Goal: Task Accomplishment & Management: Use online tool/utility

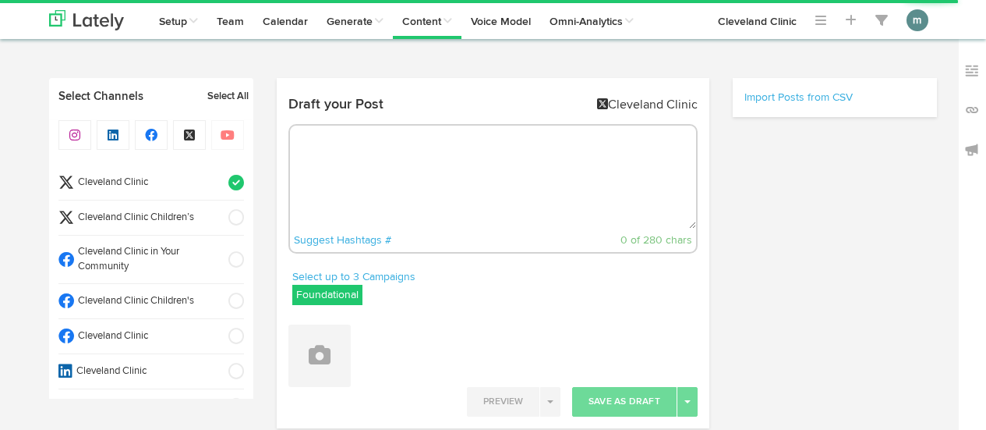
radio input "true"
select select "2"
select select "40"
select select "PM"
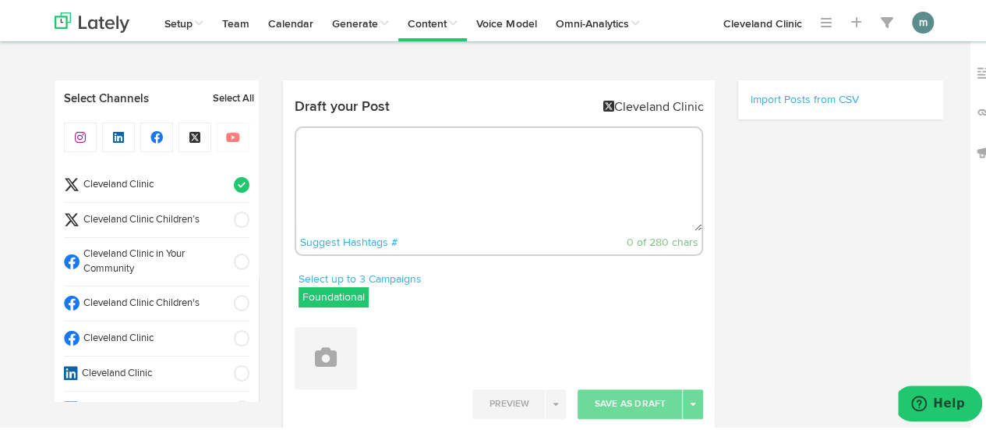
click at [377, 164] on textarea at bounding box center [499, 177] width 406 height 103
paste textarea "Nasal polyps are small growths in the nose that are caused by chronic inflammat…"
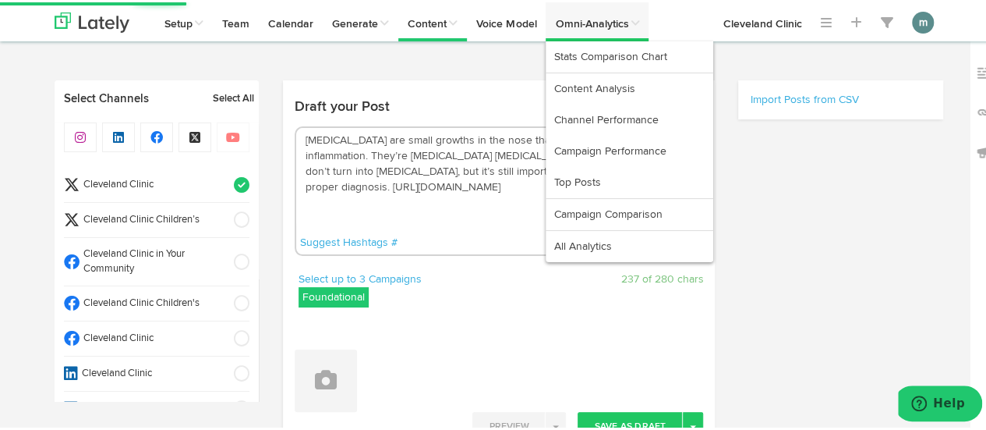
type textarea "Nasal polyps are small growths in the nose that are caused by chronic inflammat…"
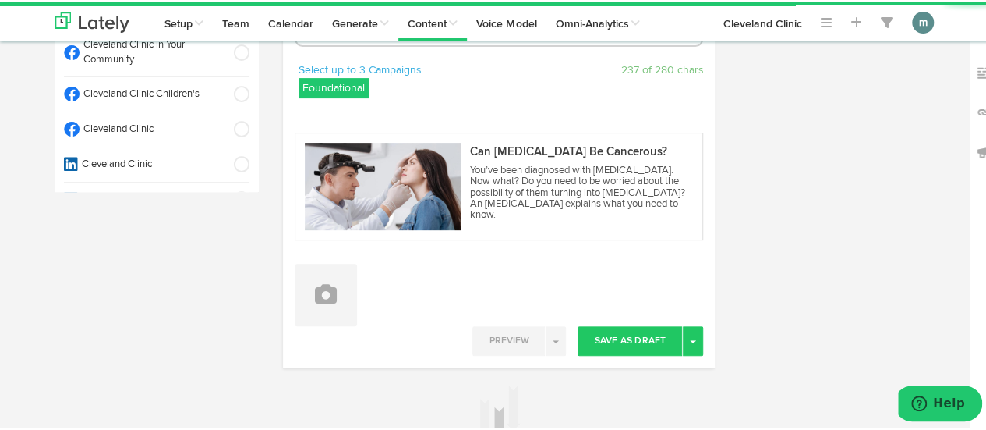
scroll to position [234, 0]
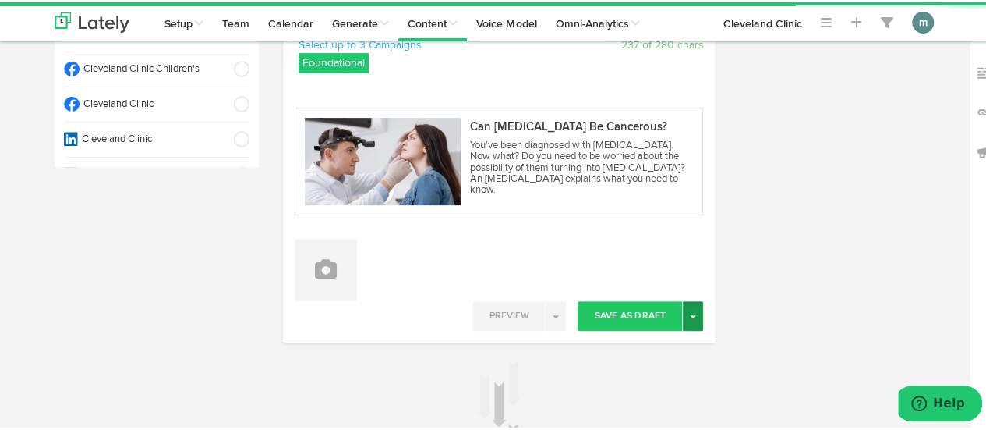
click at [685, 318] on button "Toggle Dropdown" at bounding box center [693, 314] width 20 height 30
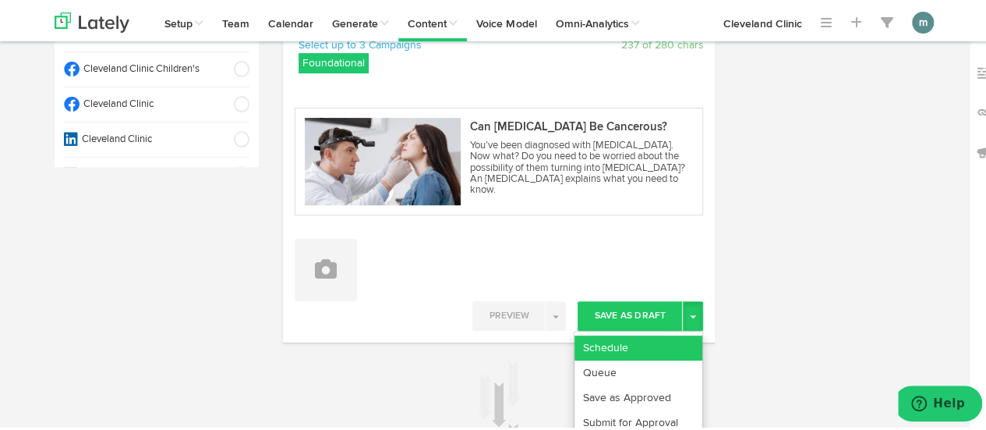
click at [666, 335] on link "Schedule" at bounding box center [639, 345] width 128 height 25
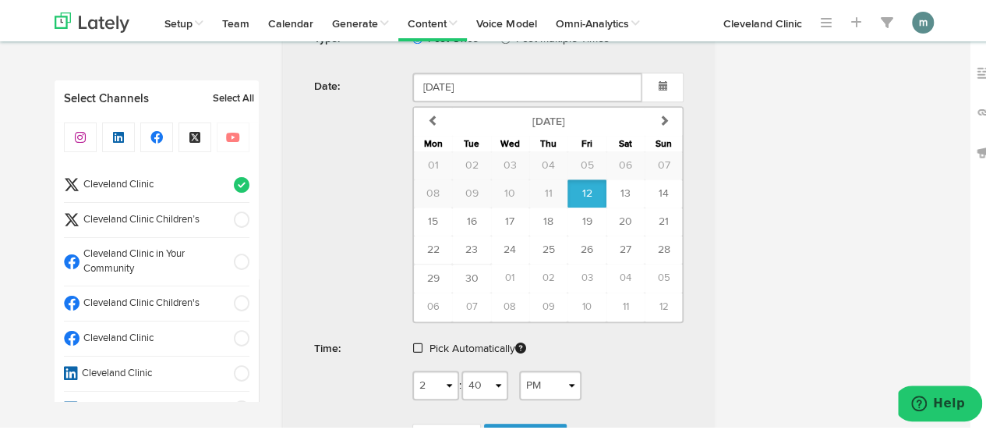
scroll to position [624, 0]
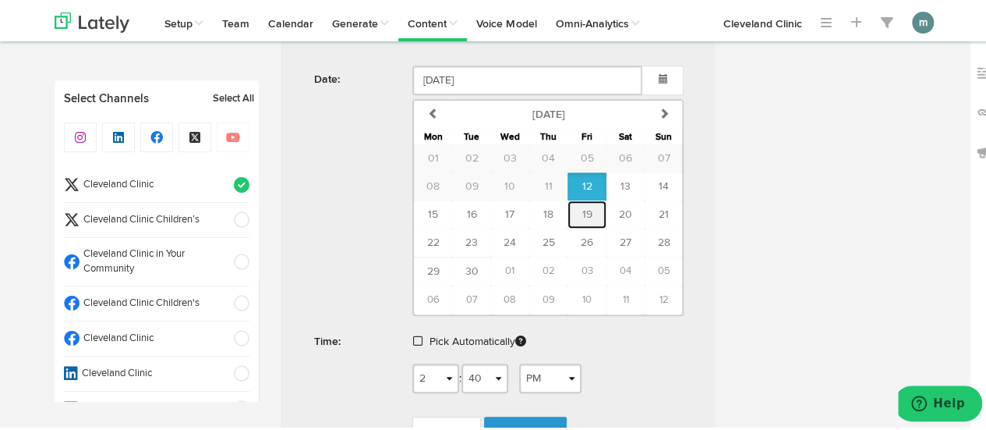
click at [582, 209] on span "19" at bounding box center [587, 212] width 10 height 11
type input "September 19 2025"
click at [414, 334] on span at bounding box center [417, 338] width 9 height 11
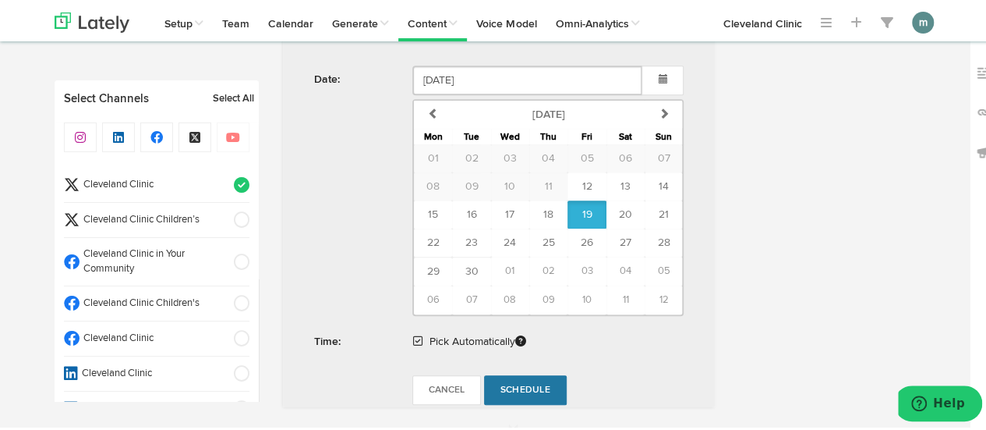
click at [529, 383] on span "Schedule" at bounding box center [525, 387] width 50 height 9
radio input "true"
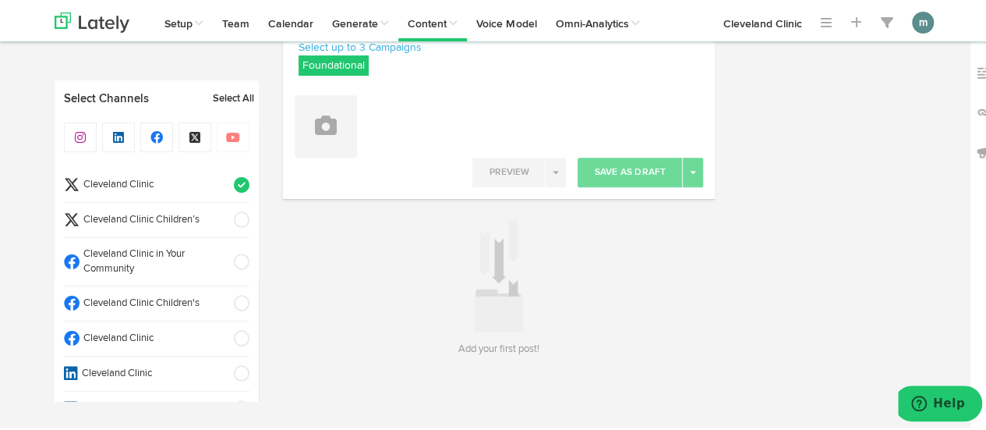
scroll to position [230, 0]
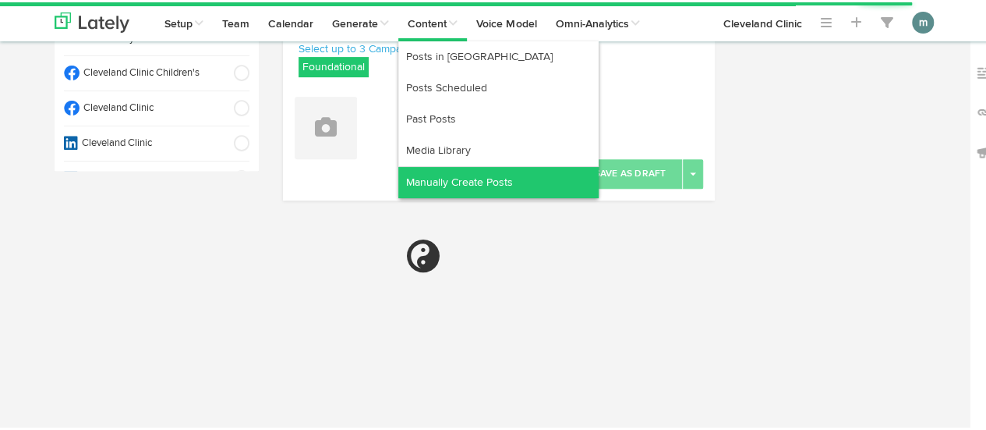
select select "2"
select select "42"
select select "PM"
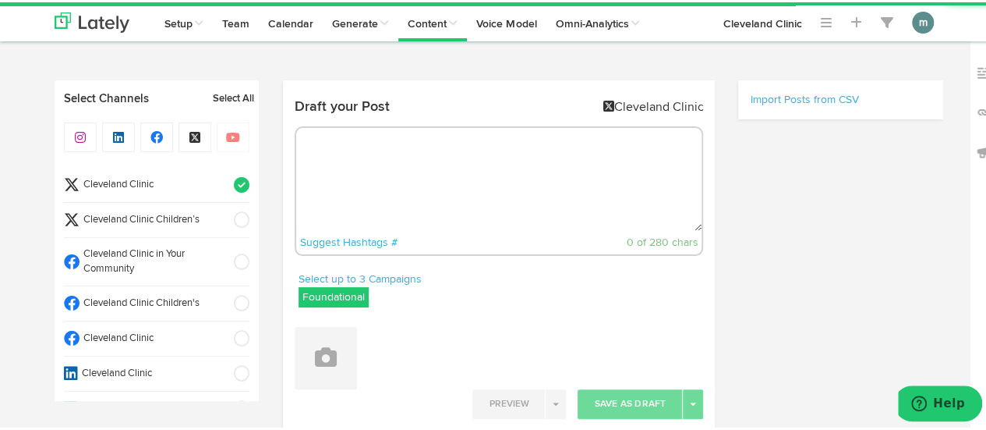
click at [449, 197] on textarea at bounding box center [499, 177] width 406 height 103
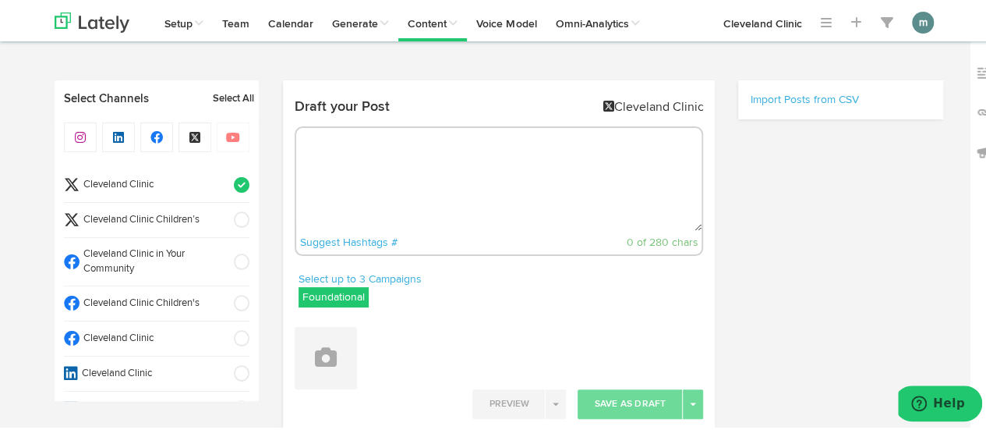
paste textarea "In general, fish is a good source of protein, vitamins and minerals — and salmo…"
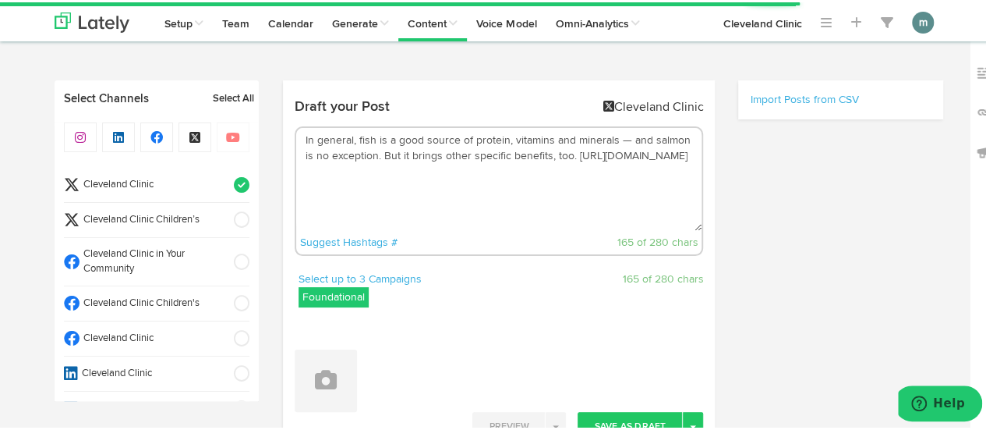
drag, startPoint x: 562, startPoint y: 157, endPoint x: 383, endPoint y: 157, distance: 179.3
click at [383, 157] on textarea "In general, fish is a good source of protein, vitamins and minerals — and salmo…" at bounding box center [499, 177] width 406 height 103
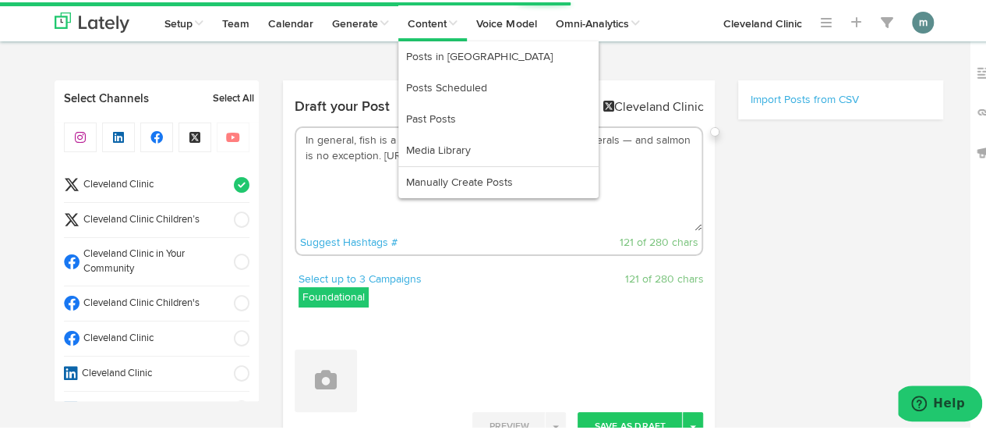
type textarea "In general, fish is a good source of protein, vitamins and minerals — and salmo…"
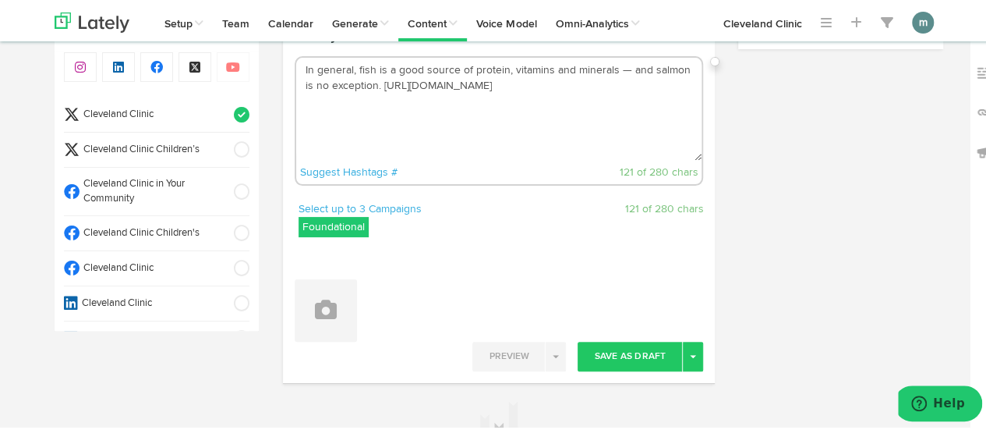
scroll to position [156, 0]
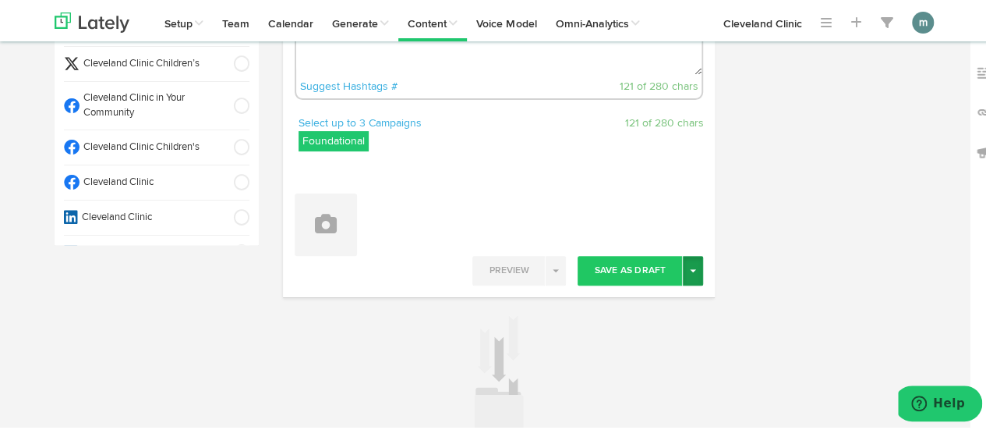
click at [695, 268] on button "Toggle Dropdown" at bounding box center [693, 268] width 20 height 30
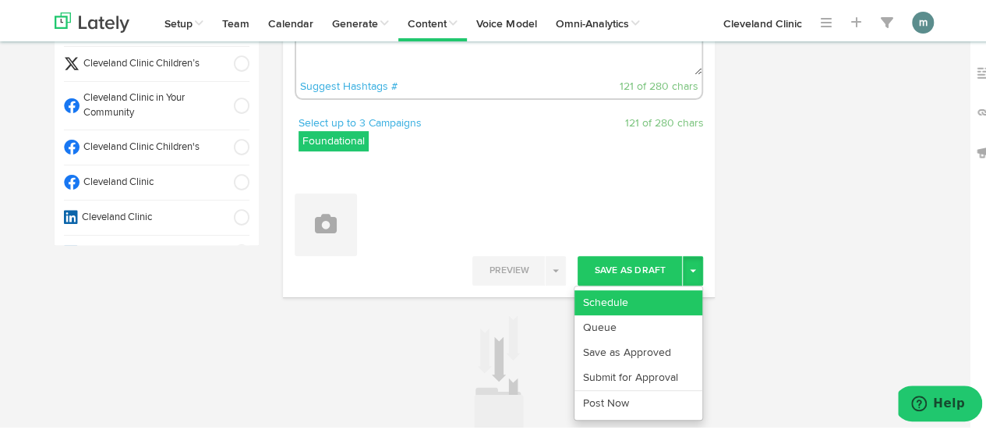
click at [650, 295] on link "Schedule" at bounding box center [639, 300] width 128 height 25
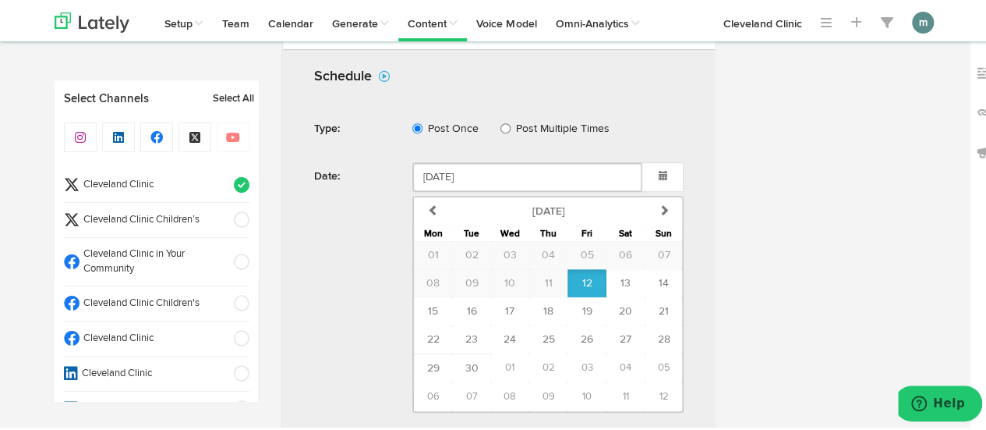
scroll to position [430, 0]
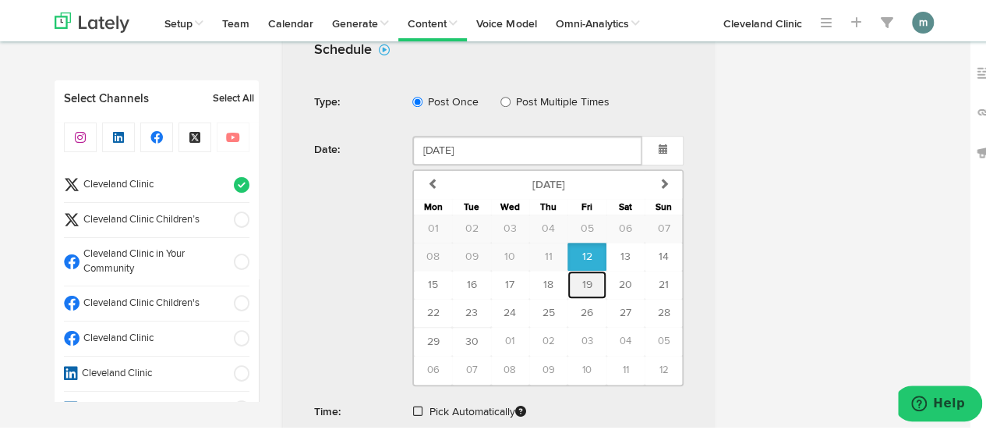
click at [585, 277] on span "19" at bounding box center [587, 282] width 10 height 11
type input "September 19 2025"
click at [415, 405] on span at bounding box center [417, 408] width 9 height 11
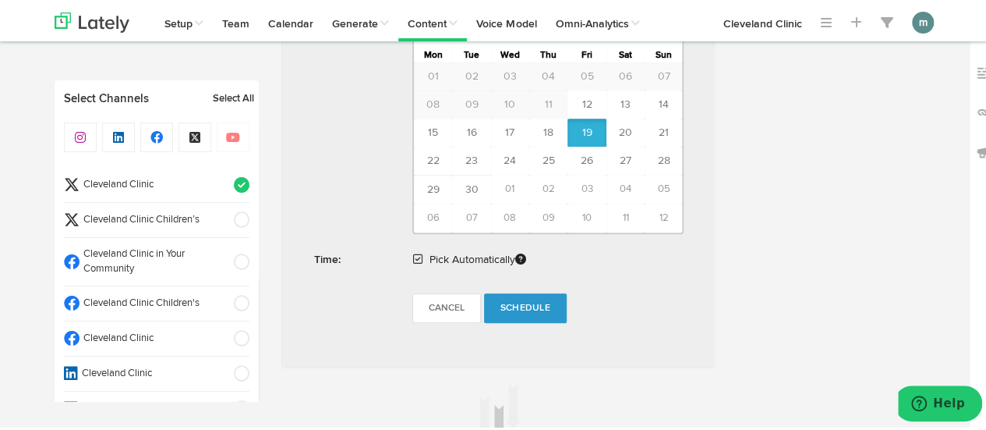
scroll to position [586, 0]
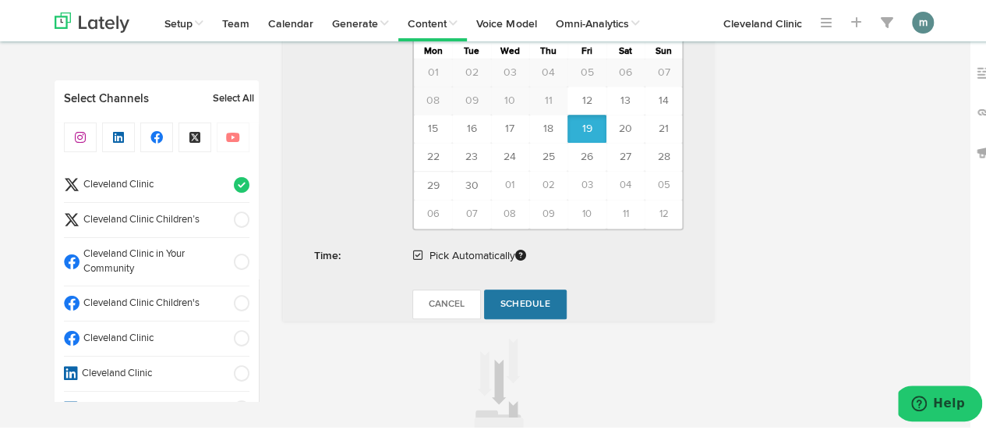
click at [516, 299] on span "Schedule" at bounding box center [525, 301] width 50 height 9
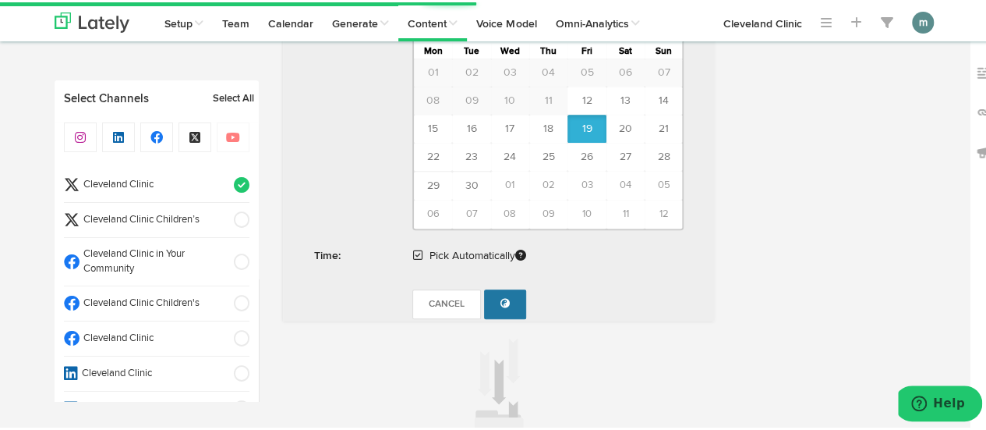
radio input "true"
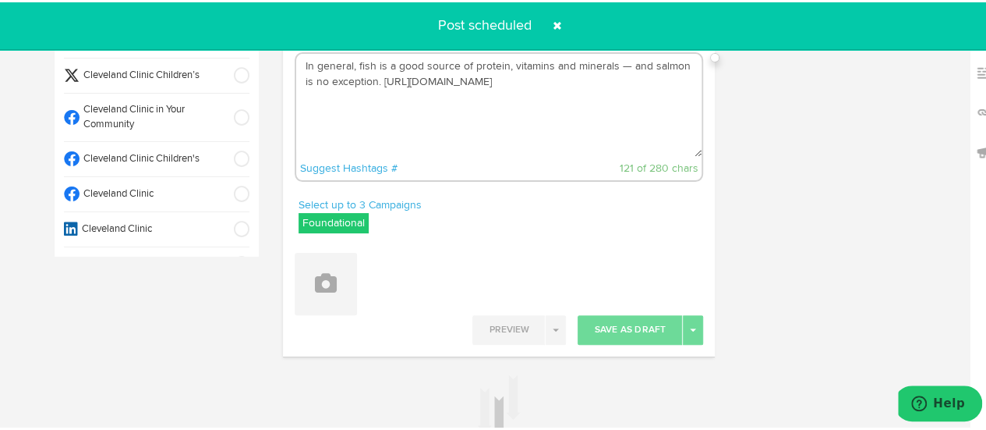
scroll to position [0, 0]
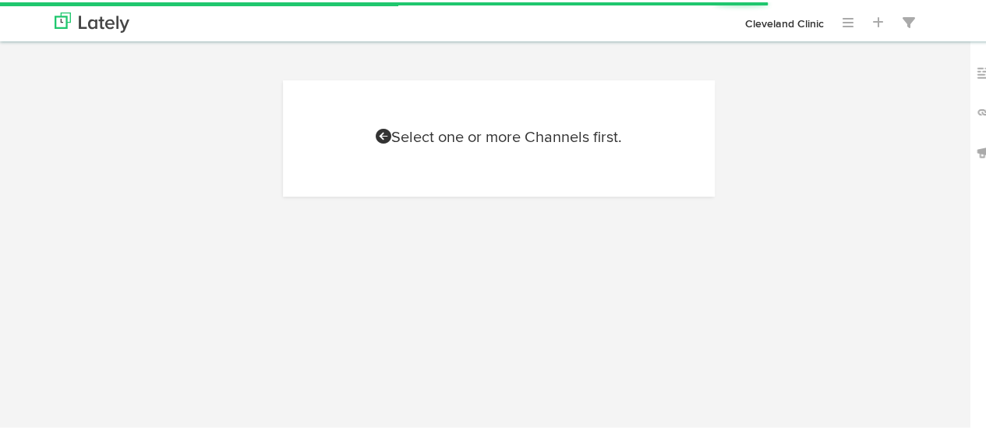
scroll to position [70, 0]
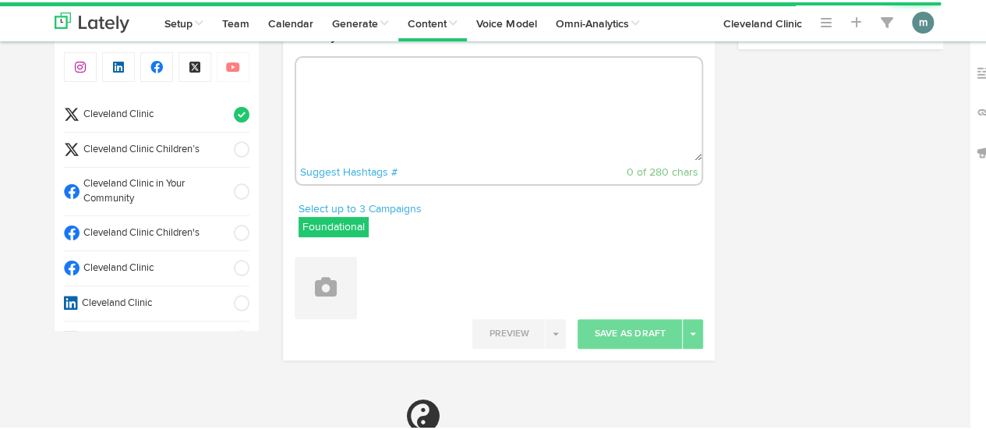
radio input "true"
select select "2"
select select "43"
select select "PM"
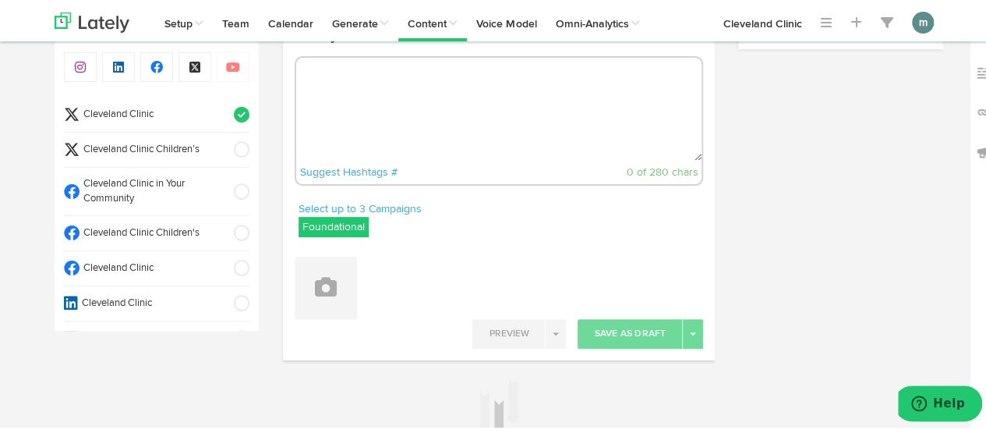
click at [441, 130] on textarea at bounding box center [499, 106] width 406 height 103
paste textarea "Enjoy this fresh-tasting salad of ripe tomatoes, flavorful greens and whole-gra…"
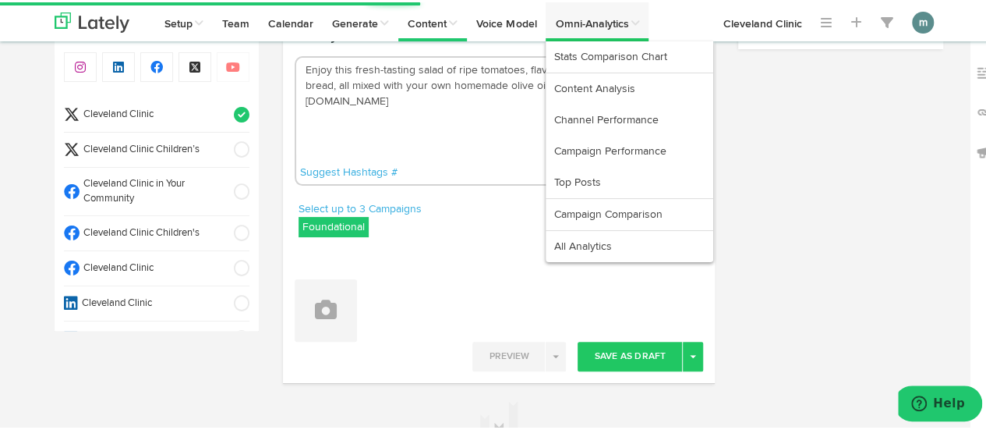
type textarea "Enjoy this fresh-tasting salad of ripe tomatoes, flavorful greens and whole-gra…"
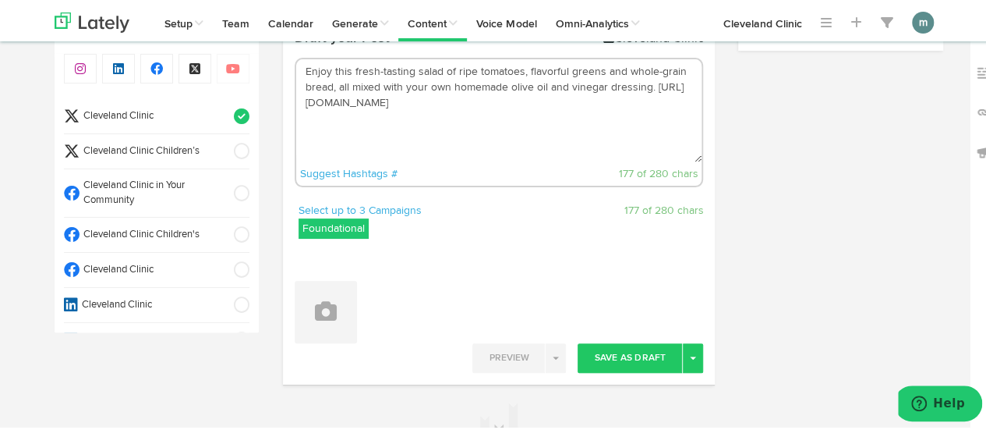
scroll to position [156, 0]
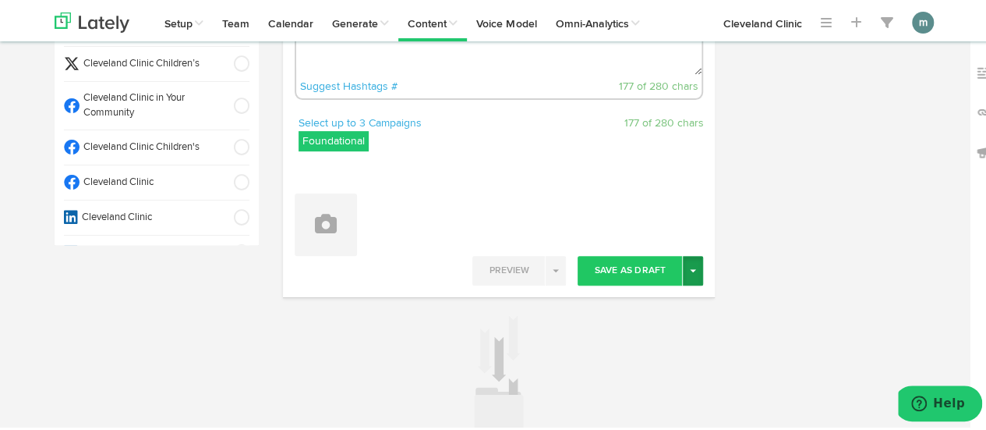
click at [689, 272] on button "Toggle Dropdown" at bounding box center [693, 268] width 20 height 30
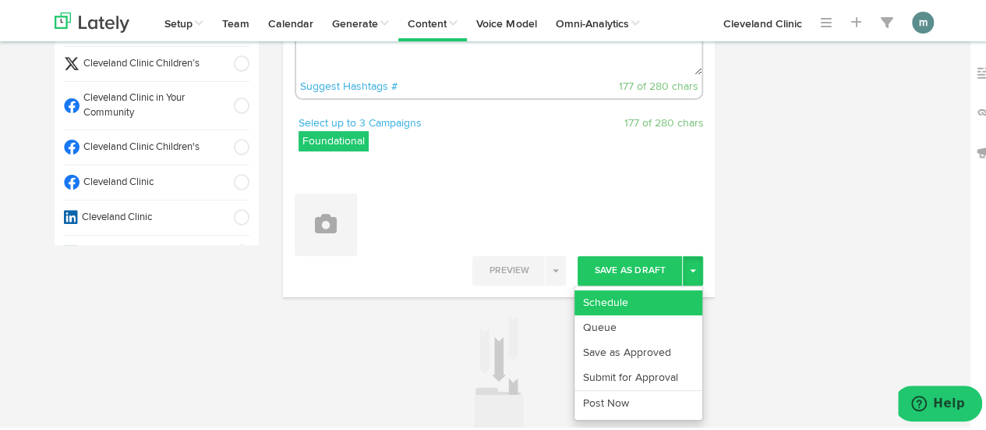
click at [672, 292] on link "Schedule" at bounding box center [639, 300] width 128 height 25
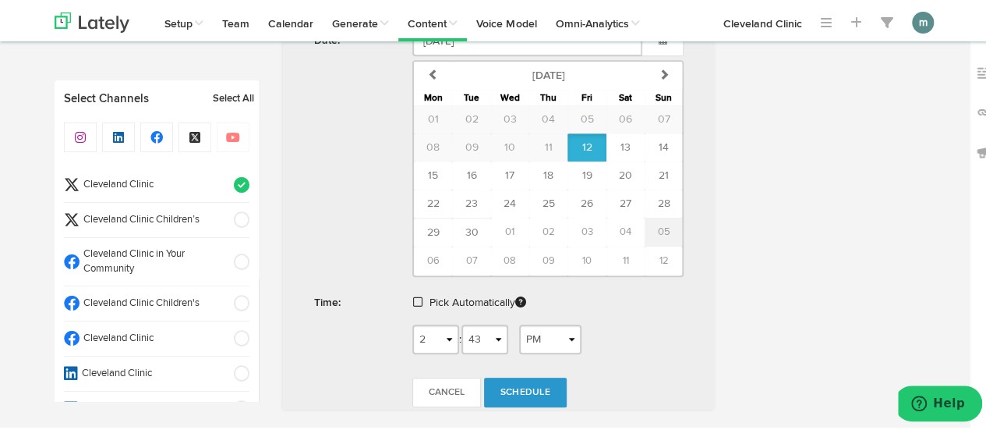
scroll to position [546, 0]
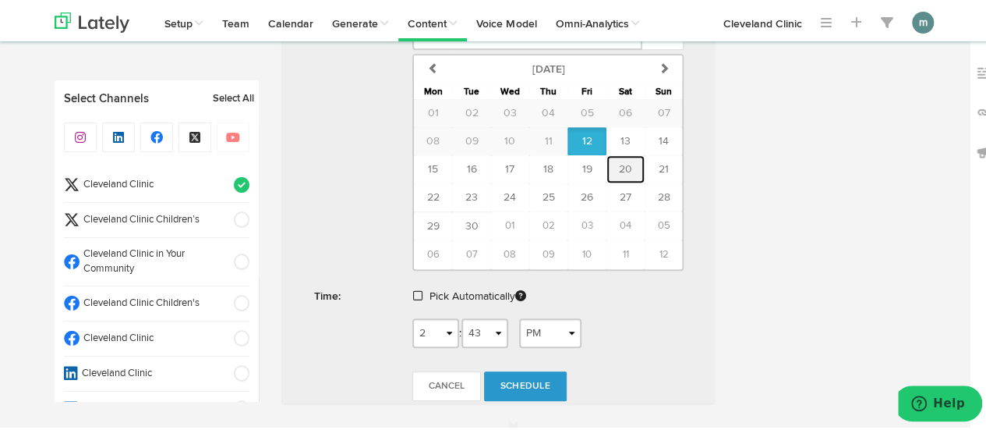
click at [628, 168] on button "20" at bounding box center [625, 167] width 38 height 28
type input "September 20 2025"
click at [413, 294] on span at bounding box center [417, 293] width 9 height 11
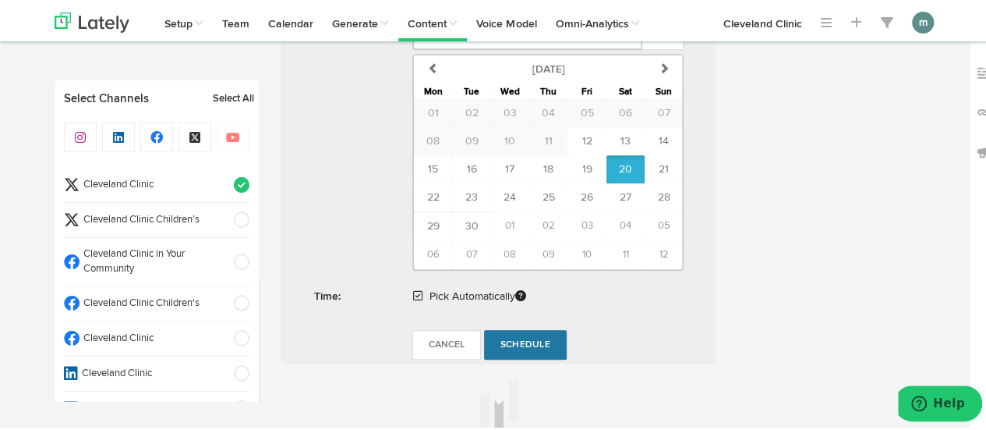
click at [518, 338] on span "Schedule" at bounding box center [525, 342] width 50 height 9
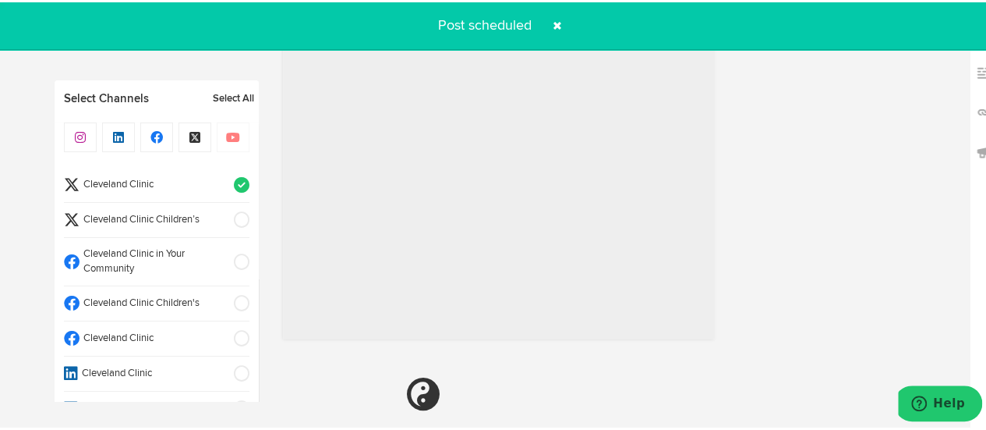
radio input "true"
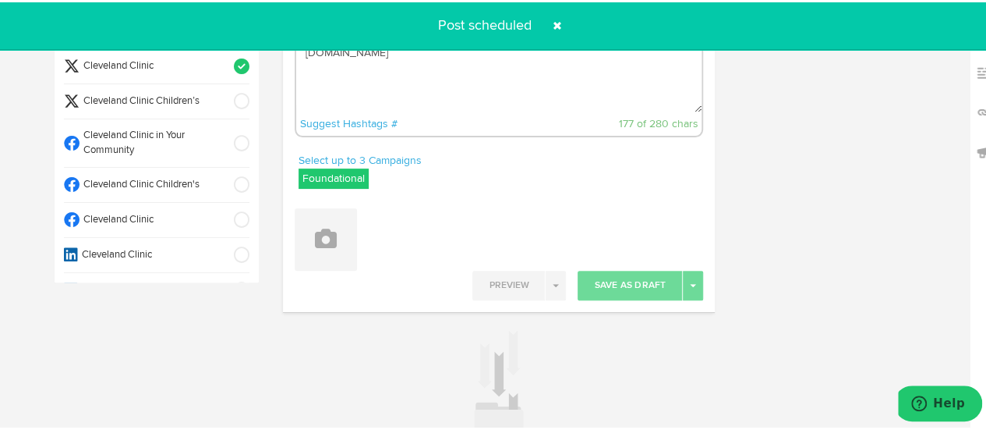
scroll to position [0, 0]
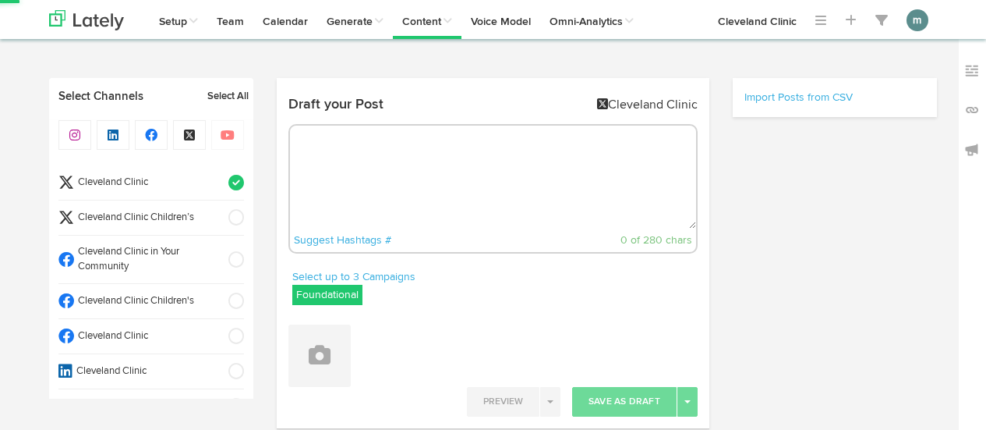
select select "2"
select select "44"
select select "PM"
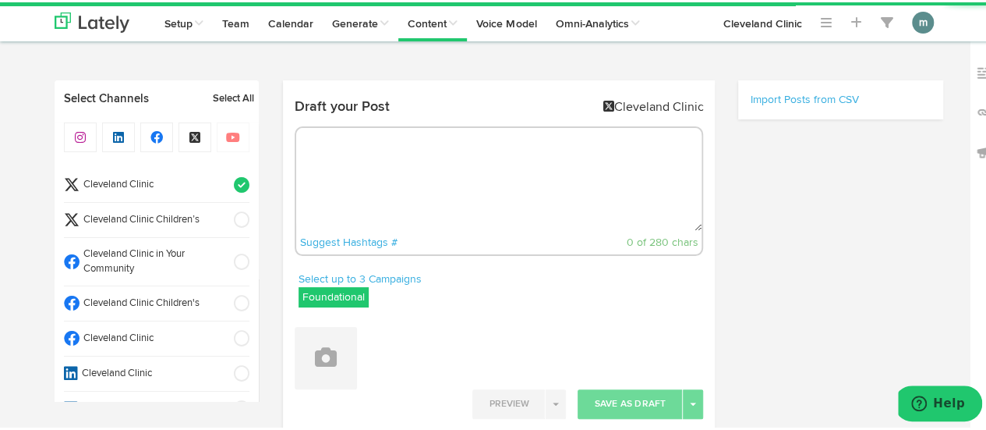
click at [368, 150] on textarea at bounding box center [499, 177] width 406 height 103
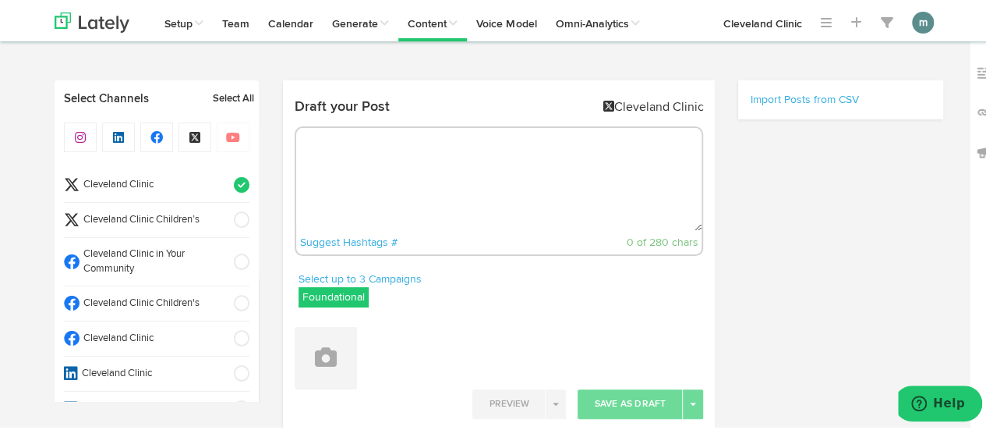
paste textarea "Celery is a low-calorie vegetable that provides much-needed nutrients, water an…"
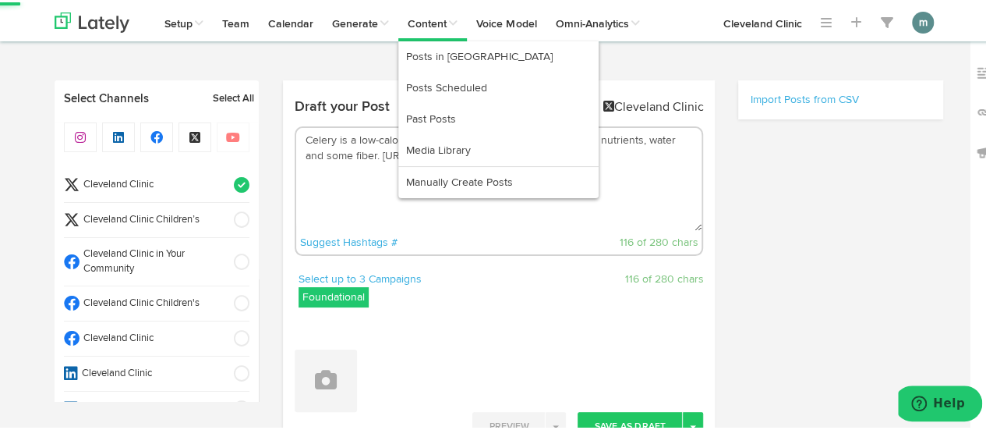
type textarea "Celery is a low-calorie vegetable that provides much-needed nutrients, water an…"
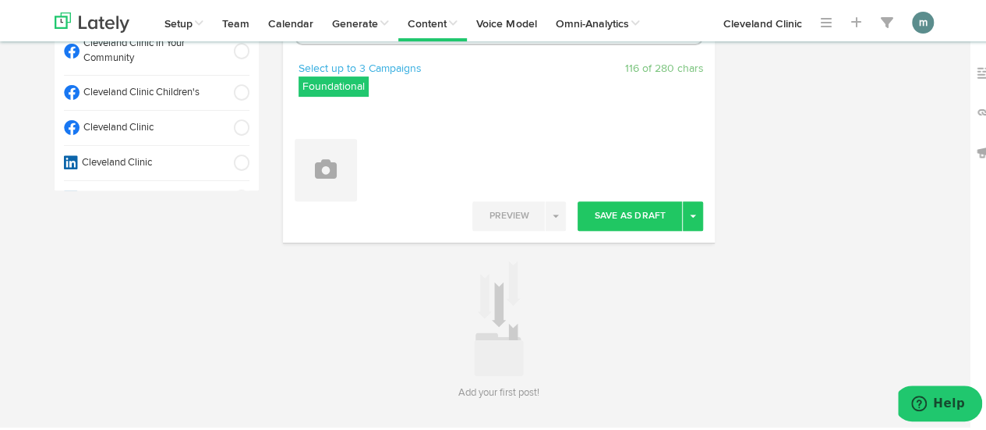
scroll to position [234, 0]
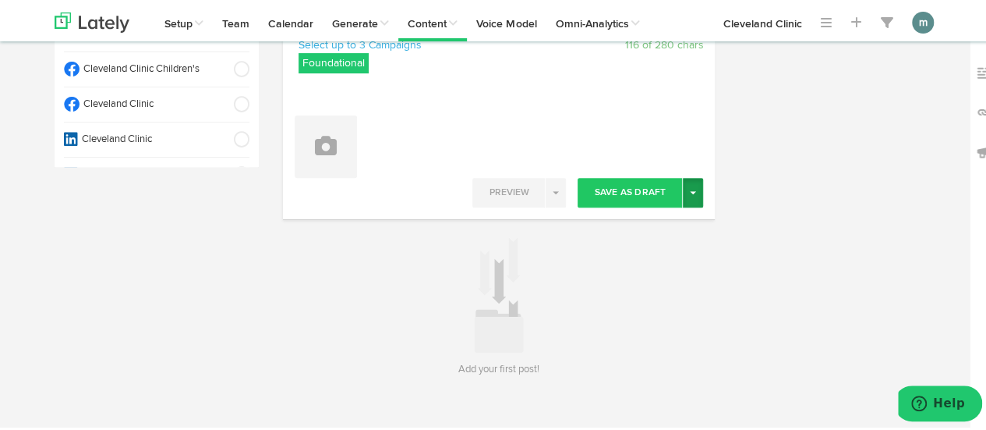
click at [690, 191] on span "button" at bounding box center [693, 190] width 6 height 3
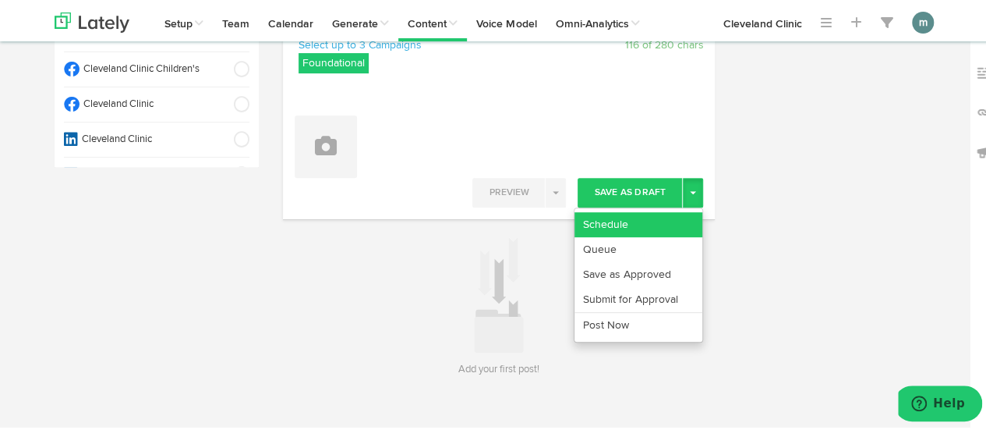
click at [666, 213] on link "Schedule" at bounding box center [639, 222] width 128 height 25
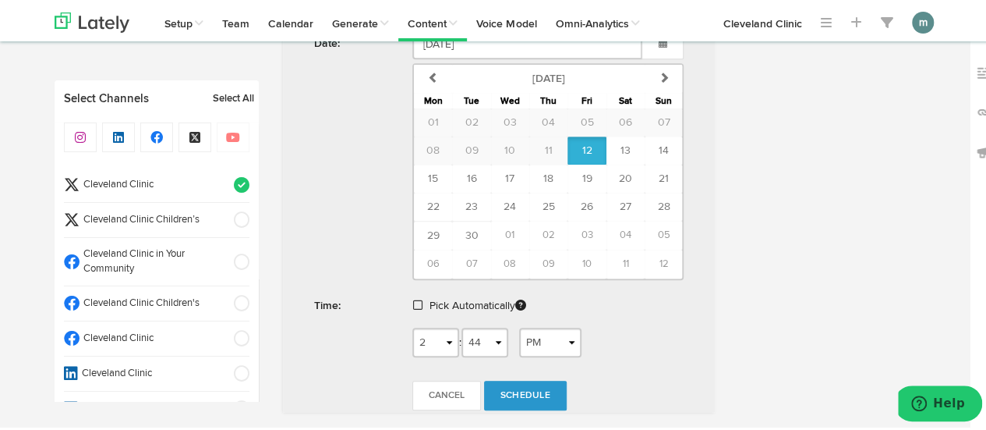
scroll to position [543, 0]
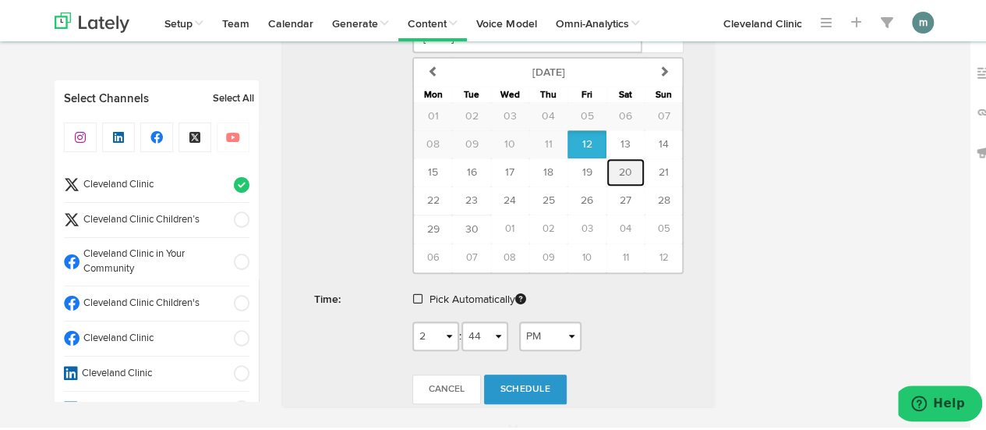
click at [622, 164] on span "20" at bounding box center [625, 169] width 13 height 11
type input "[DATE]"
click at [413, 295] on span at bounding box center [417, 296] width 9 height 11
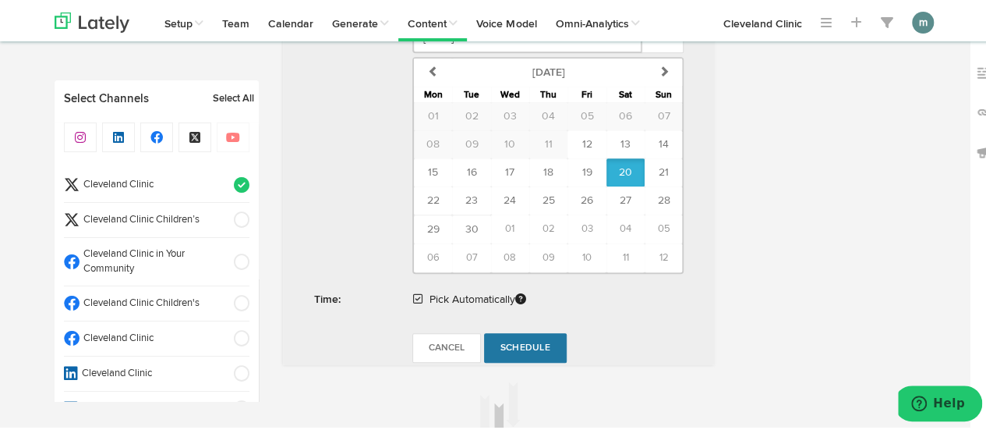
click at [529, 341] on span "Schedule" at bounding box center [525, 345] width 50 height 9
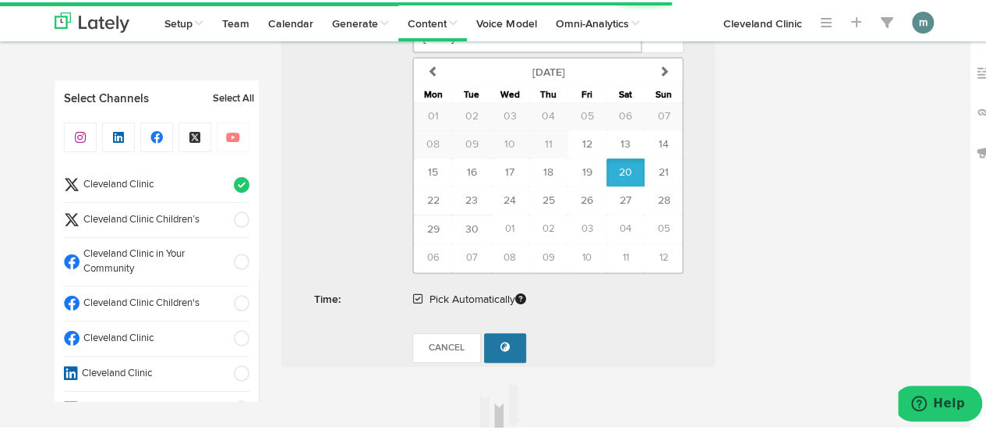
radio input "true"
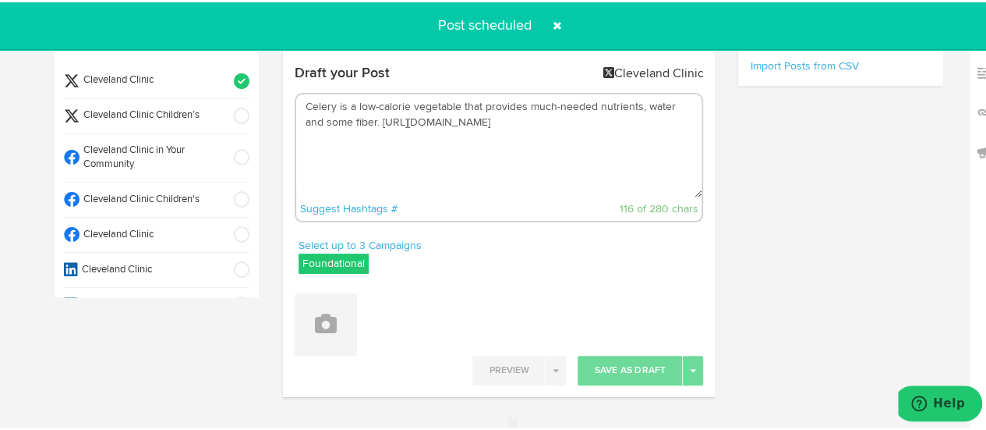
scroll to position [0, 0]
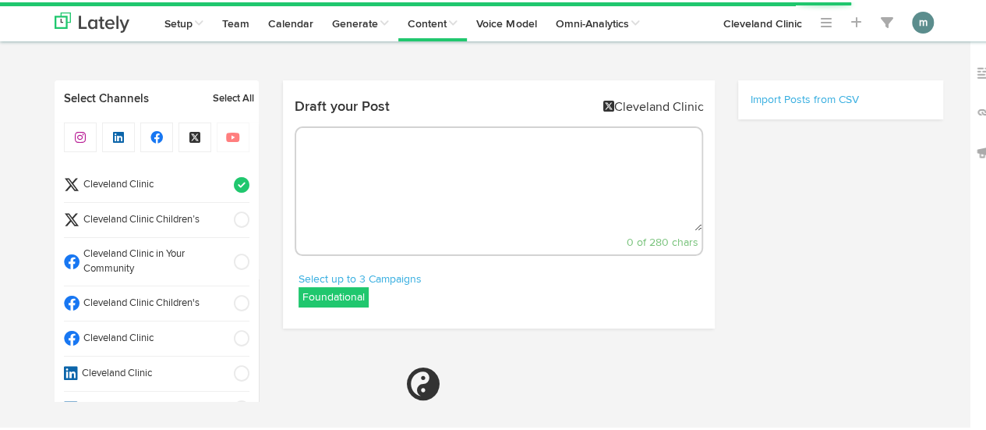
scroll to position [70, 0]
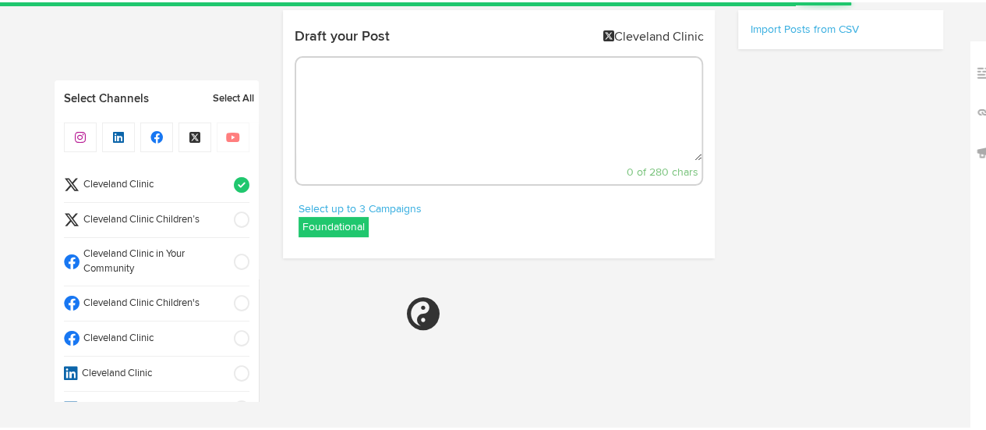
select select "2"
select select "44"
select select "PM"
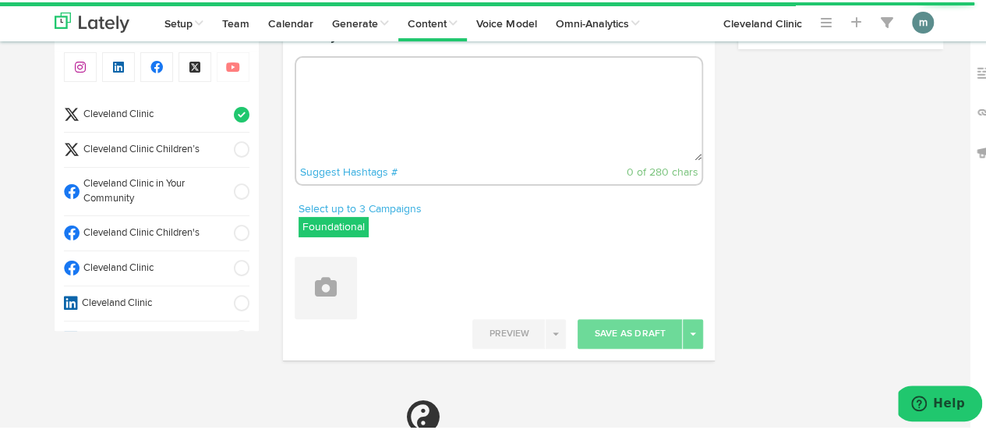
click at [407, 122] on textarea at bounding box center [499, 106] width 406 height 103
paste textarea "You know oregano as an herb commonly used in food. But while it can add a punch…"
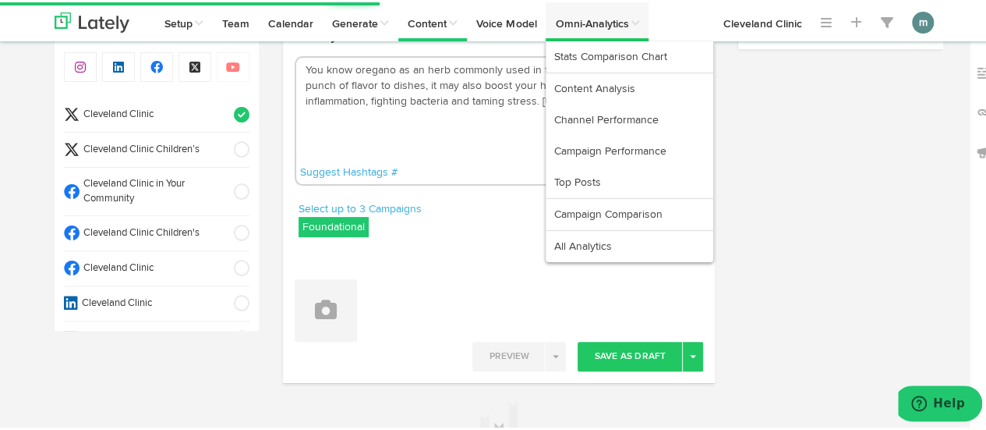
type textarea "You know oregano as an herb commonly used in food. But while it can add a punch…"
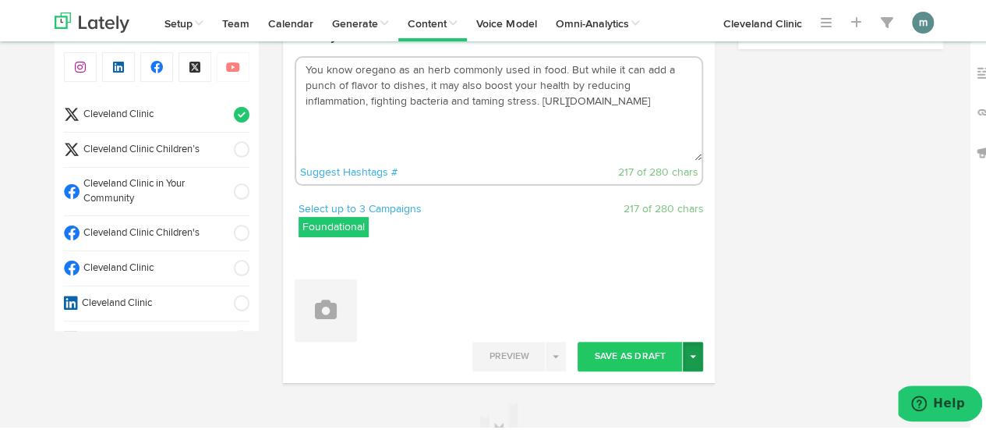
click at [683, 353] on button "Toggle Dropdown" at bounding box center [693, 354] width 20 height 30
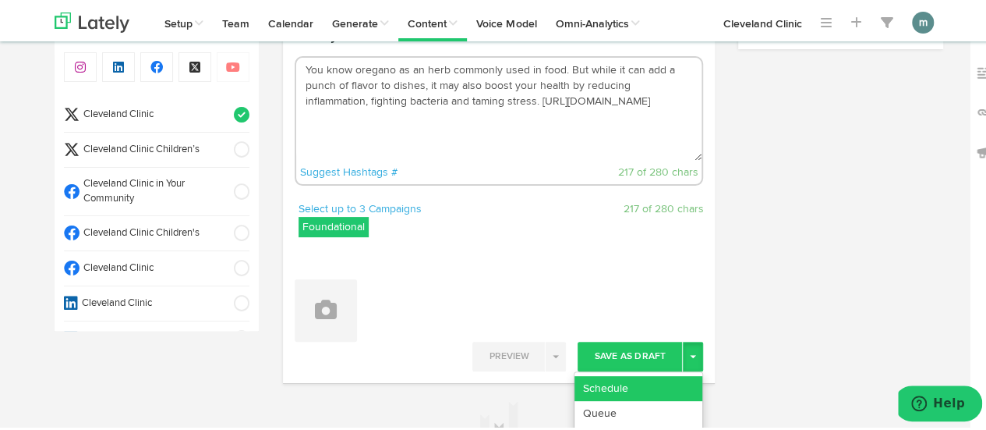
click at [672, 383] on link "Schedule" at bounding box center [639, 385] width 128 height 25
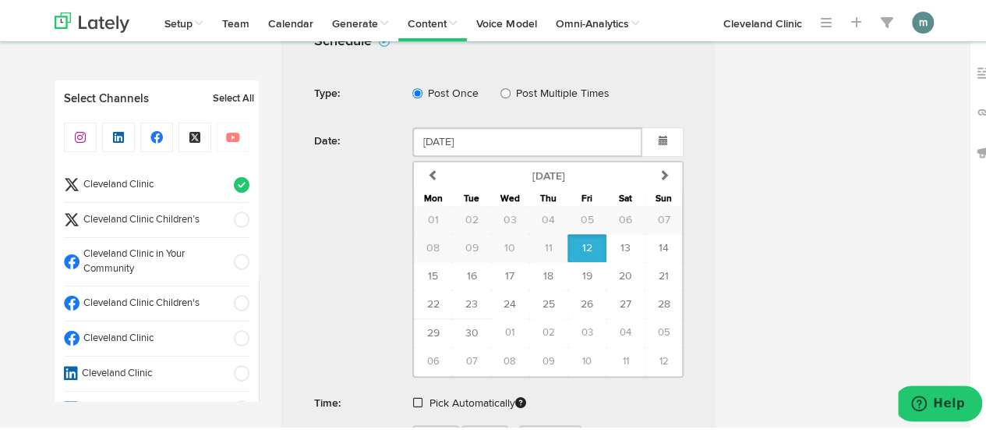
scroll to position [487, 0]
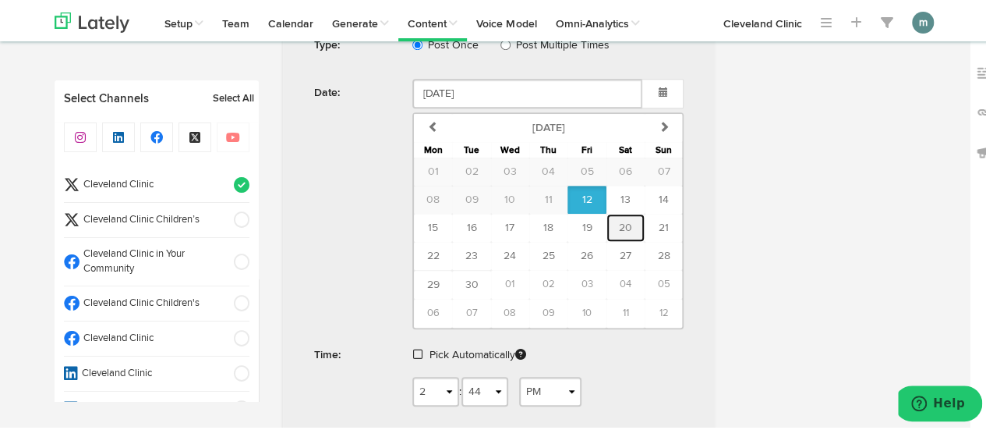
click at [619, 221] on span "20" at bounding box center [625, 225] width 13 height 11
type input "[DATE]"
click at [413, 352] on span at bounding box center [417, 351] width 9 height 11
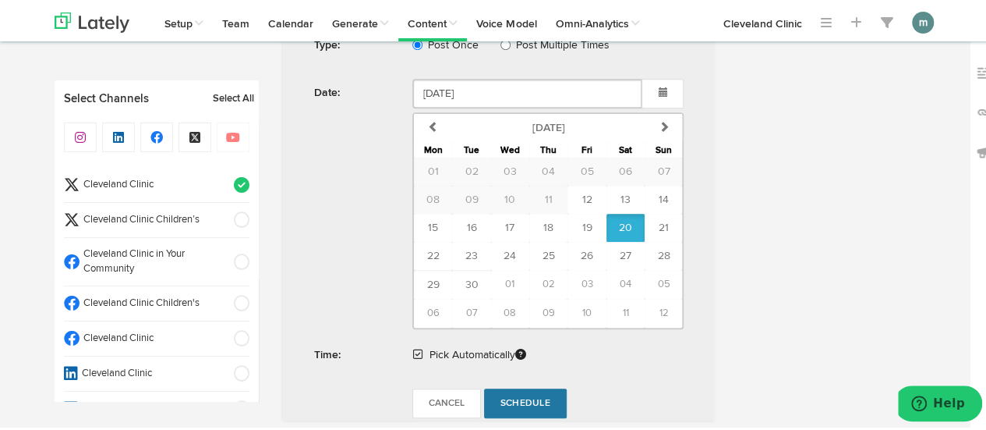
click at [525, 400] on span "Schedule" at bounding box center [525, 400] width 50 height 9
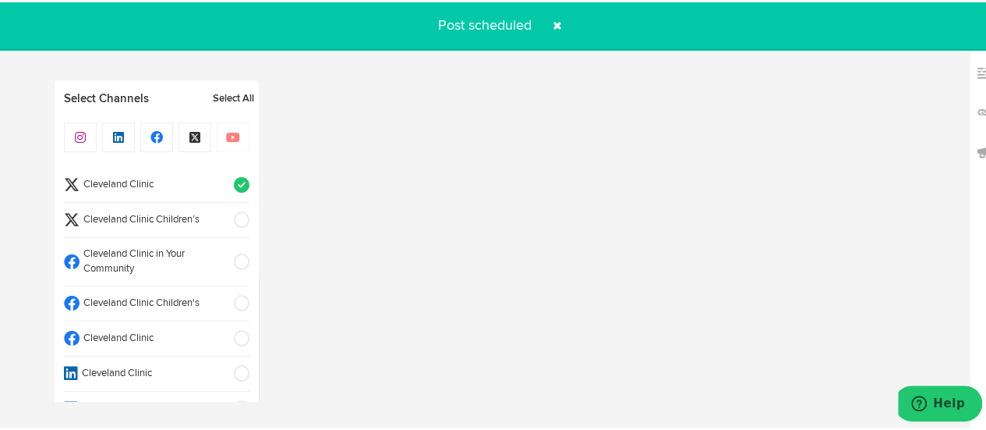
radio input "true"
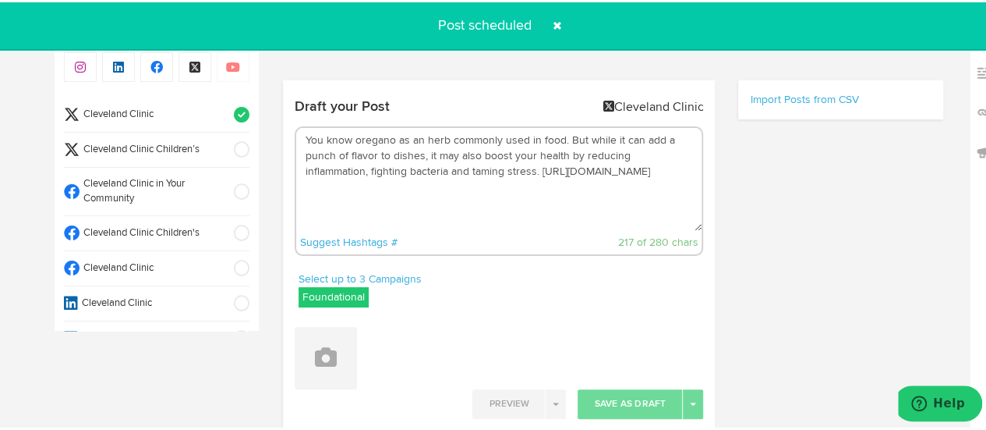
scroll to position [0, 0]
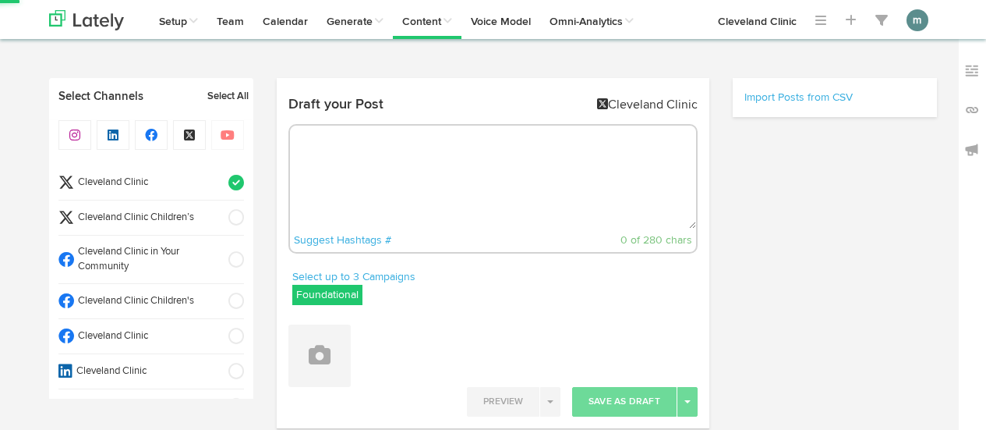
select select "2"
select select "47"
select select "PM"
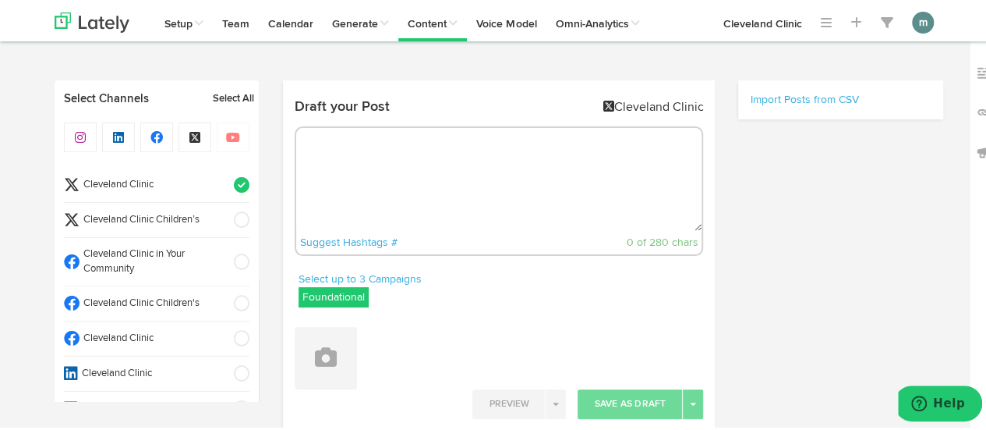
scroll to position [69, 0]
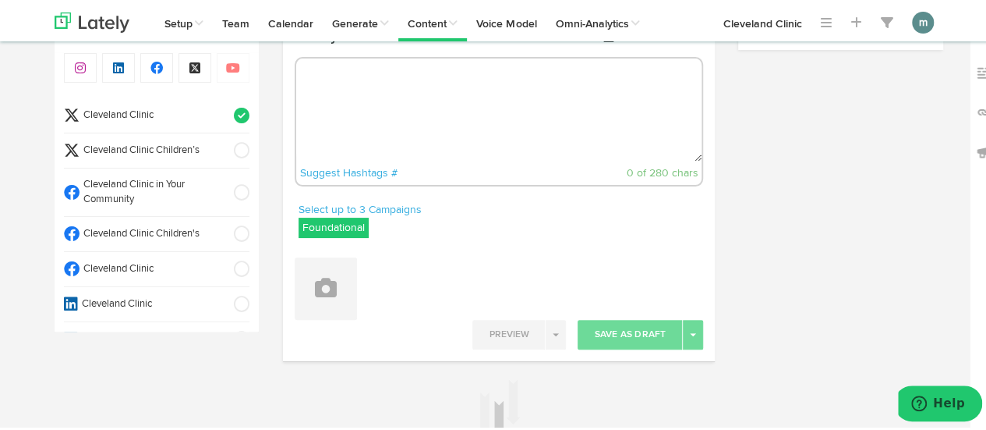
click at [463, 108] on textarea at bounding box center [499, 107] width 406 height 103
paste textarea "Does negativity dominate your thinking? If the thoughts in your head about peop…"
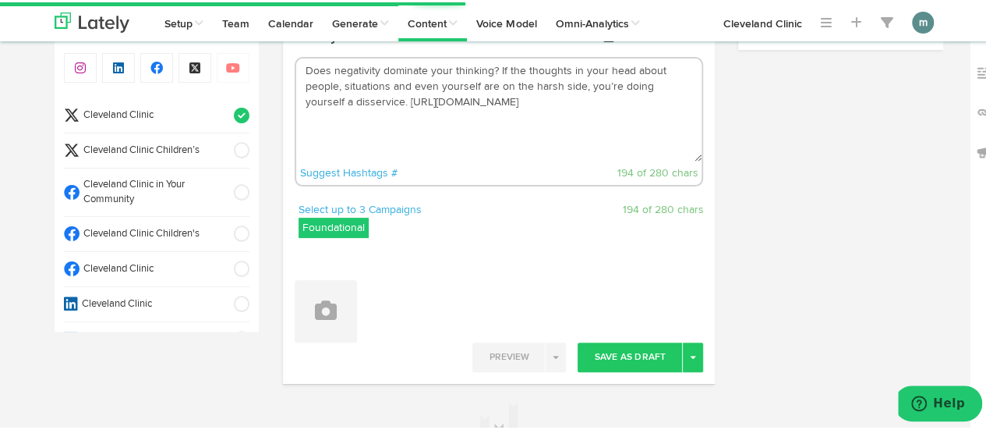
type textarea "Does negativity dominate your thinking? If the thoughts in your head about peop…"
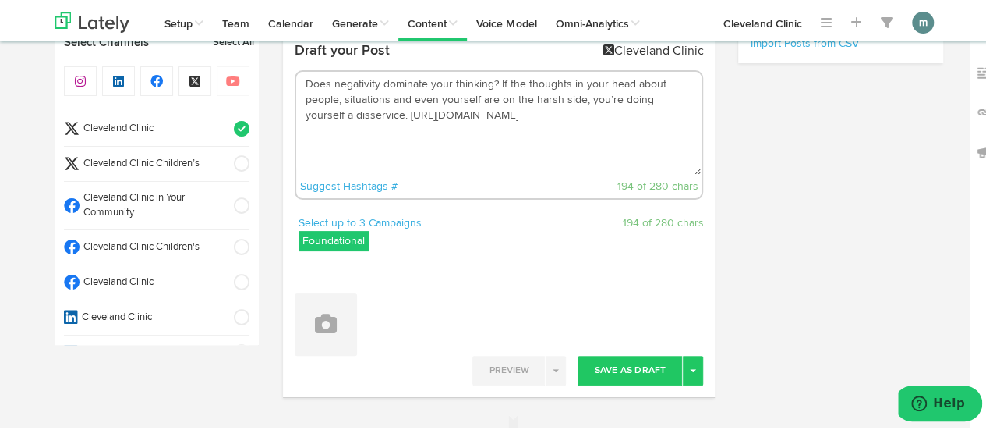
scroll to position [156, 0]
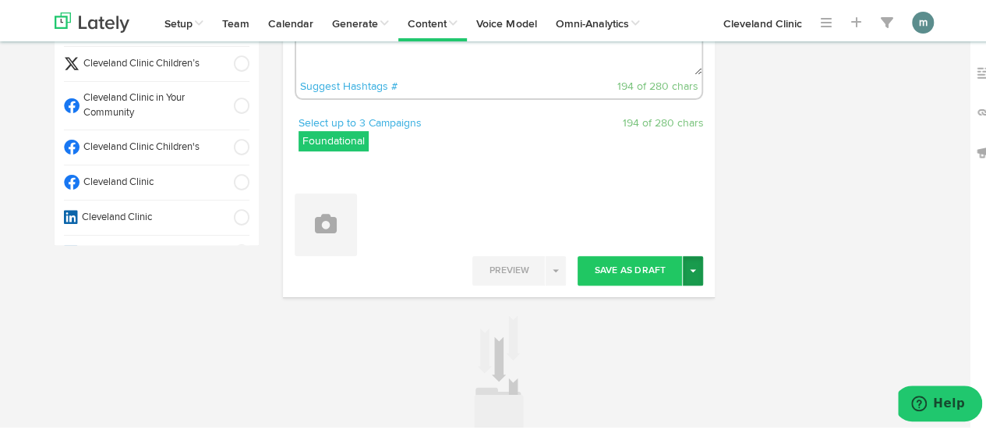
click at [685, 275] on button "Toggle Dropdown" at bounding box center [693, 268] width 20 height 30
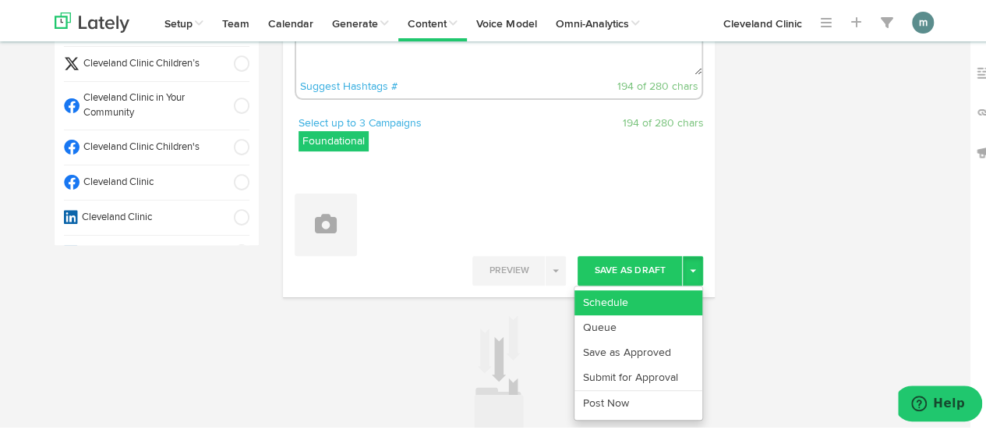
click at [670, 294] on link "Schedule" at bounding box center [639, 300] width 128 height 25
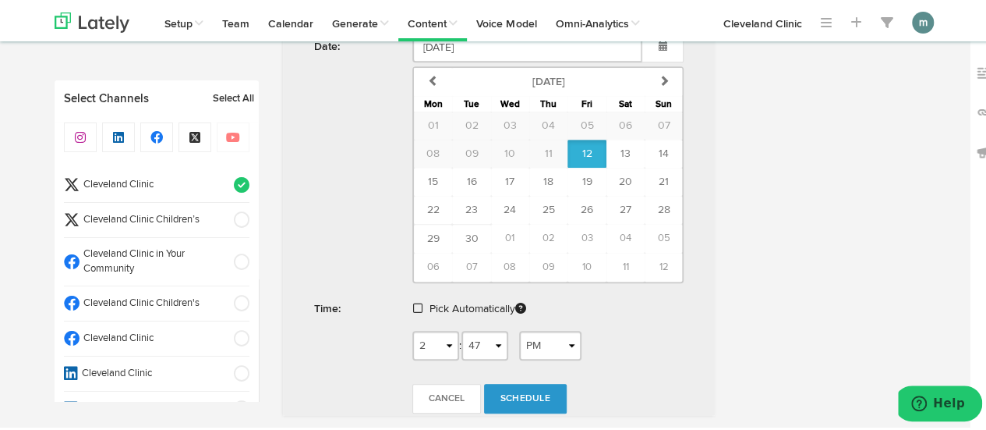
scroll to position [580, 0]
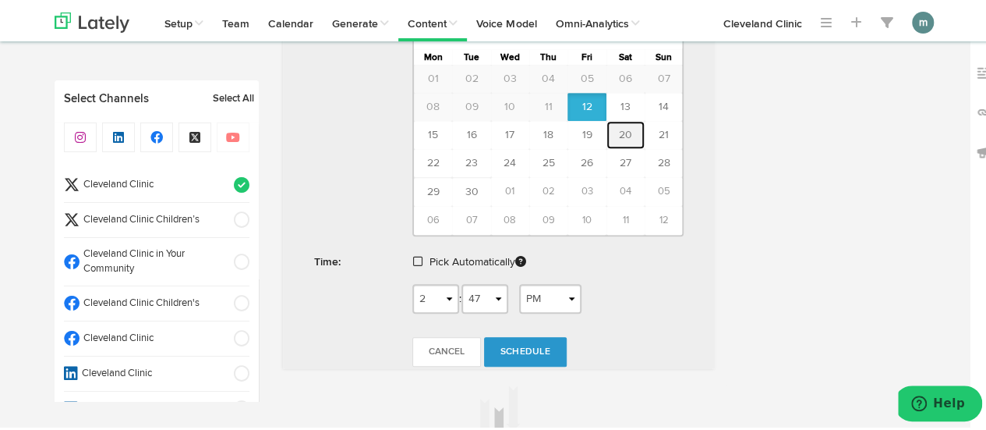
click at [621, 127] on span "20" at bounding box center [625, 132] width 13 height 11
type input "[DATE]"
click at [413, 260] on span at bounding box center [417, 258] width 9 height 11
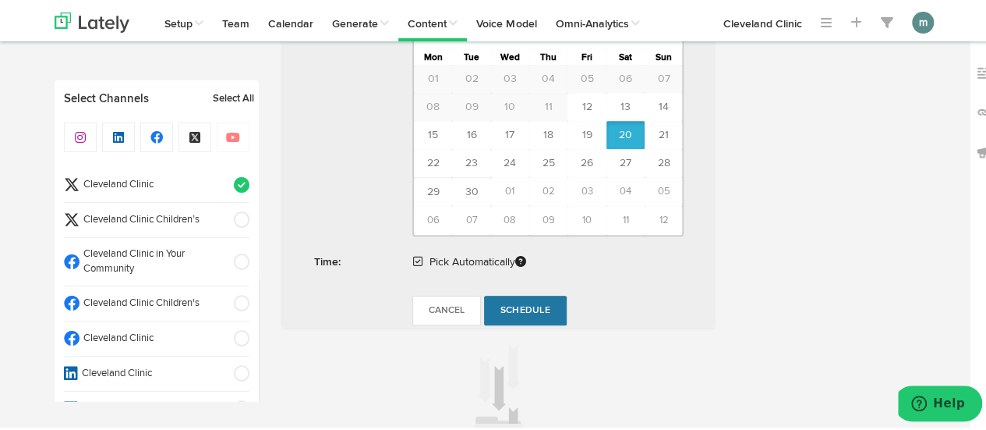
click at [535, 303] on span "Schedule" at bounding box center [525, 307] width 50 height 9
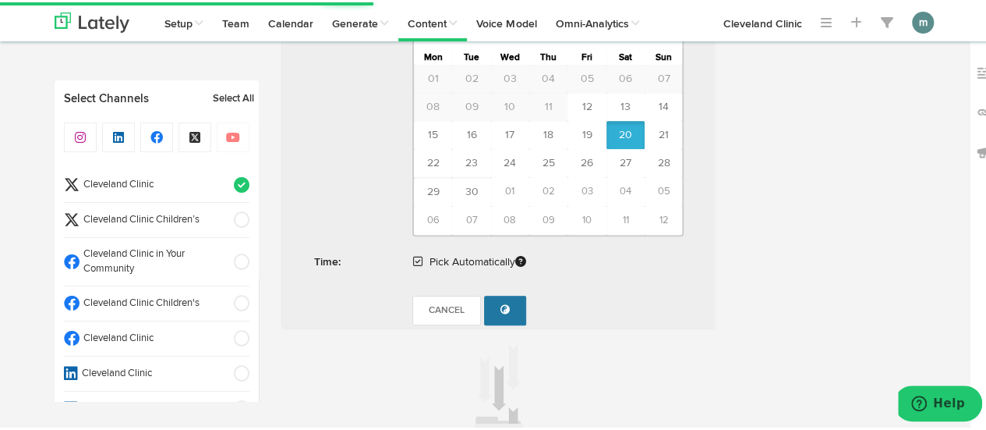
radio input "true"
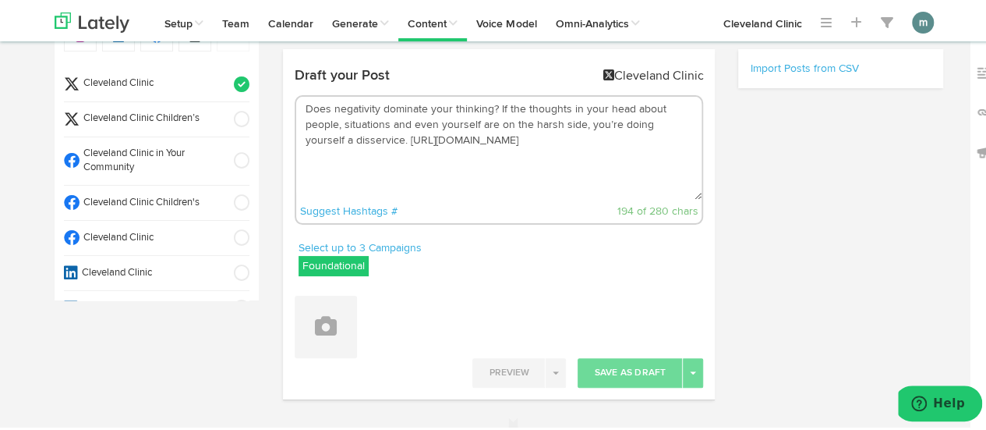
scroll to position [0, 0]
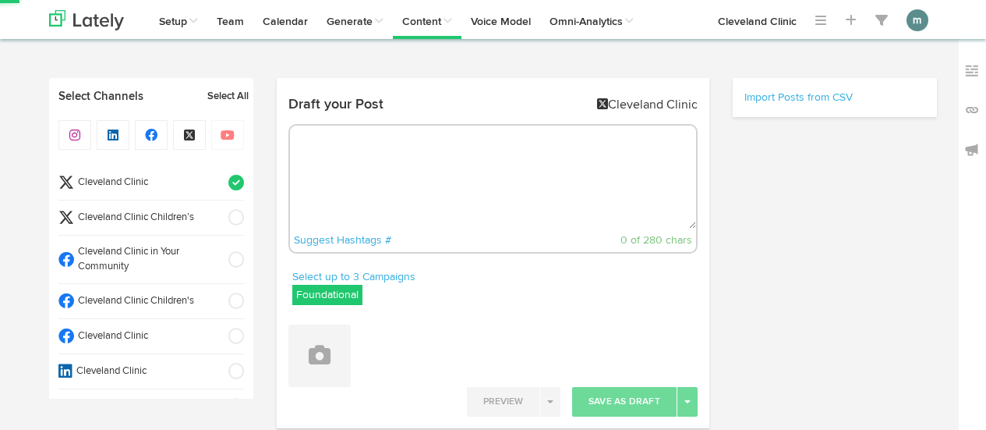
select select "2"
select select "47"
select select "PM"
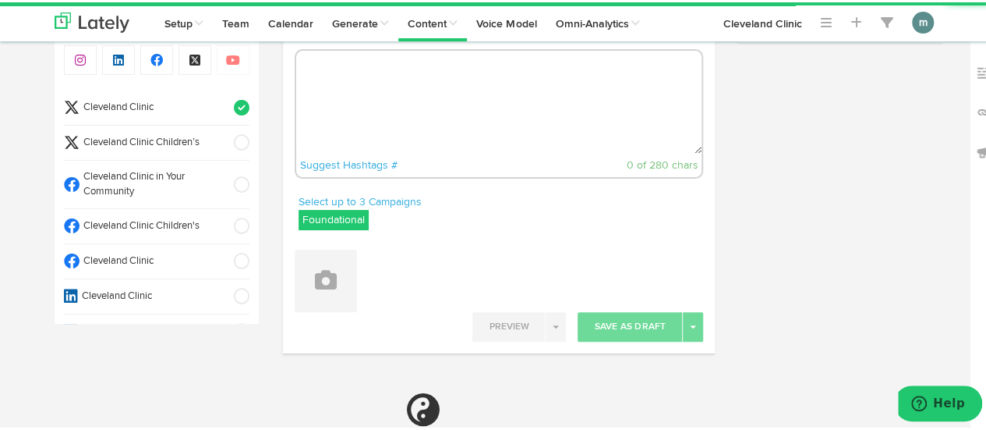
scroll to position [78, 0]
click at [366, 90] on textarea at bounding box center [499, 99] width 406 height 103
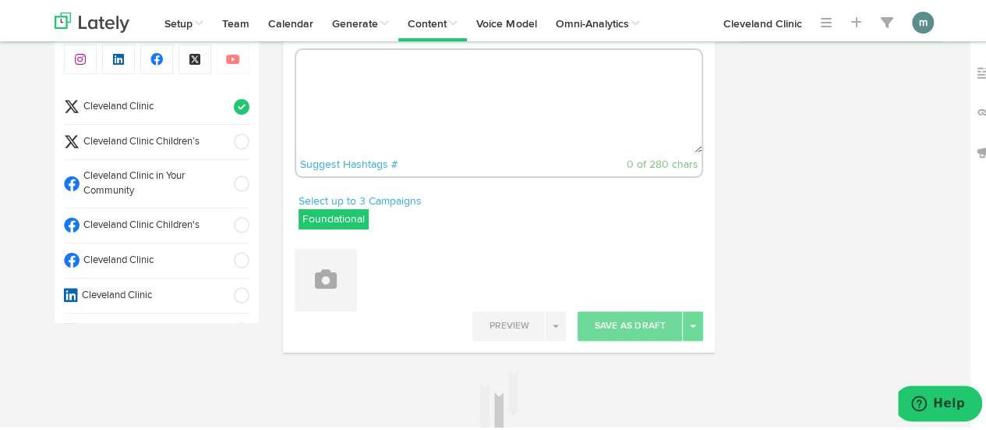
paste textarea "The forceful motion of vomiting and the stomach acid that travels up and down y…"
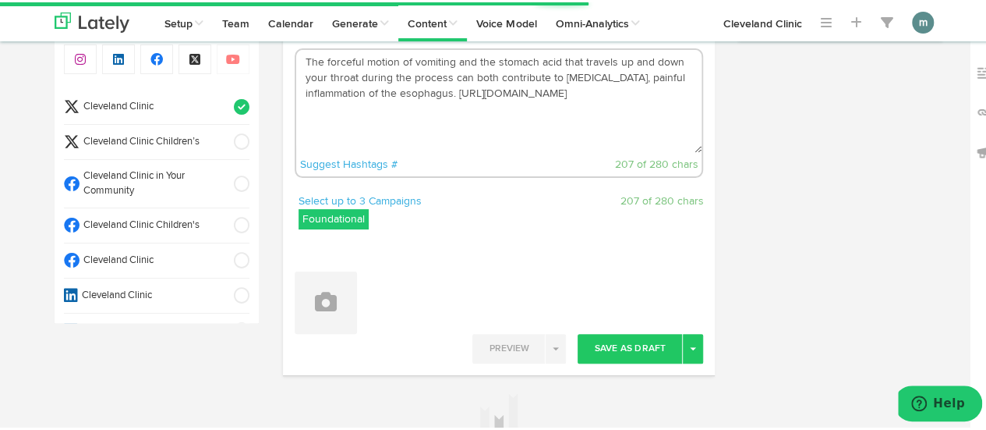
type textarea "The forceful motion of vomiting and the stomach acid that travels up and down y…"
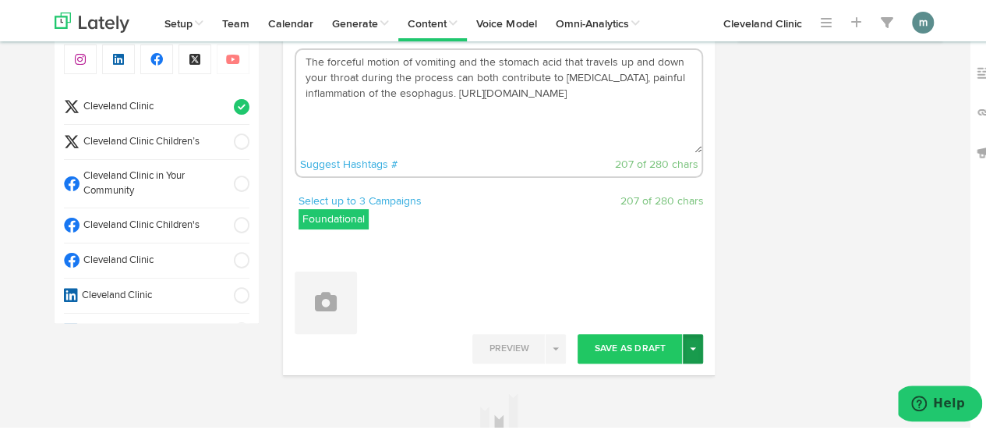
click at [694, 344] on button "Toggle Dropdown" at bounding box center [693, 346] width 20 height 30
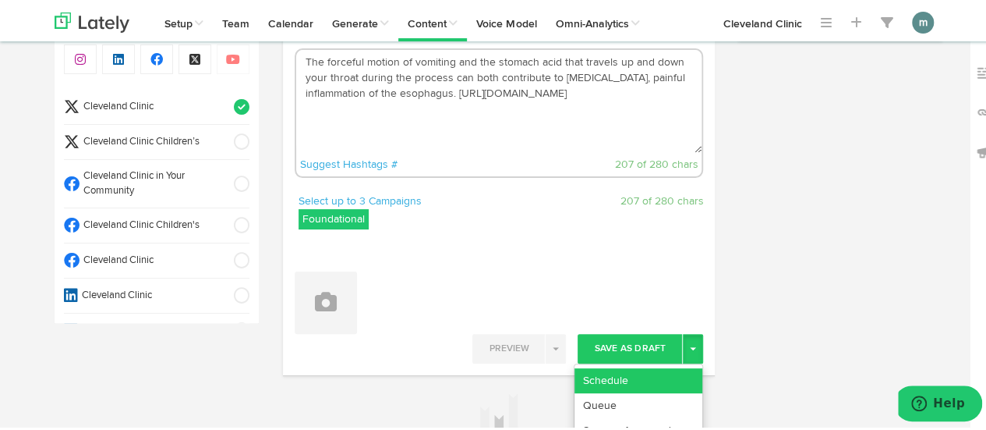
click at [663, 375] on link "Schedule" at bounding box center [639, 378] width 128 height 25
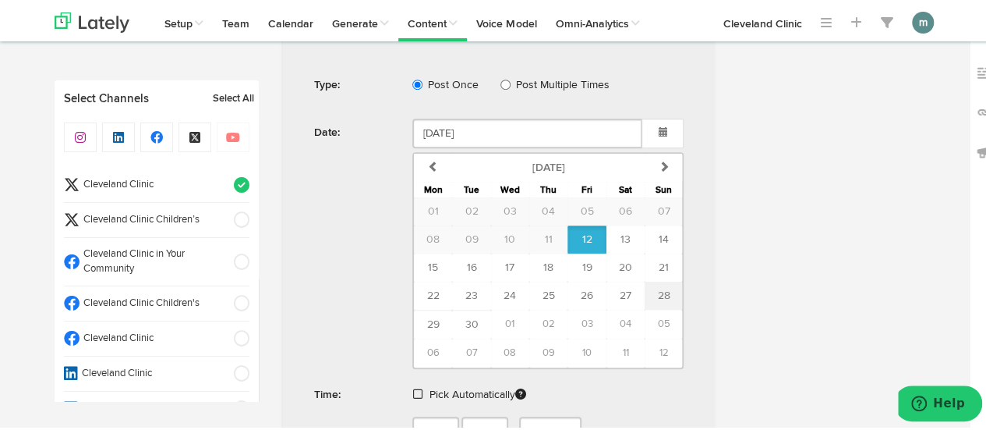
scroll to position [468, 0]
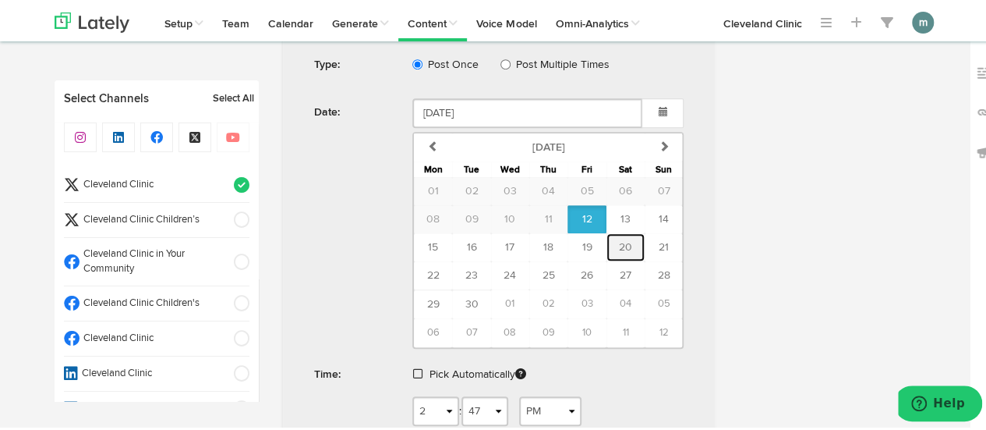
click at [619, 245] on span "20" at bounding box center [625, 244] width 13 height 11
type input "September 20 2025"
click at [413, 367] on span at bounding box center [417, 371] width 9 height 11
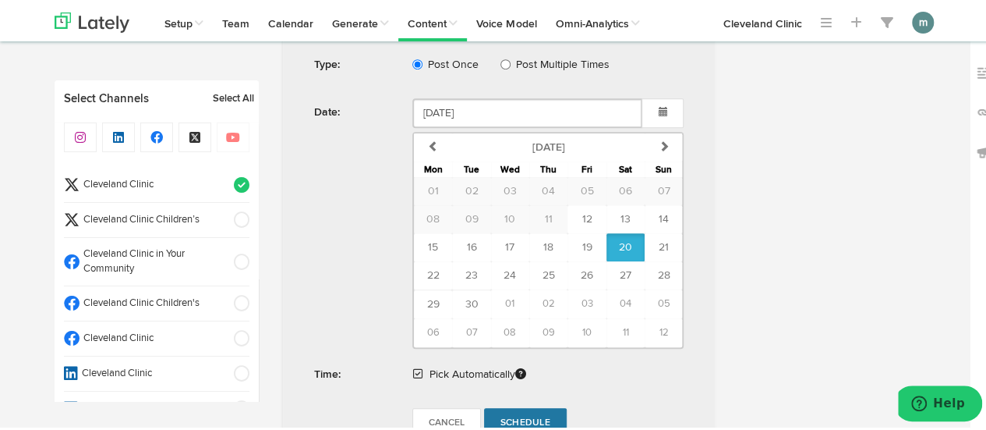
click at [541, 415] on span "Schedule" at bounding box center [525, 419] width 50 height 9
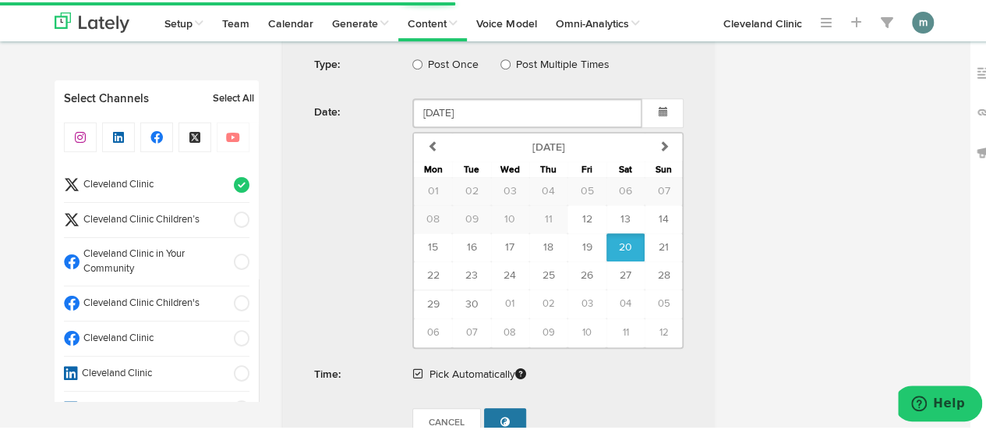
radio input "true"
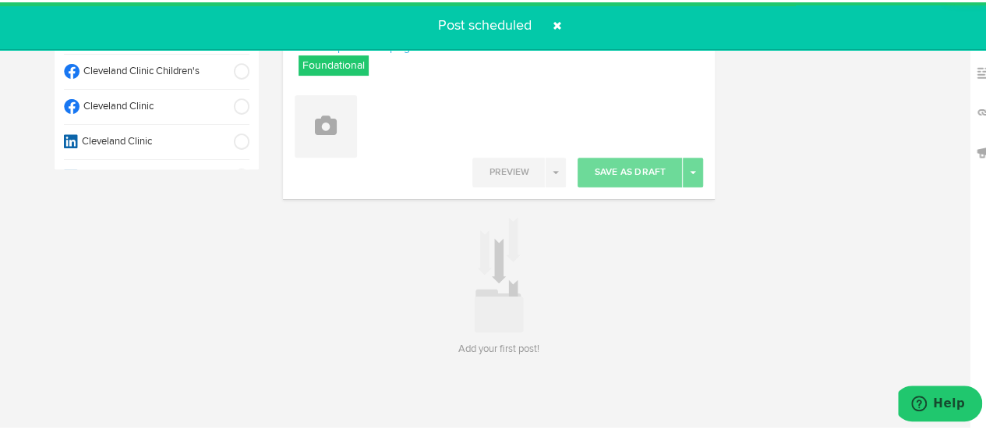
scroll to position [230, 0]
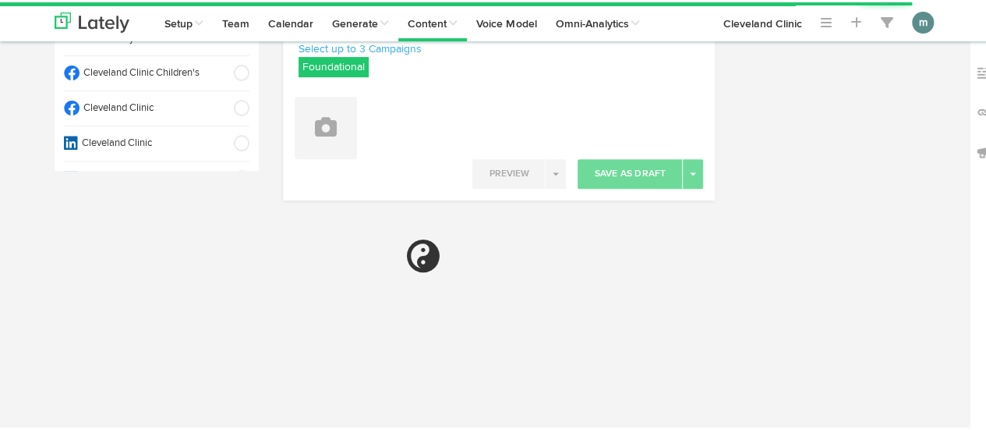
select select "2"
select select "48"
select select "PM"
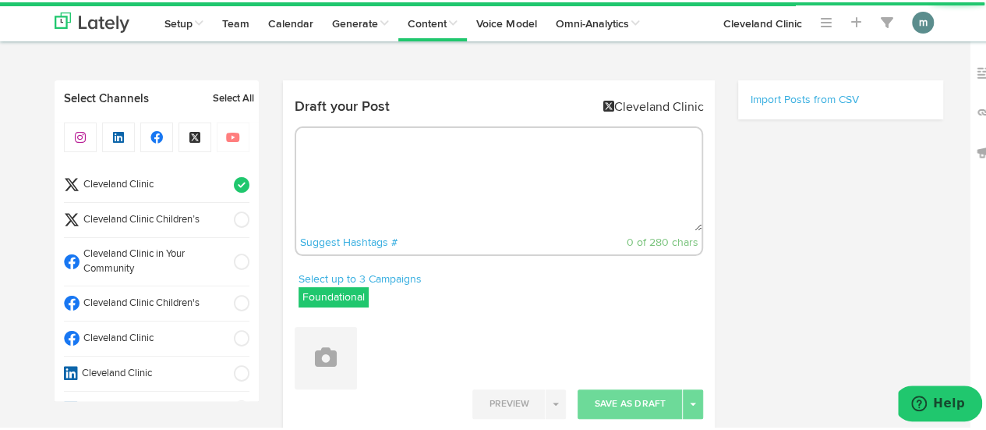
click at [384, 190] on textarea at bounding box center [499, 177] width 406 height 103
paste textarea "At any given time, 15% to 25% of the world population has an active case of ath…"
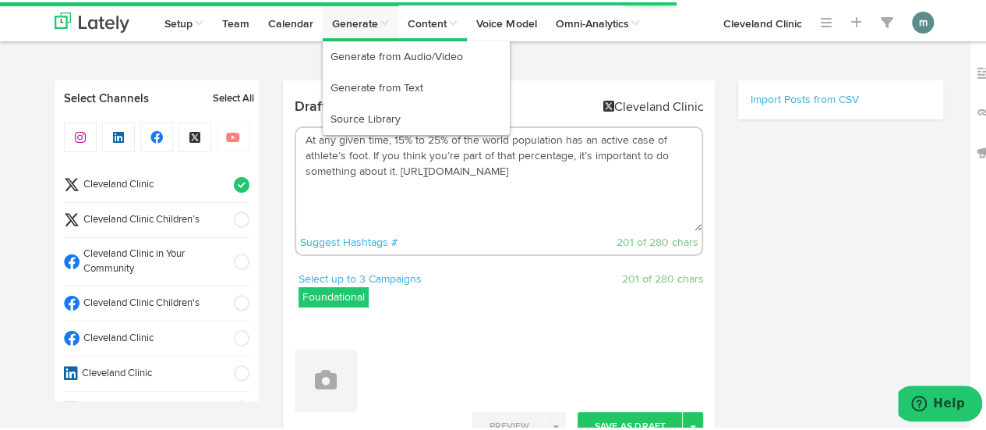
type textarea "At any given time, 15% to 25% of the world population has an active case of ath…"
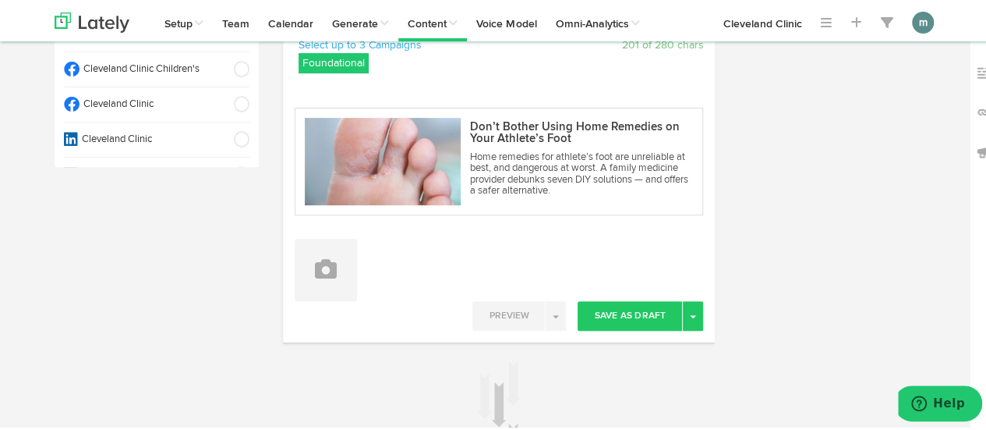
scroll to position [312, 0]
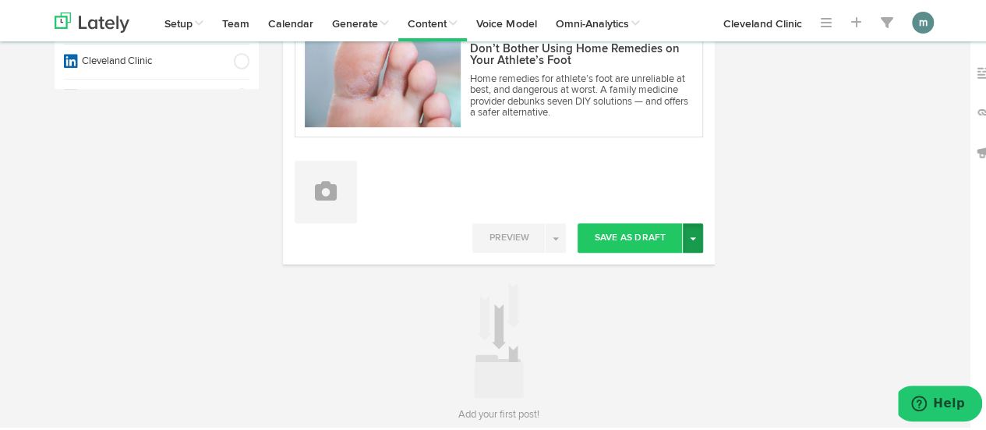
click at [684, 244] on button "Toggle Dropdown" at bounding box center [693, 236] width 20 height 30
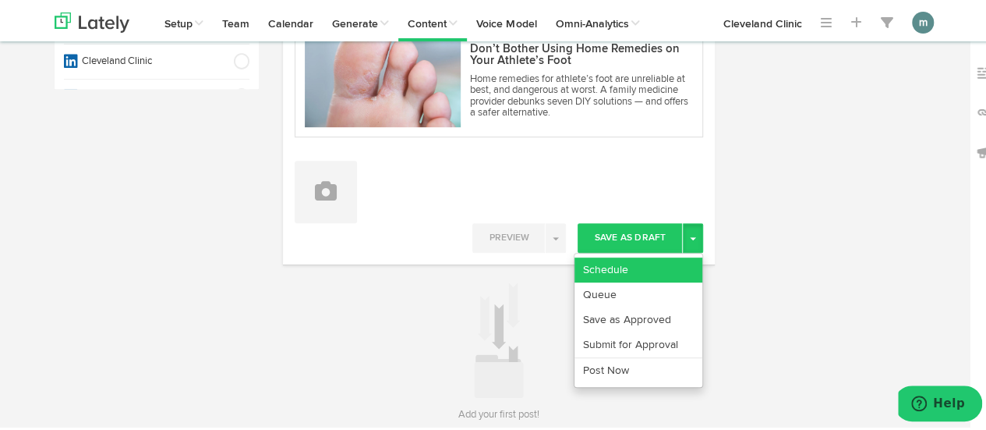
click at [667, 266] on link "Schedule" at bounding box center [639, 267] width 128 height 25
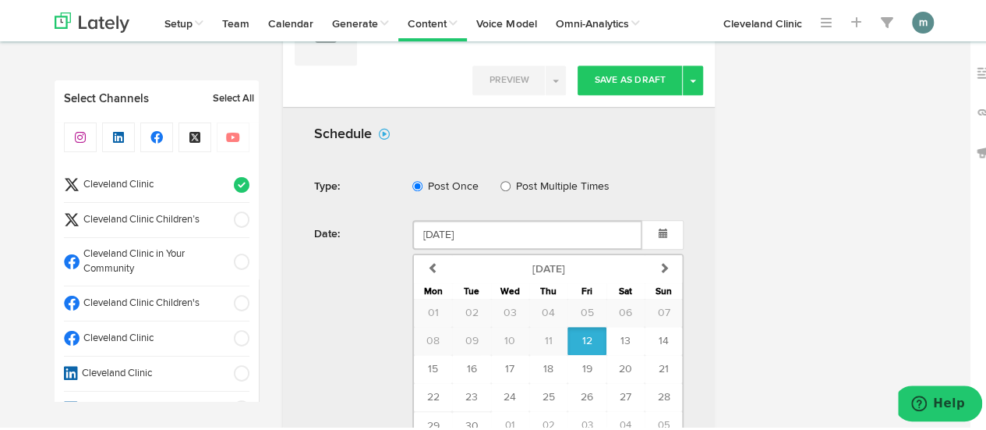
scroll to position [703, 0]
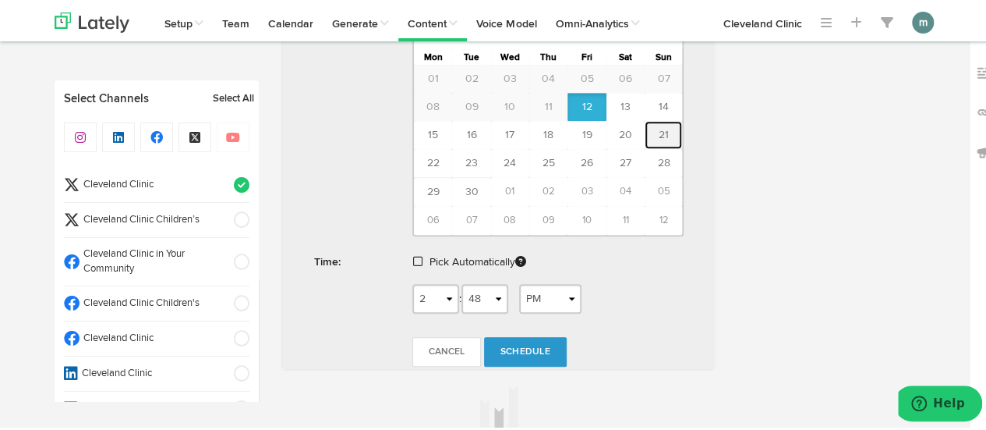
click at [659, 130] on span "21" at bounding box center [664, 132] width 10 height 11
type input "[DATE]"
click at [413, 255] on span at bounding box center [417, 258] width 9 height 11
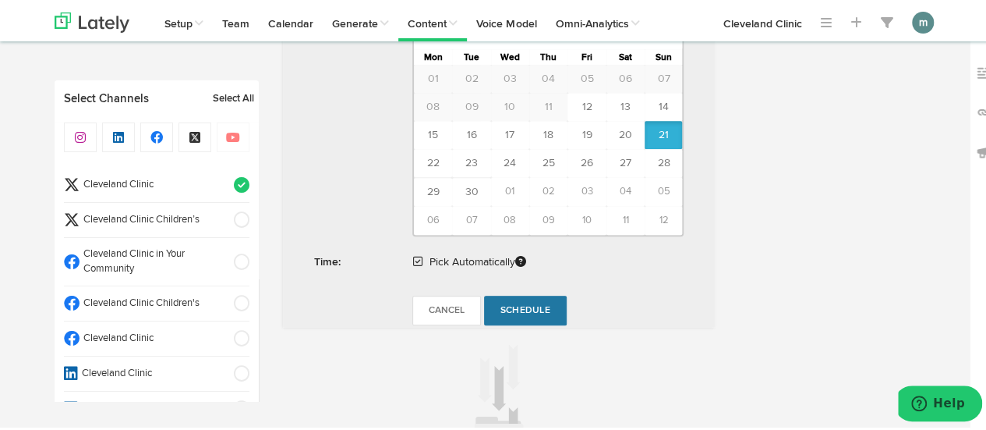
click at [535, 303] on span "Schedule" at bounding box center [525, 307] width 50 height 9
radio input "true"
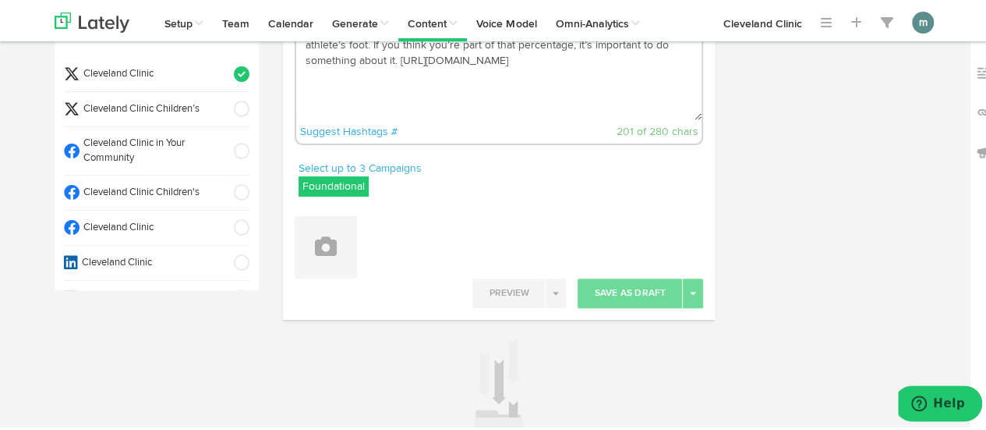
scroll to position [74, 0]
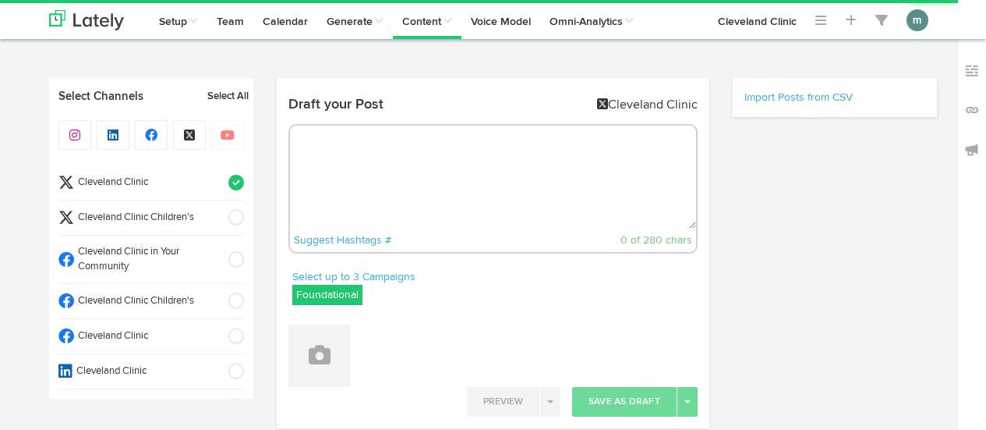
radio input "true"
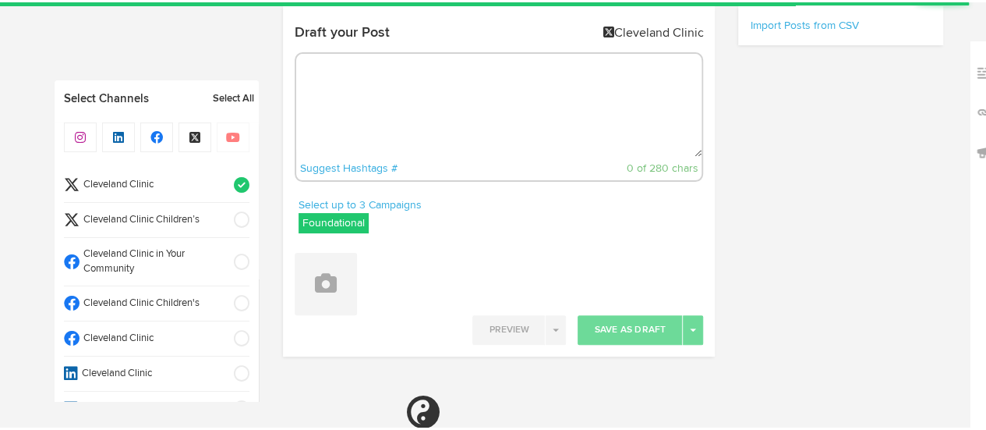
select select "2"
select select "49"
select select "PM"
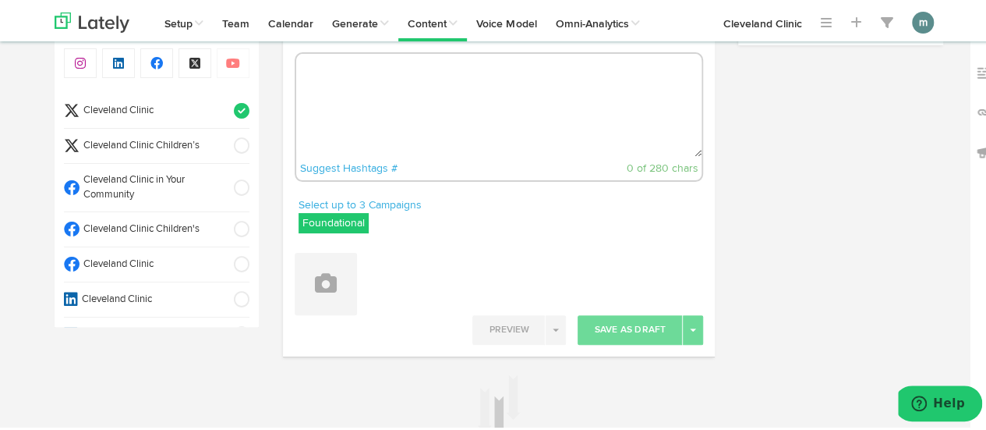
click at [458, 131] on textarea at bounding box center [499, 102] width 406 height 103
paste textarea "When you think of leafy greens, you probably think of spinach and kale. But Swi…"
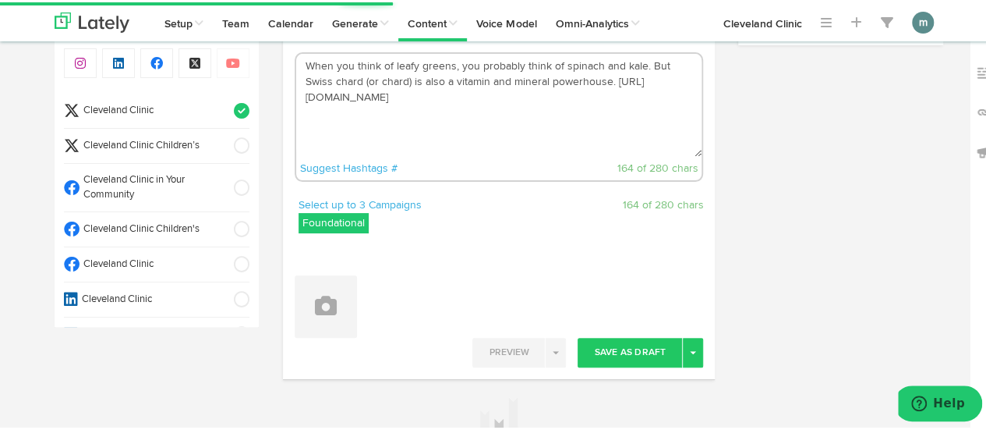
click at [401, 81] on textarea "When you think of leafy greens, you probably think of spinach and kale. But Swi…" at bounding box center [499, 102] width 406 height 103
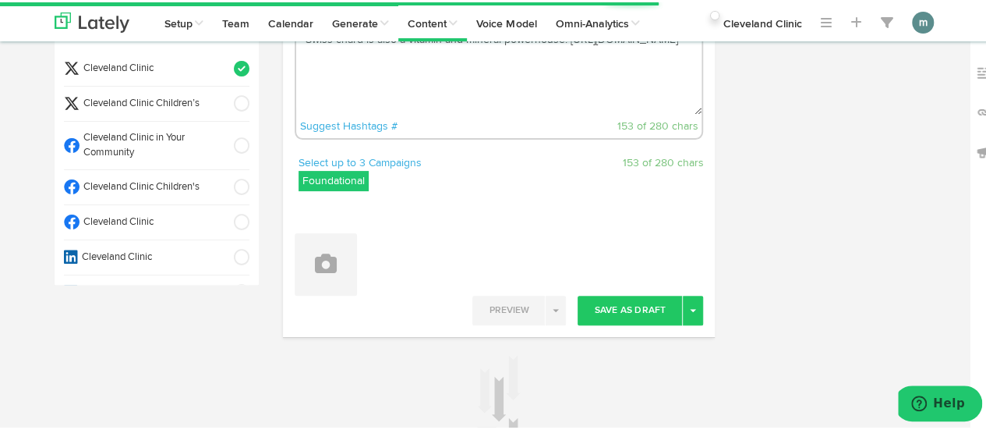
scroll to position [152, 0]
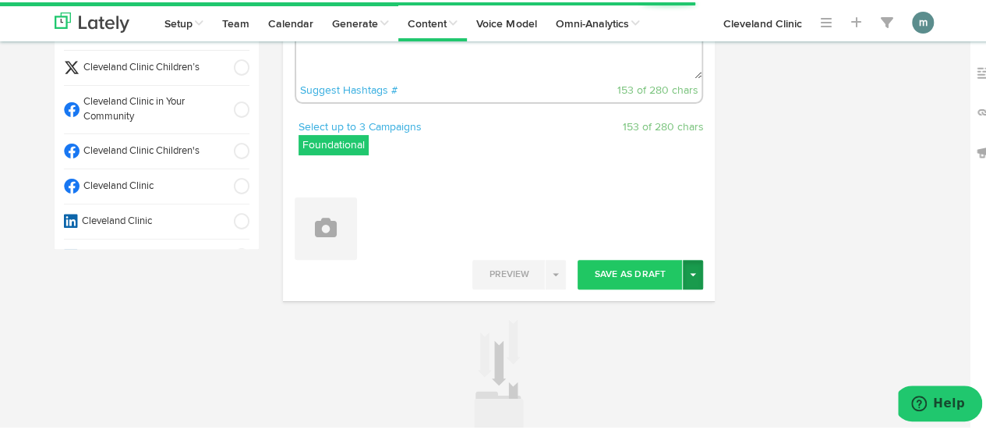
type textarea "When you think of leafy greens, you probably think of spinach and kale. But Swi…"
click at [689, 277] on button "Toggle Dropdown" at bounding box center [693, 272] width 20 height 30
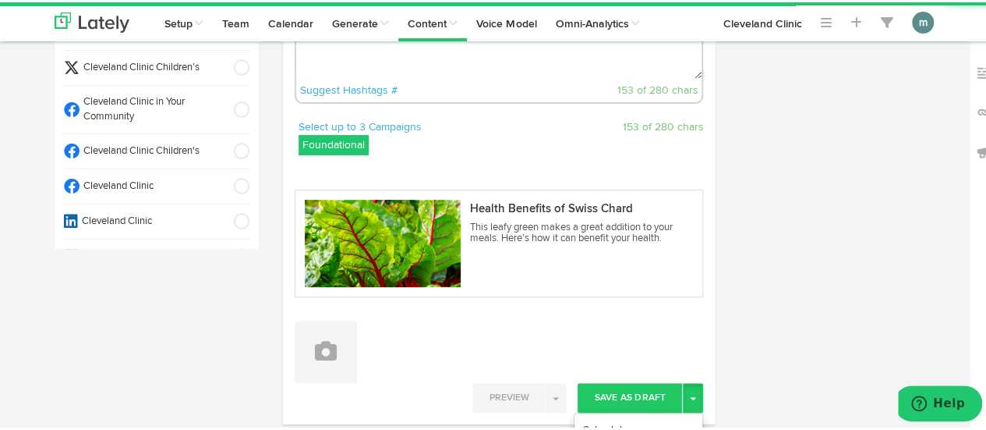
click at [673, 299] on div "Health Benefits of Swiss Chard This leafy green makes a great addition to your …" at bounding box center [499, 234] width 433 height 146
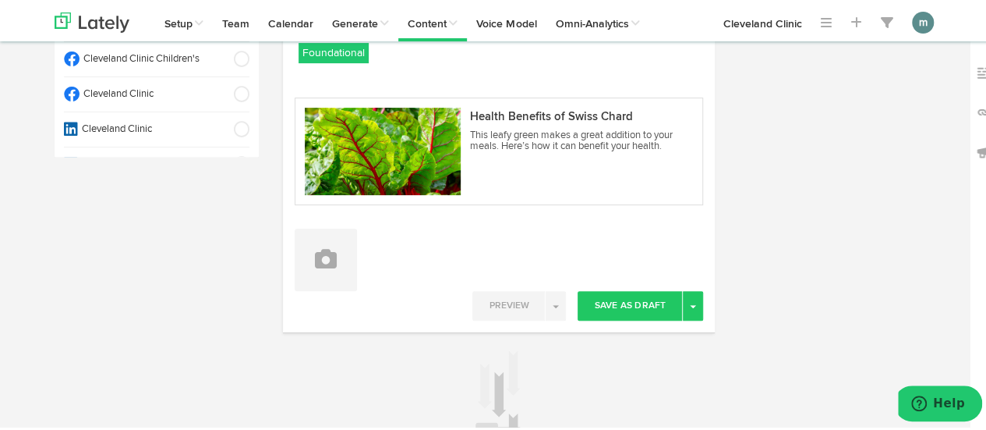
scroll to position [376, 0]
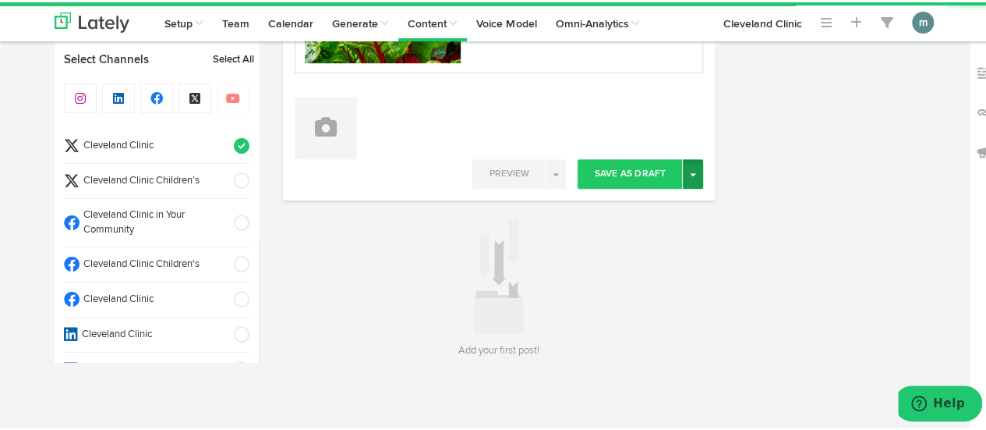
click at [683, 171] on button "Toggle Dropdown" at bounding box center [693, 172] width 20 height 30
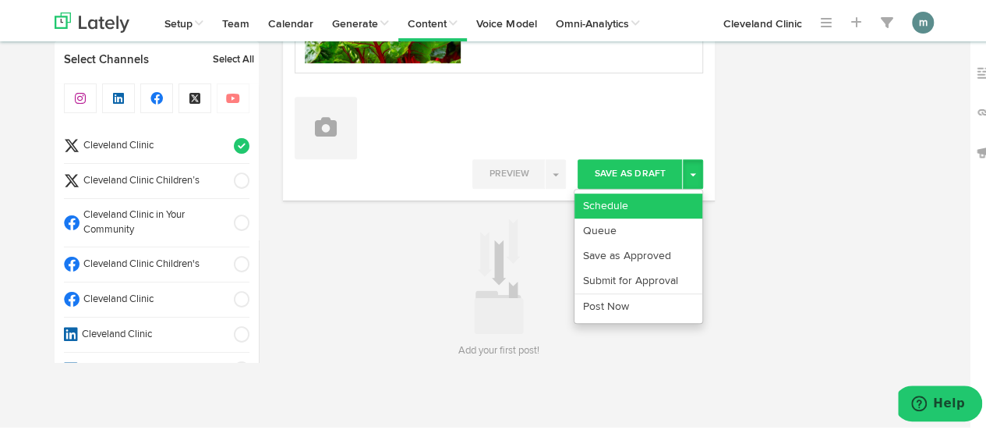
click at [670, 197] on link "Schedule" at bounding box center [639, 203] width 128 height 25
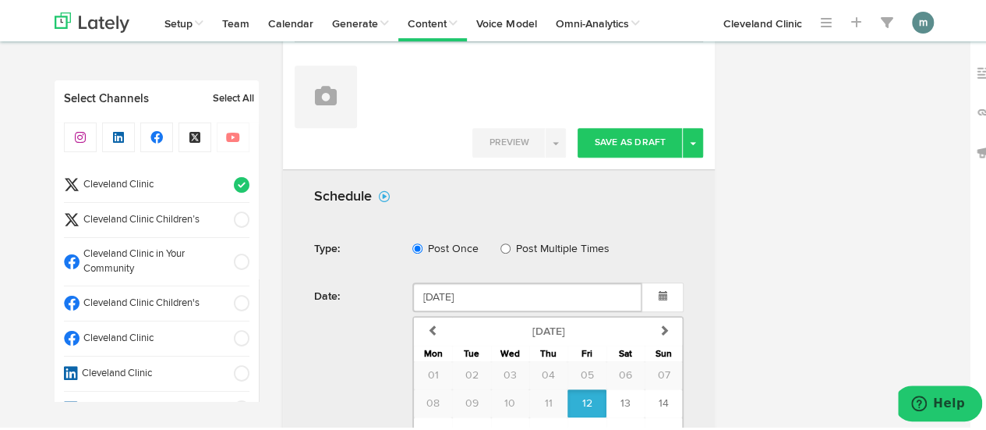
scroll to position [641, 0]
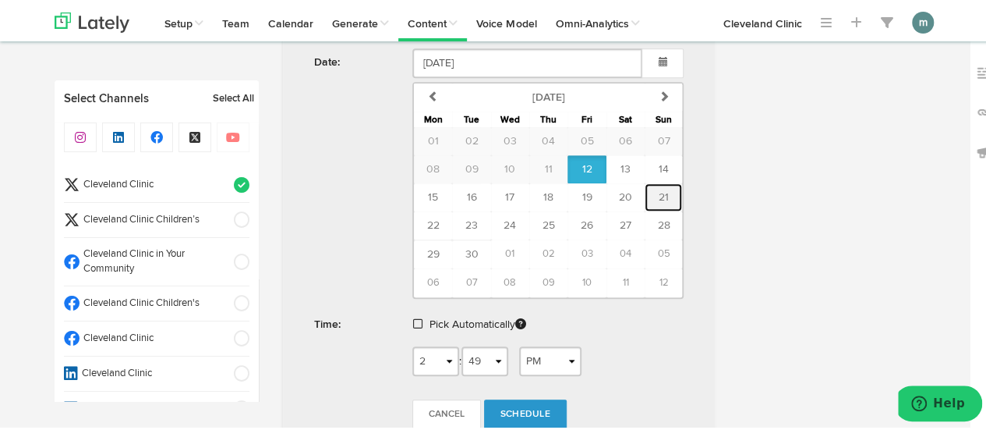
click at [659, 193] on span "21" at bounding box center [664, 194] width 10 height 11
type input "[DATE]"
click at [413, 319] on span at bounding box center [417, 321] width 9 height 11
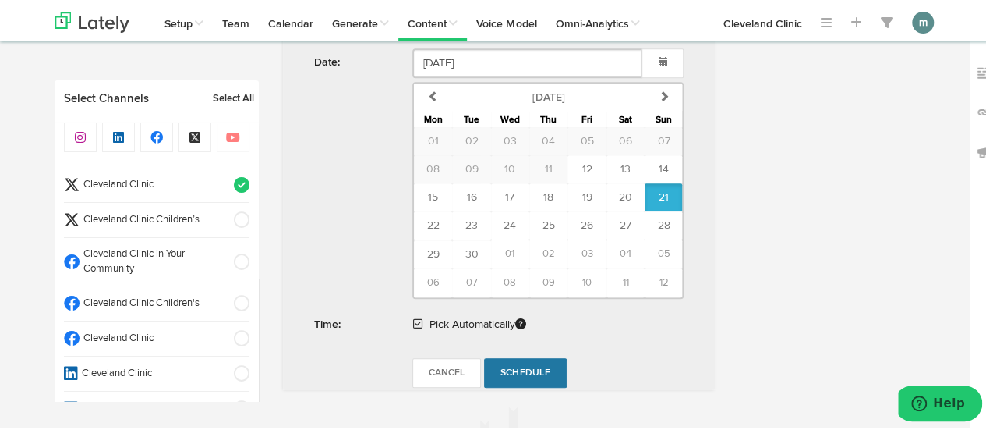
click at [522, 366] on span "Schedule" at bounding box center [525, 370] width 50 height 9
radio input "true"
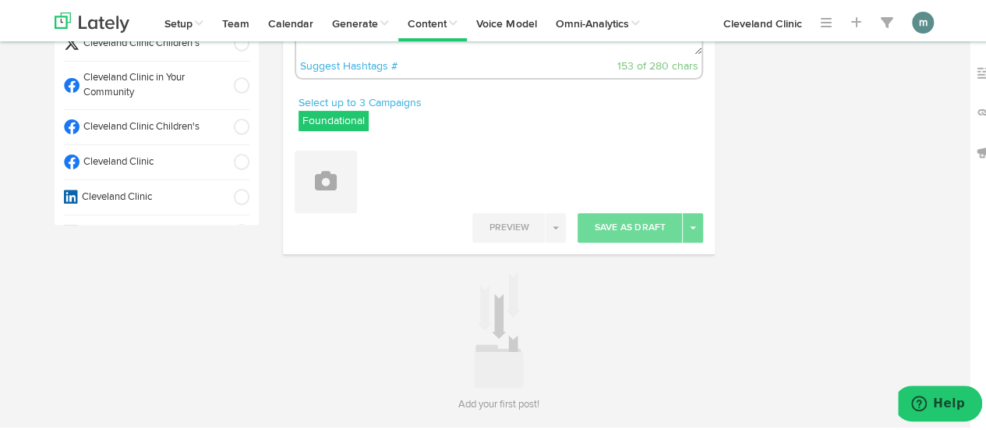
scroll to position [152, 0]
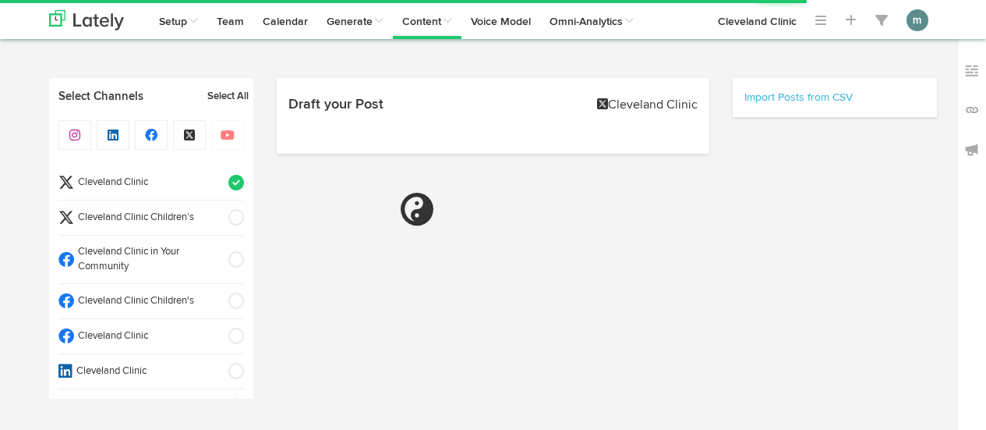
select select "2"
select select "50"
select select "PM"
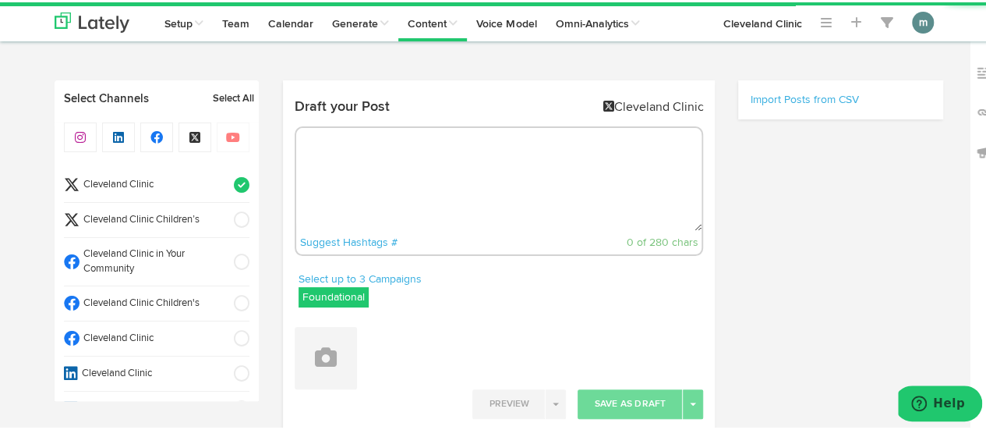
click at [408, 180] on textarea at bounding box center [499, 177] width 406 height 103
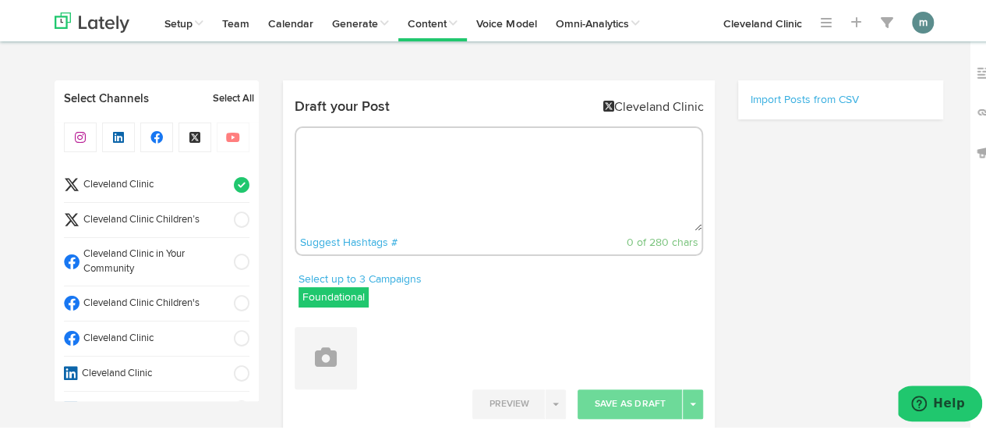
paste textarea "The key to better [MEDICAL_DATA] health might be better eating. Hungry to learn…"
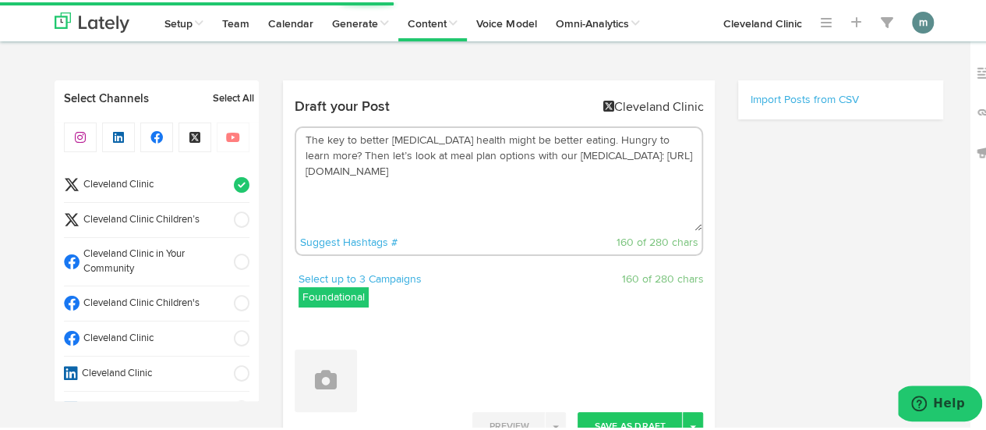
click at [571, 142] on textarea "The key to better [MEDICAL_DATA] health might be better eating. Hungry to learn…" at bounding box center [499, 177] width 406 height 103
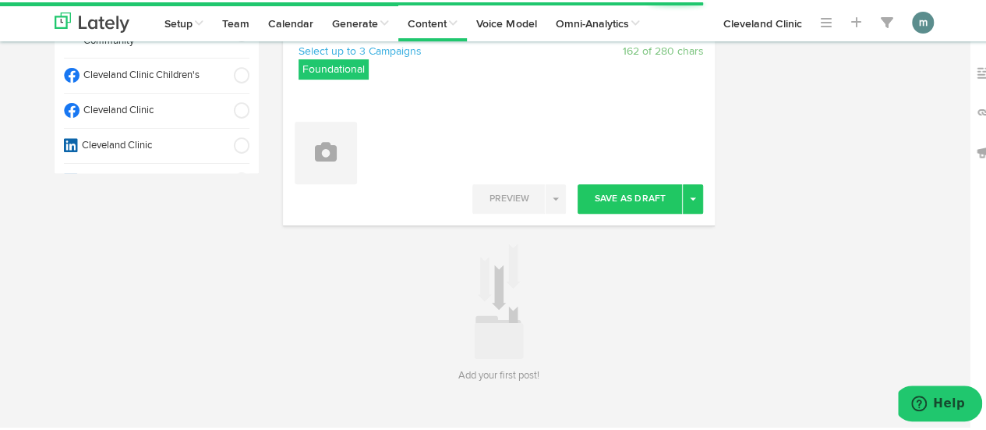
scroll to position [234, 0]
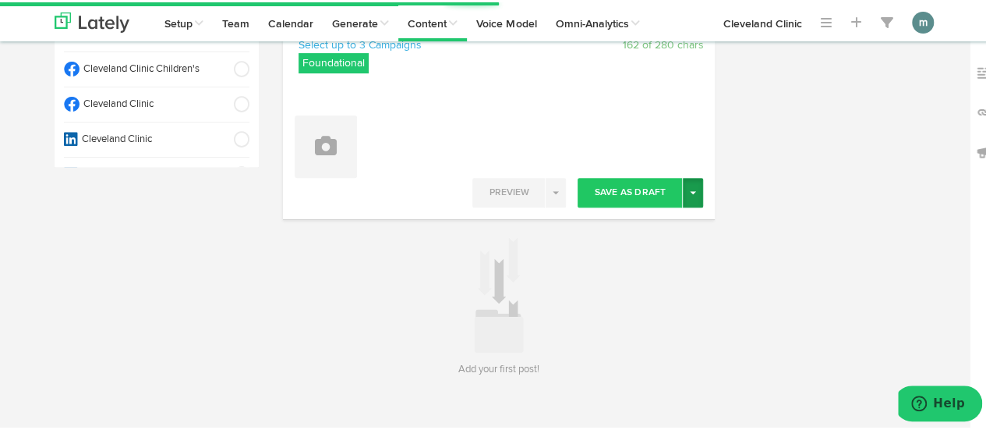
type textarea "The key to better [MEDICAL_DATA] health might be better eating. Hungry to learn…"
click at [690, 189] on span "button" at bounding box center [693, 190] width 6 height 3
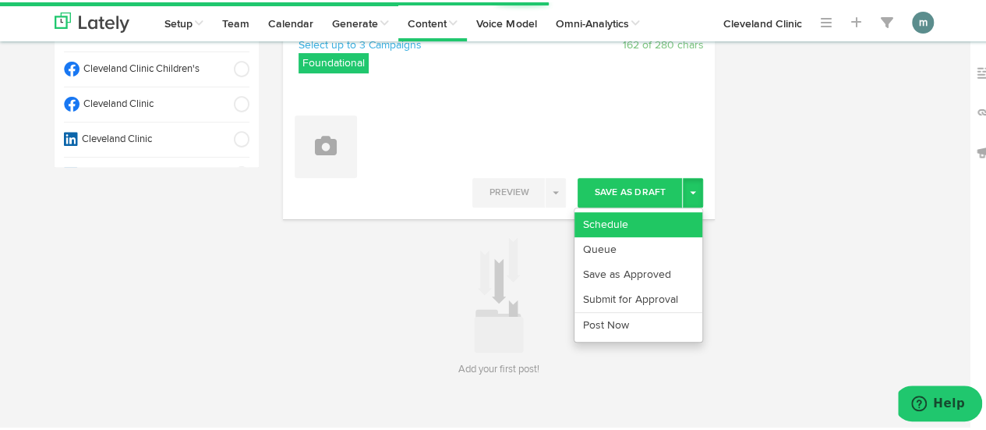
click at [669, 213] on link "Schedule" at bounding box center [639, 222] width 128 height 25
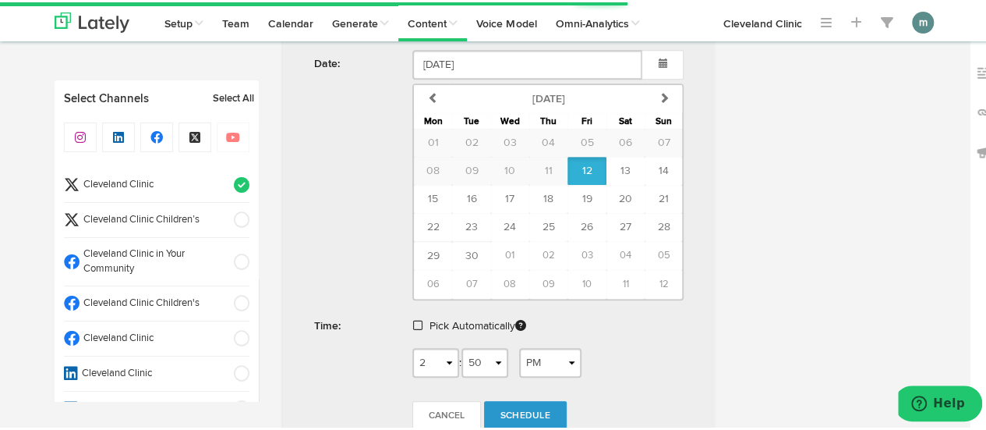
scroll to position [546, 0]
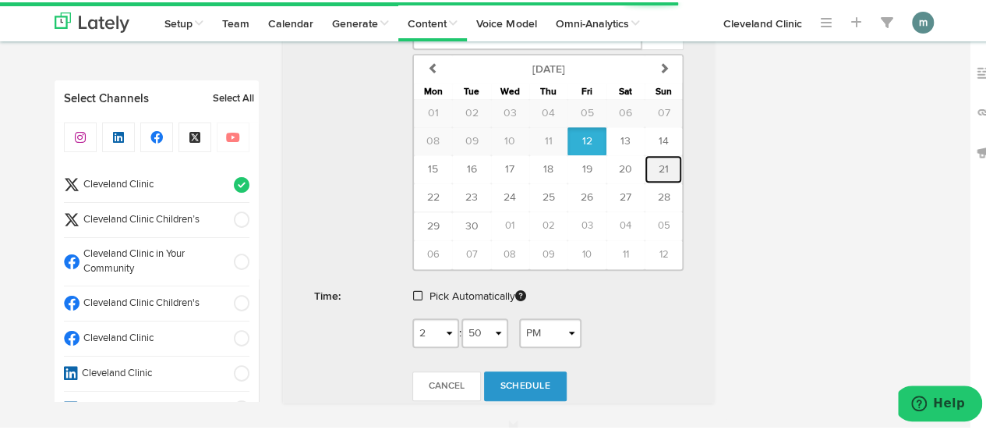
click at [663, 168] on button "21" at bounding box center [663, 167] width 37 height 28
type input "[DATE]"
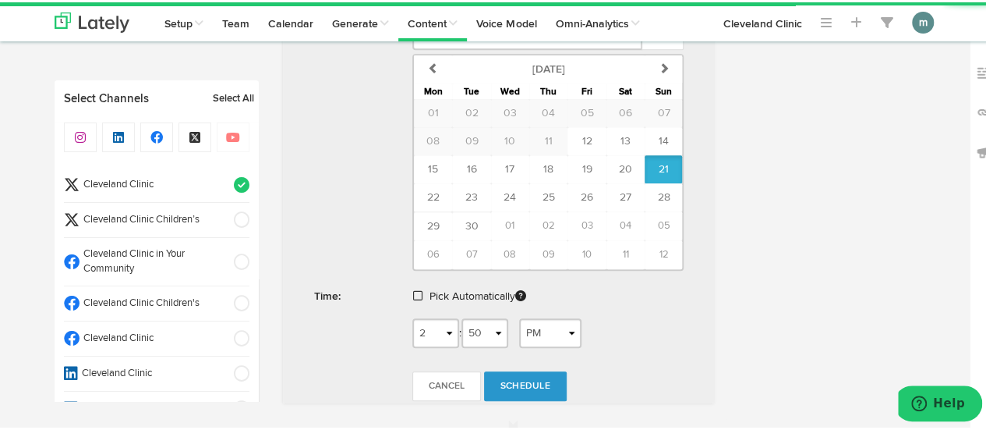
click at [413, 292] on span at bounding box center [417, 293] width 9 height 11
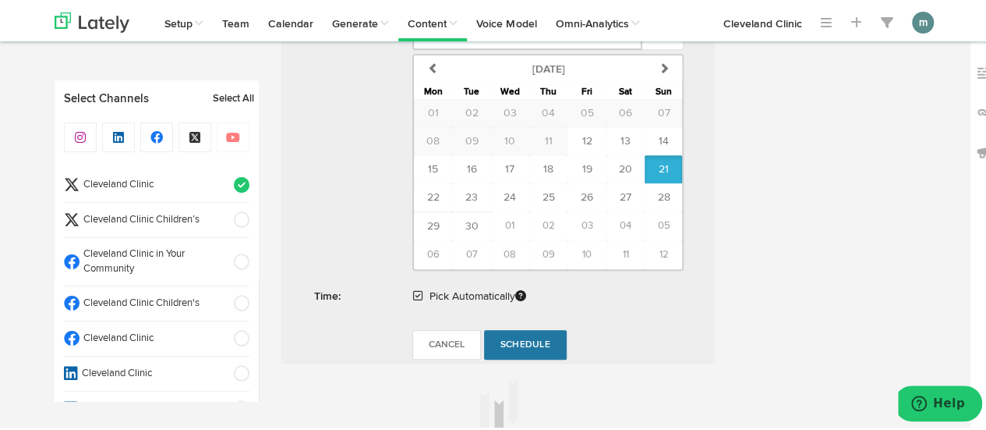
click at [509, 338] on span "Schedule" at bounding box center [525, 342] width 50 height 9
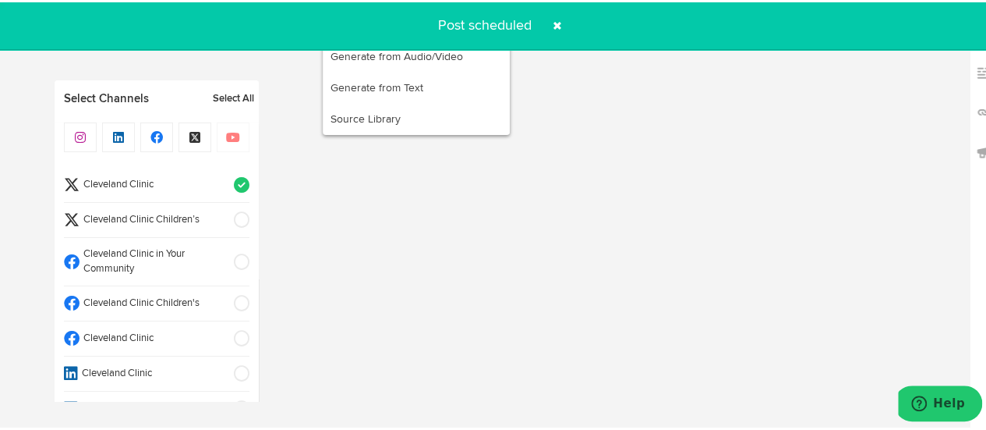
radio input "true"
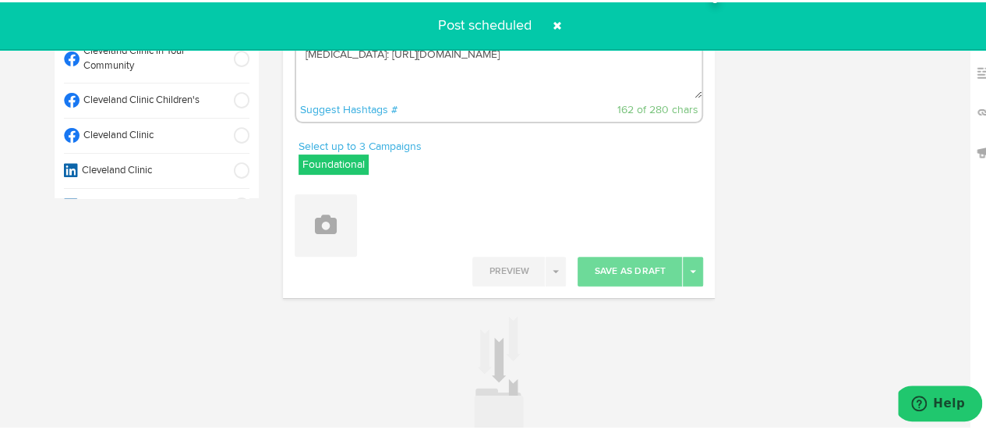
scroll to position [0, 0]
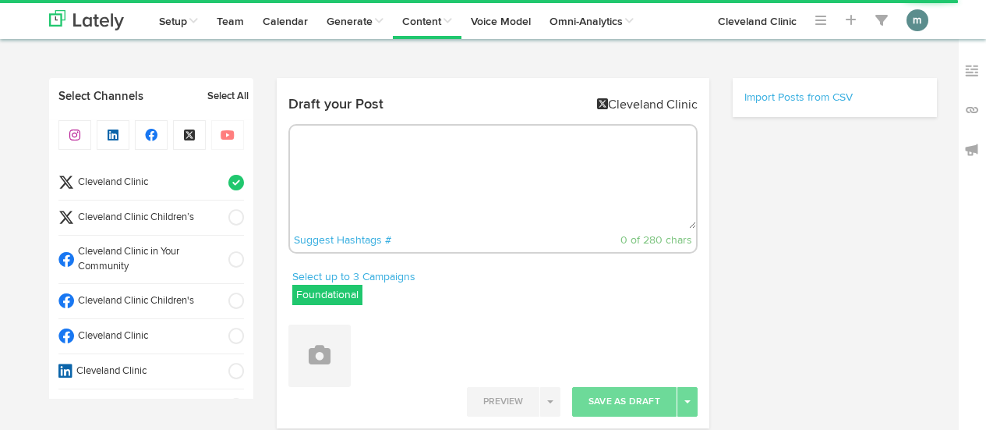
radio input "true"
select select "2"
select select "50"
select select "PM"
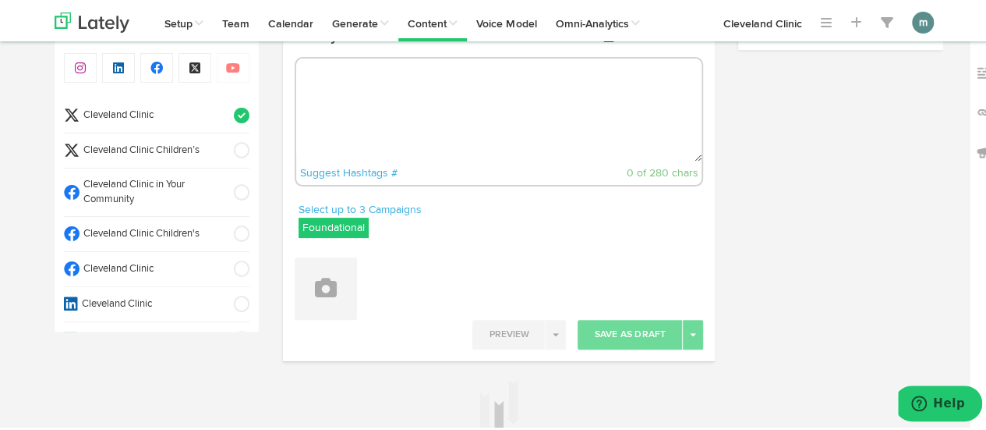
click at [407, 57] on textarea at bounding box center [499, 107] width 406 height 103
paste textarea "Who doesn’t love a bowl of hot popcorn when the munchies strike? What’s even be…"
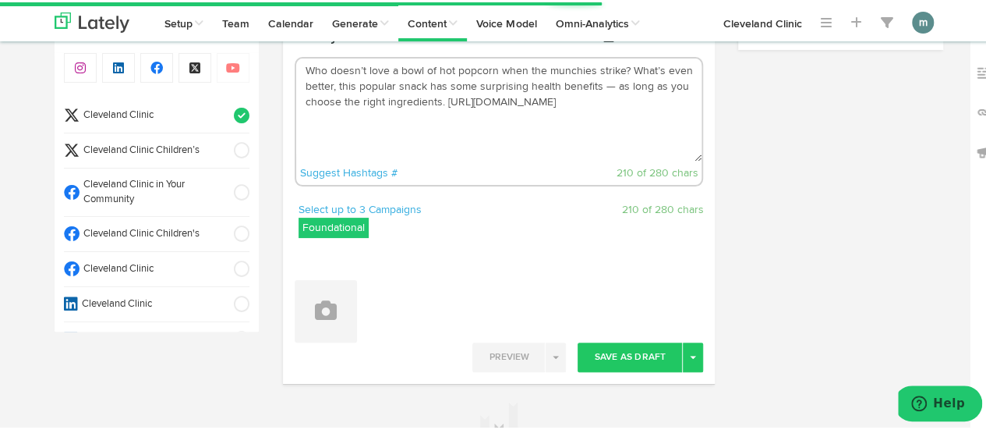
drag, startPoint x: 334, startPoint y: 88, endPoint x: 295, endPoint y: 74, distance: 40.7
click at [296, 74] on textarea "Who doesn’t love a bowl of hot popcorn when the munchies strike? What’s even be…" at bounding box center [499, 107] width 406 height 103
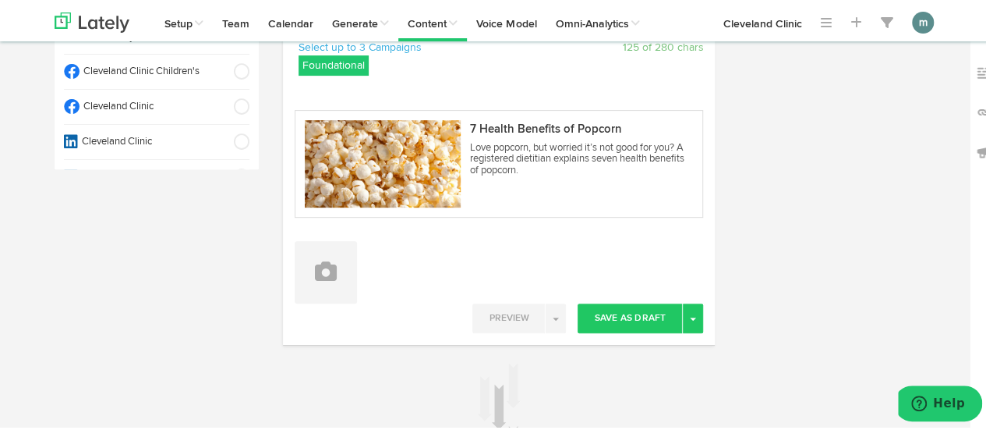
scroll to position [303, 0]
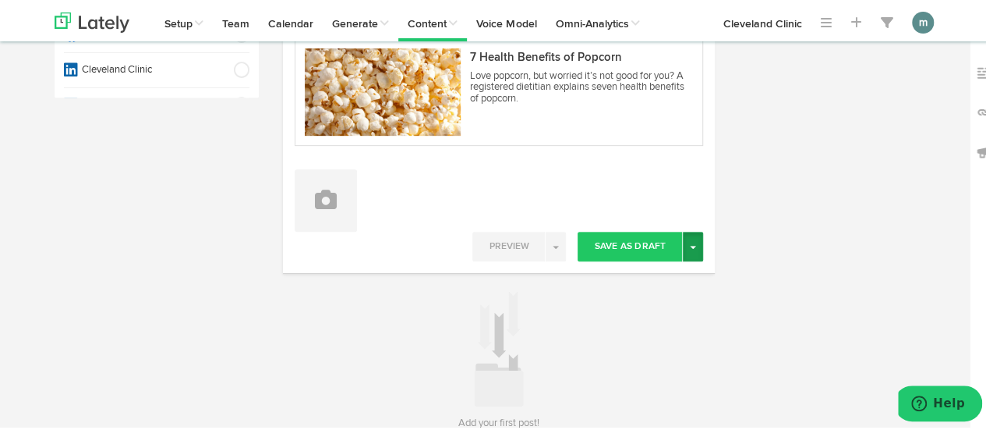
type textarea "This popular snack has some surprising health benefits — as long as you choose …"
click at [688, 251] on button "Toggle Dropdown" at bounding box center [693, 244] width 20 height 30
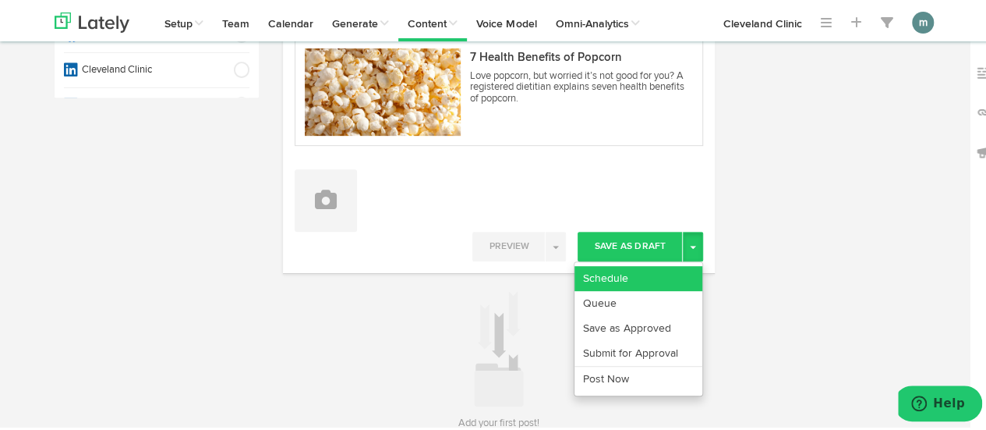
click at [672, 270] on link "Schedule" at bounding box center [639, 275] width 128 height 25
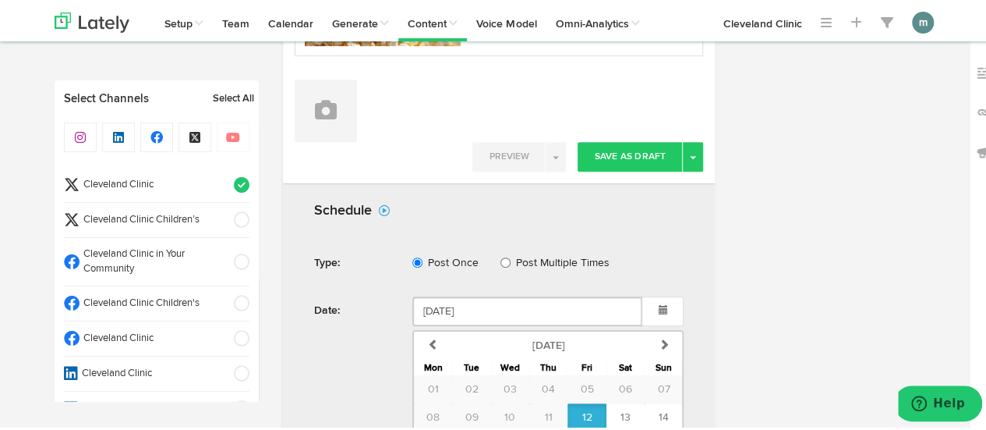
scroll to position [537, 0]
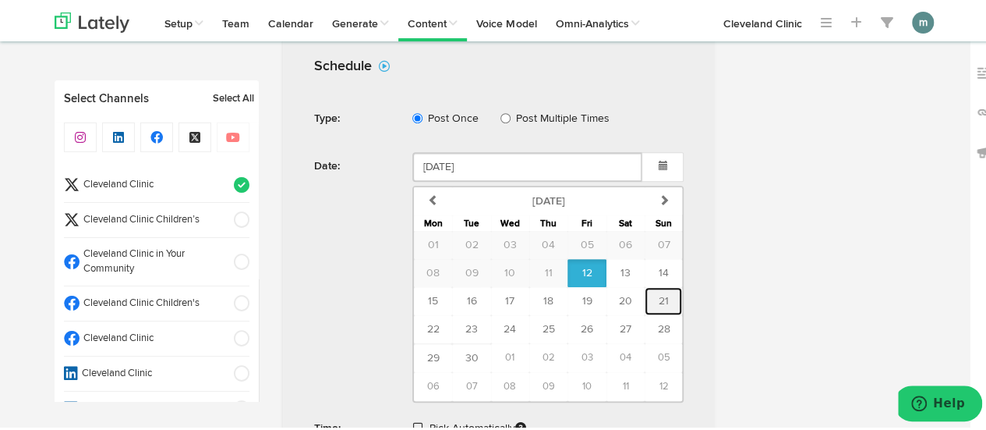
click at [661, 294] on span "21" at bounding box center [664, 298] width 10 height 11
type input "[DATE]"
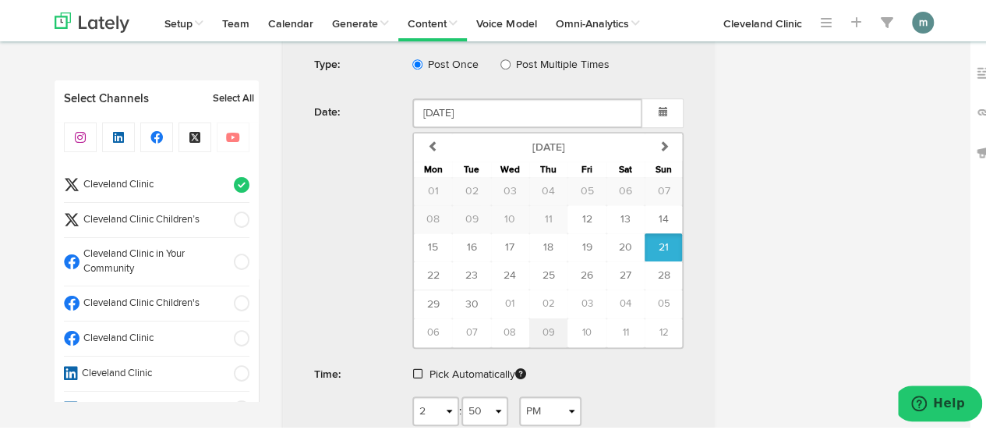
scroll to position [615, 0]
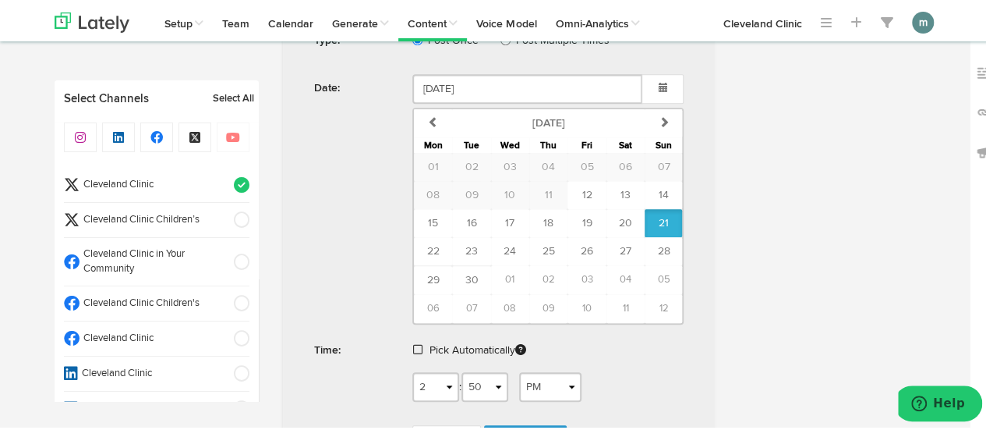
click at [413, 342] on span at bounding box center [417, 346] width 9 height 11
click at [508, 394] on span "Schedule" at bounding box center [525, 395] width 50 height 9
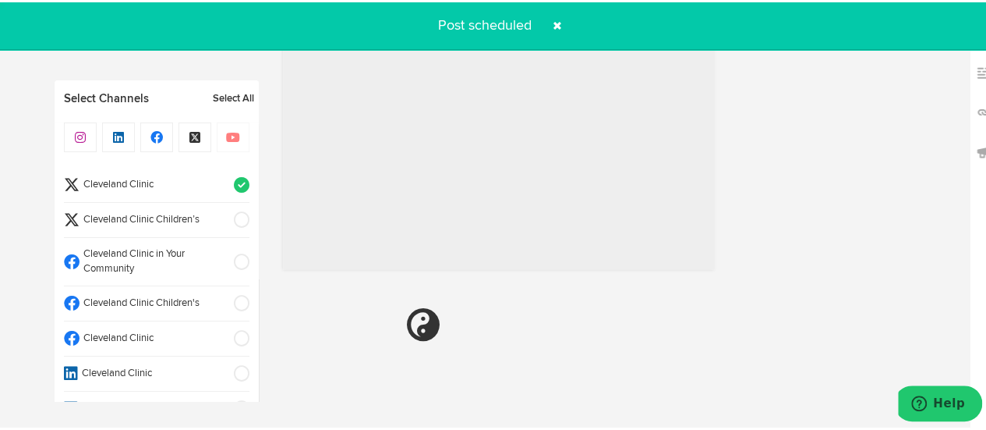
radio input "true"
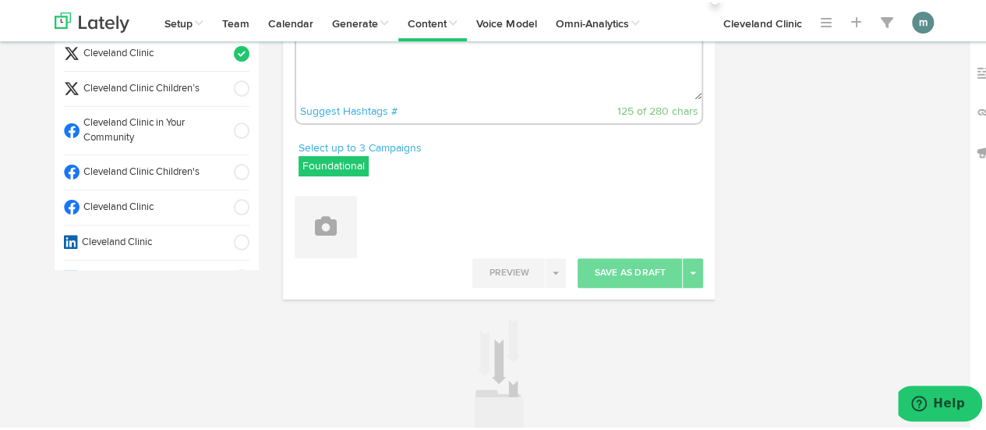
scroll to position [74, 0]
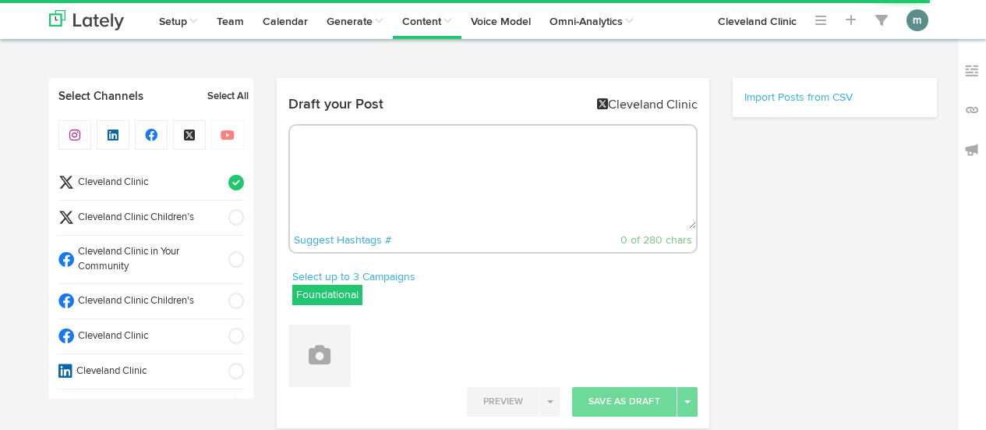
select select "2"
select select "51"
select select "PM"
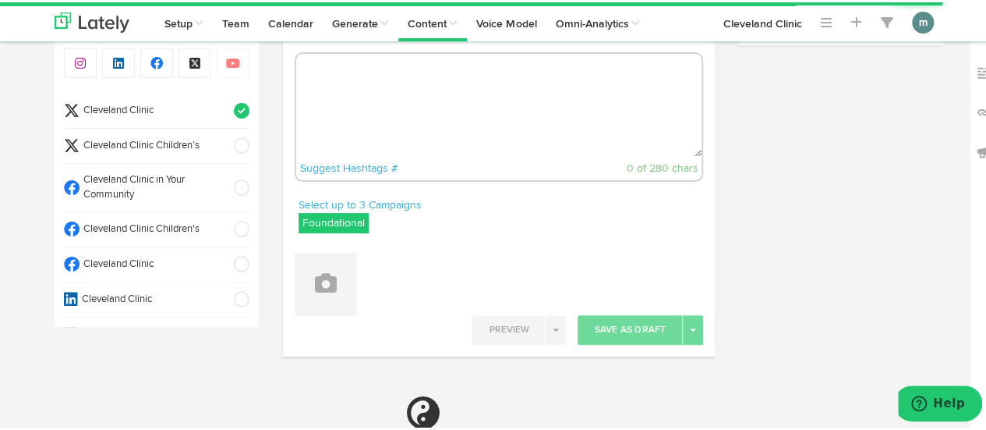
scroll to position [74, 0]
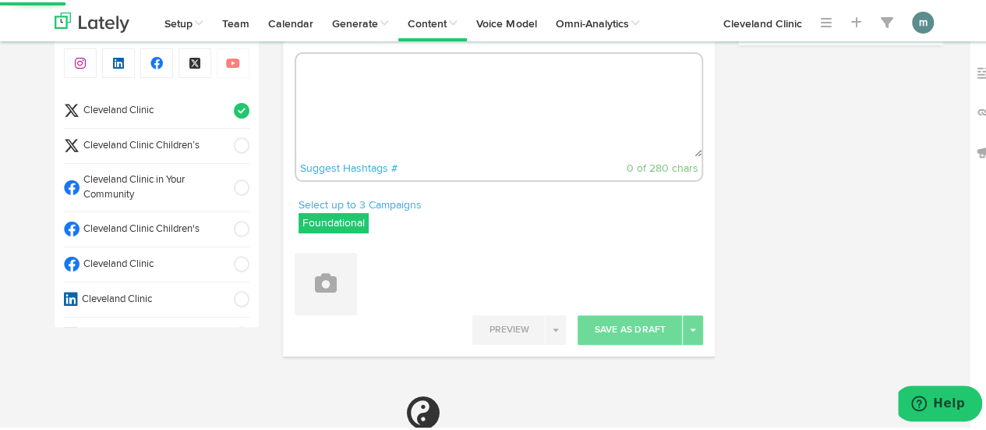
click at [348, 94] on textarea at bounding box center [499, 102] width 406 height 103
paste textarea "Elevate your guacamole with a Mediterranean twist—add feta, rice vinegar and or…"
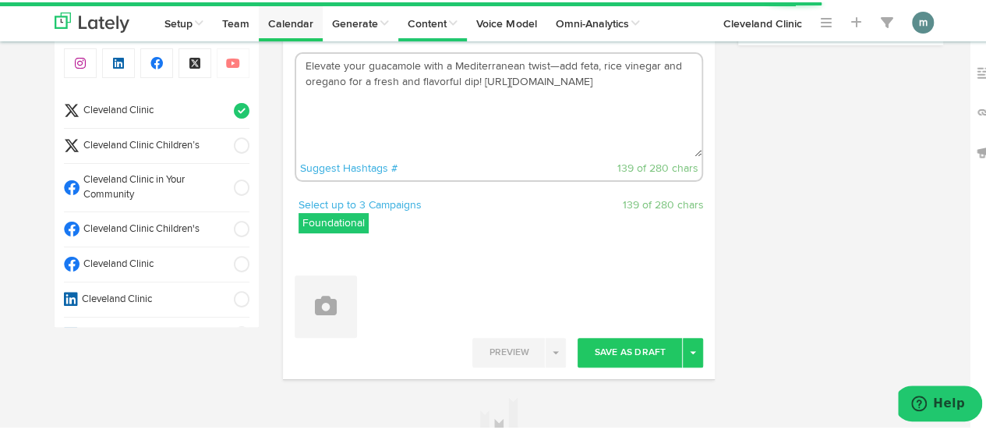
type textarea "Elevate your guacamole with a Mediterranean twist—add feta, rice vinegar and or…"
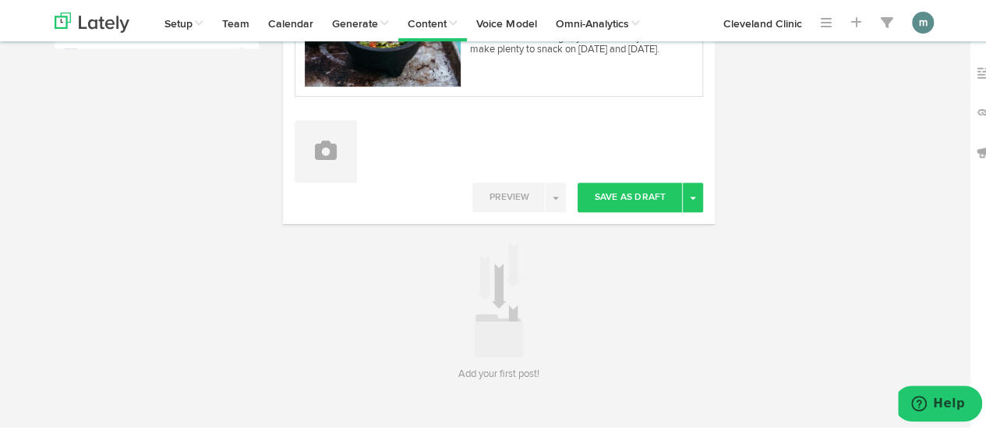
scroll to position [376, 0]
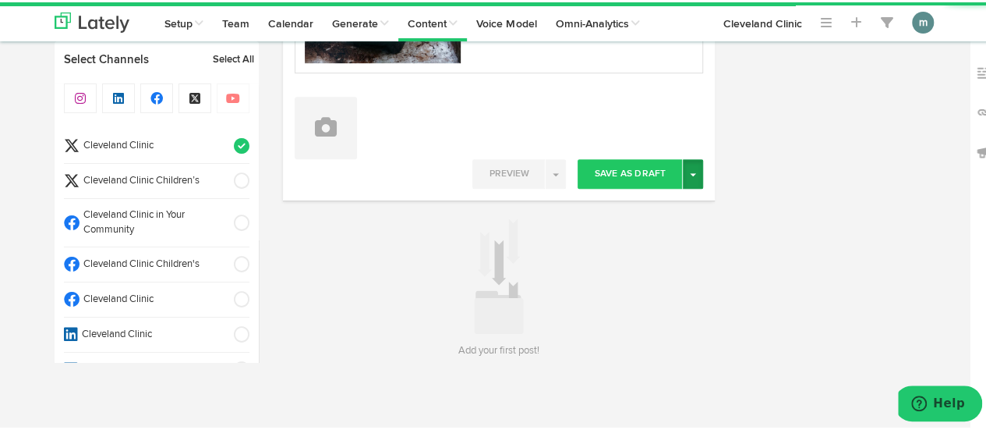
click at [688, 175] on button "Toggle Dropdown" at bounding box center [693, 172] width 20 height 30
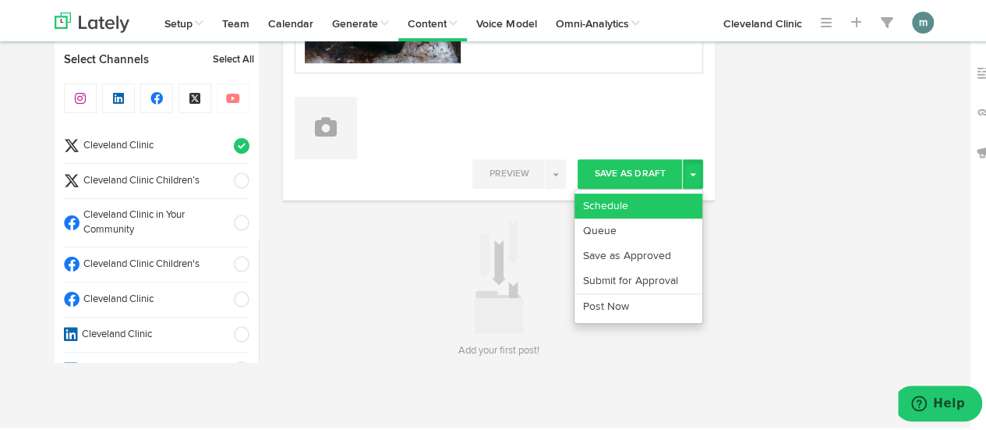
click at [666, 207] on link "Schedule" at bounding box center [639, 203] width 128 height 25
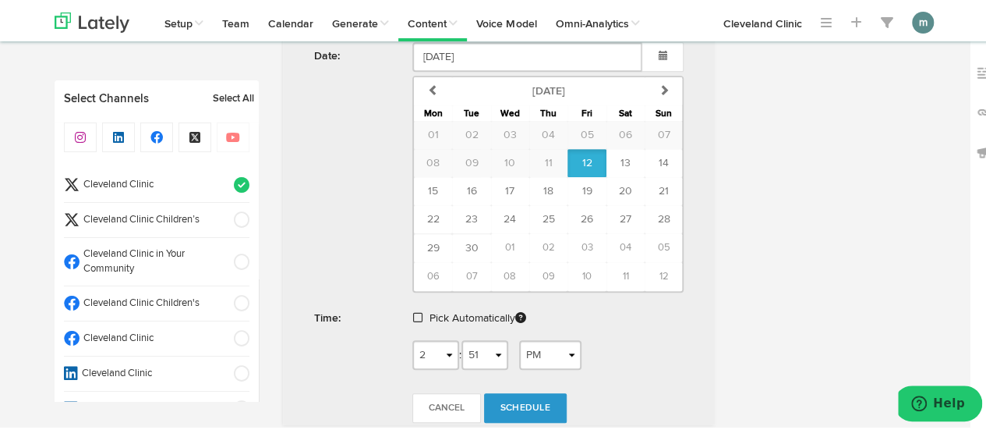
scroll to position [653, 0]
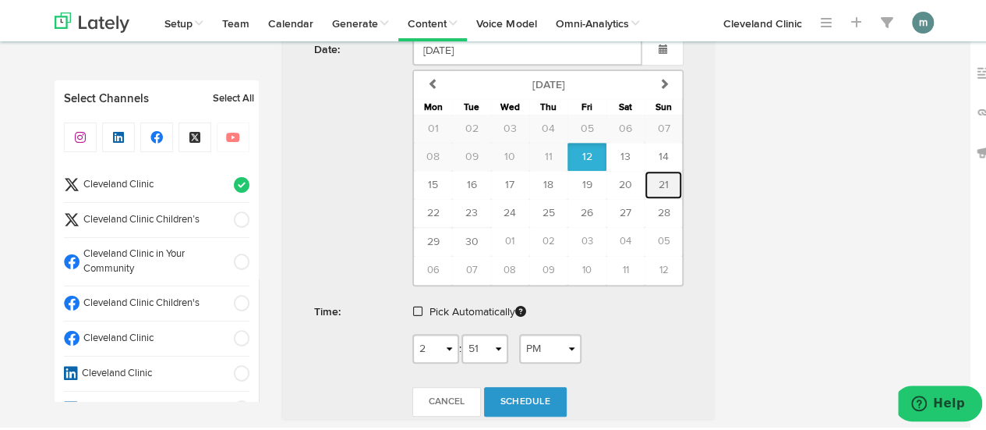
click at [661, 177] on span "21" at bounding box center [664, 182] width 10 height 11
type input "[DATE]"
click at [415, 304] on span at bounding box center [417, 308] width 9 height 11
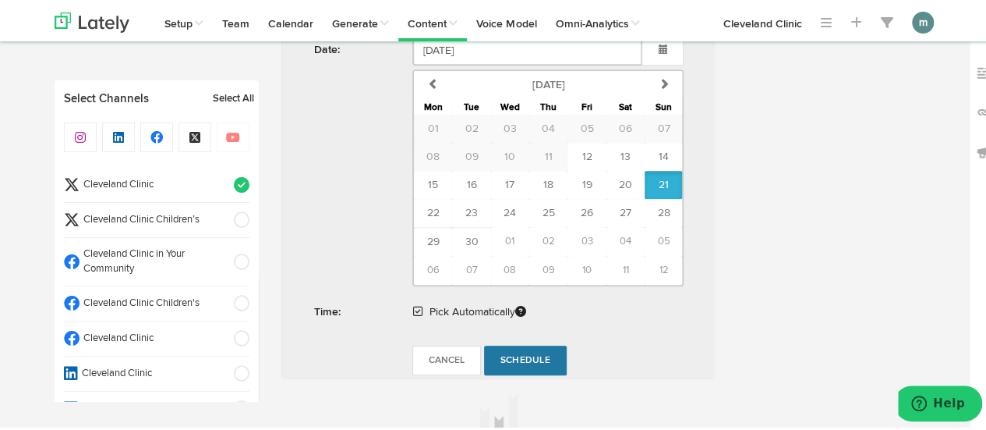
click at [519, 353] on span "Schedule" at bounding box center [525, 357] width 50 height 9
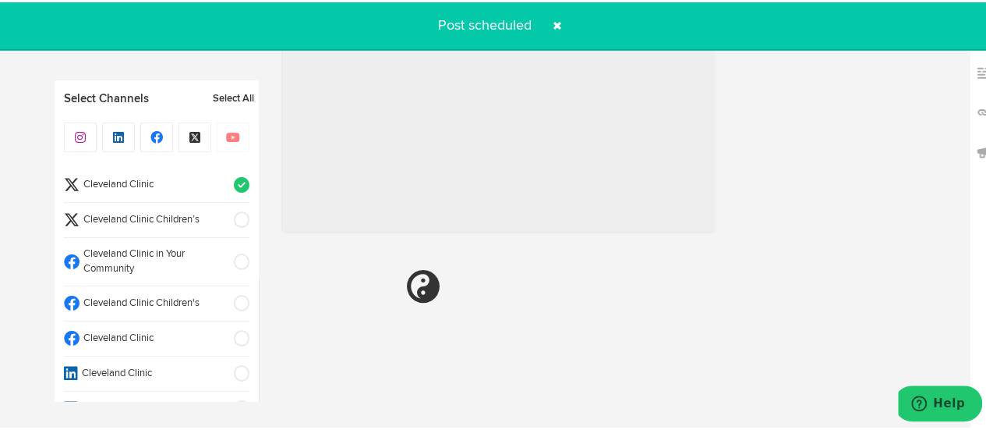
radio input "true"
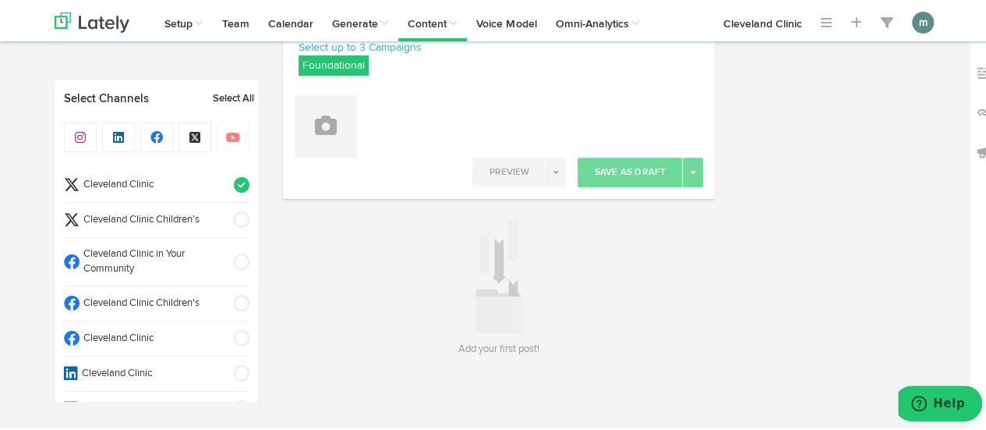
scroll to position [230, 0]
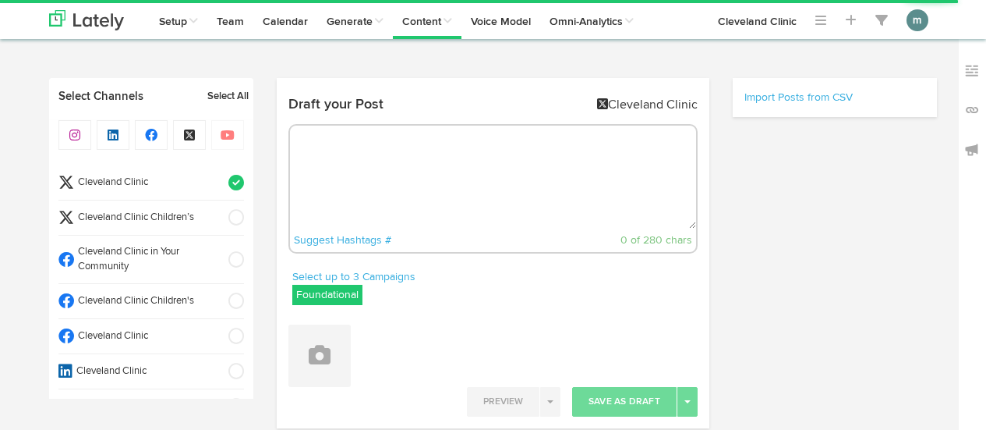
radio input "true"
select select "3"
select select "11"
select select "PM"
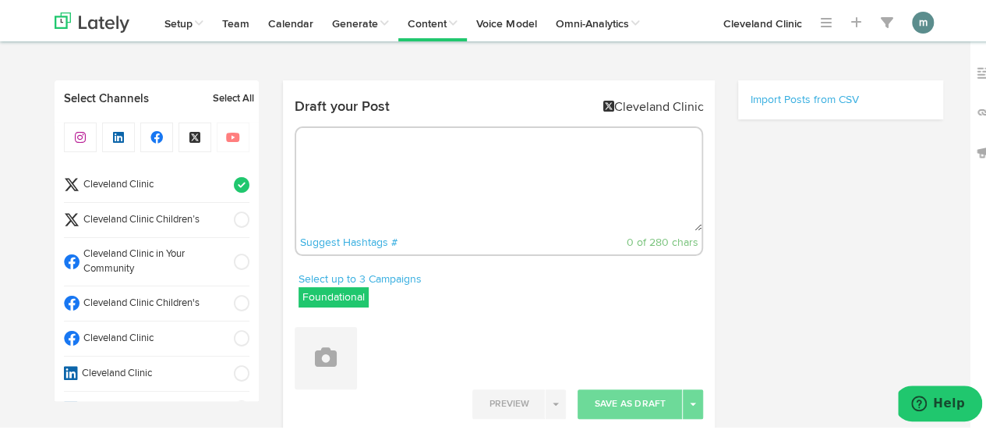
click at [137, 331] on span "Cleveland Clinic" at bounding box center [152, 336] width 144 height 15
click at [161, 182] on span "Cleveland Clinic" at bounding box center [152, 182] width 144 height 15
select select "11"
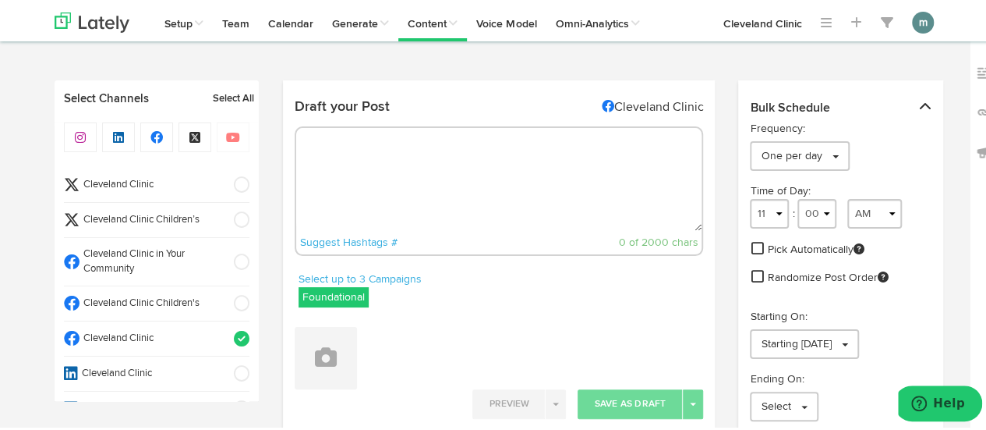
drag, startPoint x: 356, startPoint y: 177, endPoint x: 363, endPoint y: 169, distance: 10.5
click at [356, 177] on textarea at bounding box center [499, 177] width 406 height 103
paste textarea "[MEDICAL_DATA] are small growths in the nose that are caused by chronic inflamm…"
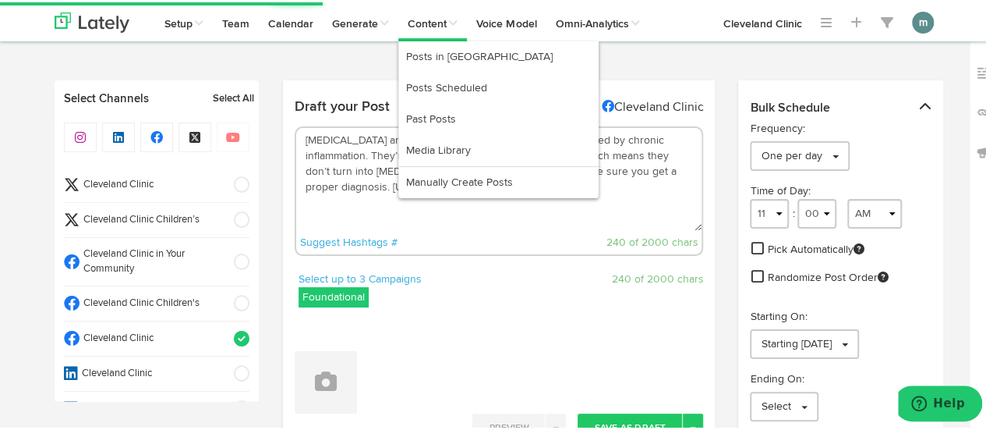
type textarea "[MEDICAL_DATA] are small growths in the nose that are caused by chronic inflamm…"
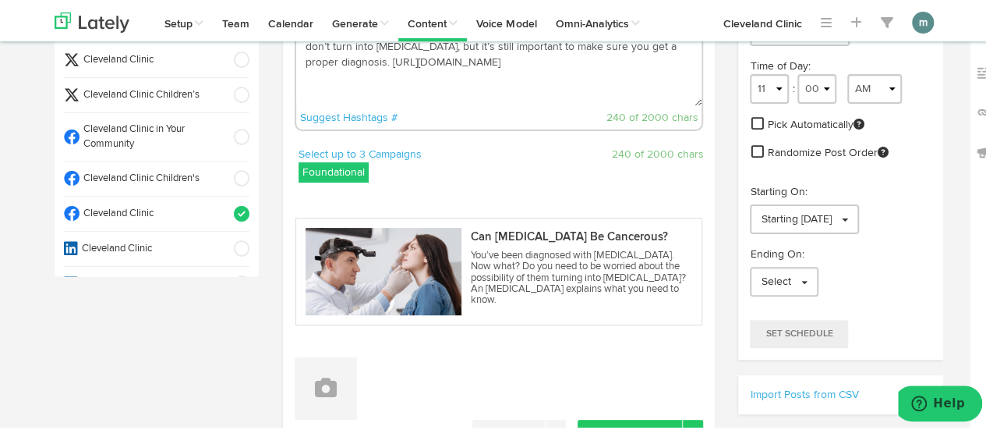
scroll to position [312, 0]
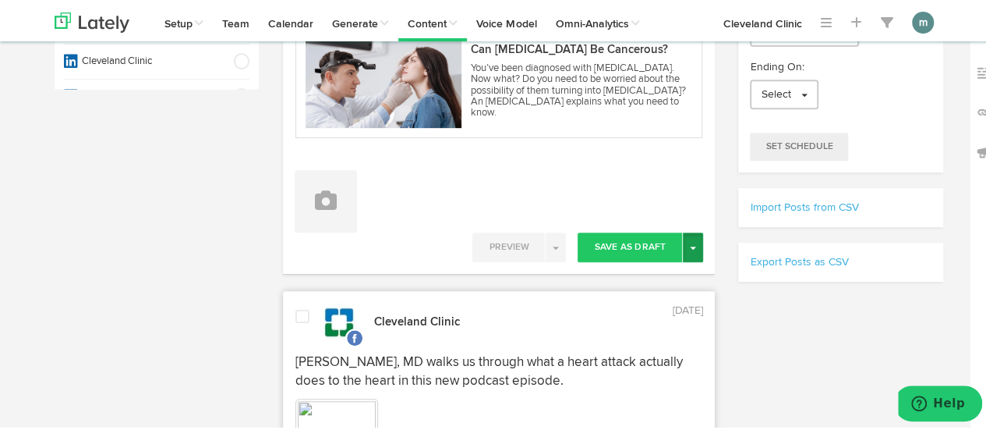
click at [687, 242] on button "Toggle Dropdown" at bounding box center [693, 245] width 20 height 30
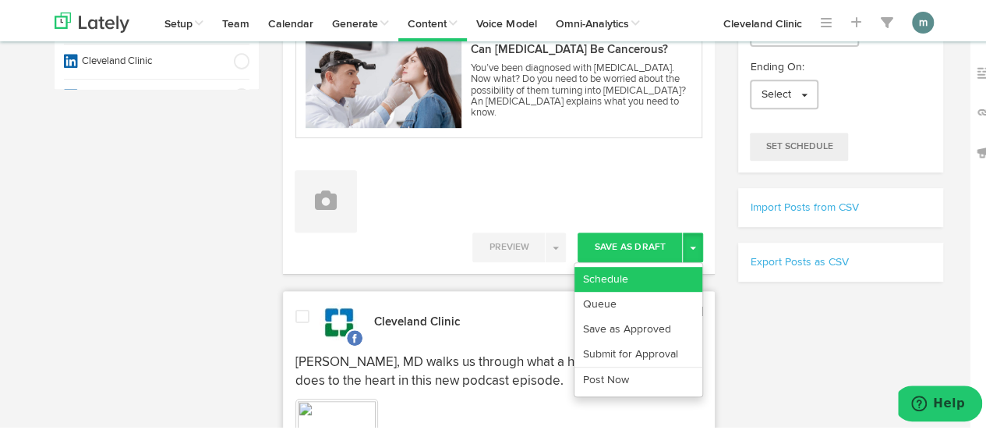
click at [672, 269] on link "Schedule" at bounding box center [639, 276] width 128 height 25
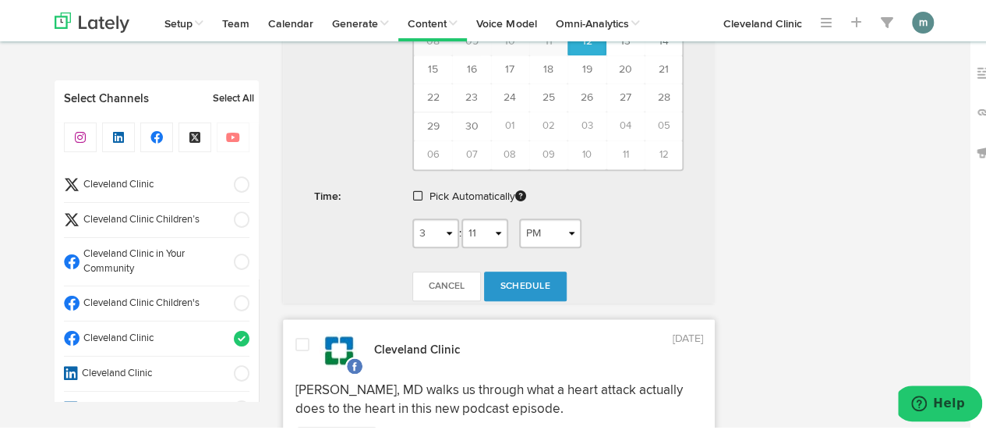
scroll to position [780, 0]
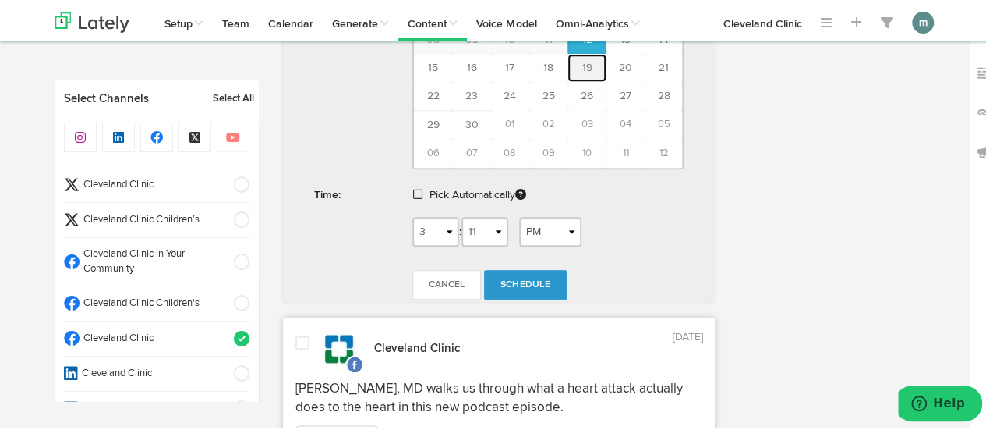
click at [584, 62] on span "19" at bounding box center [587, 65] width 10 height 11
type input "September 19 2025"
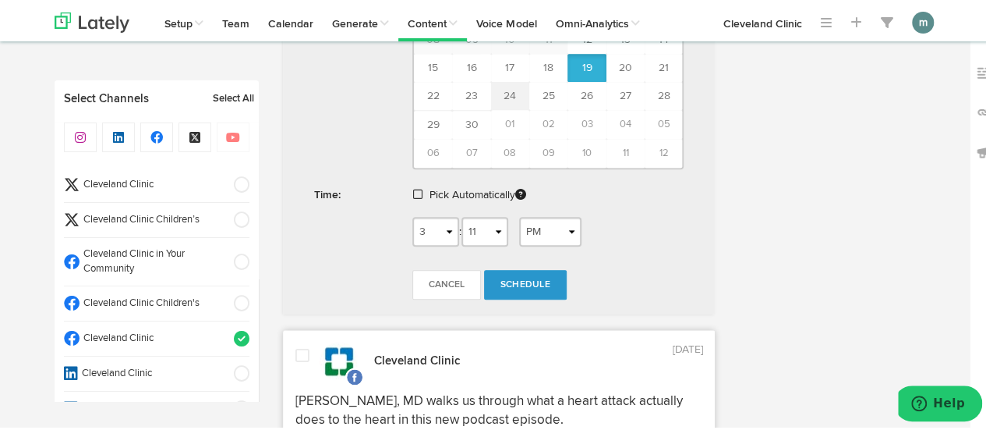
scroll to position [729, 0]
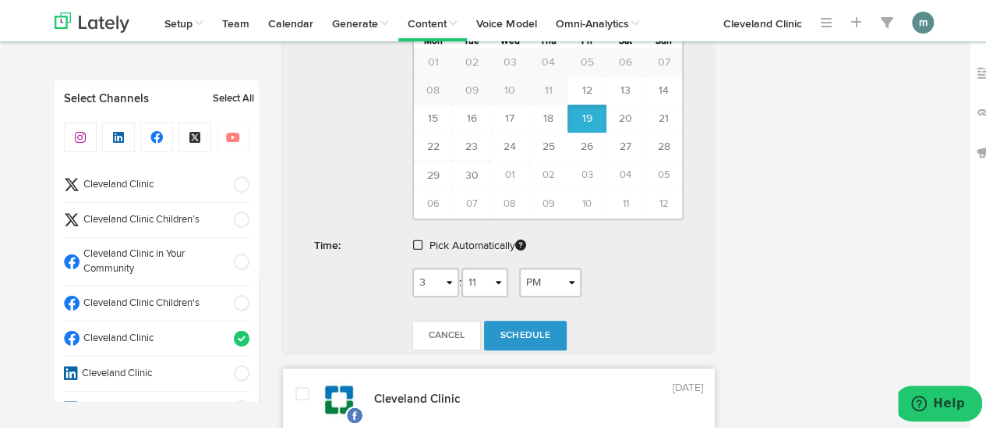
click at [414, 239] on span at bounding box center [417, 242] width 9 height 11
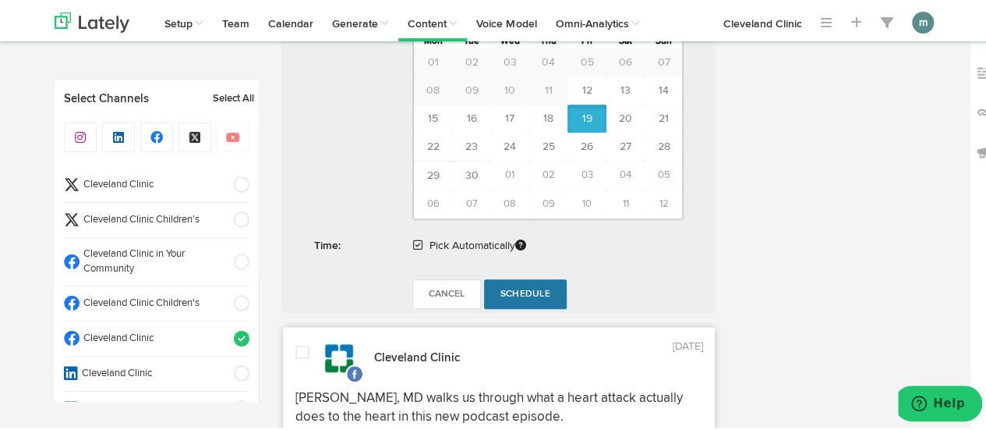
click at [525, 287] on span "Schedule" at bounding box center [525, 291] width 50 height 9
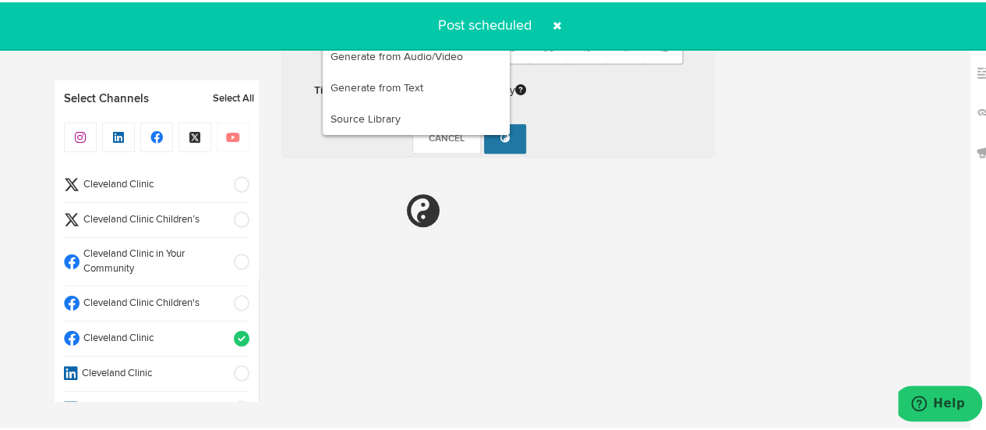
radio input "true"
select select "11"
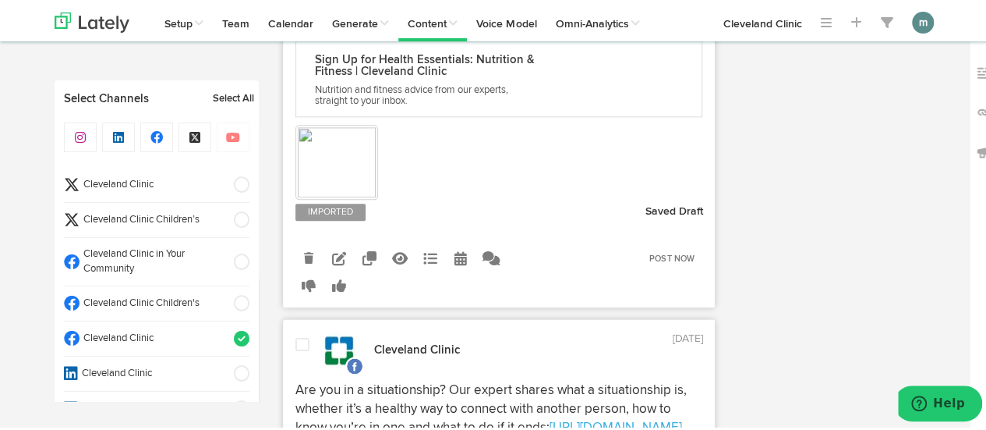
scroll to position [857, 0]
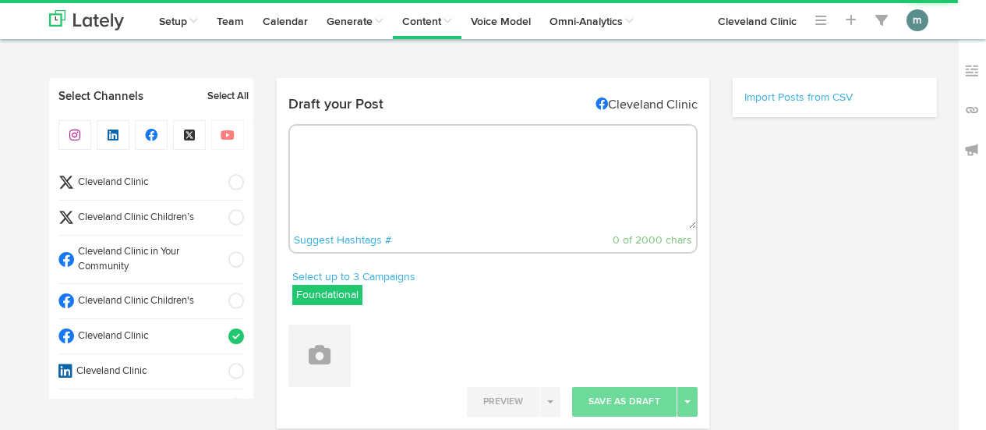
radio input "true"
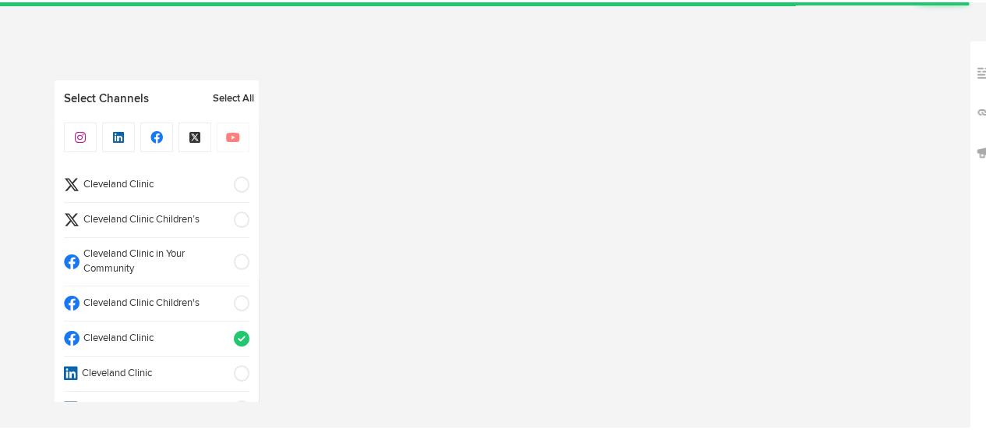
select select "3"
select select "16"
select select "PM"
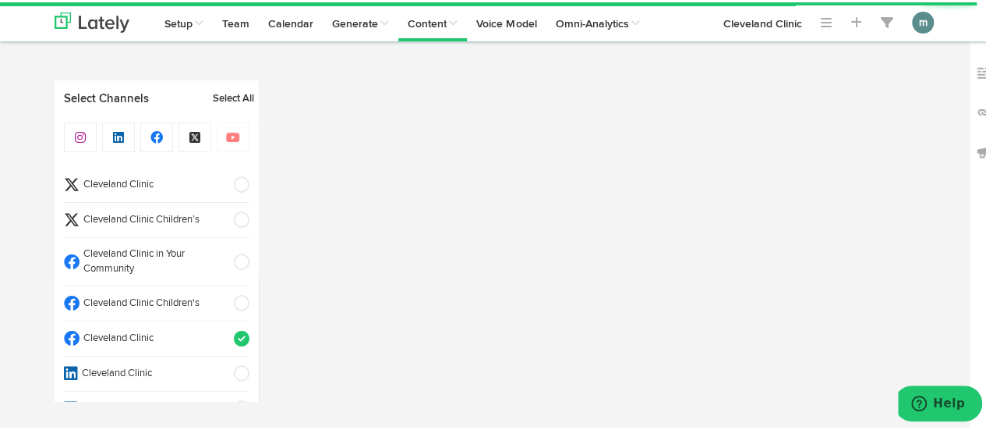
select select "11"
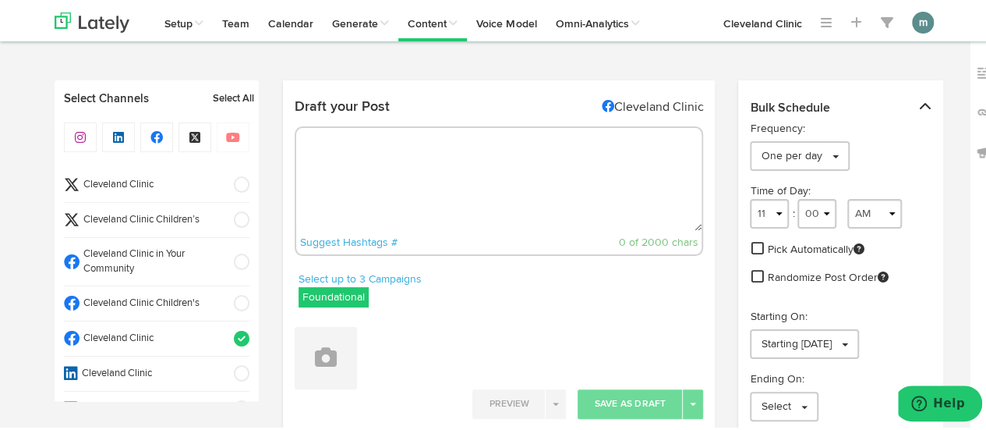
click at [479, 194] on textarea at bounding box center [499, 177] width 406 height 103
paste textarea "In general, fish is a good source of protein, vitamins and minerals — and salmo…"
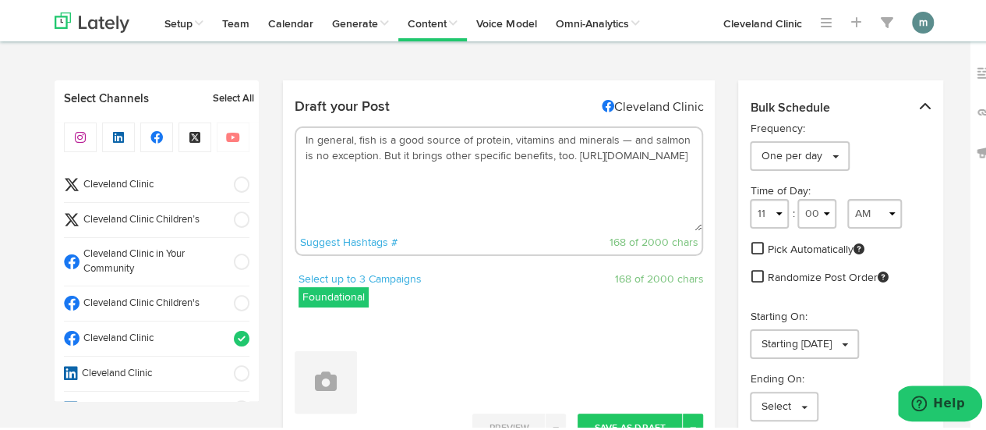
drag, startPoint x: 564, startPoint y: 155, endPoint x: 394, endPoint y: 161, distance: 170.1
click at [394, 161] on textarea "In general, fish is a good source of protein, vitamins and minerals — and salmo…" at bounding box center [499, 177] width 406 height 103
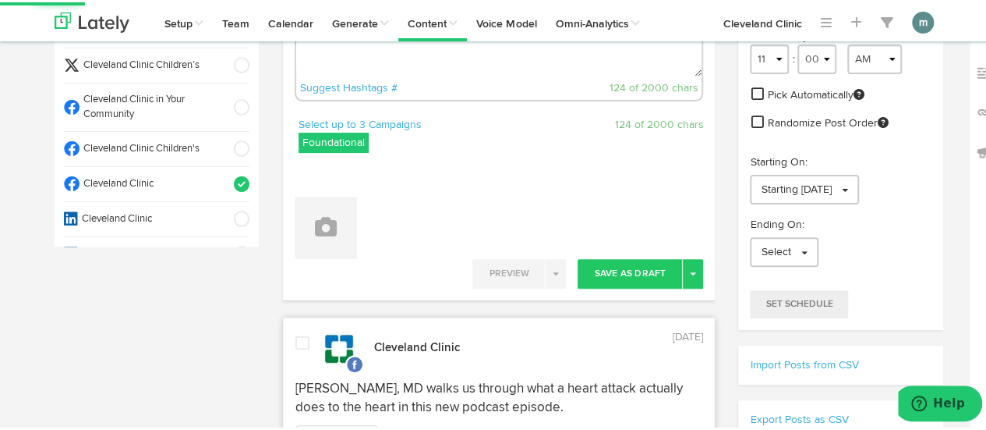
scroll to position [156, 0]
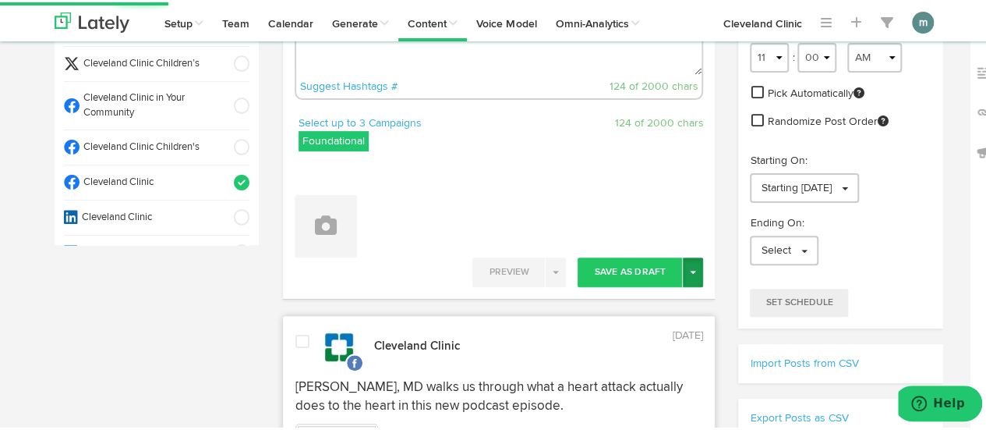
type textarea "In general, fish is a good source of protein, vitamins and minerals — and salmo…"
click at [690, 270] on span "button" at bounding box center [693, 269] width 6 height 3
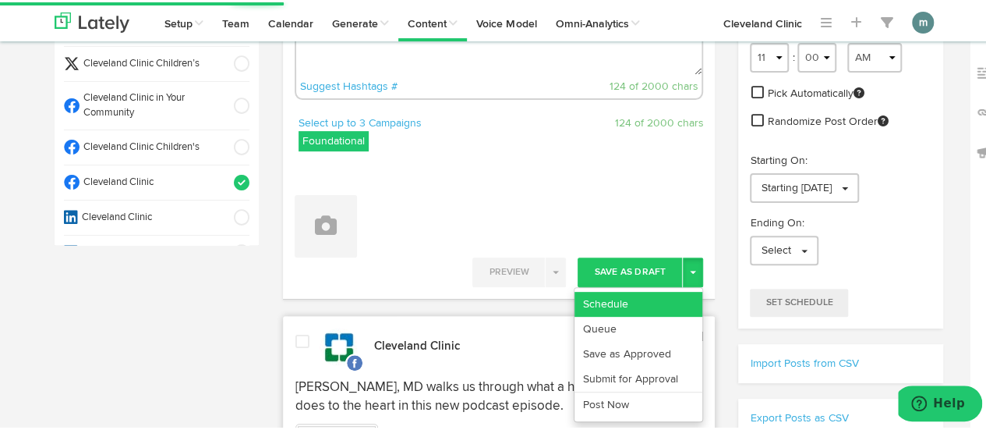
click at [658, 295] on link "Schedule" at bounding box center [639, 301] width 128 height 25
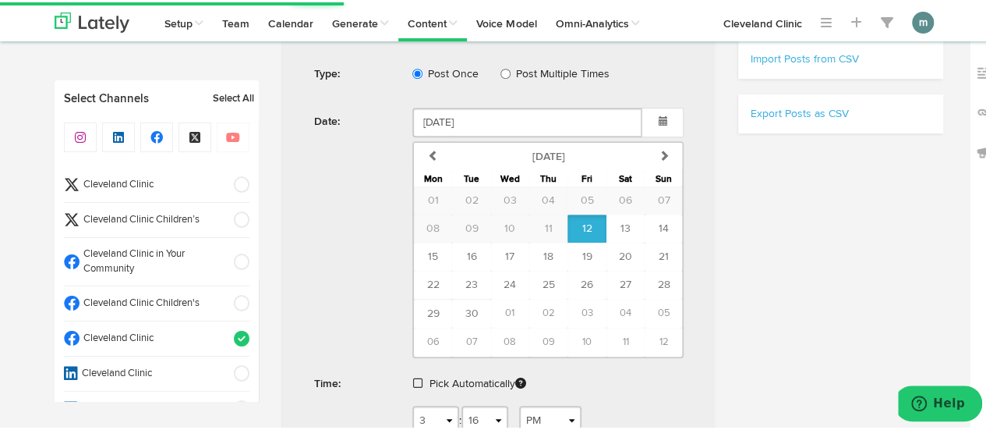
scroll to position [468, 0]
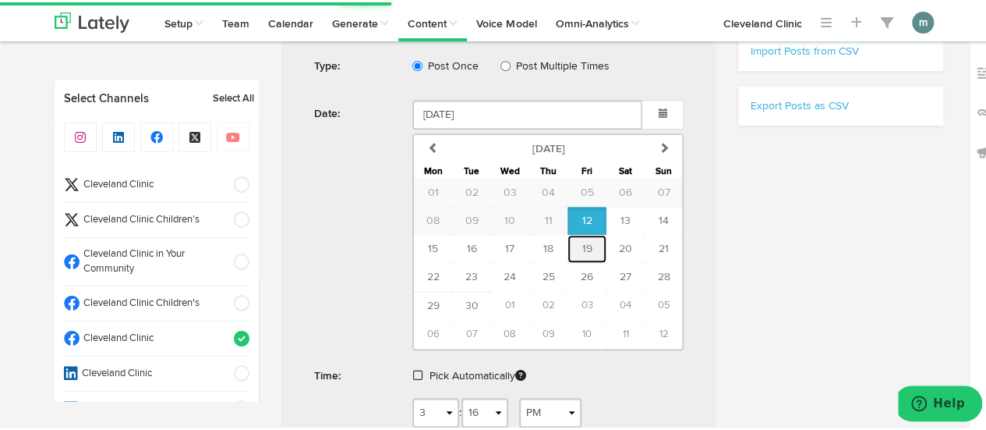
click at [582, 242] on span "19" at bounding box center [587, 246] width 10 height 11
type input "[DATE]"
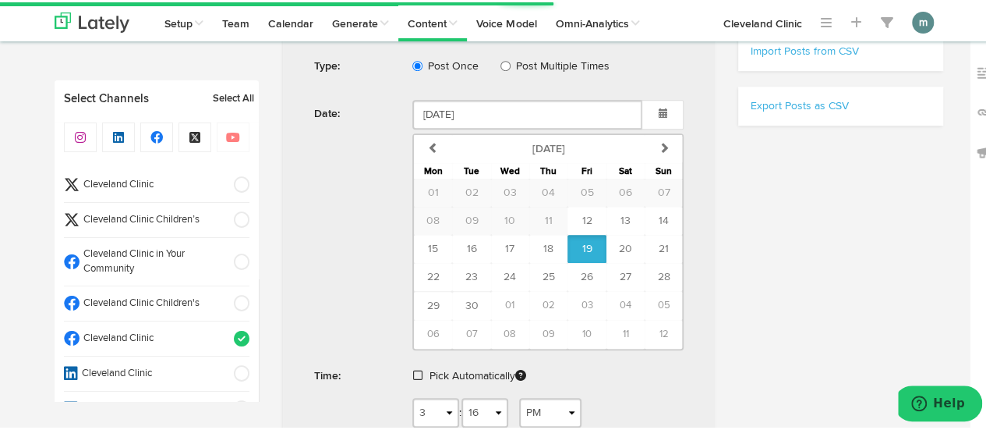
click at [413, 369] on span at bounding box center [417, 372] width 9 height 11
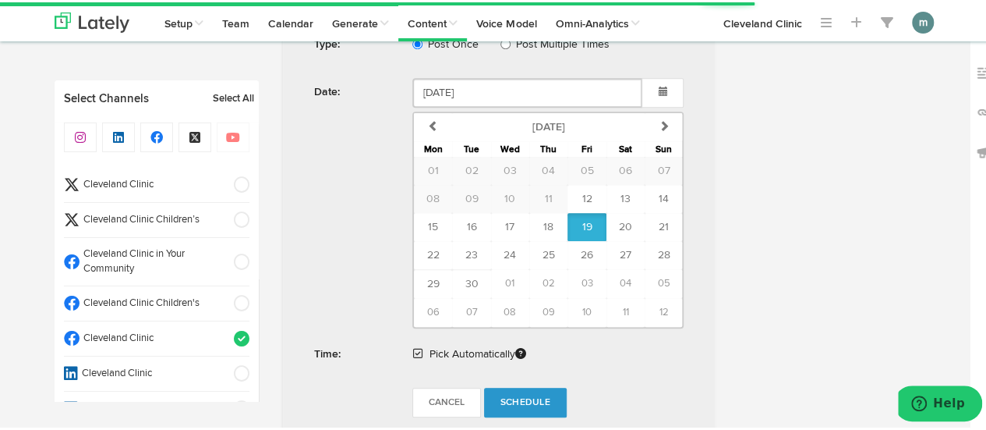
scroll to position [702, 0]
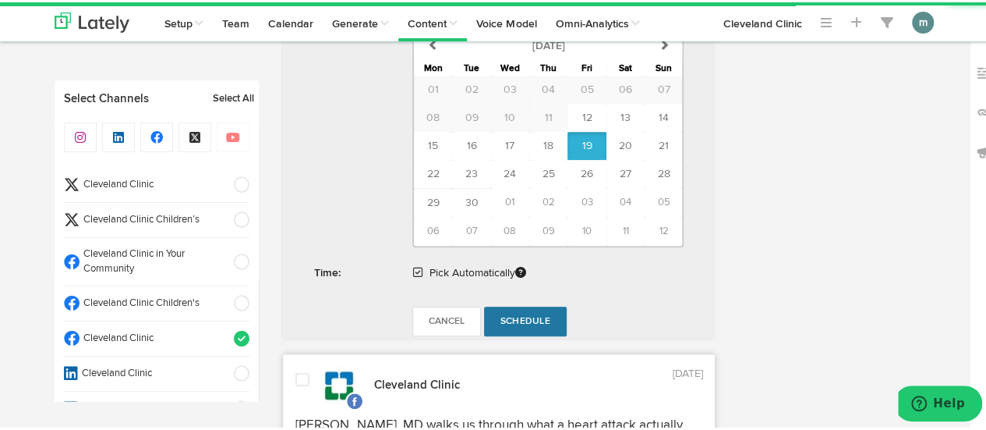
click at [520, 314] on span "Schedule" at bounding box center [525, 318] width 50 height 9
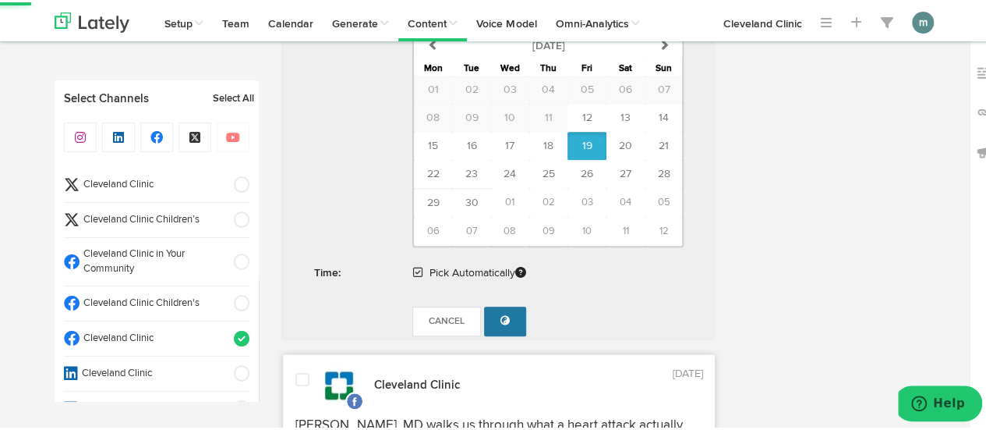
radio input "true"
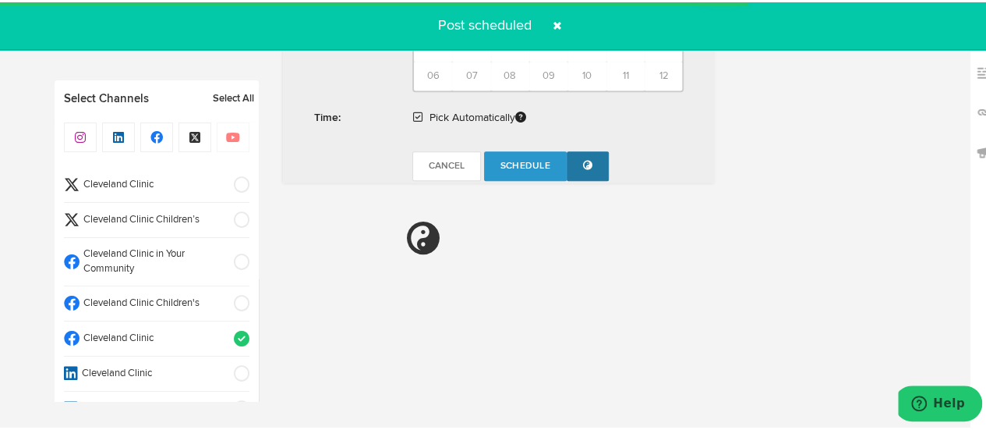
scroll to position [935, 0]
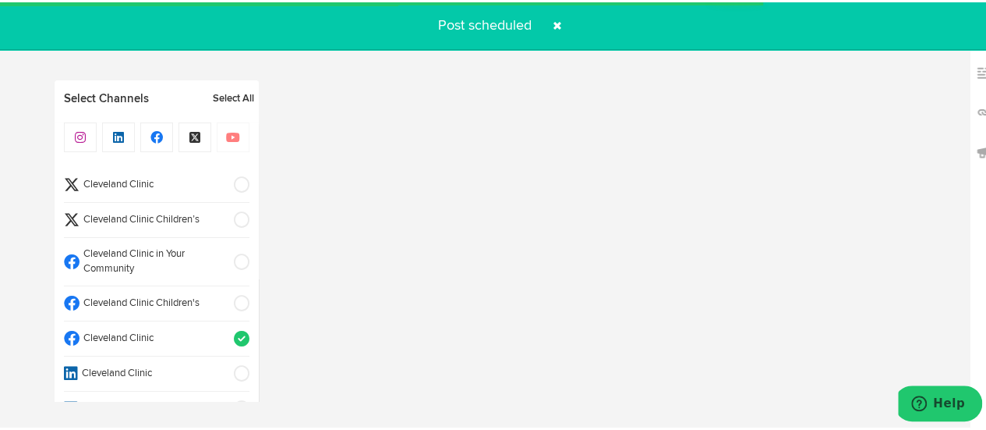
select select "11"
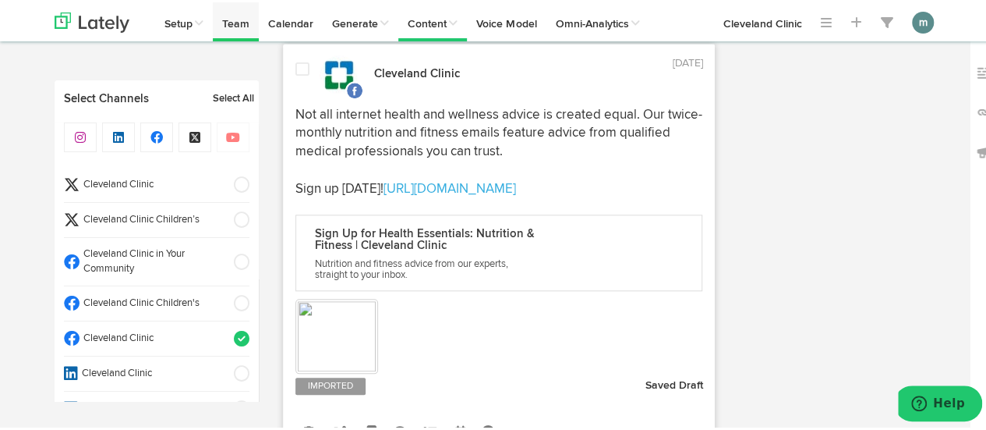
scroll to position [702, 0]
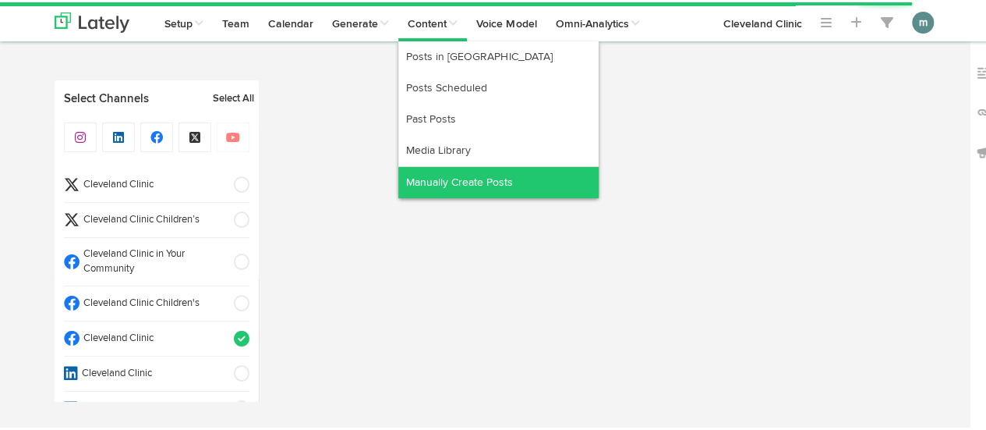
select select "3"
select select "17"
select select "PM"
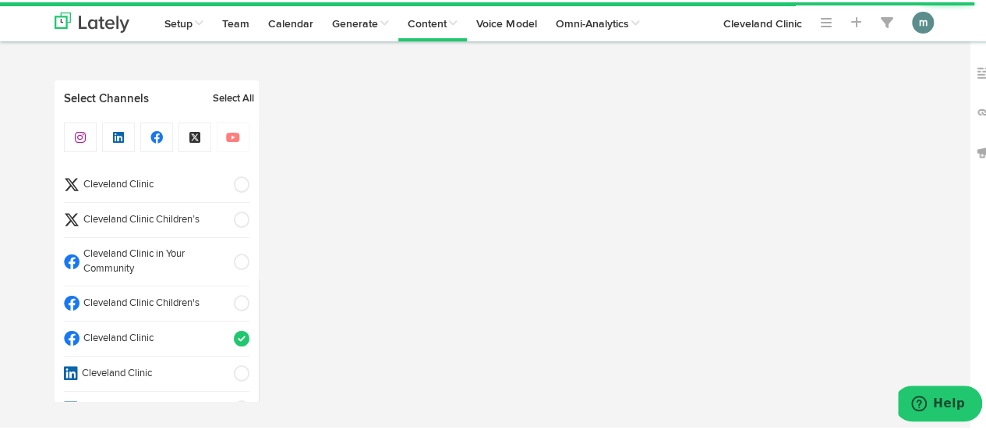
scroll to position [624, 0]
select select "11"
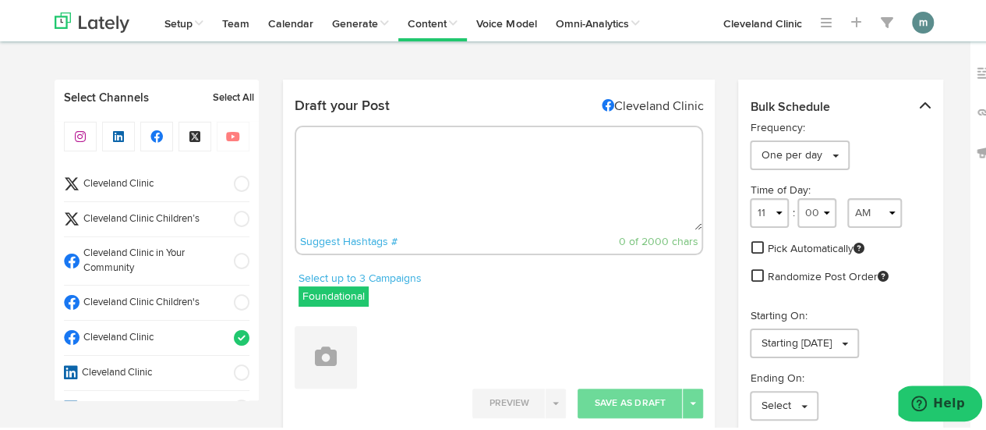
scroll to position [0, 0]
click at [349, 166] on textarea at bounding box center [499, 177] width 406 height 103
paste textarea "Ever wonder why your muscles get sore after a workout? Discover the best ways t…"
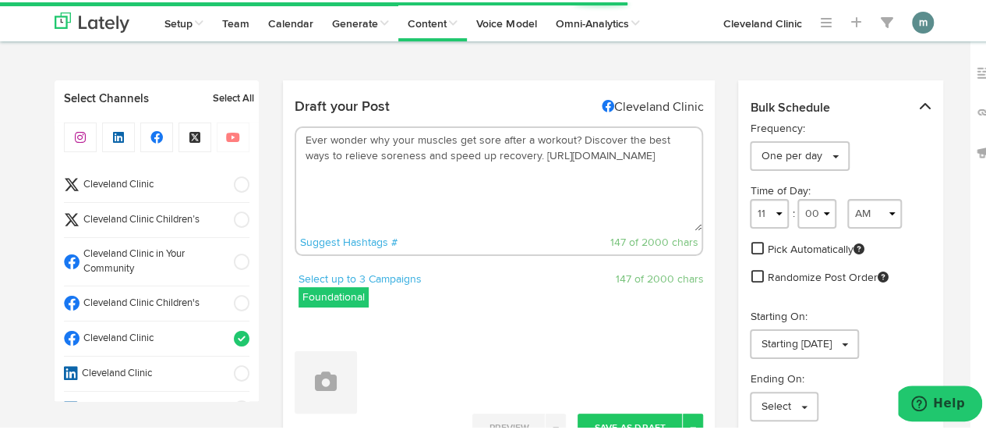
click at [575, 138] on textarea "Ever wonder why your muscles get sore after a workout? Discover the best ways t…" at bounding box center [499, 177] width 406 height 103
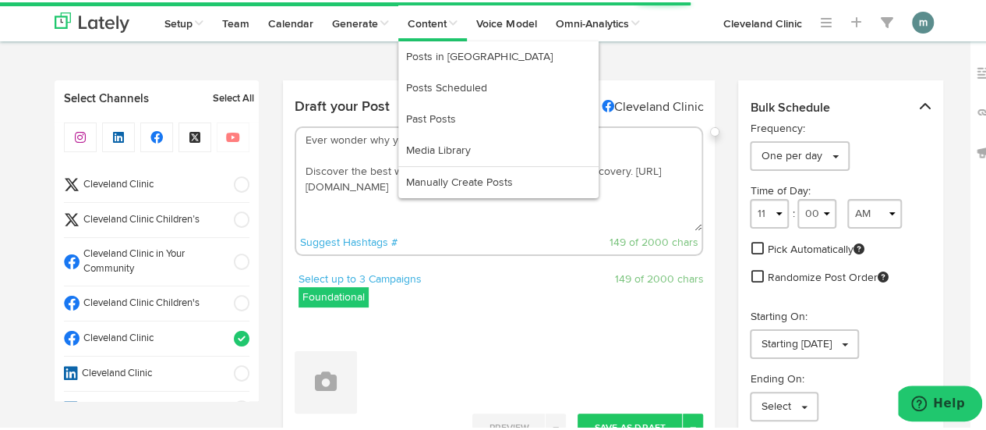
type textarea "Ever wonder why your muscles get sore after a workout? Discover the best ways t…"
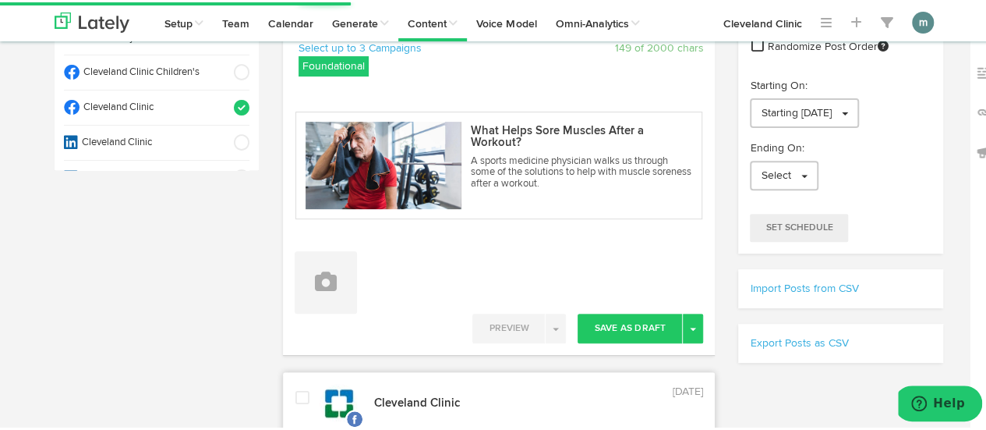
scroll to position [234, 0]
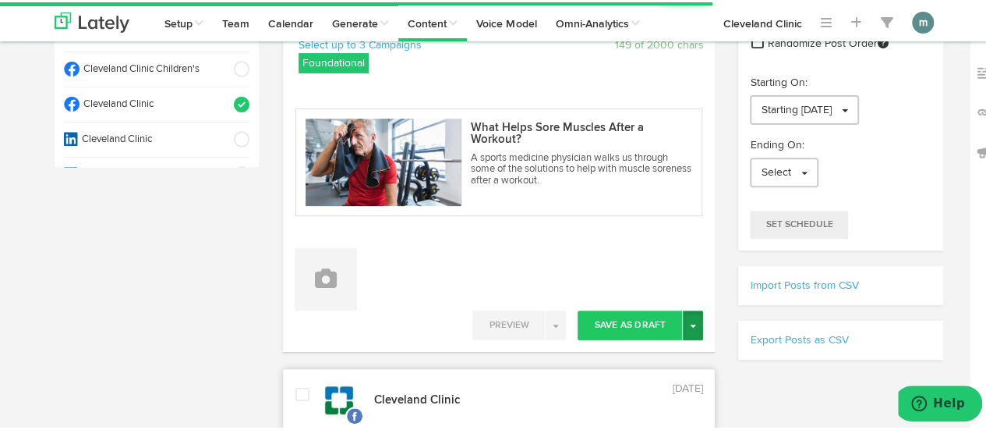
click at [689, 324] on button "Toggle Dropdown" at bounding box center [693, 323] width 20 height 30
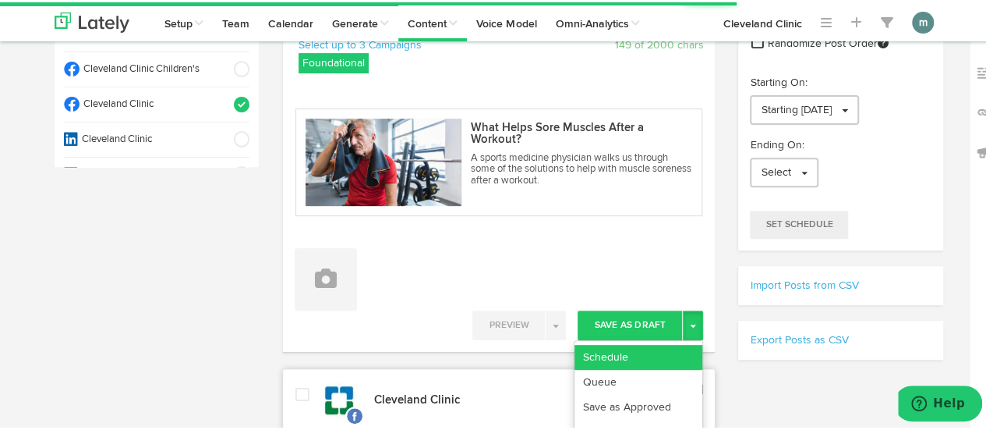
click at [670, 345] on link "Schedule" at bounding box center [639, 354] width 128 height 25
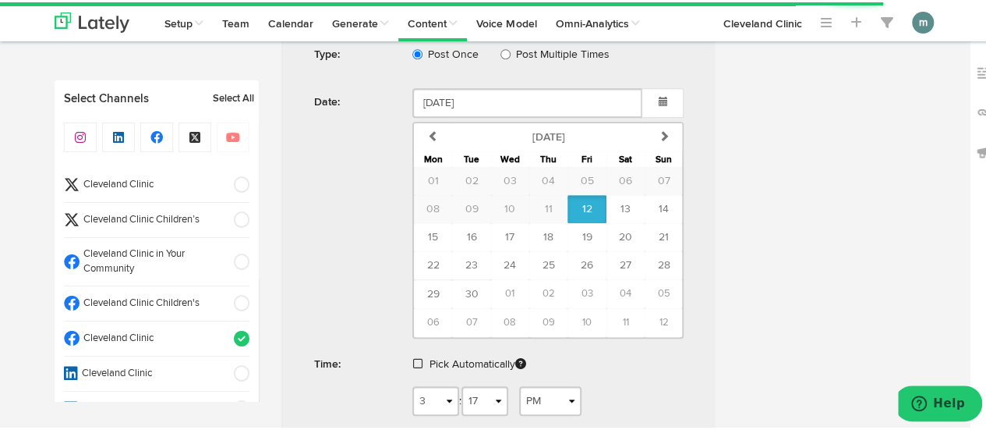
scroll to position [624, 0]
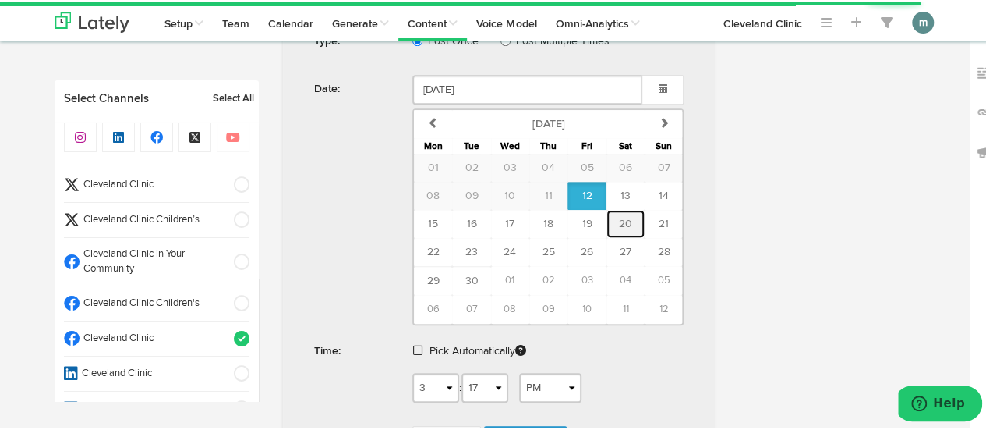
click at [619, 221] on span "20" at bounding box center [625, 221] width 13 height 11
type input "[DATE]"
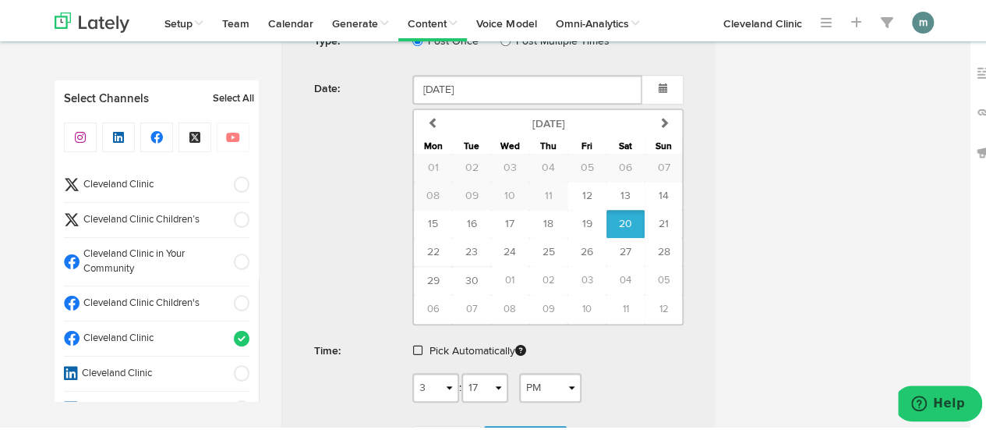
click at [414, 342] on span at bounding box center [417, 347] width 9 height 11
click at [536, 392] on span "Schedule" at bounding box center [525, 396] width 50 height 9
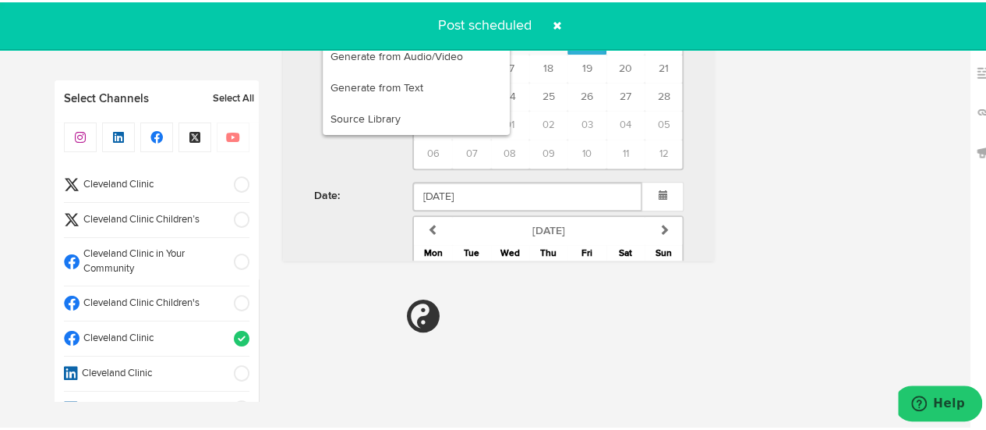
radio input "true"
select select "11"
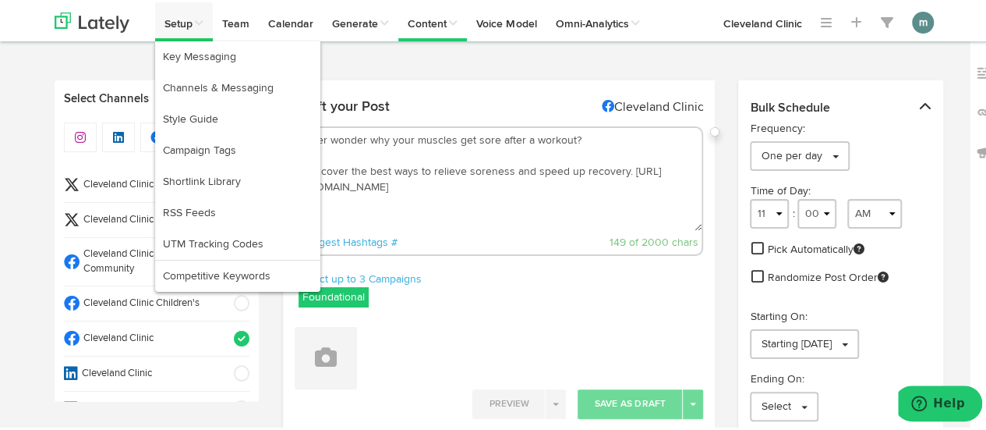
scroll to position [0, 0]
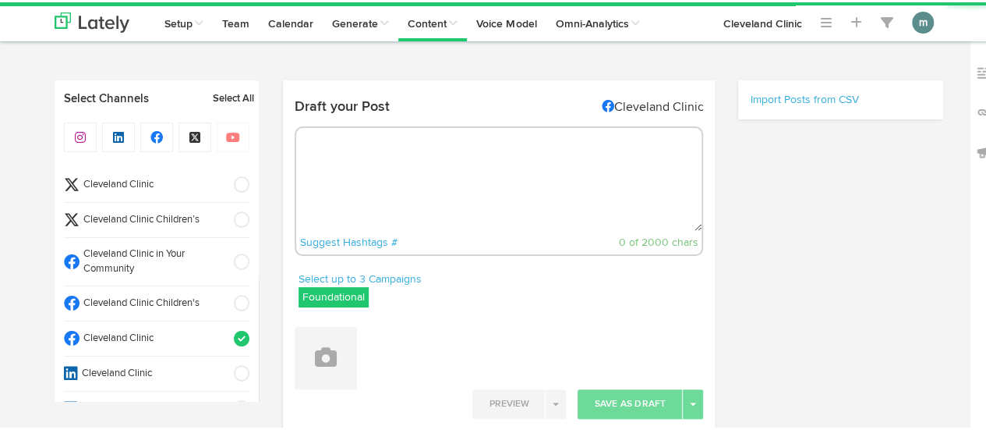
radio input "true"
select select "3"
select select "19"
select select "PM"
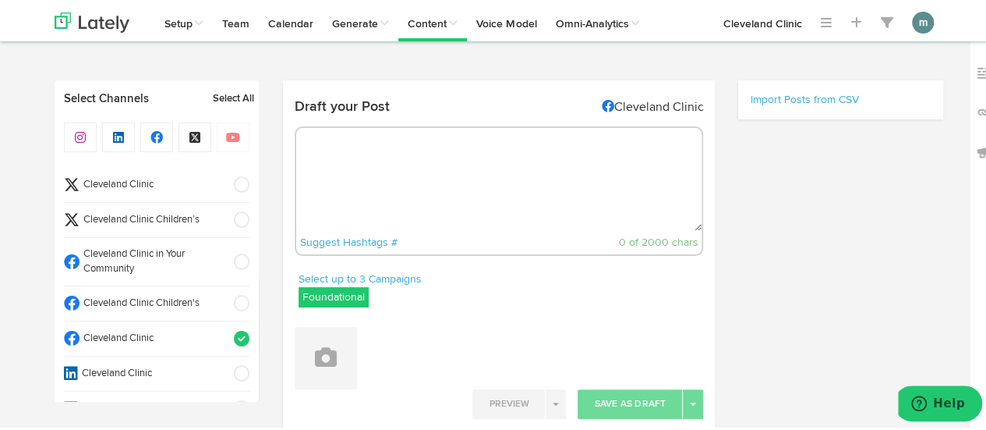
click at [382, 183] on textarea at bounding box center [499, 177] width 406 height 103
select select "11"
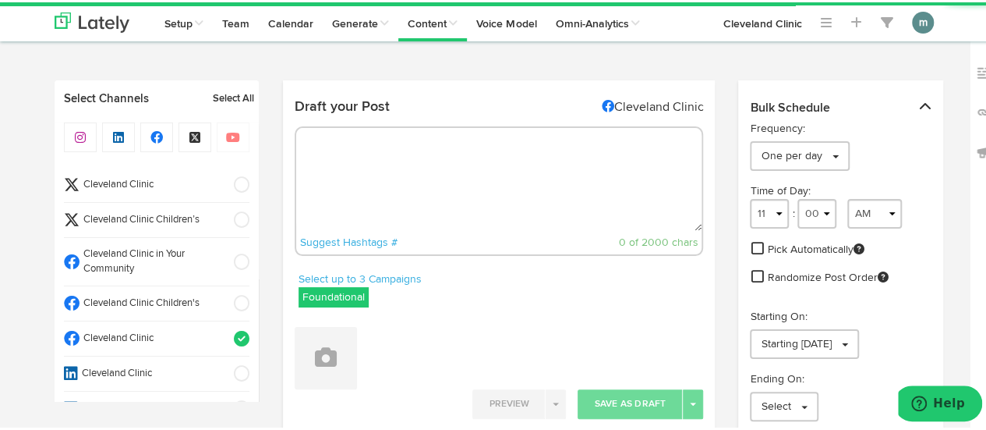
paste textarea "You know oregano as an herb commonly used in food. But while it can add a punch…"
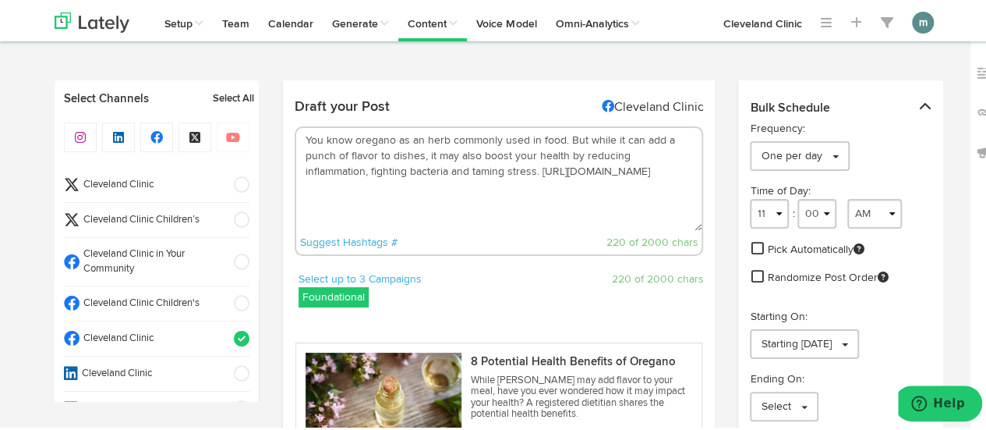
drag, startPoint x: 589, startPoint y: 139, endPoint x: 292, endPoint y: 143, distance: 297.0
click at [296, 143] on textarea "You know oregano as an herb commonly used in food. But while it can add a punch…" at bounding box center [499, 177] width 406 height 103
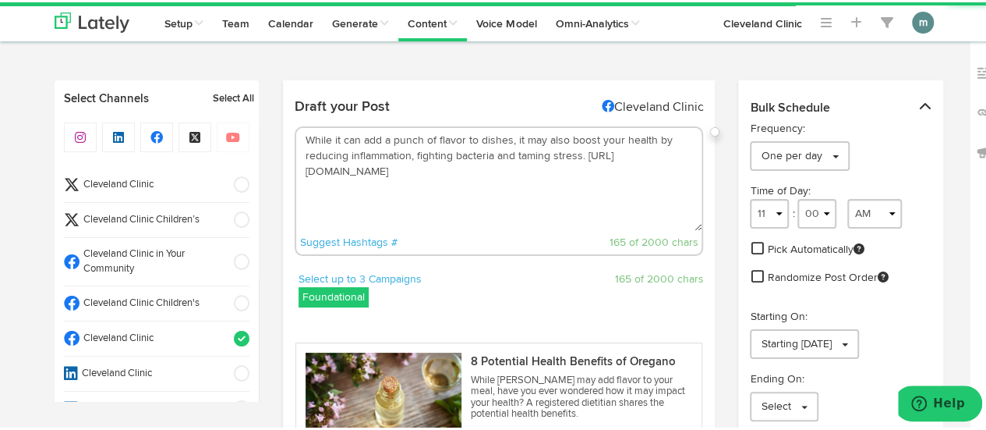
click at [333, 136] on textarea "While it can add a punch of flavor to dishes, it may also boost your health by …" at bounding box center [499, 177] width 406 height 103
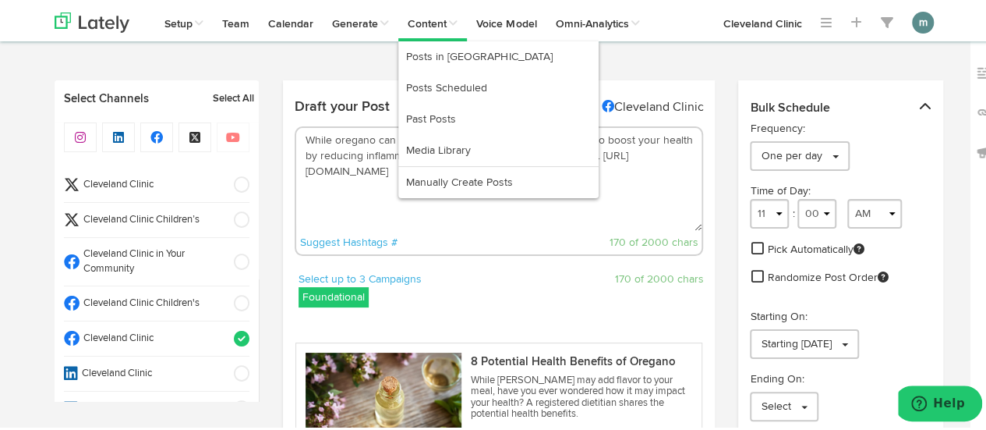
type textarea "While oregano can add a punch of flavor to dishes, it may also boost your healt…"
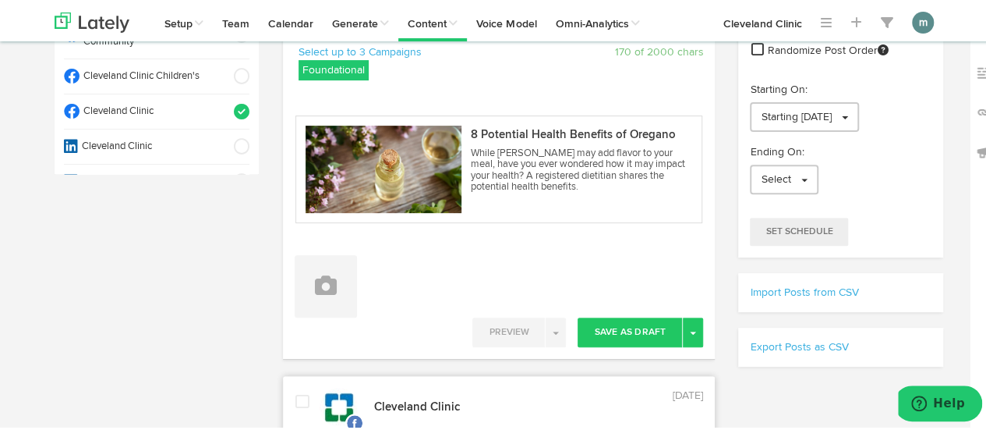
scroll to position [312, 0]
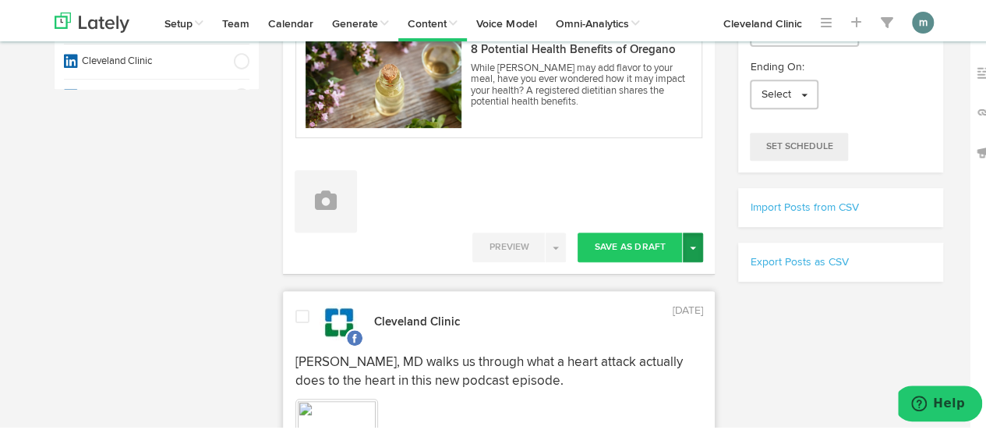
click at [688, 239] on button "Toggle Dropdown" at bounding box center [693, 245] width 20 height 30
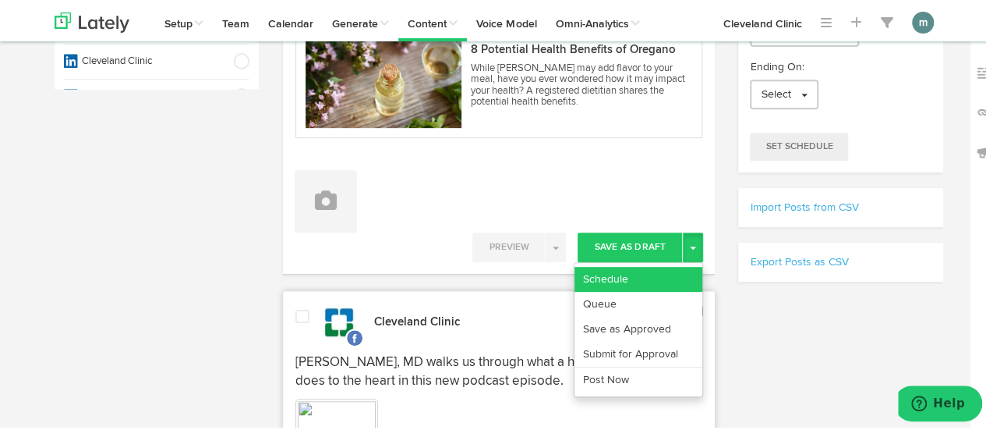
click at [666, 270] on link "Schedule" at bounding box center [639, 276] width 128 height 25
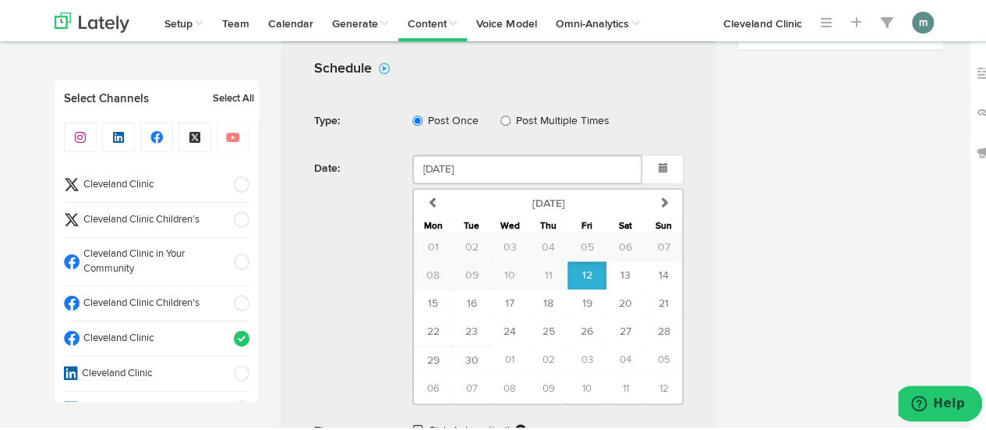
scroll to position [546, 0]
click at [623, 299] on span "20" at bounding box center [625, 299] width 13 height 11
type input "[DATE]"
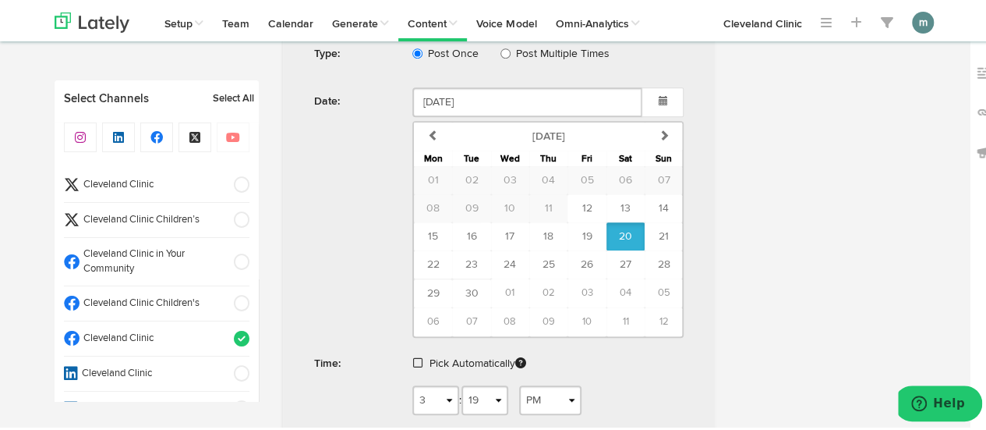
scroll to position [702, 0]
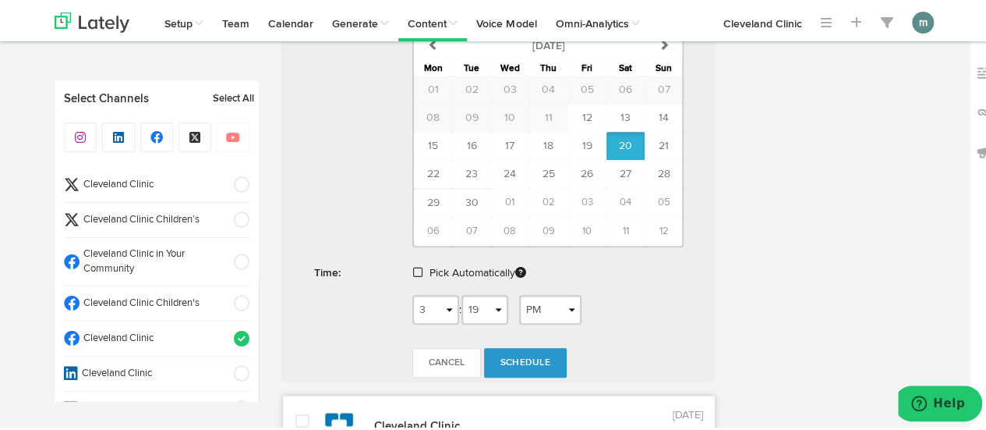
click at [413, 267] on span at bounding box center [417, 269] width 9 height 11
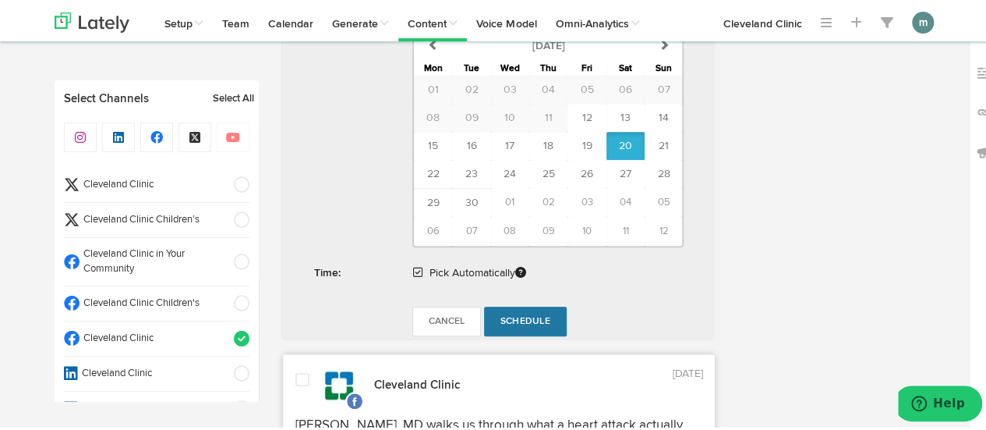
click at [526, 316] on span "Schedule" at bounding box center [525, 318] width 50 height 9
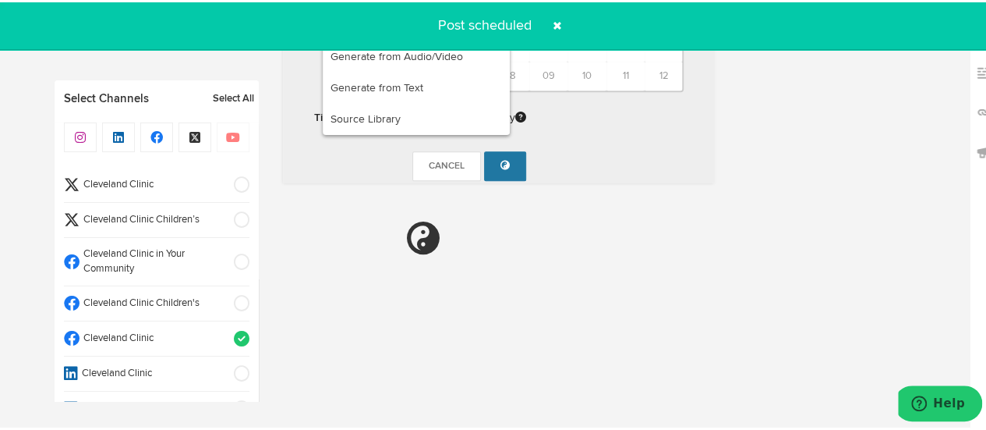
radio input "true"
select select "11"
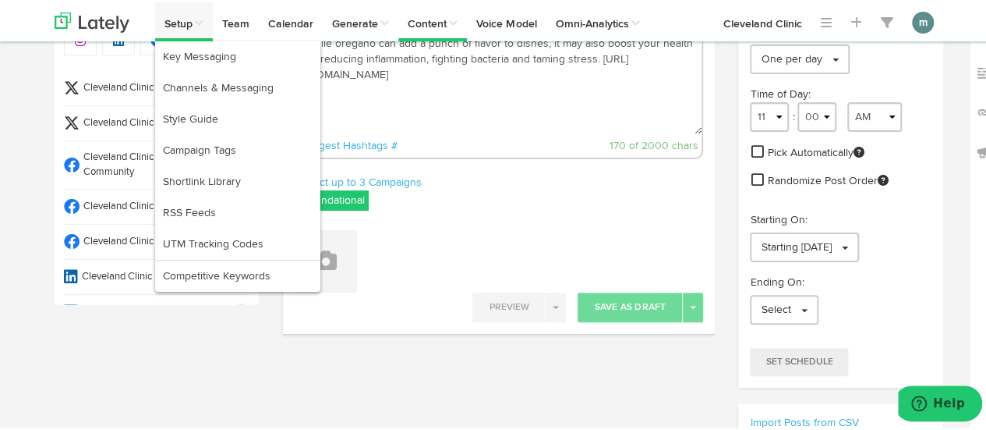
scroll to position [90, 0]
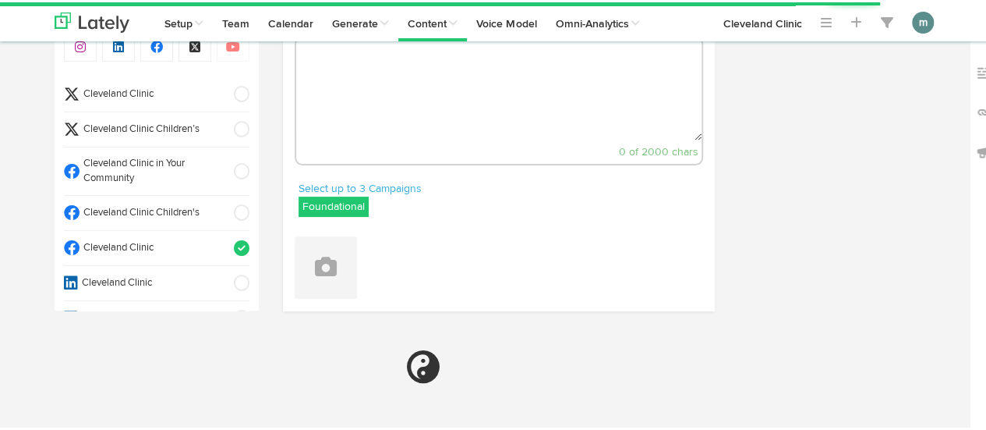
select select "3"
select select "20"
select select "PM"
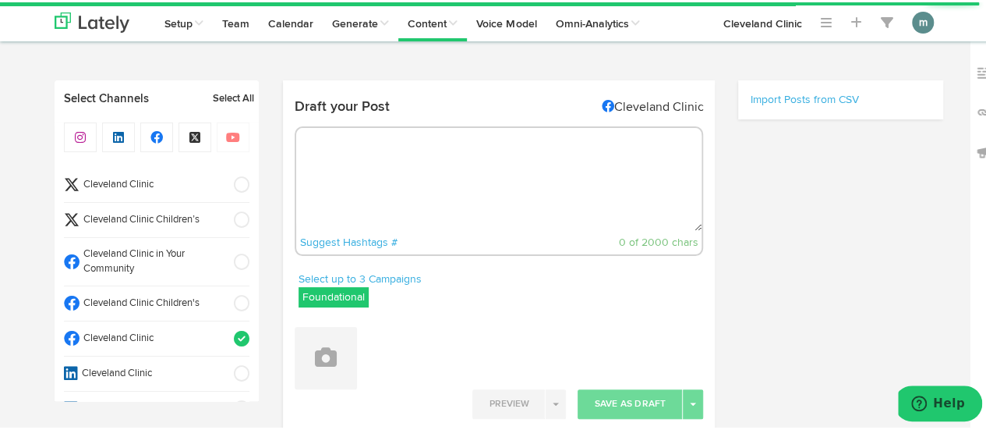
click at [390, 168] on textarea at bounding box center [499, 177] width 406 height 103
paste textarea "Enjoy this fresh-tasting salad of ripe tomatoes, flavorful greens and whole-gra…"
type textarea "Enjoy this fresh-tasting salad of ripe tomatoes, flavorful greens and whole-gra…"
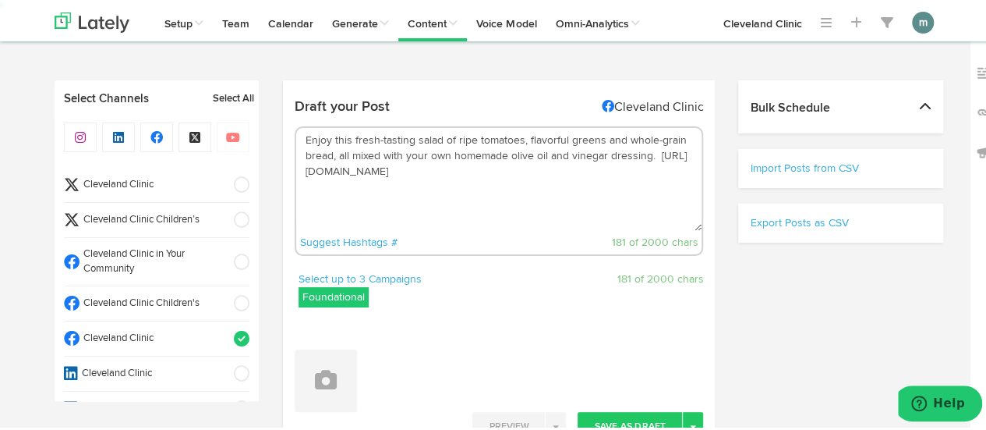
select select "11"
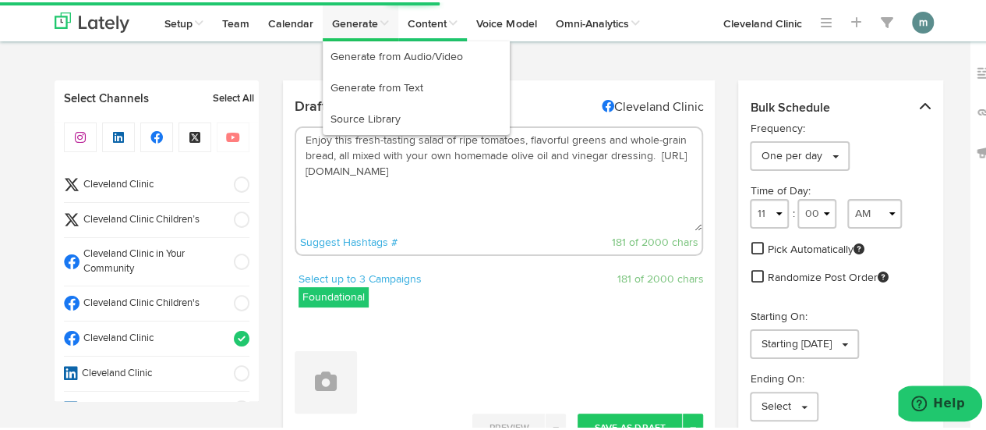
type textarea "Enjoy this fresh-tasting salad of ripe tomatoes, flavorful greens and whole-gra…"
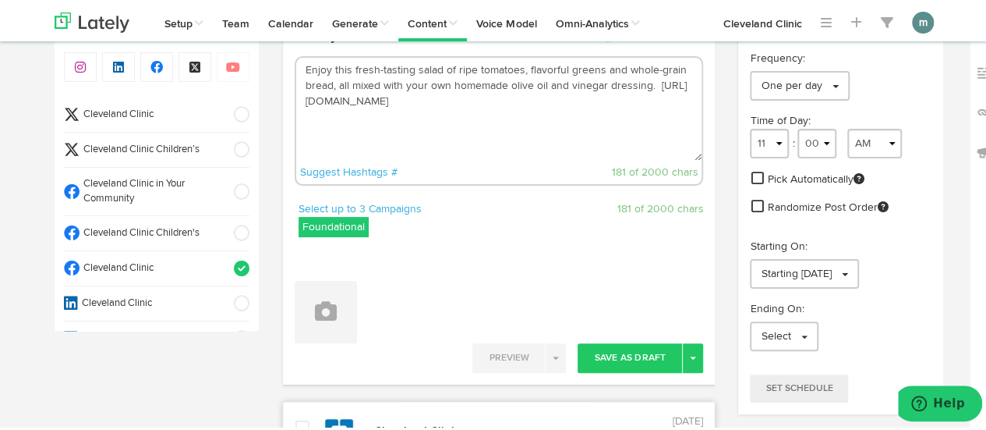
scroll to position [156, 0]
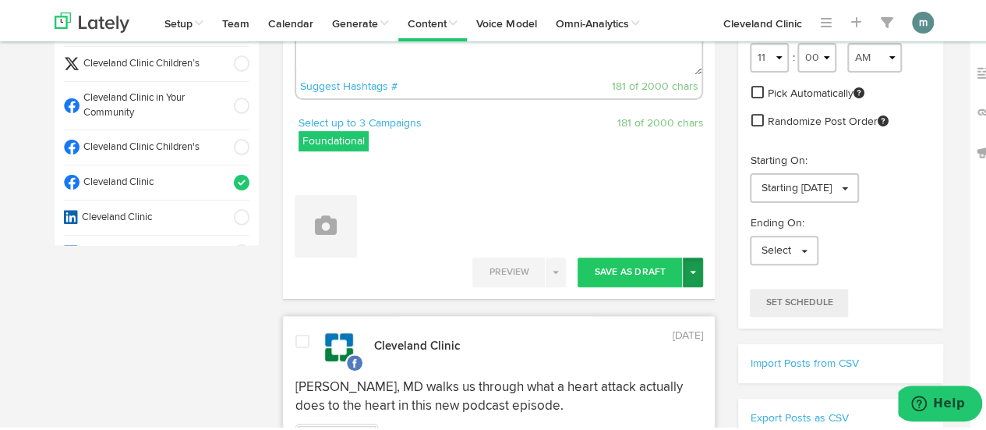
click at [690, 268] on span "button" at bounding box center [693, 269] width 6 height 3
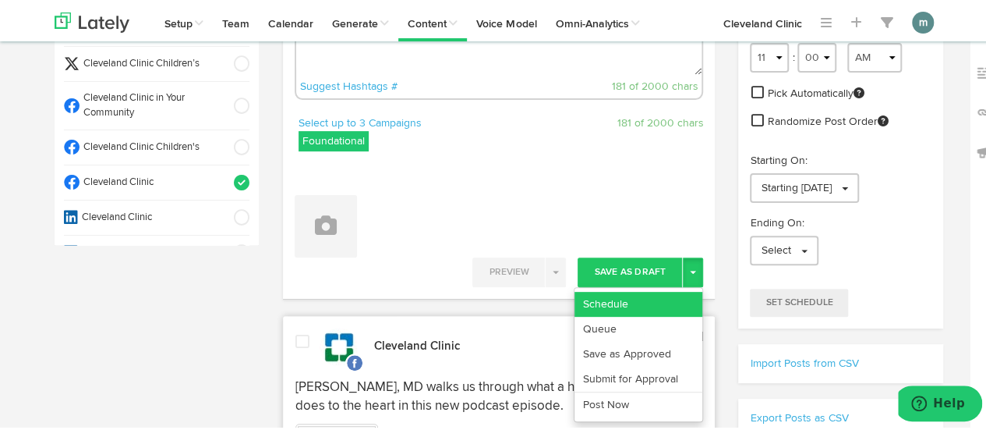
click at [659, 303] on link "Schedule" at bounding box center [639, 301] width 128 height 25
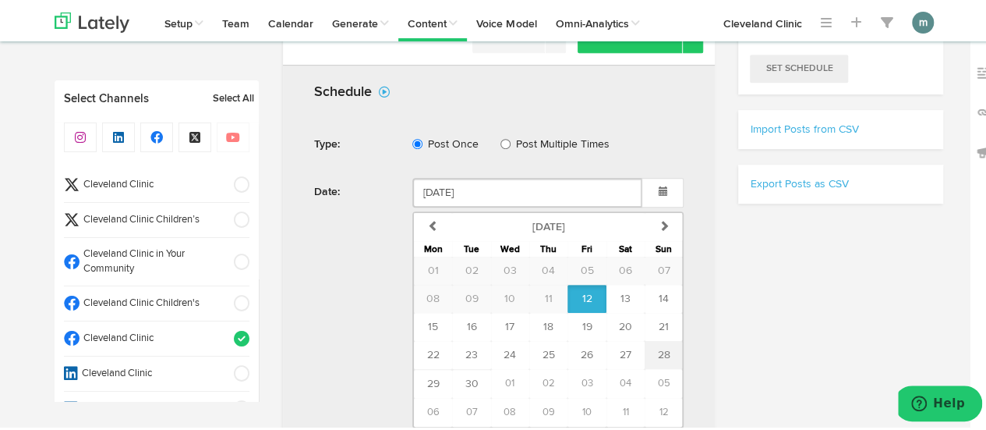
scroll to position [468, 0]
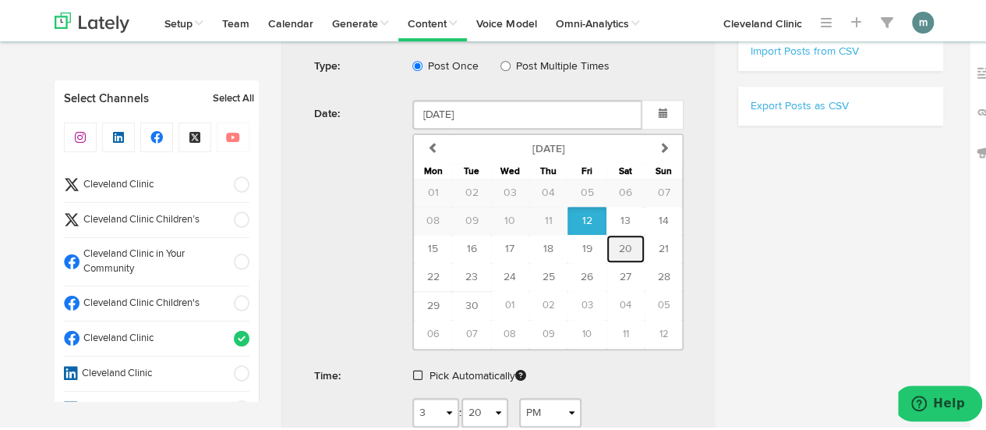
click at [619, 247] on span "20" at bounding box center [625, 246] width 13 height 11
type input "[DATE]"
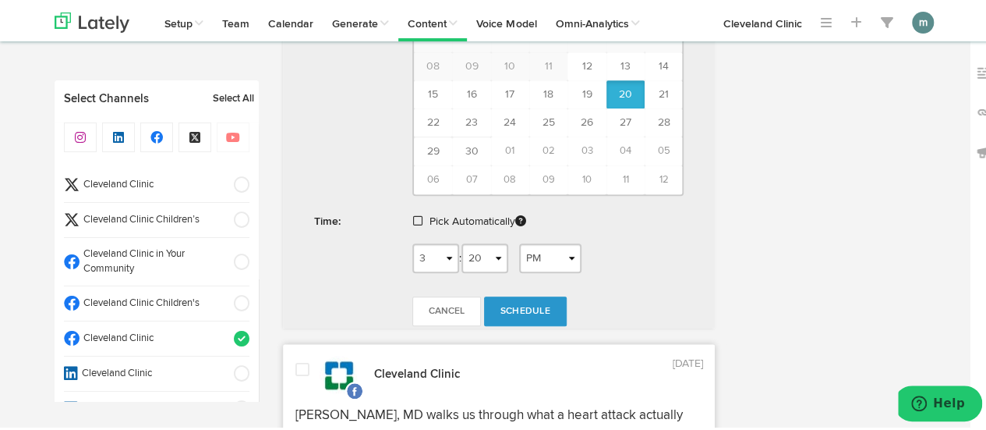
scroll to position [624, 0]
click at [415, 213] on span at bounding box center [417, 216] width 9 height 11
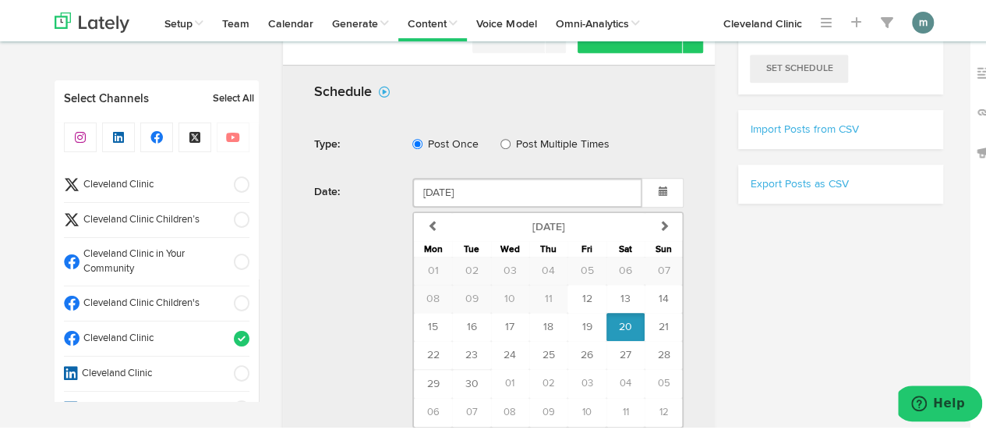
scroll to position [468, 0]
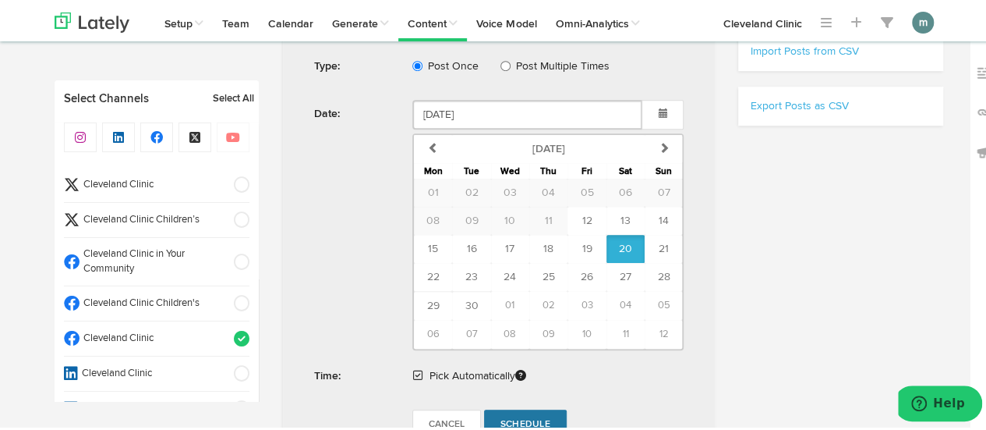
click at [530, 410] on link "Schedule" at bounding box center [525, 422] width 83 height 30
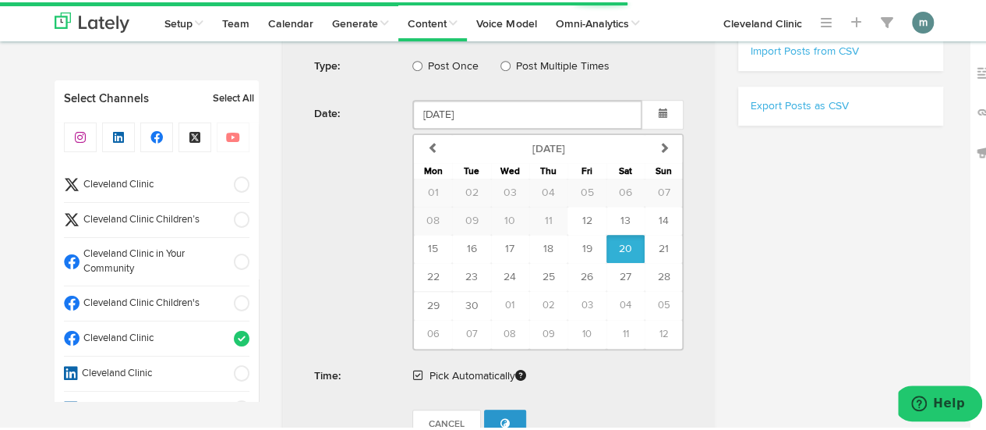
radio input "true"
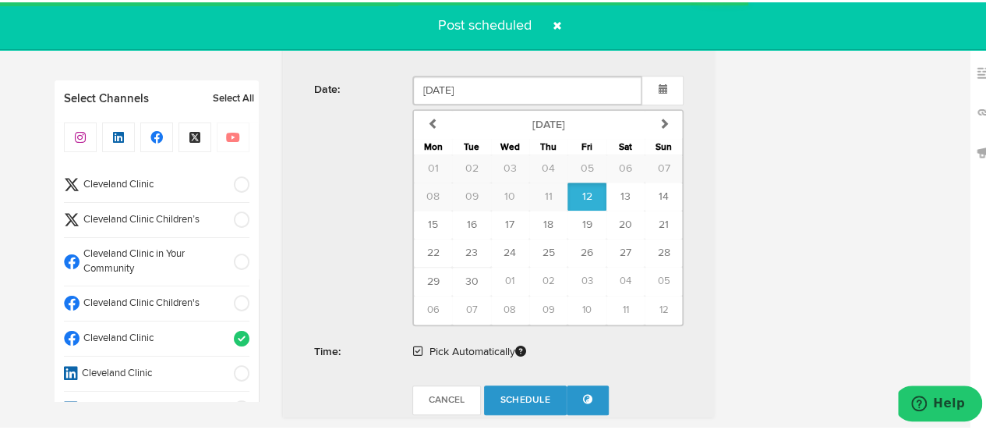
scroll to position [935, 0]
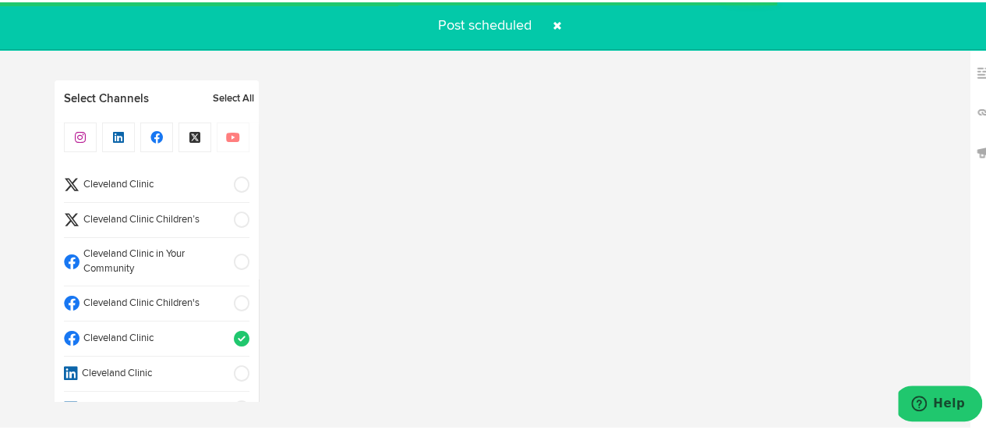
select select "11"
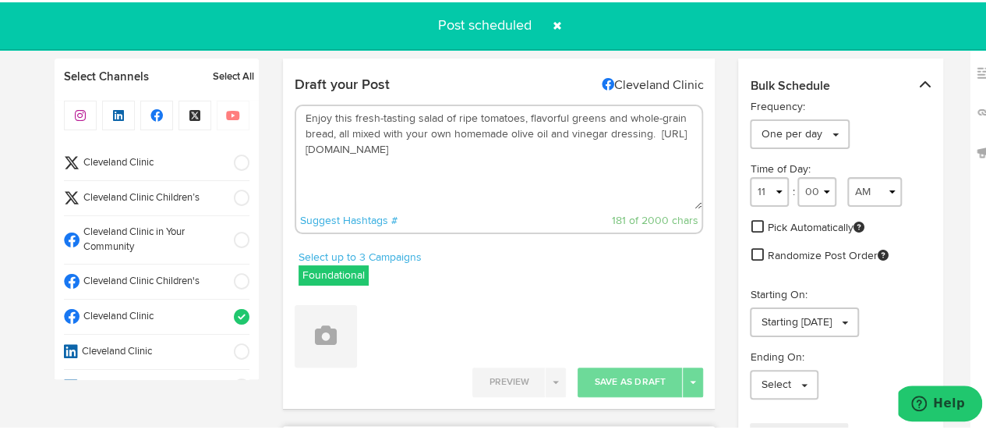
scroll to position [0, 0]
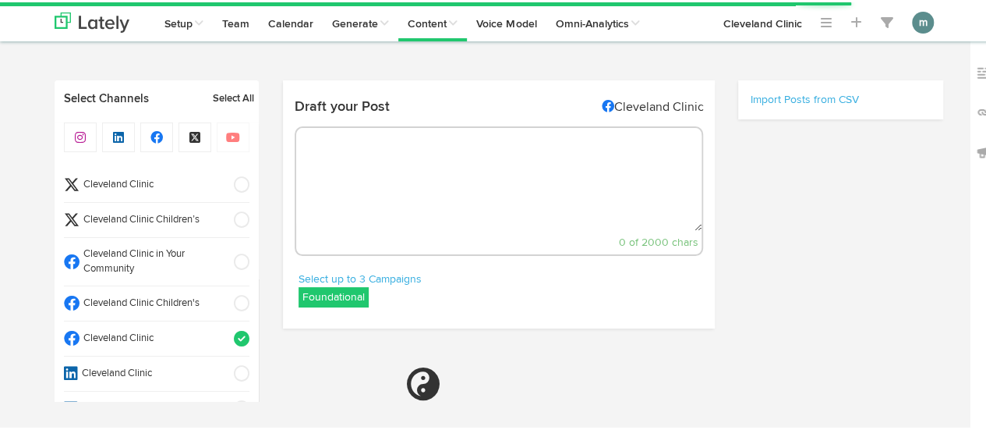
select select "3"
select select "21"
select select "PM"
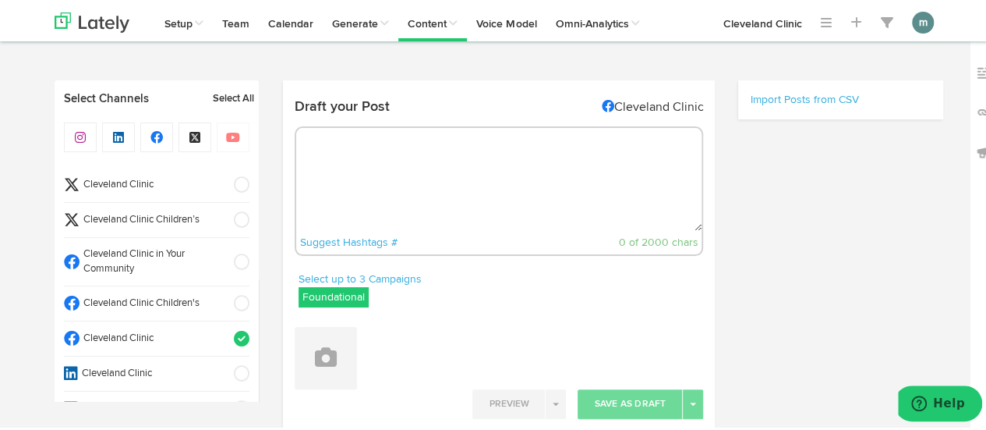
click at [399, 161] on textarea at bounding box center [499, 177] width 406 height 103
paste textarea "When you think of leafy greens, you probably think of spinach and kale. But Swi…"
type textarea "When you think of leafy greens, you probably think of spinach and kale. But Swi…"
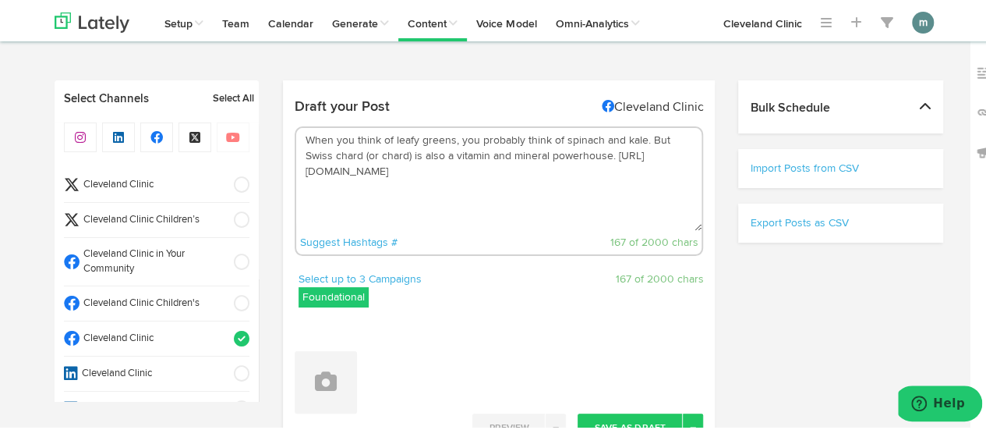
select select "11"
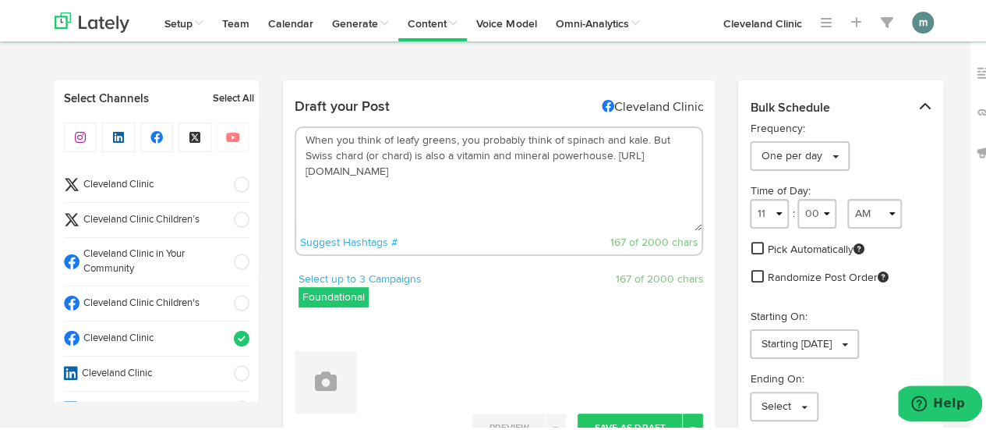
click at [402, 154] on textarea "When you think of leafy greens, you probably think of spinach and kale. But Swi…" at bounding box center [499, 177] width 406 height 103
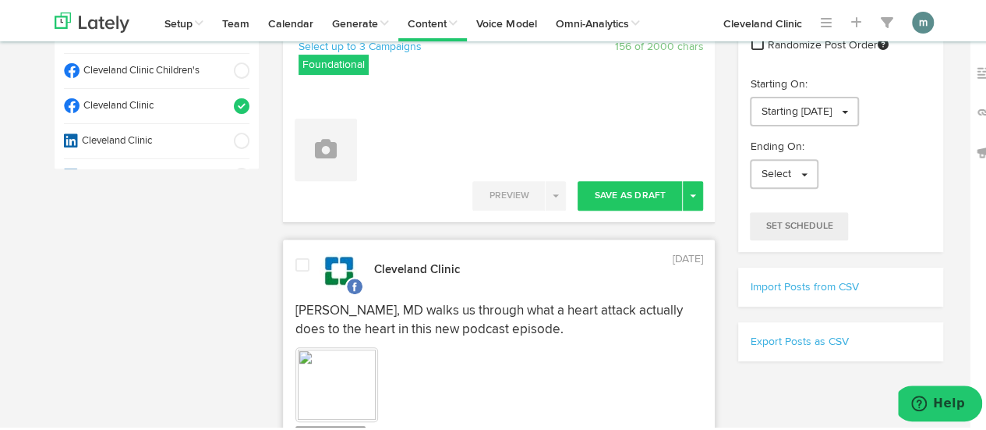
scroll to position [234, 0]
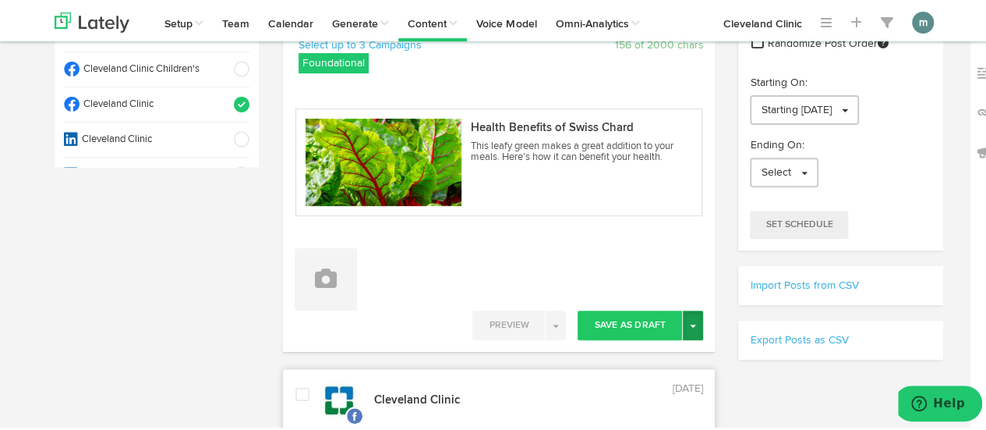
type textarea "When you think of leafy greens, you probably think of spinach and kale. But Swi…"
click at [691, 323] on span "button" at bounding box center [693, 323] width 6 height 3
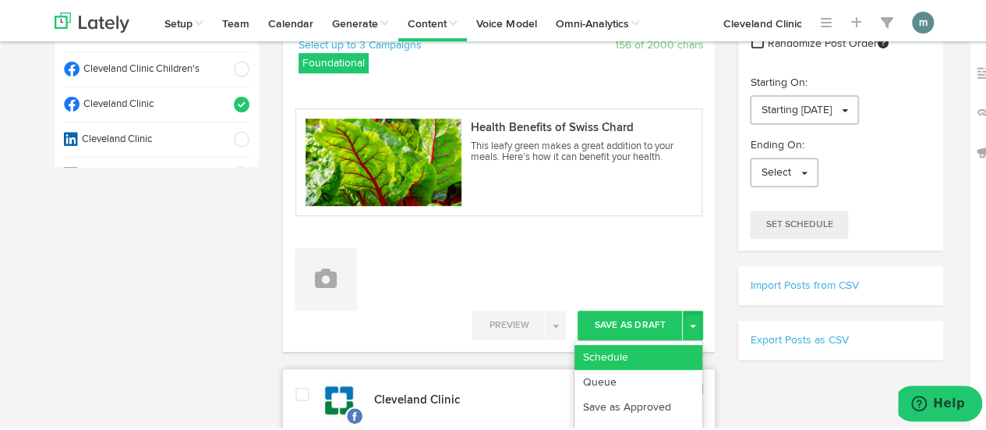
click at [678, 348] on link "Schedule" at bounding box center [639, 354] width 128 height 25
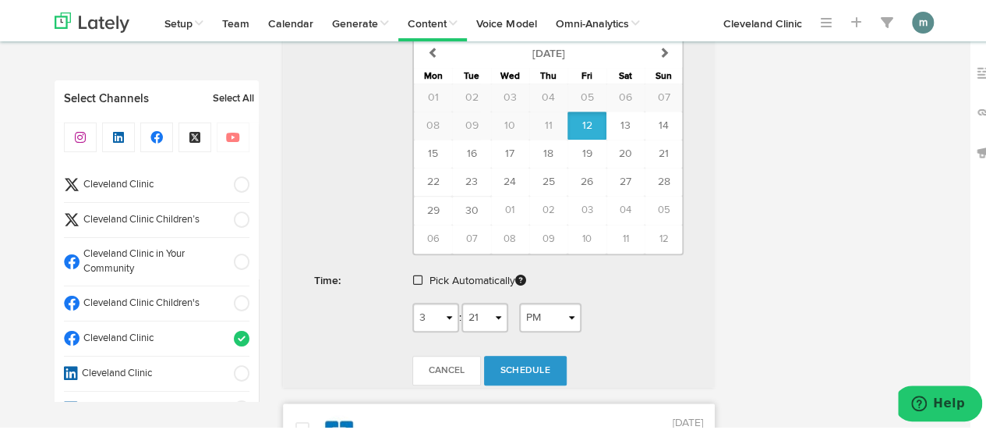
scroll to position [702, 0]
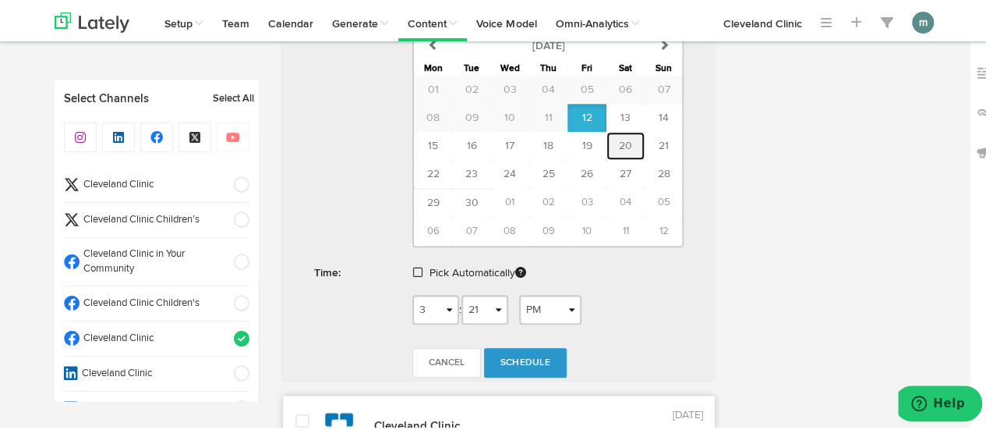
click at [619, 140] on span "20" at bounding box center [625, 143] width 13 height 11
type input "[DATE]"
click at [416, 267] on span at bounding box center [417, 269] width 9 height 11
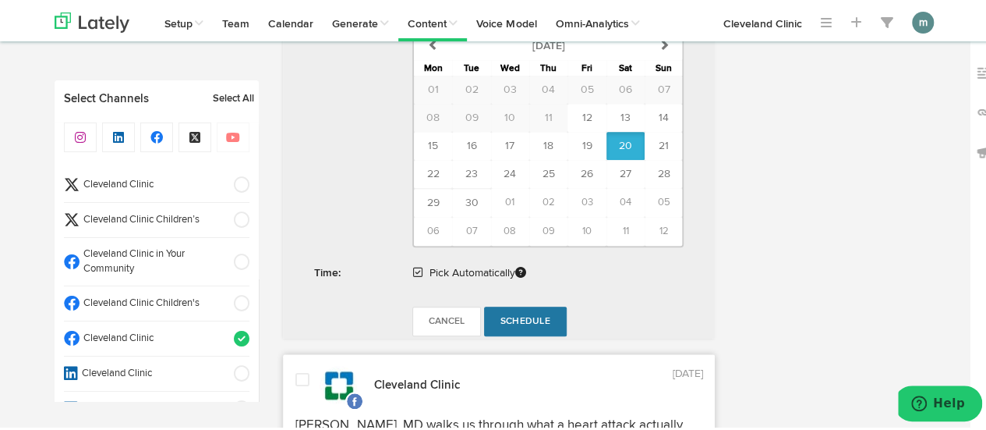
click at [524, 314] on span "Schedule" at bounding box center [525, 318] width 50 height 9
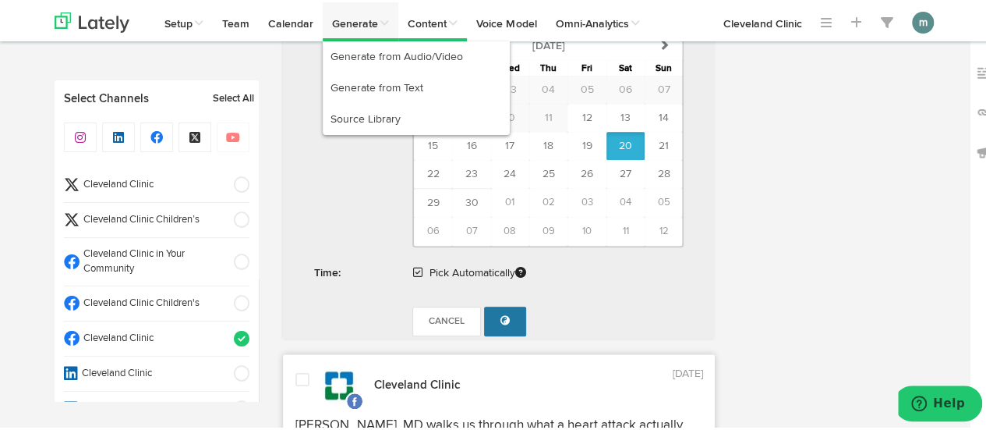
radio input "true"
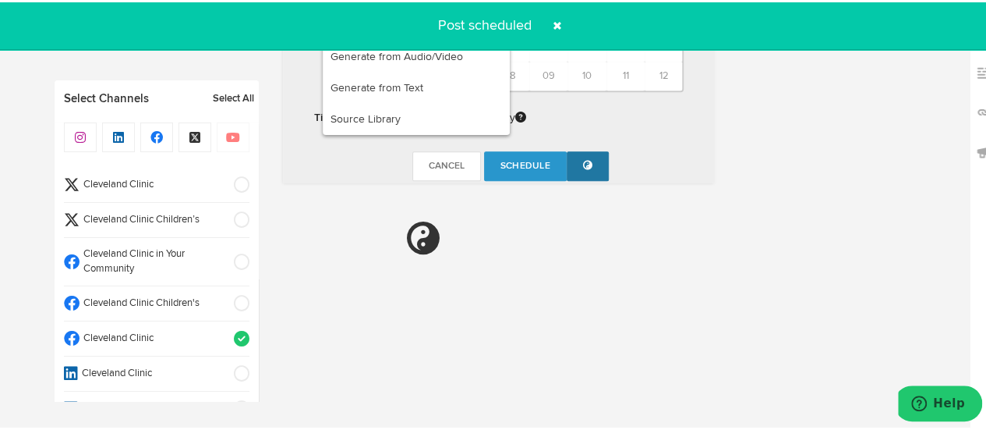
select select "11"
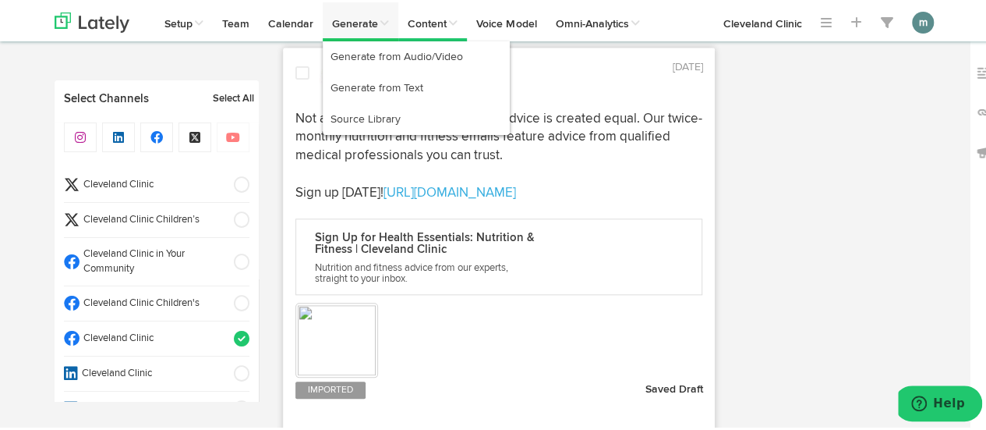
scroll to position [935, 0]
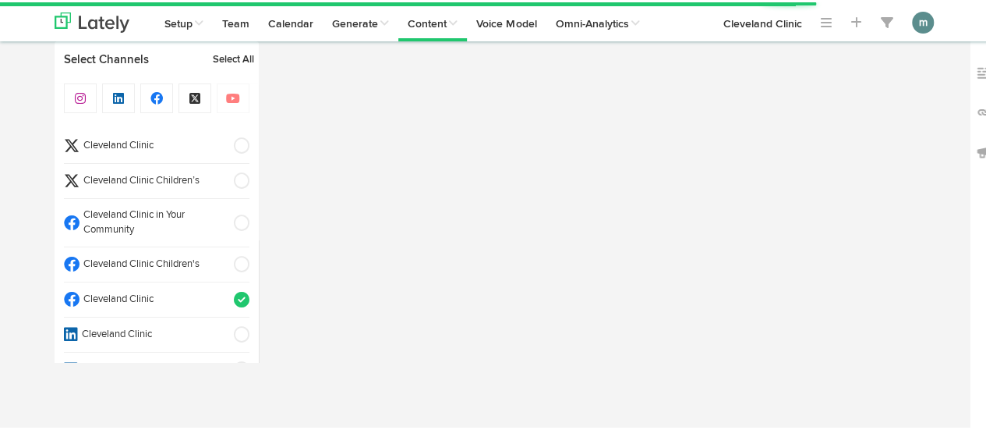
select select "3"
select select "22"
select select "PM"
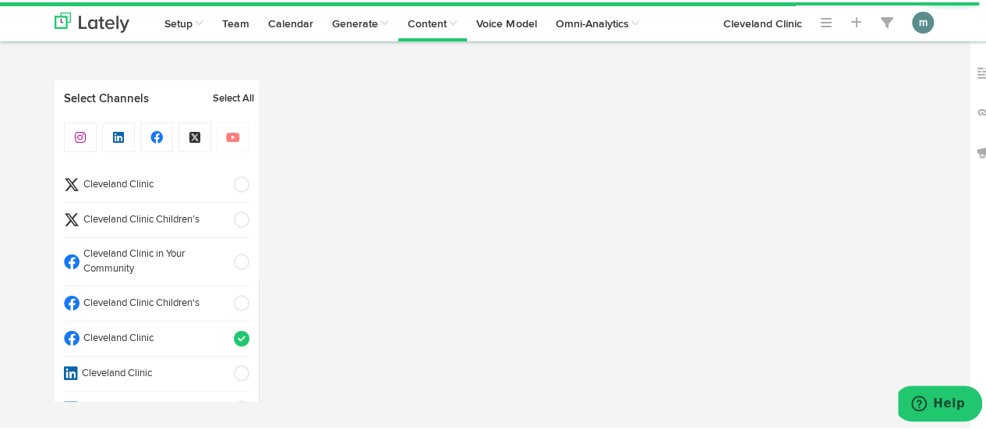
scroll to position [426, 0]
select select "11"
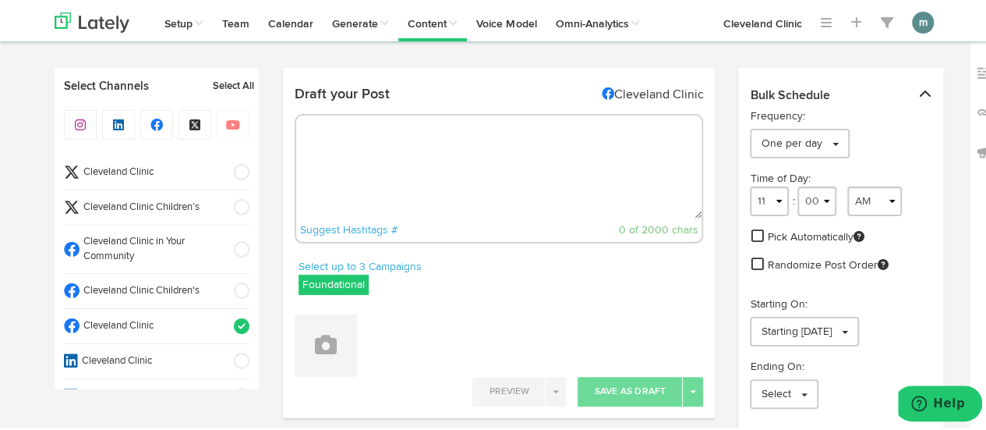
scroll to position [0, 0]
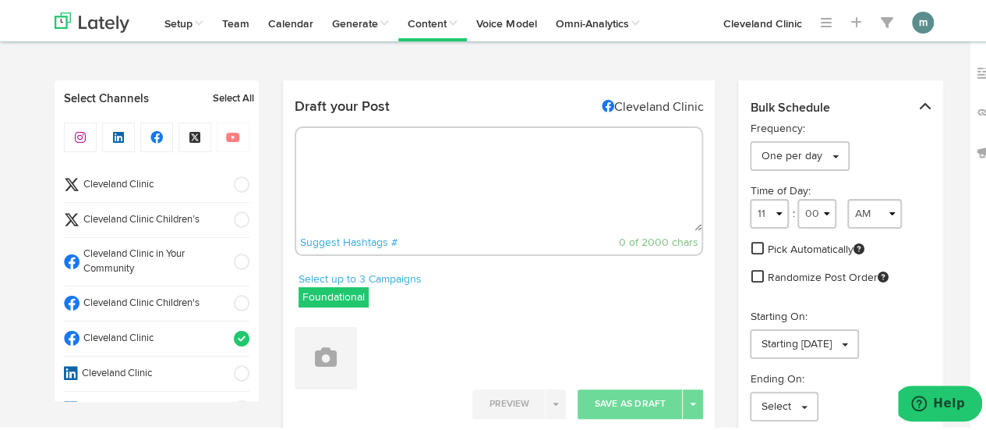
click at [427, 164] on textarea at bounding box center [499, 177] width 406 height 103
paste textarea "No bones about it, your skeletal system is a huge part of what keeps your body …"
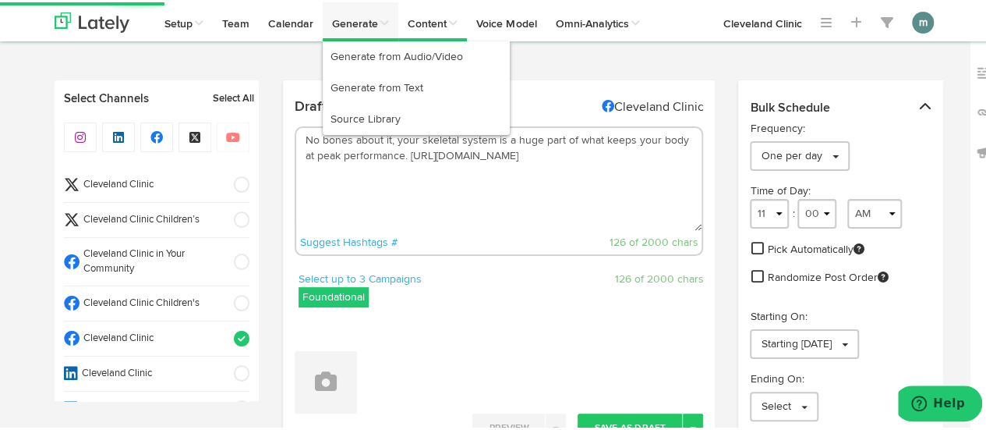
type textarea "No bones about it, your skeletal system is a huge part of what keeps your body …"
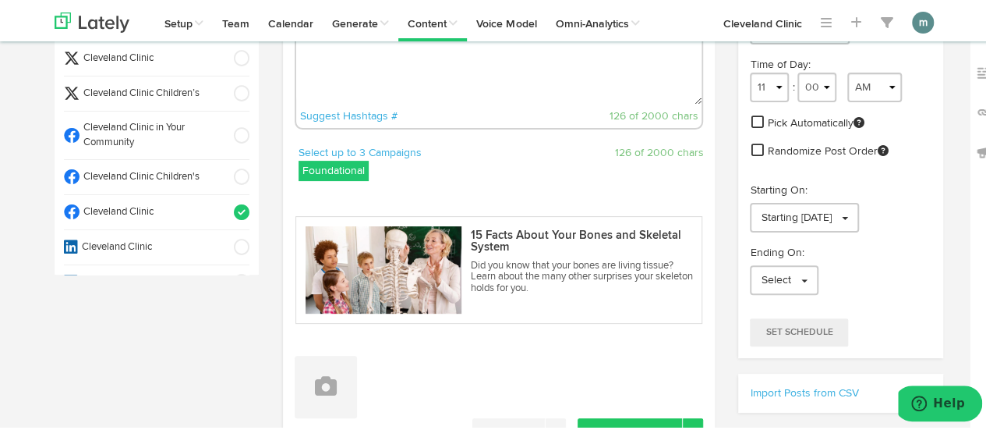
scroll to position [234, 0]
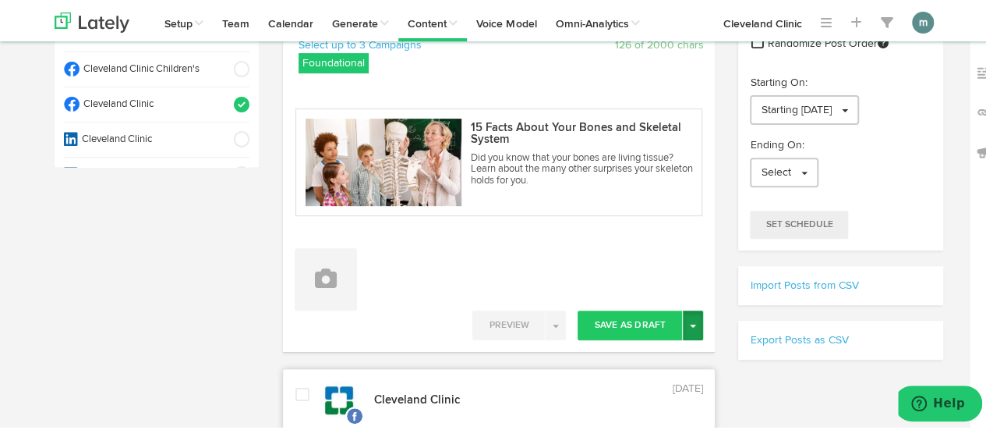
click at [690, 322] on span "button" at bounding box center [693, 323] width 6 height 3
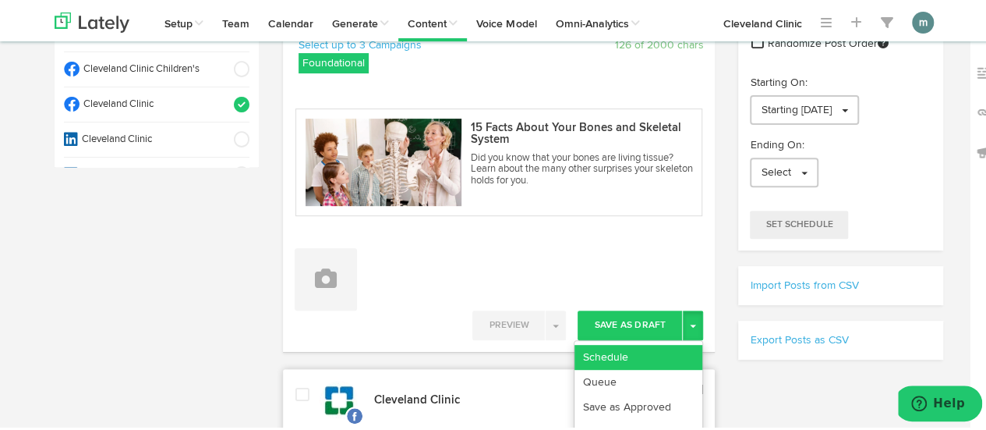
click at [674, 345] on link "Schedule" at bounding box center [639, 354] width 128 height 25
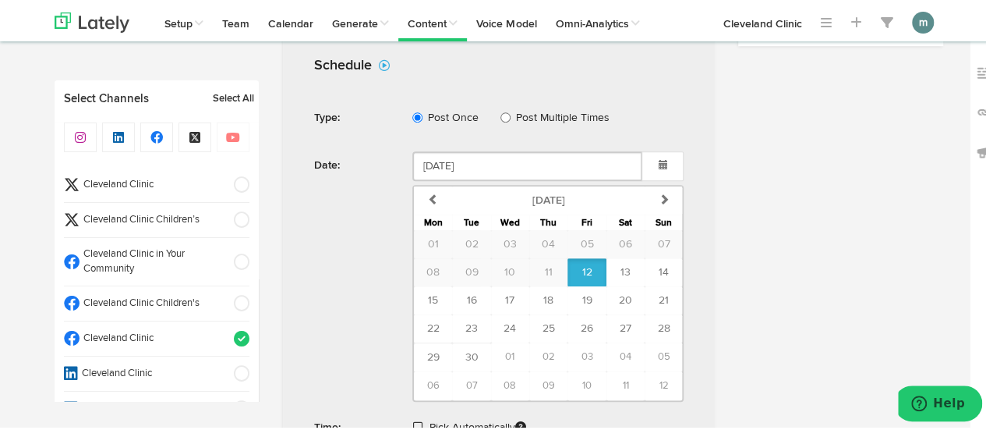
scroll to position [624, 0]
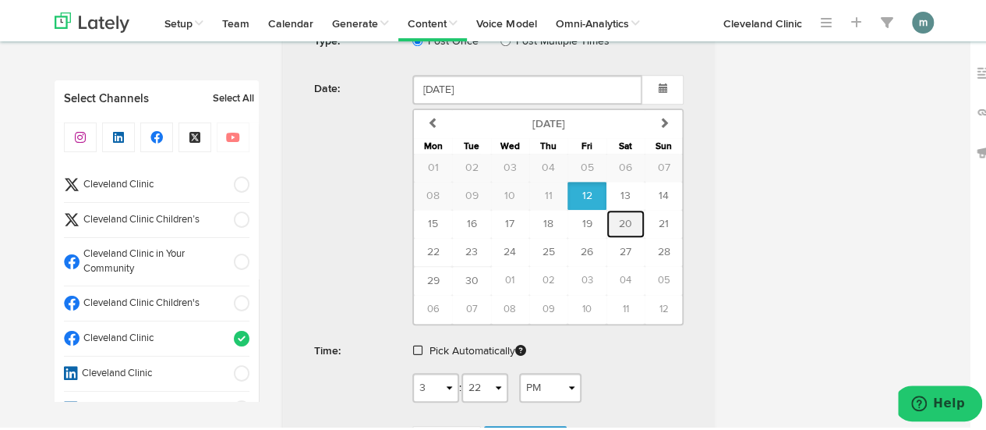
click at [619, 220] on span "20" at bounding box center [625, 221] width 13 height 11
type input "[DATE]"
click at [413, 342] on span at bounding box center [417, 347] width 9 height 11
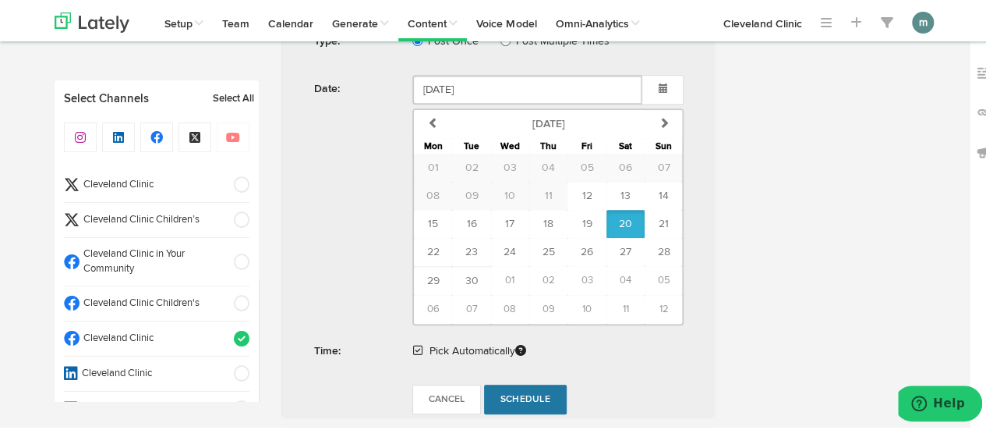
click at [523, 392] on span "Schedule" at bounding box center [525, 396] width 50 height 9
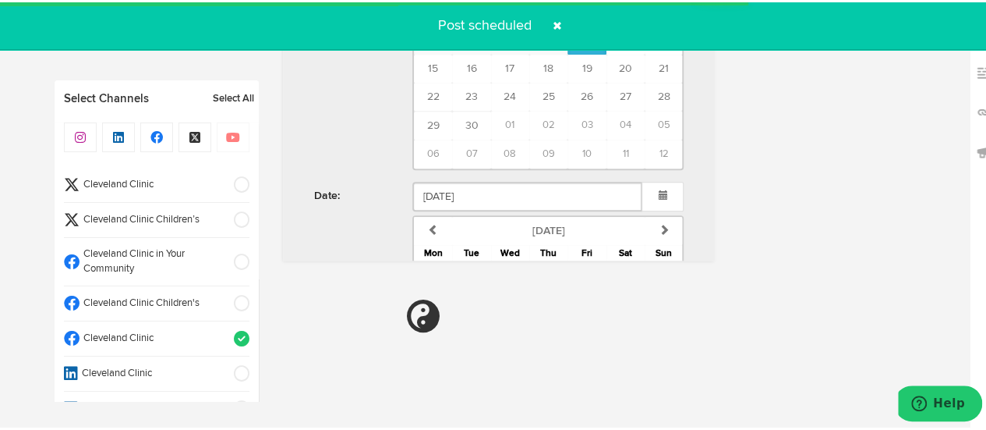
radio input "true"
select select "11"
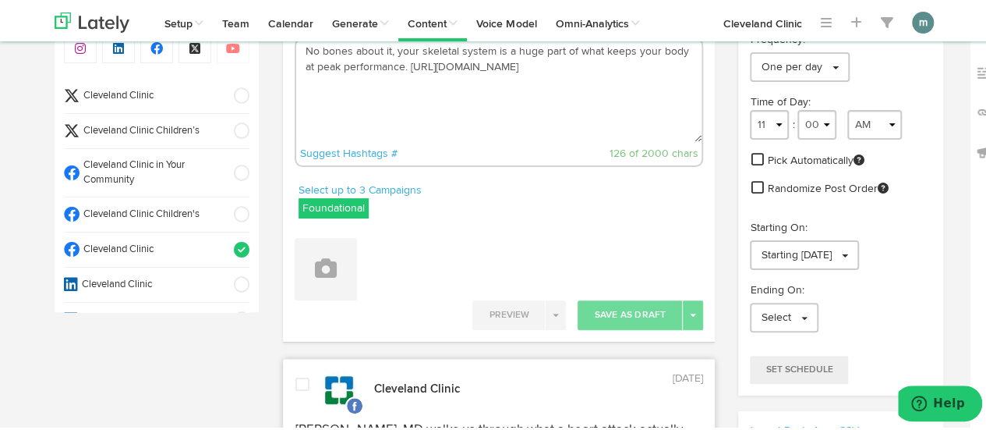
scroll to position [77, 0]
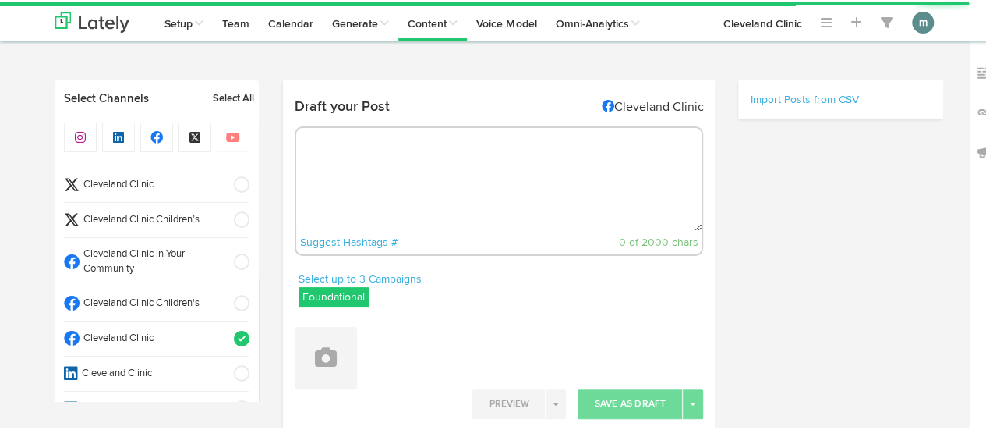
radio input "true"
select select "3"
select select "23"
select select "PM"
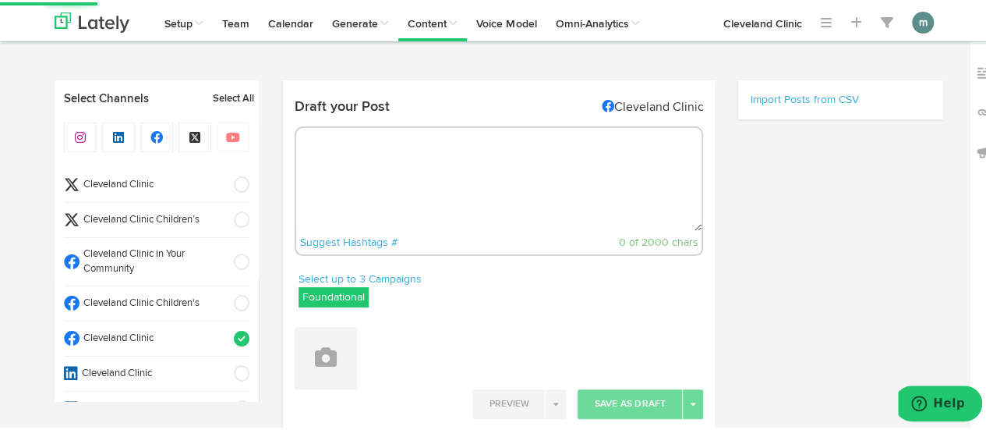
click at [355, 202] on textarea at bounding box center [499, 177] width 406 height 103
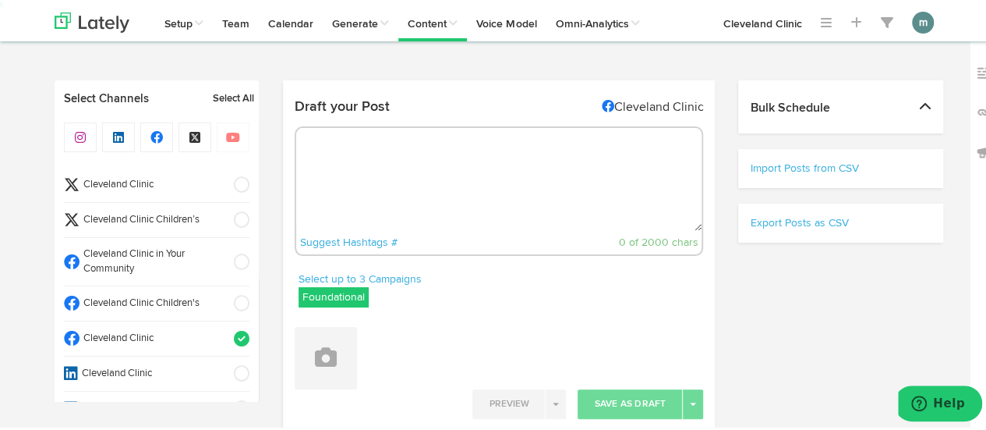
select select "11"
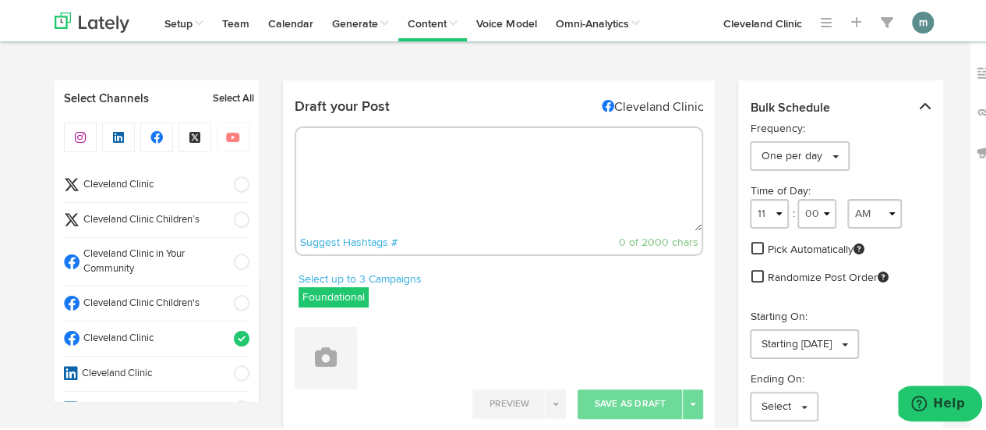
paste textarea "Elevate your guacamole with a Mediterranean twist—add feta, rice vinegar and or…"
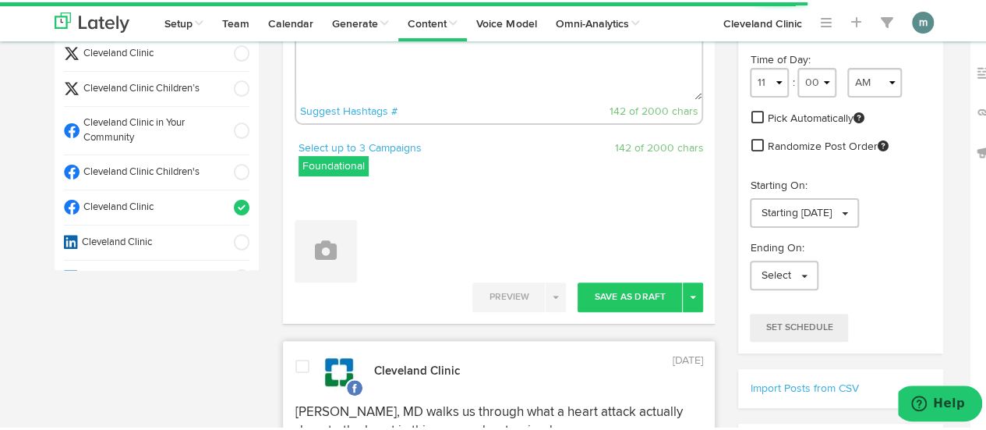
scroll to position [156, 0]
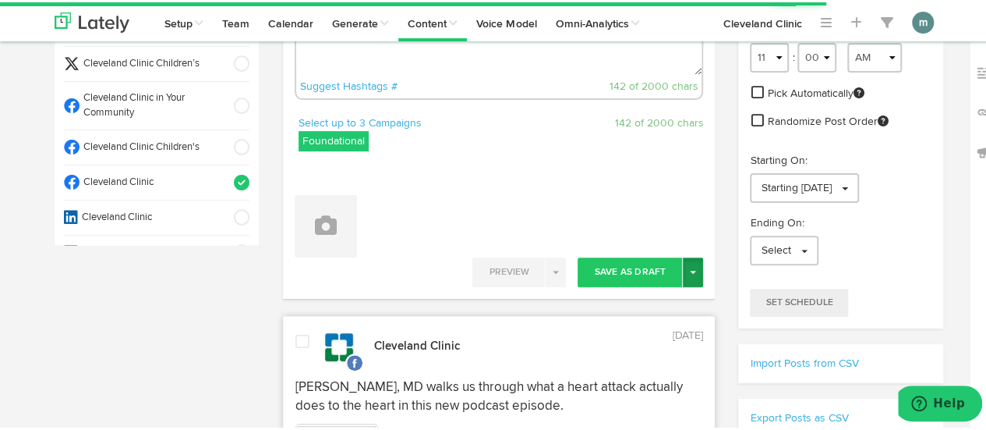
type textarea "Elevate your guacamole with a Mediterranean twist—add feta, rice vinegar and or…"
click at [690, 268] on span "button" at bounding box center [693, 269] width 6 height 3
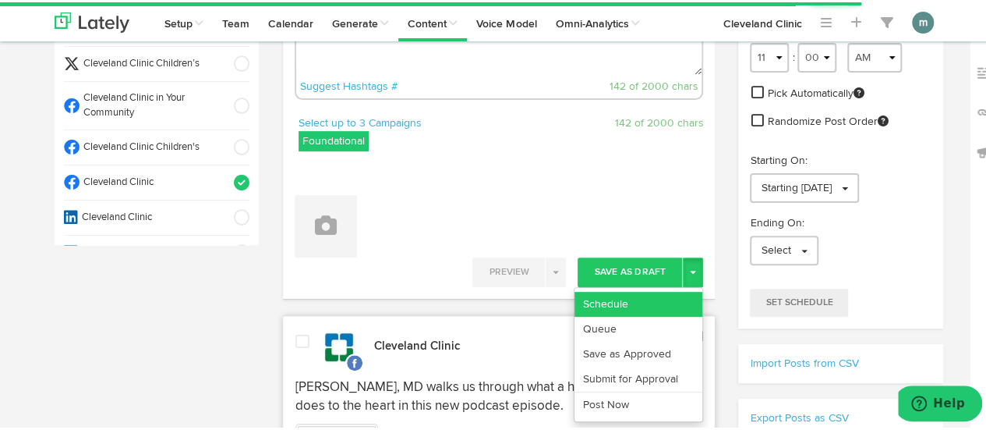
click at [664, 294] on link "Schedule" at bounding box center [639, 301] width 128 height 25
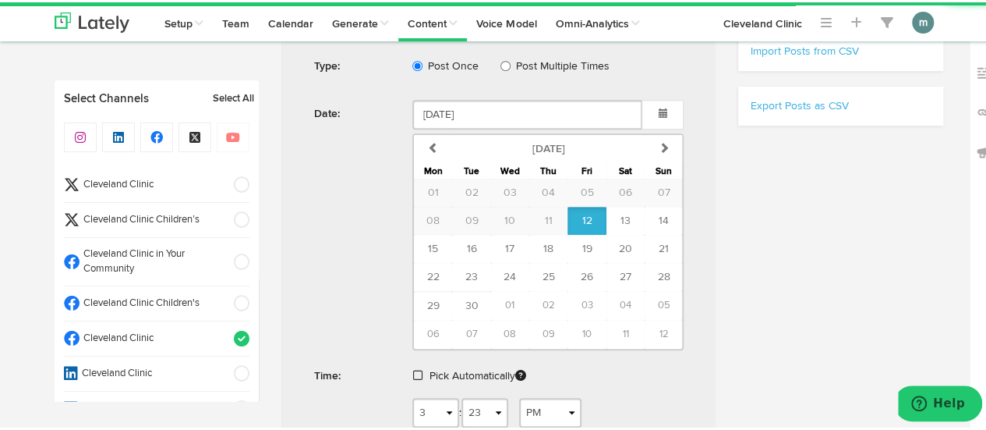
scroll to position [546, 0]
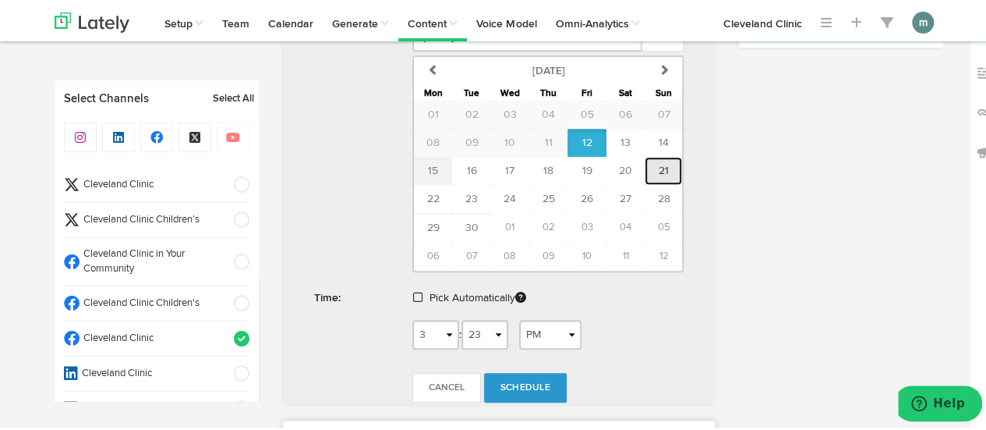
click at [659, 166] on span "21" at bounding box center [664, 168] width 10 height 11
type input "[DATE]"
click at [416, 291] on span at bounding box center [417, 294] width 9 height 11
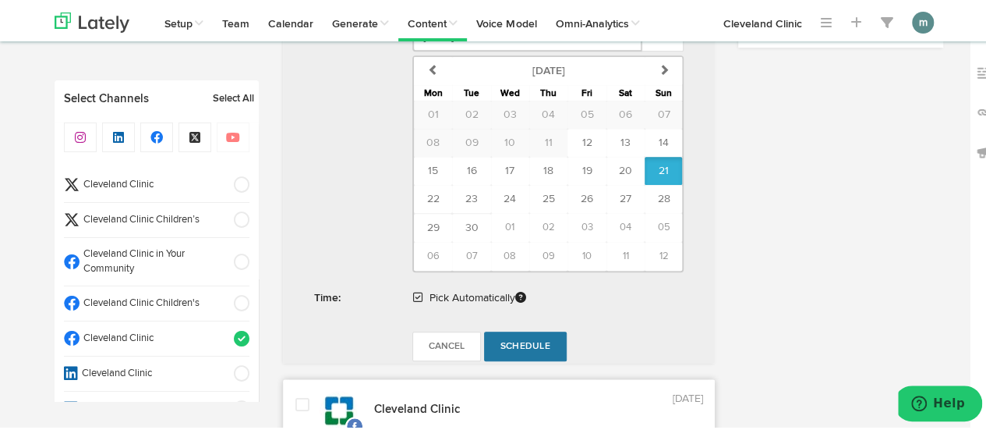
click at [517, 339] on span "Schedule" at bounding box center [525, 343] width 50 height 9
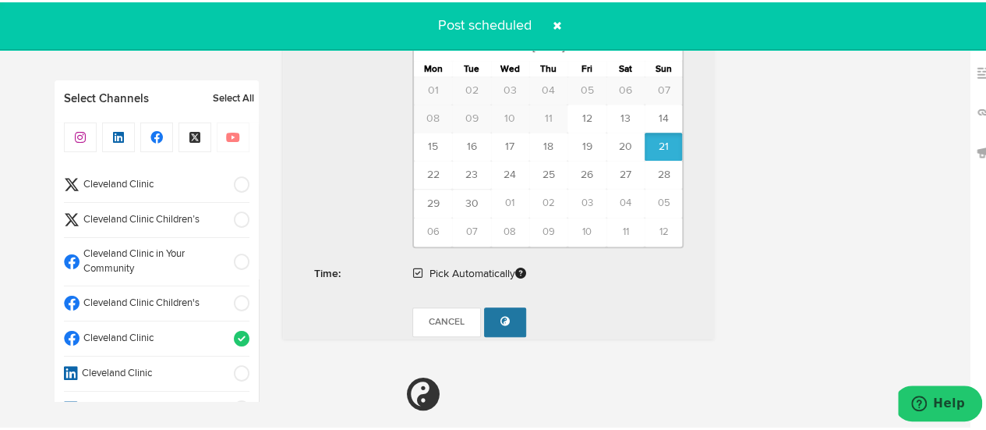
radio input "true"
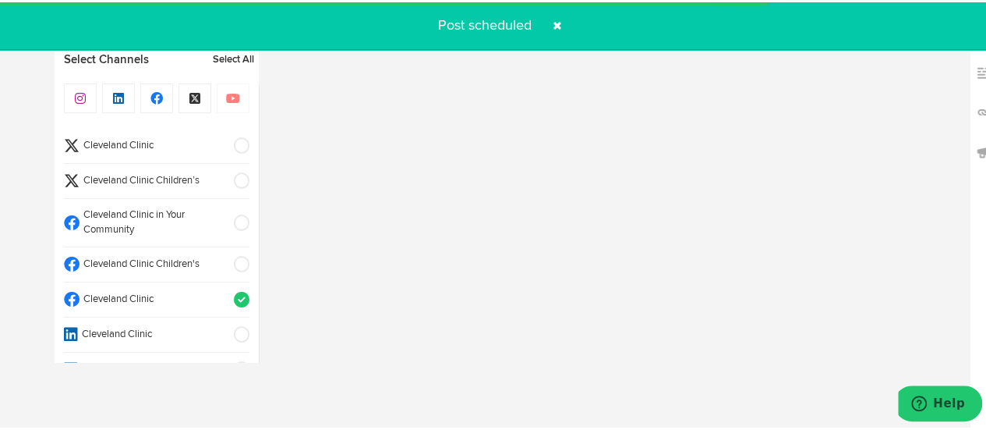
select select "11"
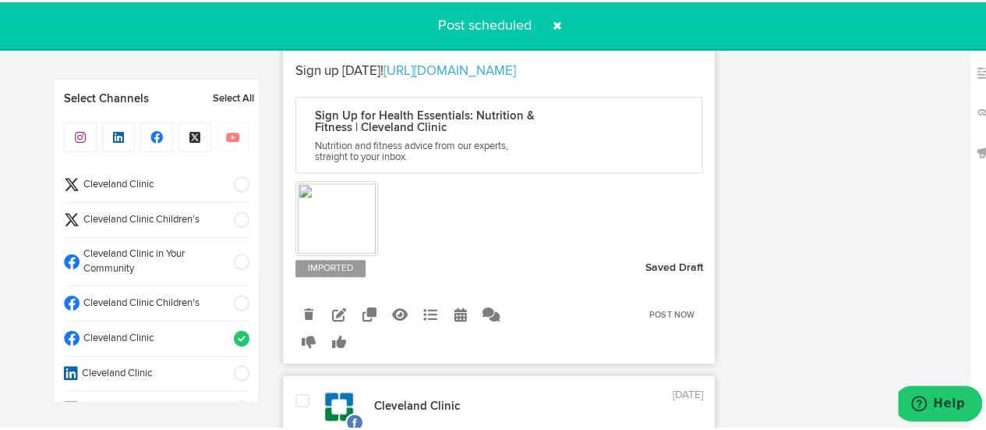
scroll to position [701, 0]
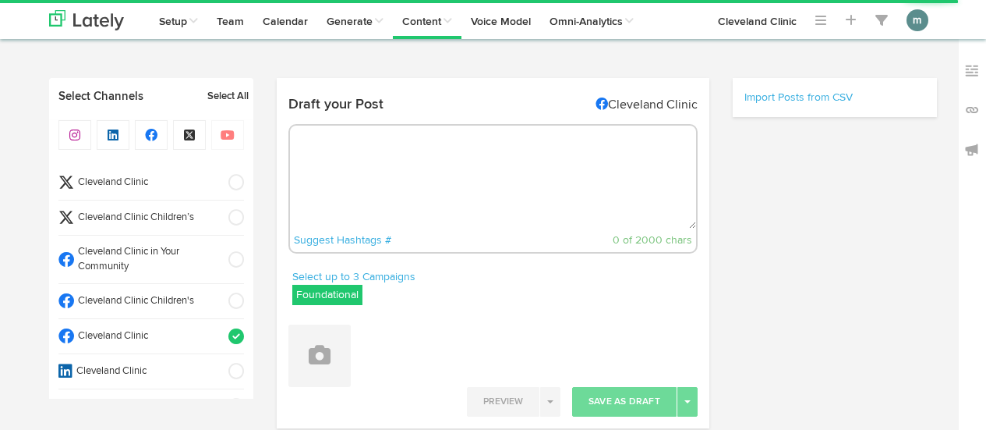
radio input "true"
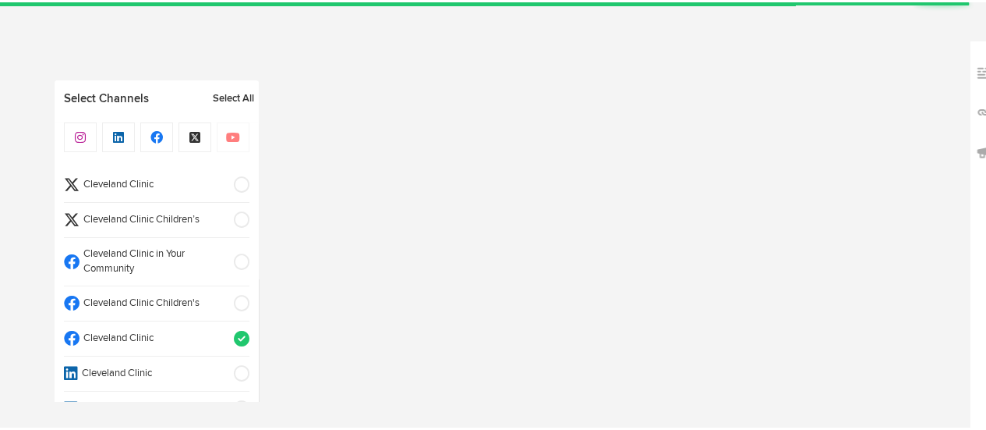
select select "3"
select select "23"
select select "PM"
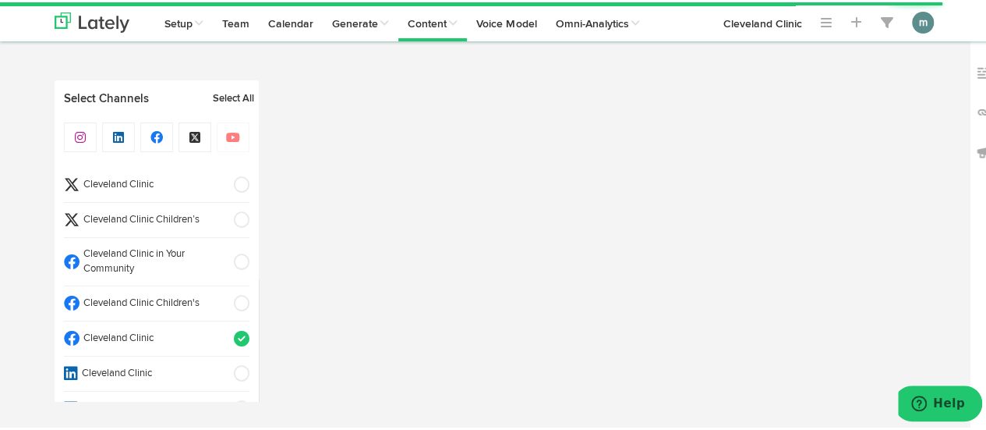
scroll to position [545, 0]
select select "11"
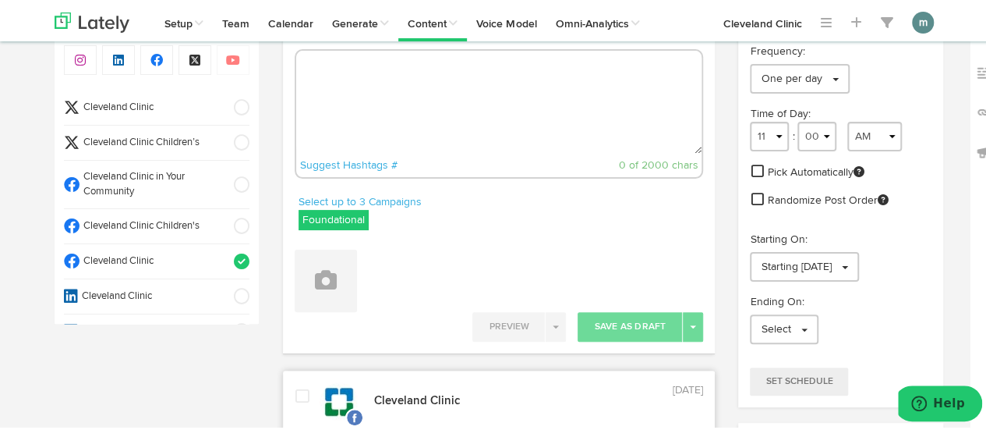
scroll to position [0, 0]
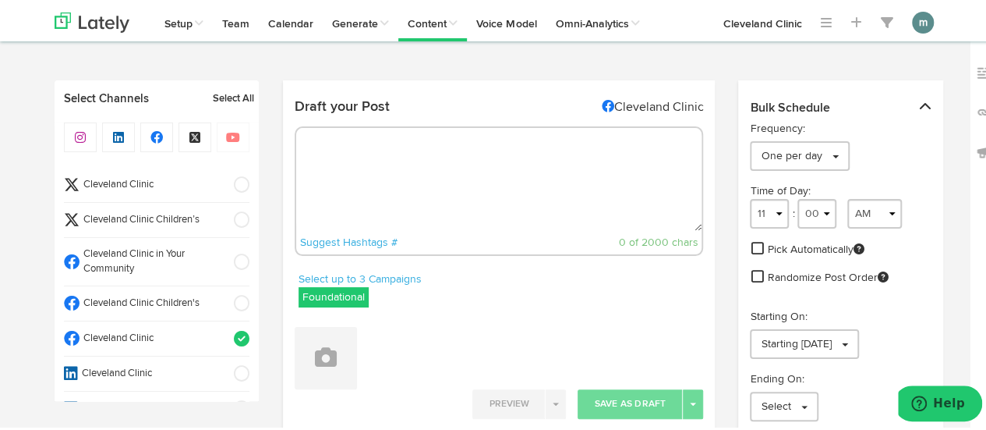
click at [451, 177] on textarea at bounding box center [499, 177] width 406 height 103
paste textarea "Whether you like celery raw and crunchy or softened from cooking, this vegetabl…"
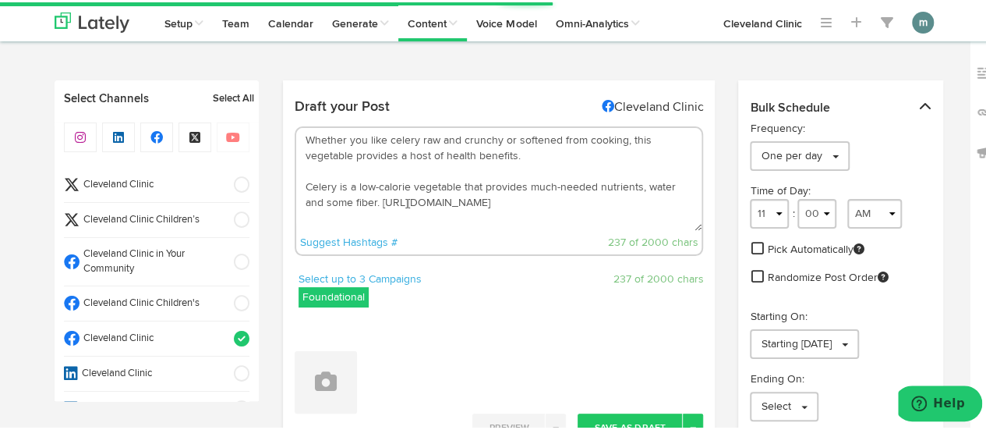
drag, startPoint x: 301, startPoint y: 184, endPoint x: 298, endPoint y: 143, distance: 41.4
click at [298, 143] on textarea "Whether you like celery raw and crunchy or softened from cooking, this vegetabl…" at bounding box center [499, 177] width 406 height 103
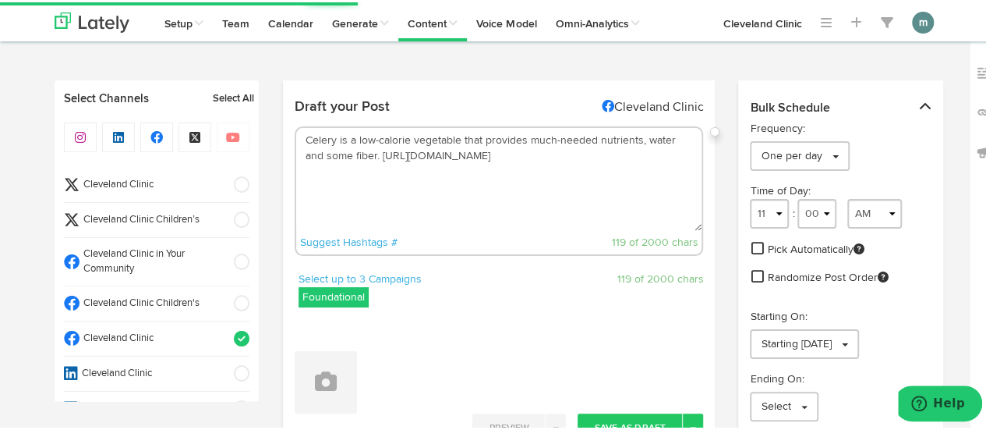
scroll to position [78, 0]
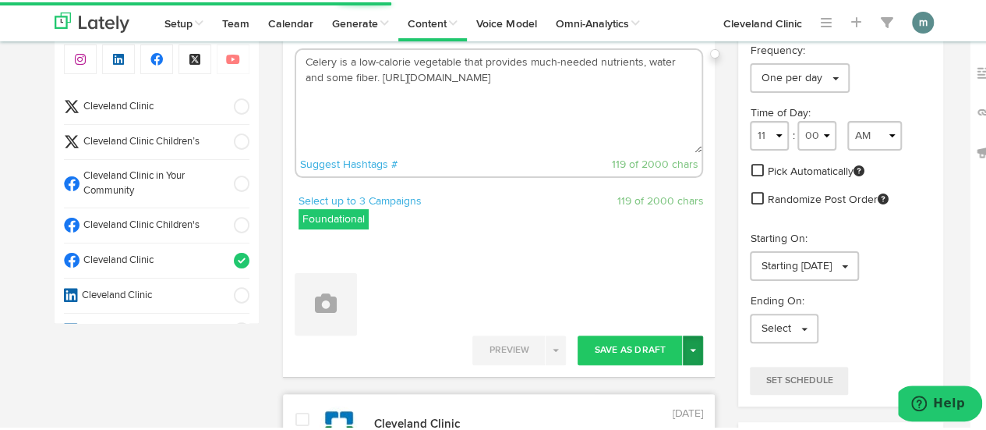
type textarea "Celery is a low-calorie vegetable that provides much-needed nutrients, water an…"
click at [691, 349] on button "Toggle Dropdown" at bounding box center [693, 348] width 20 height 30
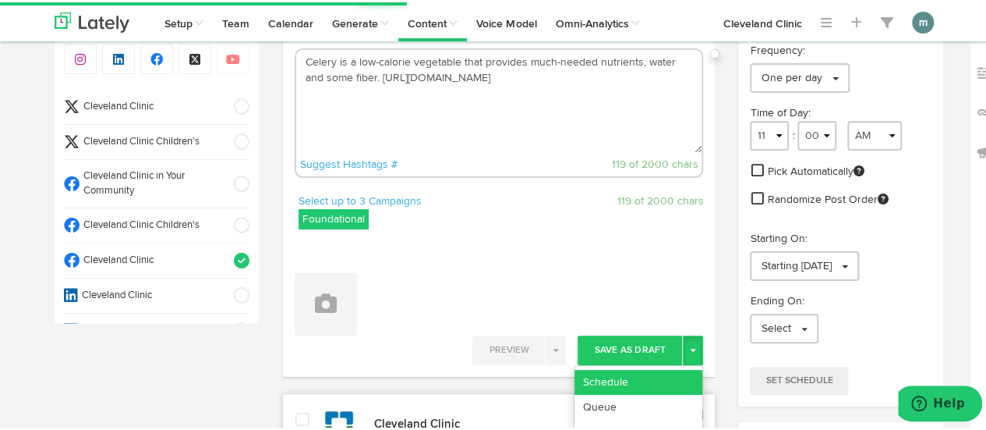
click at [671, 369] on link "Schedule" at bounding box center [639, 379] width 128 height 25
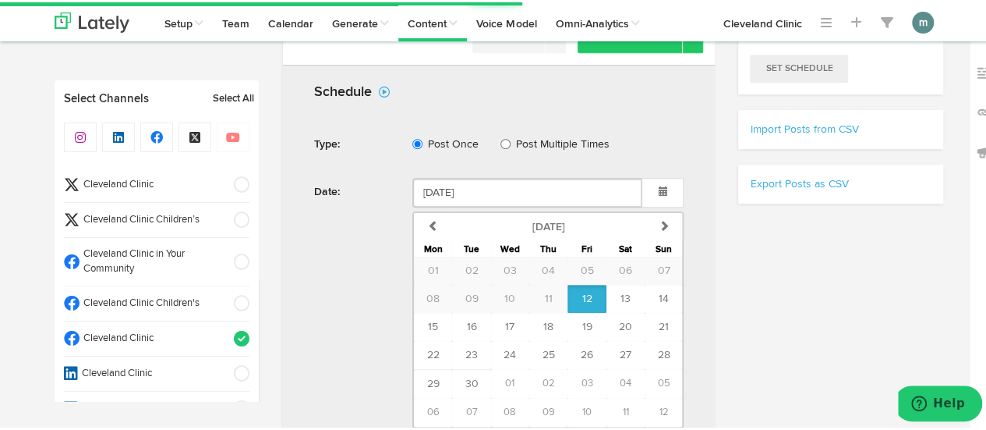
scroll to position [546, 0]
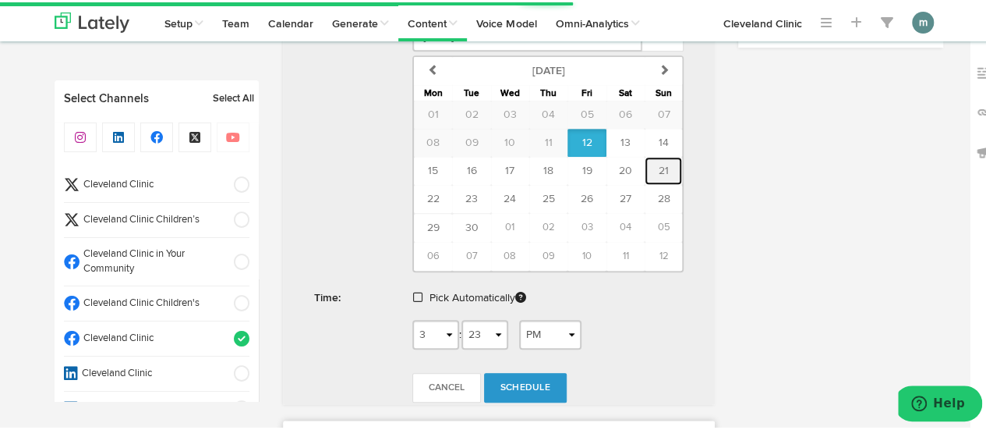
click at [659, 166] on span "21" at bounding box center [664, 168] width 10 height 11
type input "[DATE]"
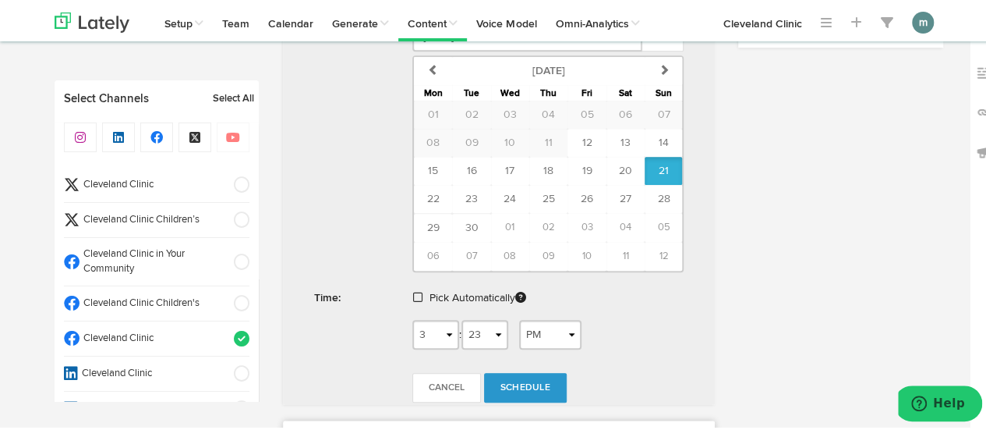
click at [413, 289] on span at bounding box center [417, 294] width 9 height 11
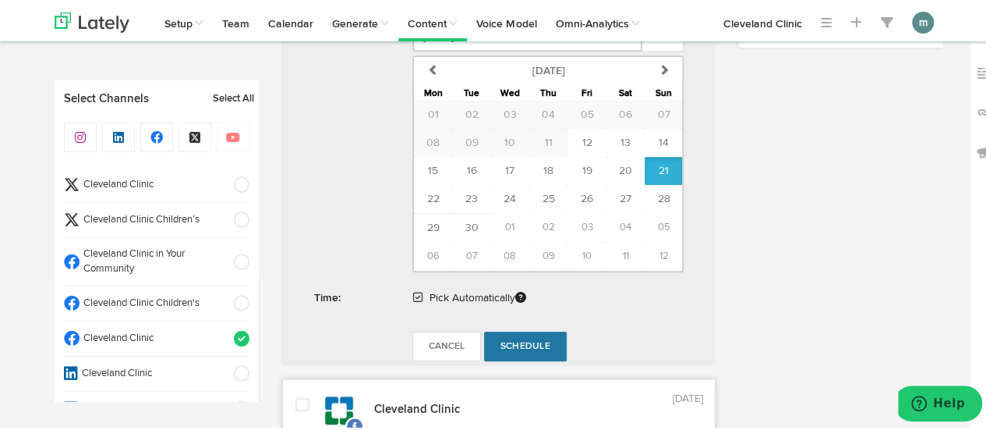
click at [517, 339] on span "Schedule" at bounding box center [525, 343] width 50 height 9
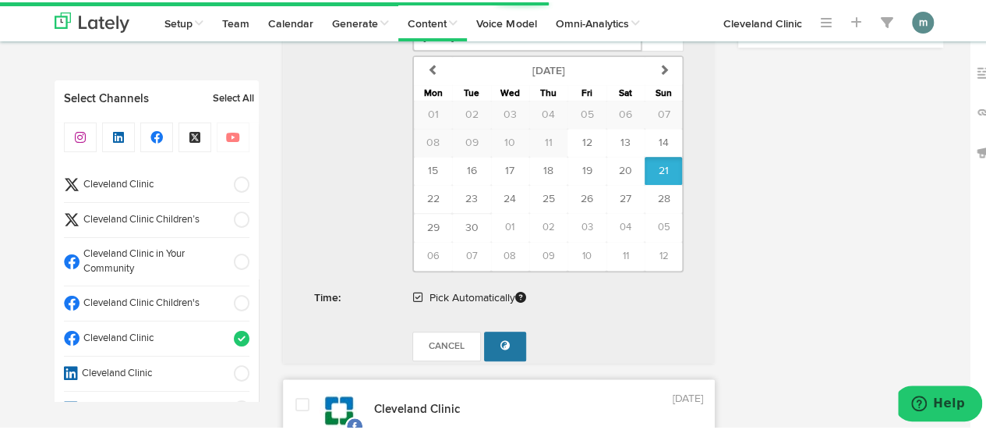
radio input "true"
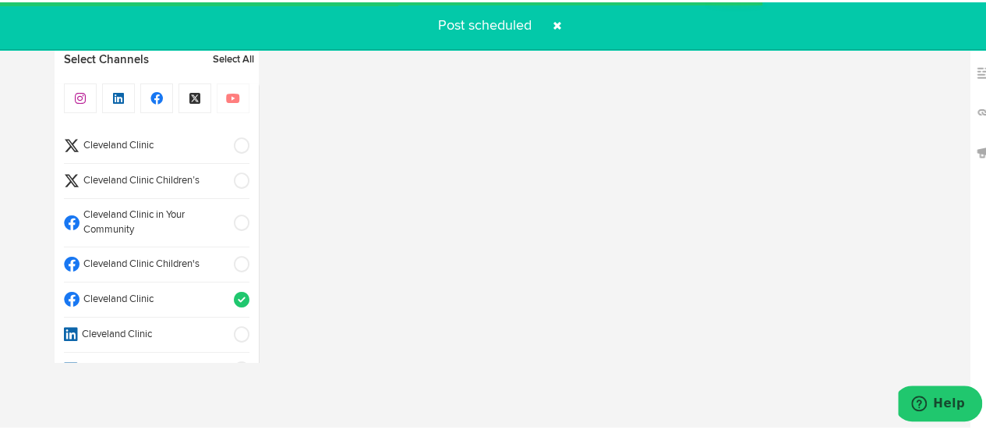
select select "11"
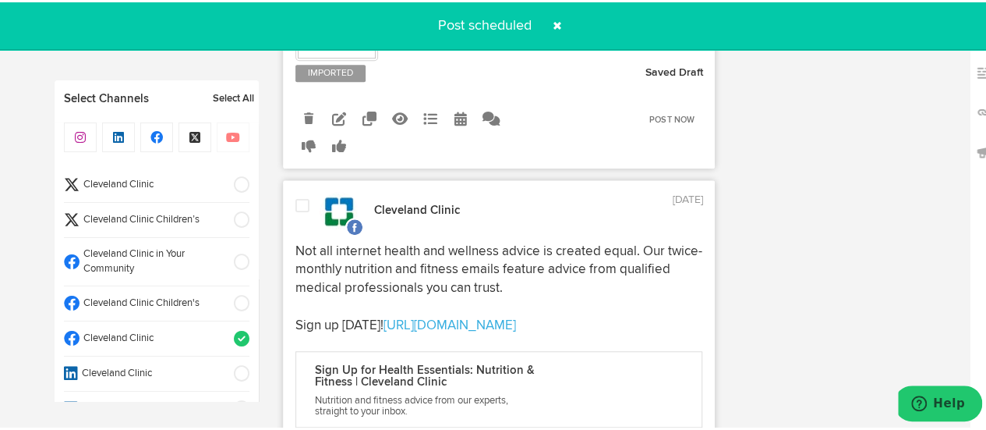
scroll to position [545, 0]
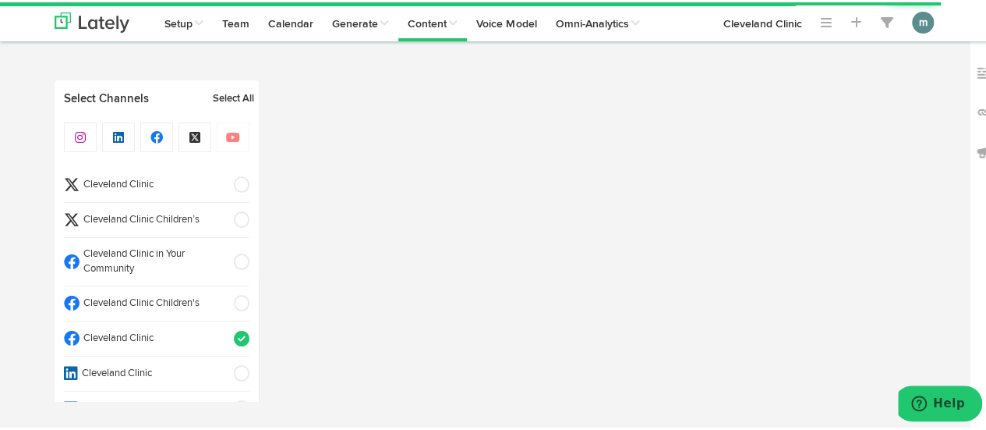
radio input "true"
select select "3"
select select "25"
select select "PM"
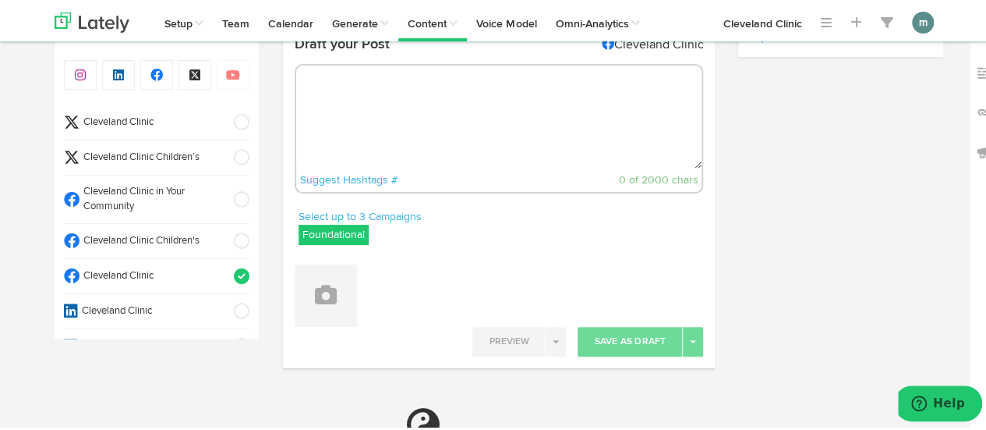
scroll to position [0, 0]
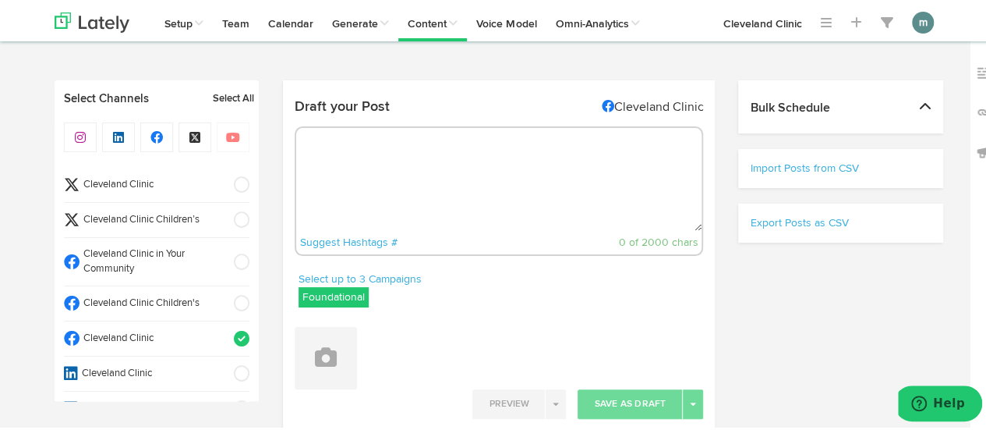
click at [423, 196] on textarea at bounding box center [499, 177] width 406 height 103
select select "11"
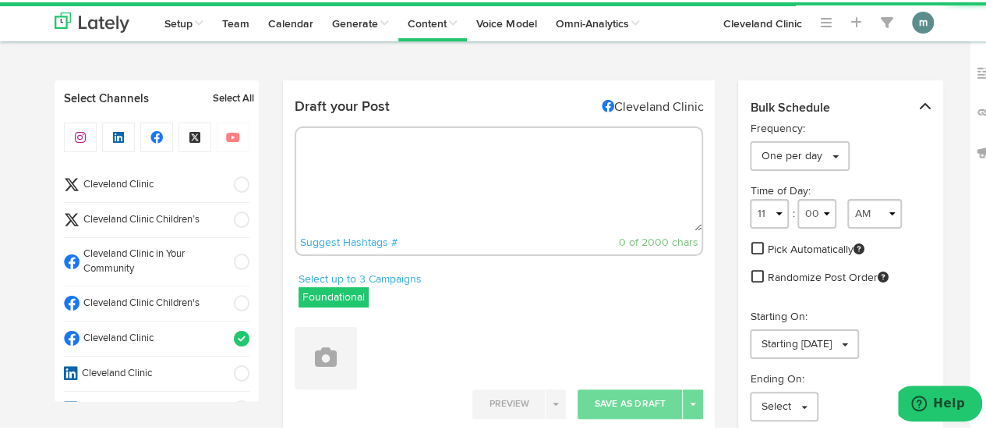
paste textarea "this popular snack has some surprising health benefits — as long as you choose …"
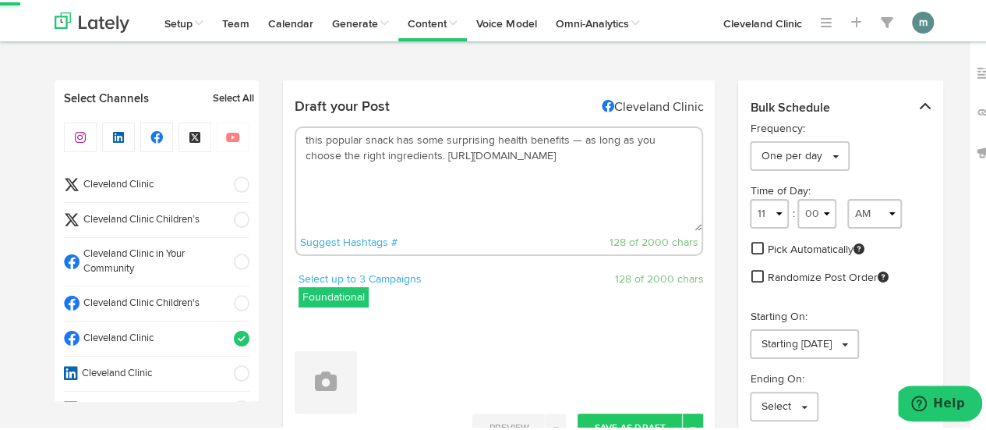
click at [302, 137] on textarea "this popular snack has some surprising health benefits — as long as you choose …" at bounding box center [499, 177] width 406 height 103
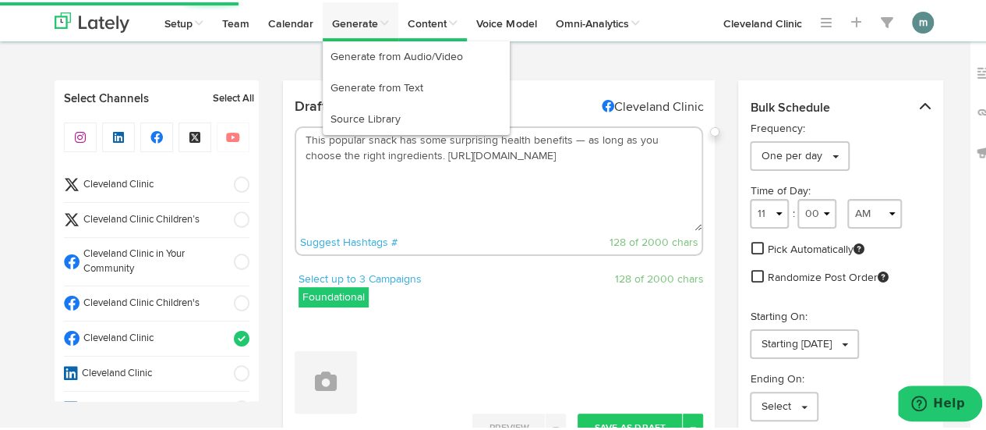
type textarea "This popular snack has some surprising health benefits — as long as you choose …"
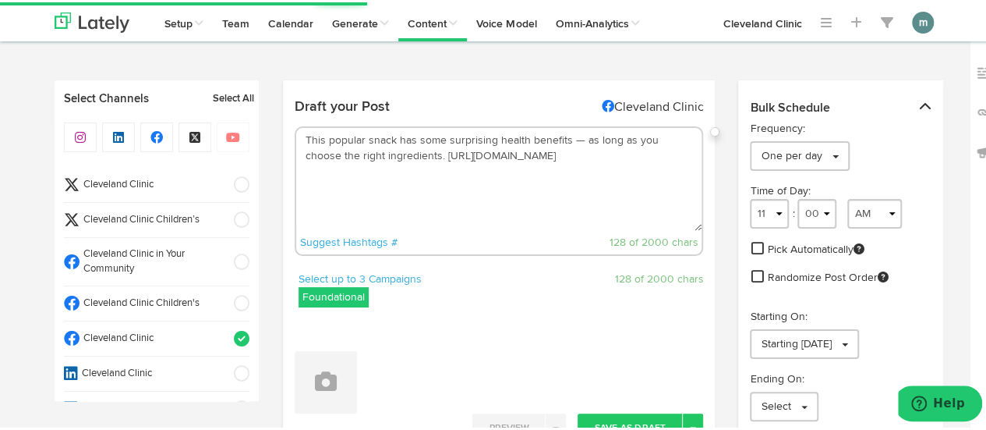
scroll to position [234, 0]
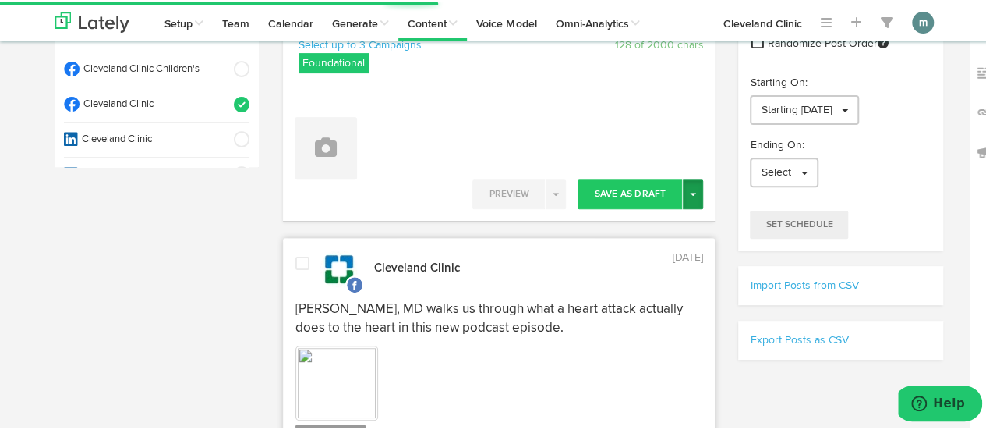
click at [694, 197] on button "Toggle Dropdown" at bounding box center [693, 192] width 20 height 30
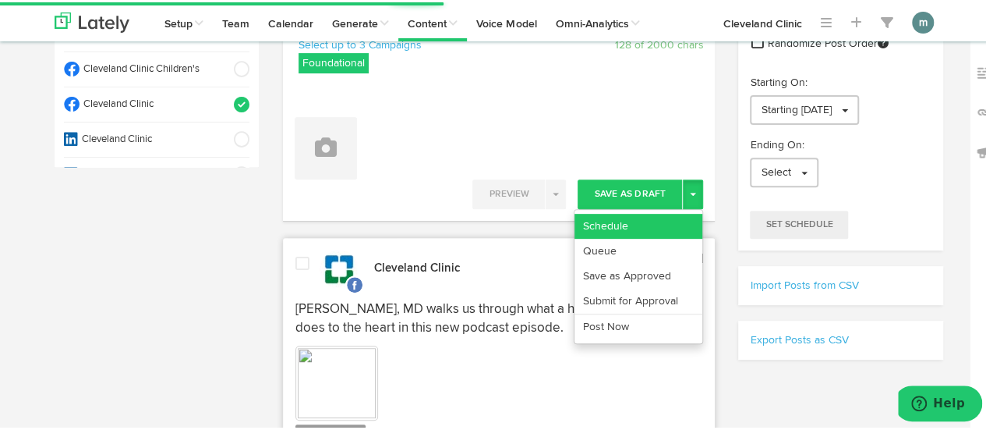
click at [666, 218] on link "Schedule" at bounding box center [639, 223] width 128 height 25
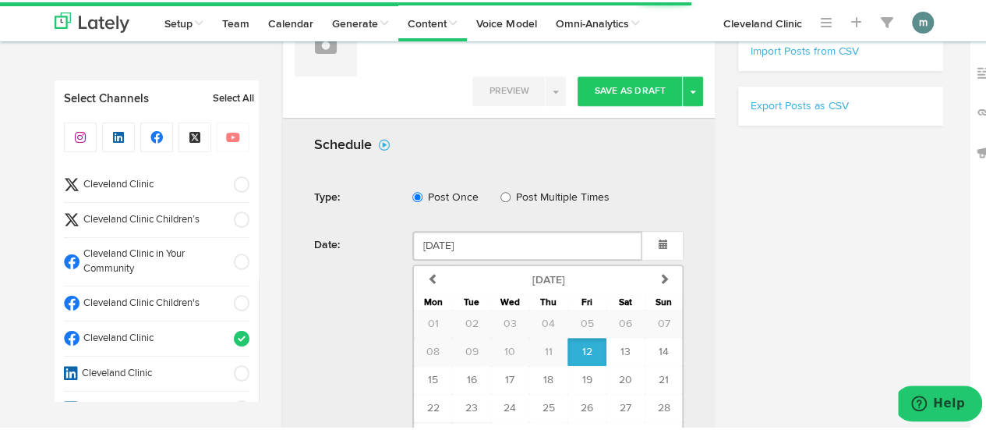
scroll to position [546, 0]
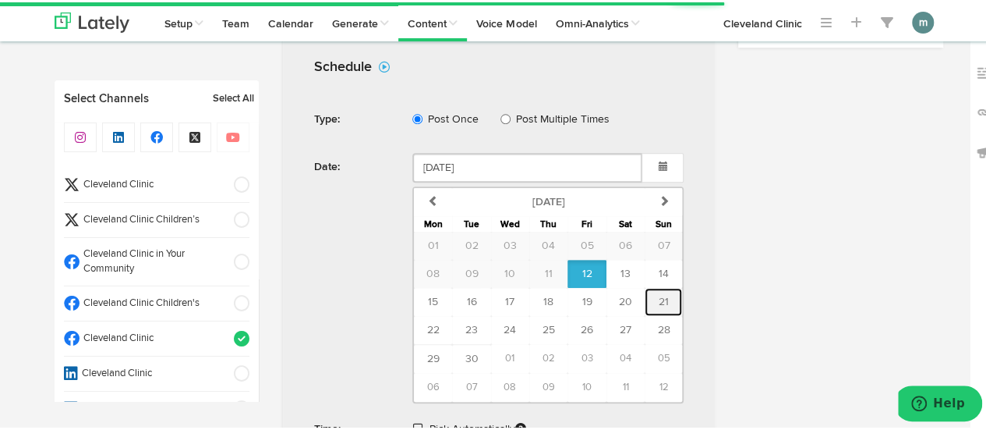
click at [664, 294] on button "21" at bounding box center [663, 299] width 37 height 28
type input "[DATE]"
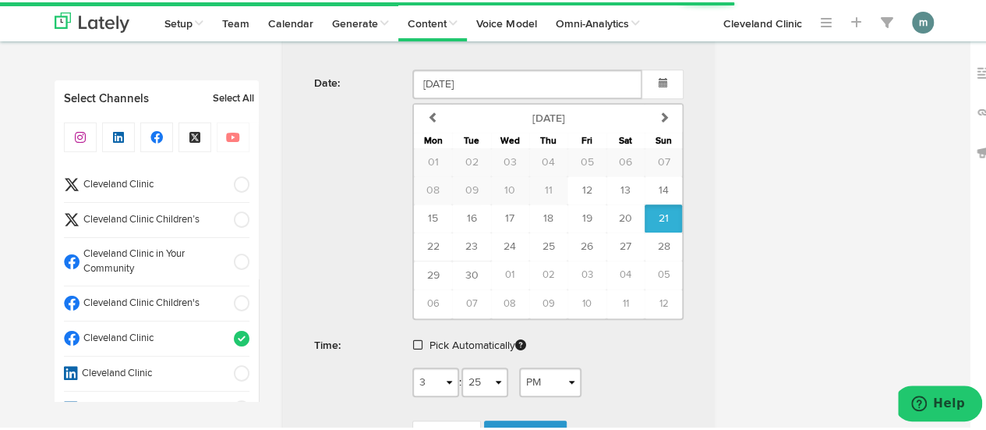
scroll to position [702, 0]
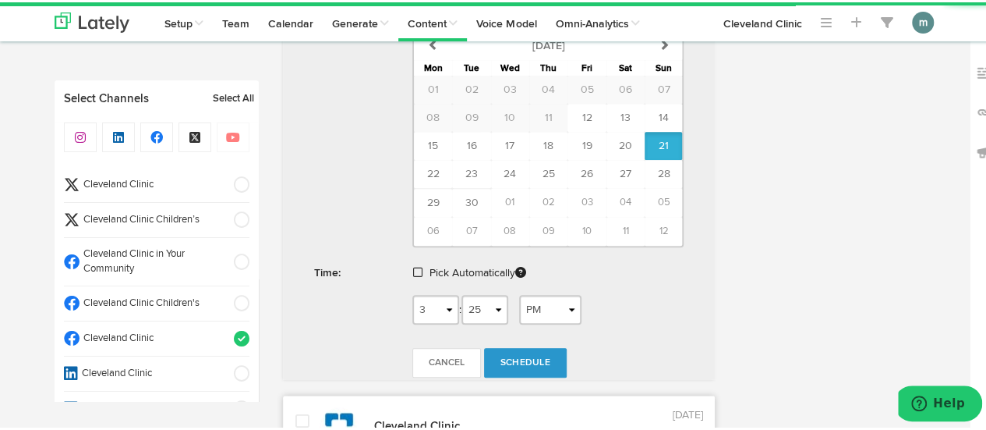
click at [416, 266] on span at bounding box center [417, 269] width 9 height 11
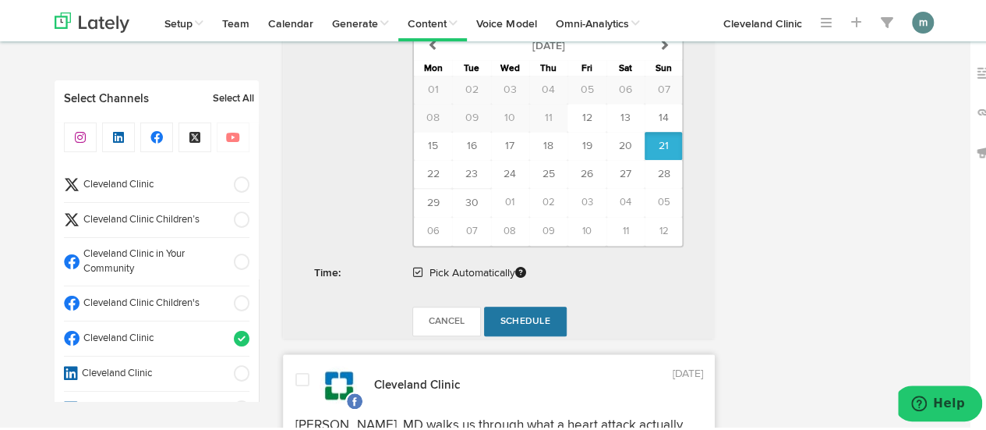
click at [525, 317] on span "Schedule" at bounding box center [525, 318] width 50 height 9
radio input "true"
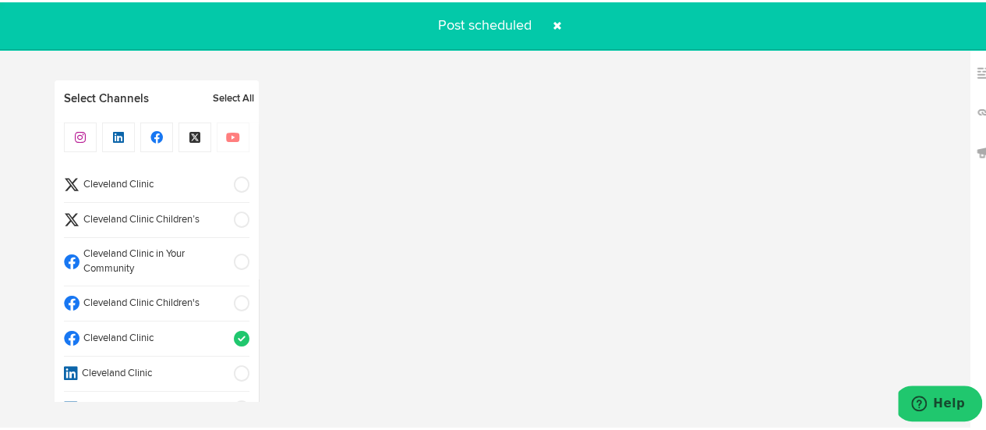
select select "11"
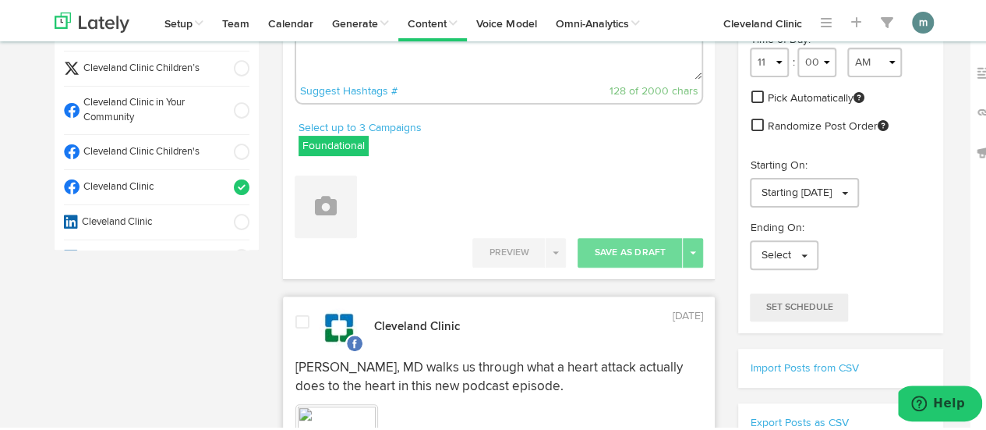
scroll to position [156, 0]
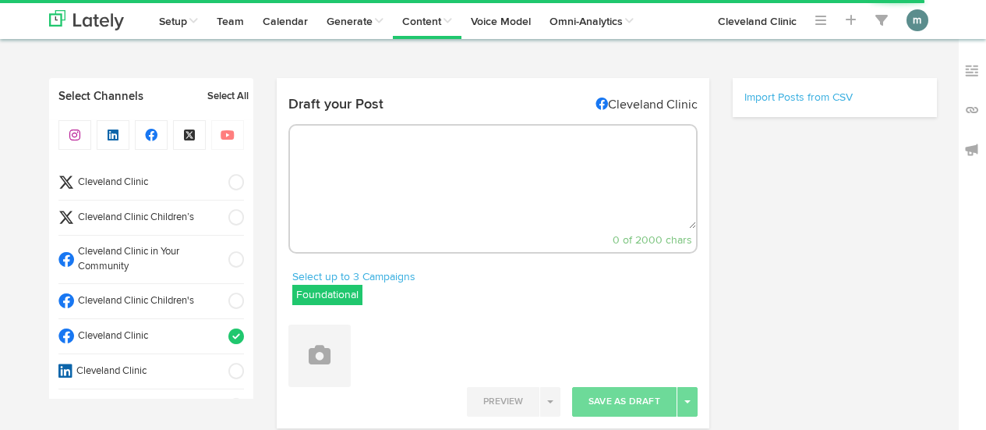
radio input "true"
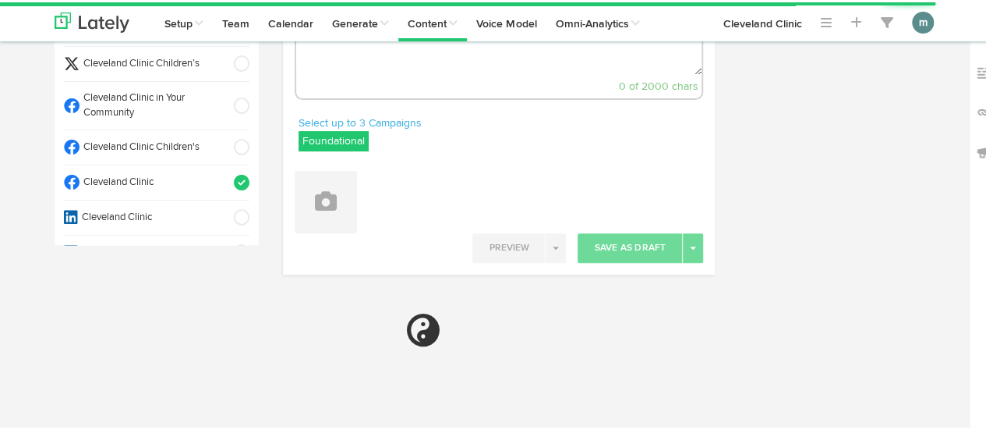
select select "3"
select select "25"
select select "PM"
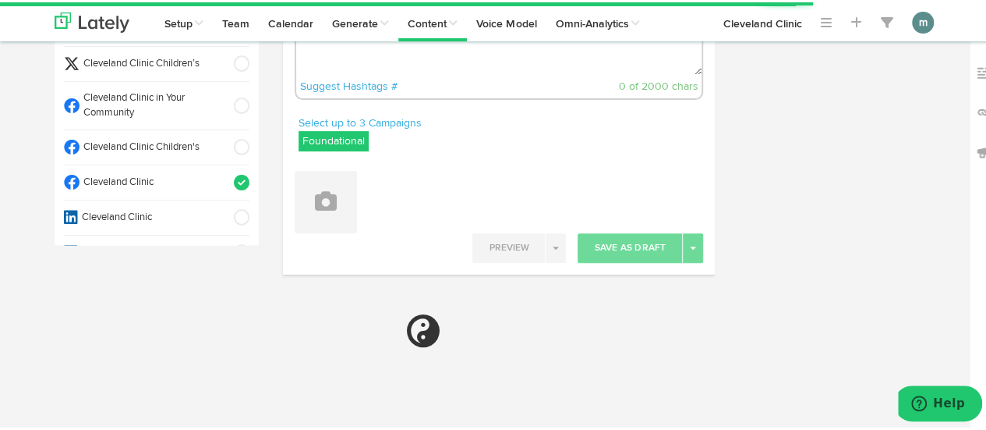
scroll to position [141, 0]
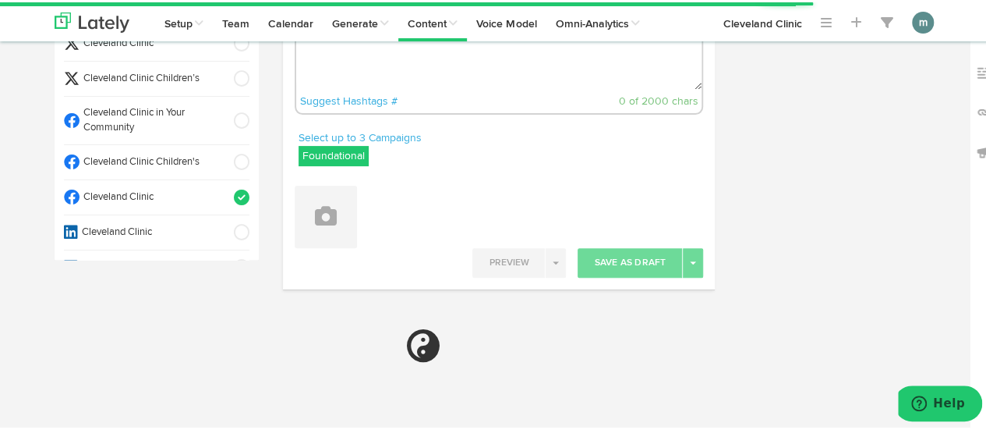
select select "11"
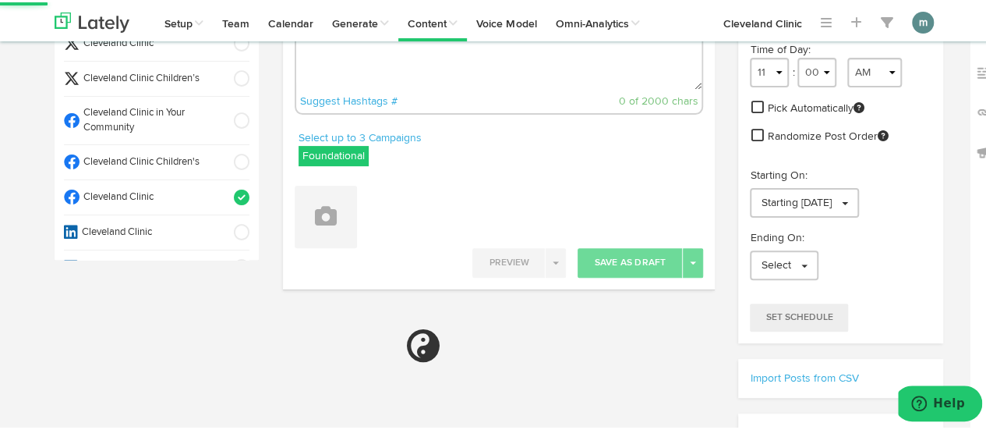
scroll to position [0, 0]
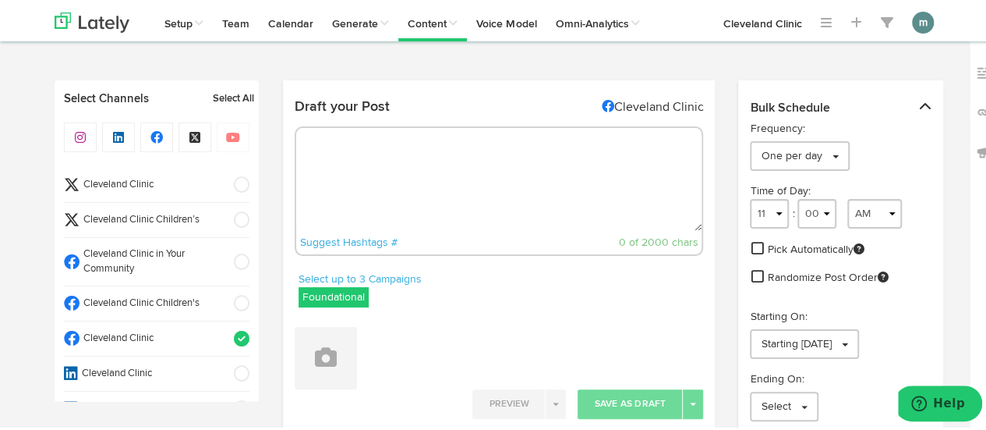
click at [384, 160] on textarea at bounding box center [499, 177] width 406 height 103
paste textarea "The key to better [MEDICAL_DATA] health might be better eating. Hungry to learn…"
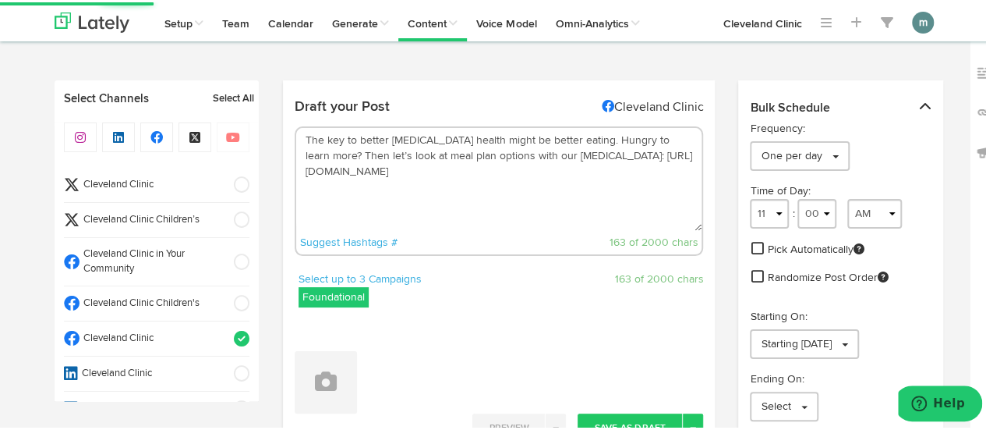
click at [573, 141] on textarea "The key to better [MEDICAL_DATA] health might be better eating. Hungry to learn…" at bounding box center [499, 177] width 406 height 103
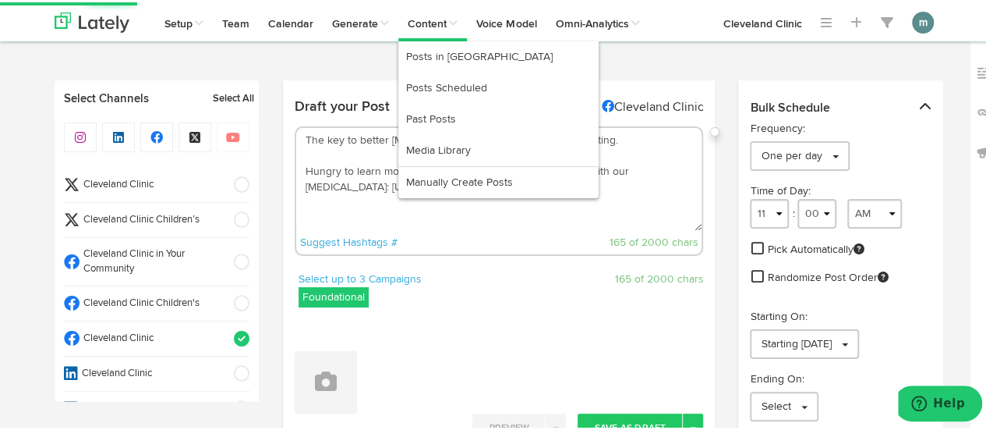
type textarea "The key to better [MEDICAL_DATA] health might be better eating. Hungry to learn…"
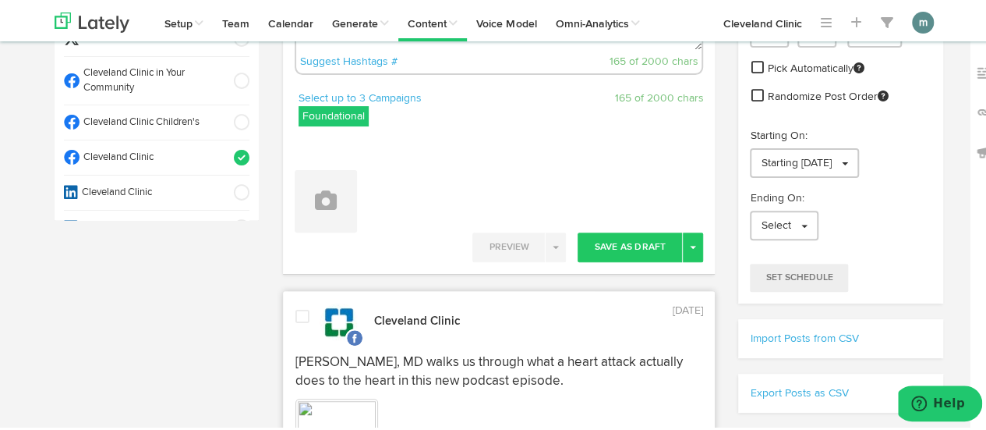
scroll to position [234, 0]
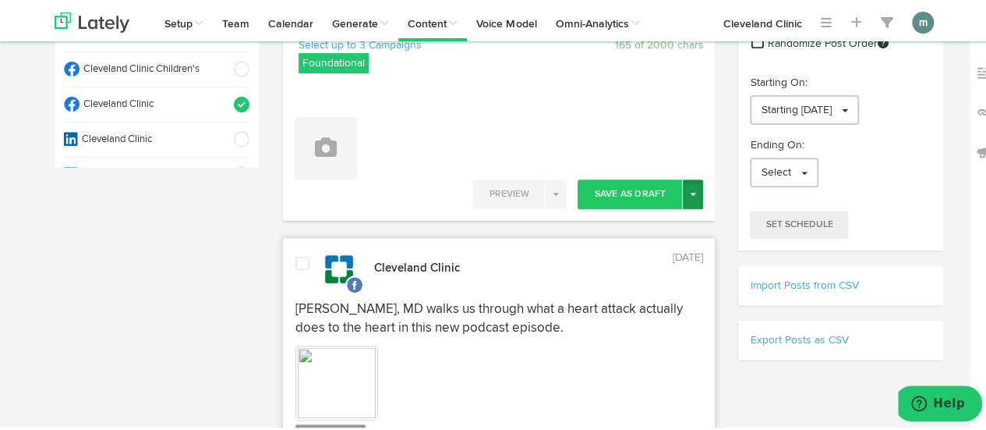
click at [688, 186] on button "Toggle Dropdown" at bounding box center [693, 192] width 20 height 30
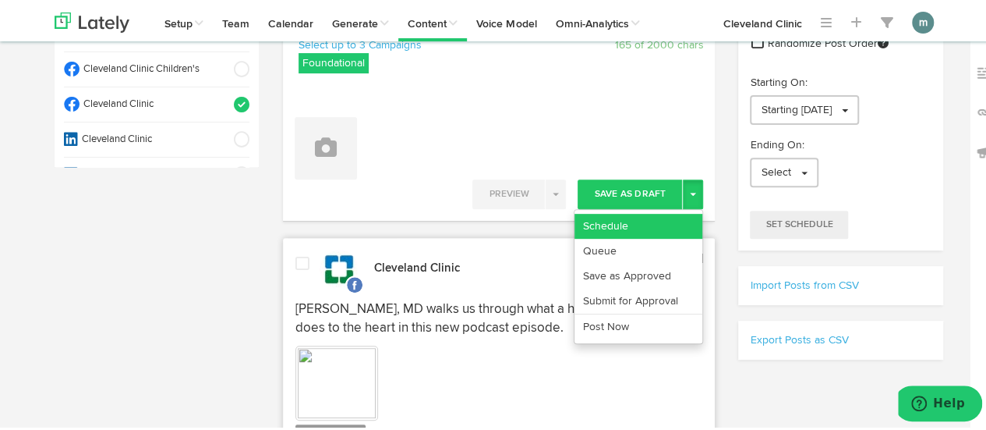
click at [662, 214] on link "Schedule" at bounding box center [639, 223] width 128 height 25
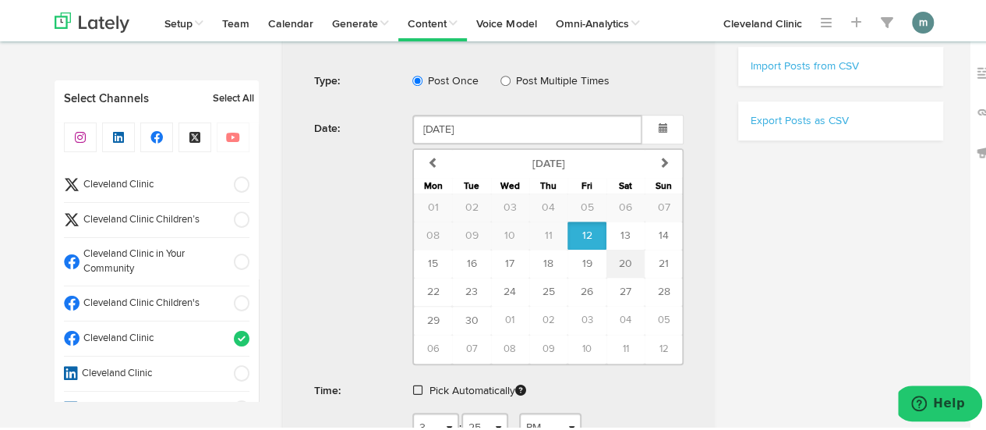
scroll to position [468, 0]
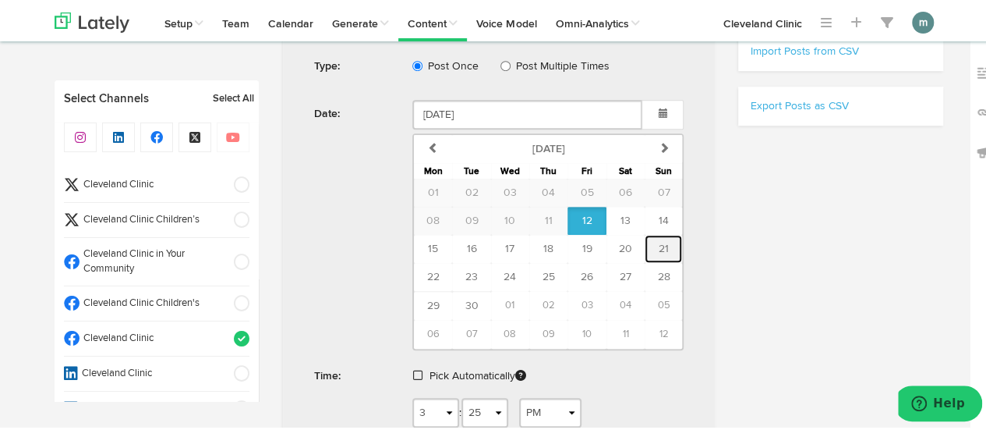
click at [659, 243] on span "21" at bounding box center [664, 246] width 10 height 11
type input "[DATE]"
click at [413, 369] on span at bounding box center [417, 372] width 9 height 11
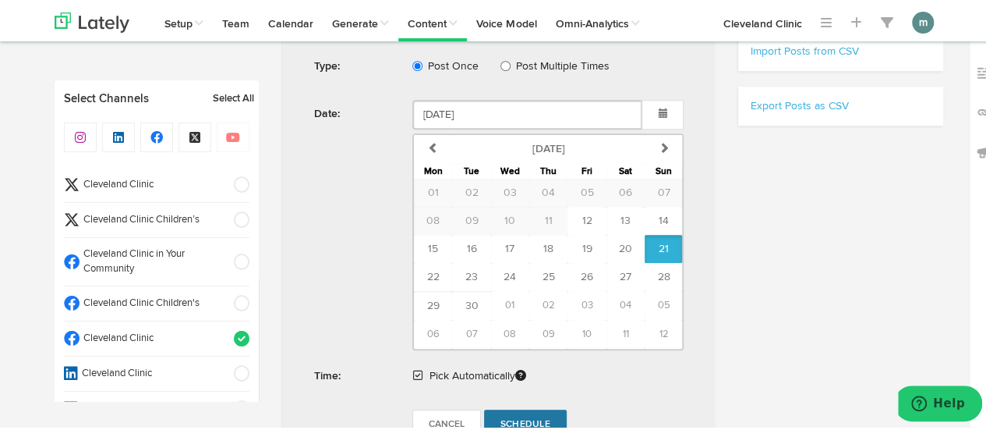
click at [529, 417] on span "Schedule" at bounding box center [525, 421] width 50 height 9
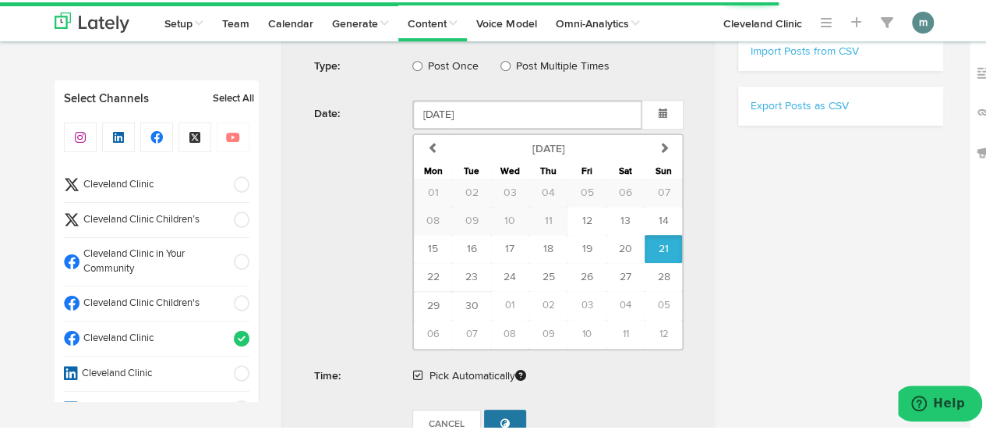
radio input "true"
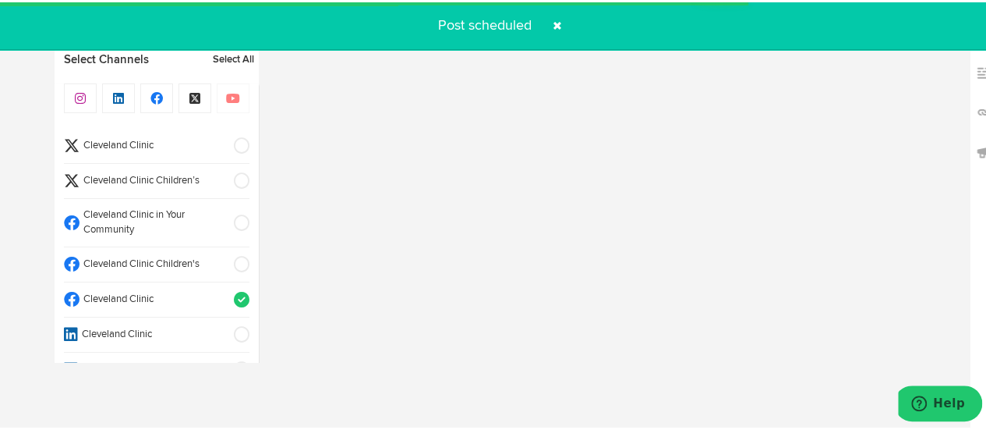
scroll to position [919, 0]
select select "11"
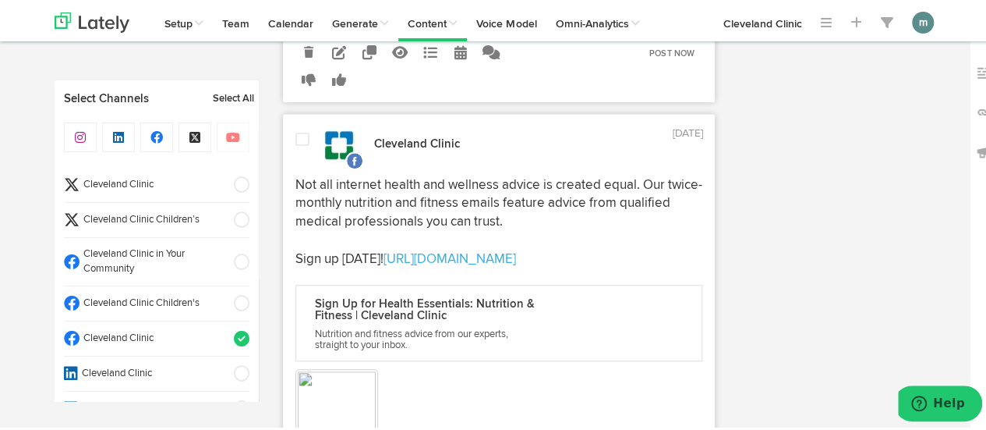
scroll to position [545, 0]
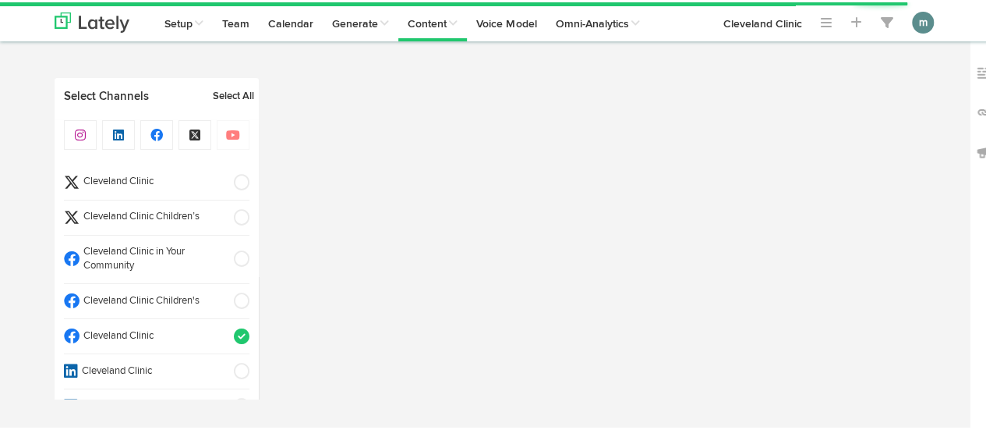
select select "3"
select select "26"
select select "PM"
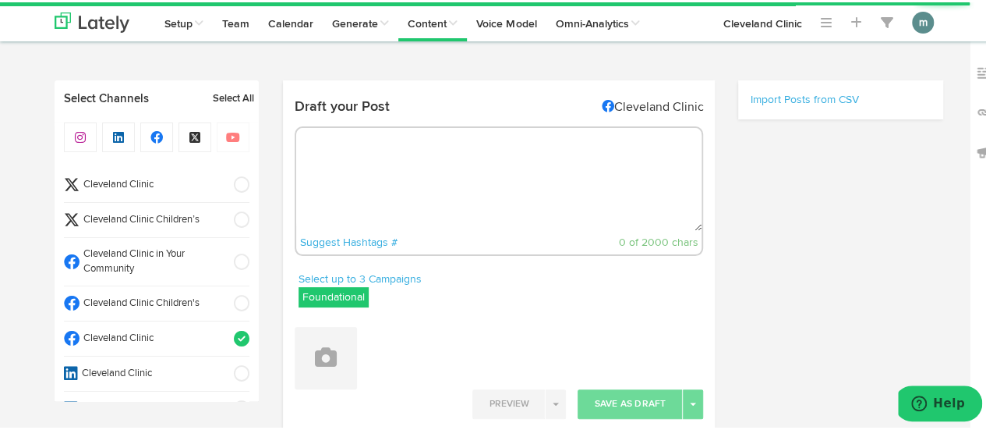
select select "11"
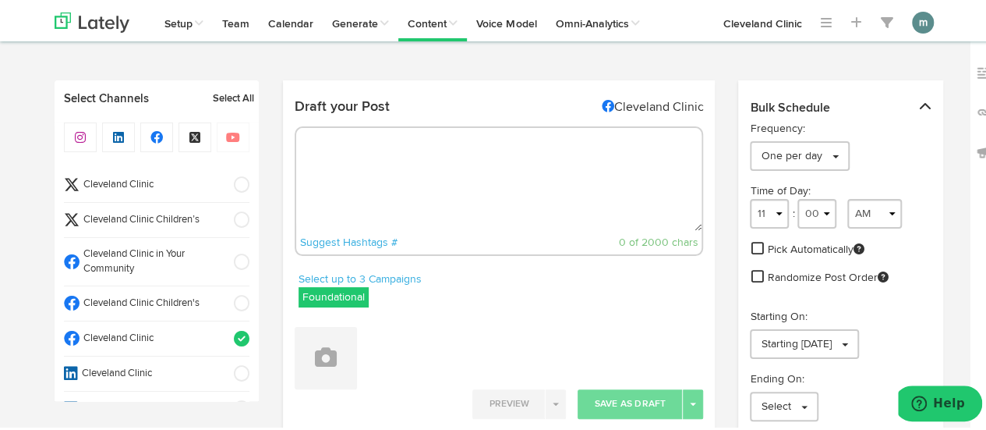
click at [425, 172] on textarea at bounding box center [499, 177] width 406 height 103
paste textarea "Early research indicates that berberine may help reduce body fat. Learn how it …"
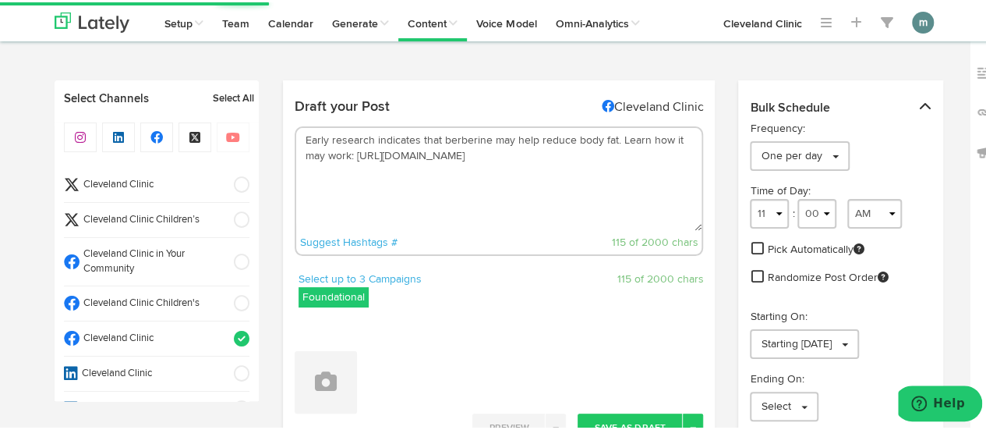
click at [612, 140] on textarea "Early research indicates that berberine may help reduce body fat. Learn how it …" at bounding box center [499, 177] width 406 height 103
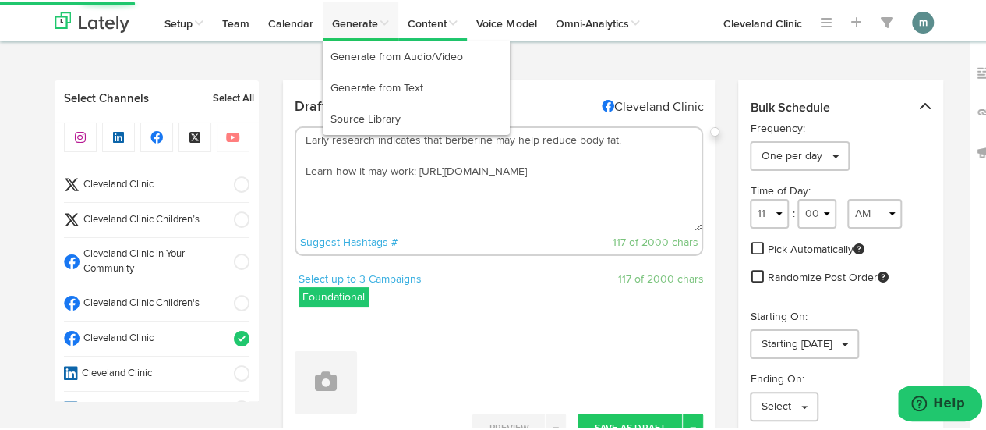
type textarea "Early research indicates that berberine may help reduce body fat. Learn how it …"
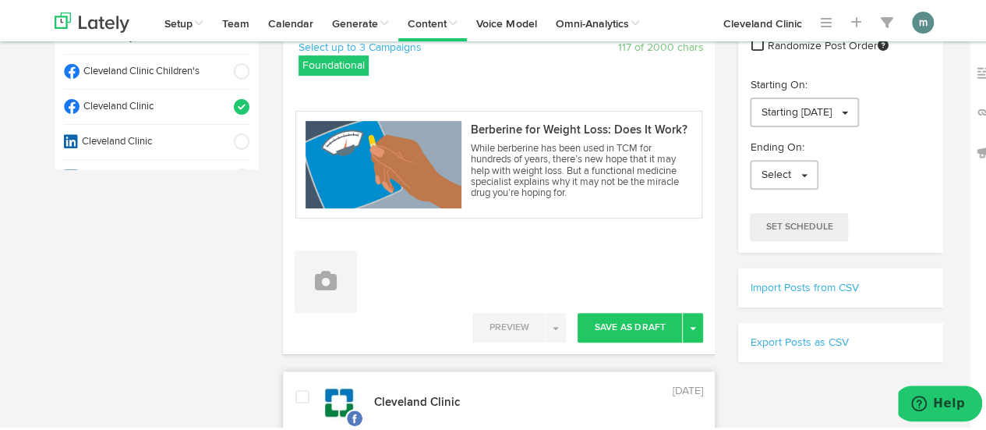
scroll to position [234, 0]
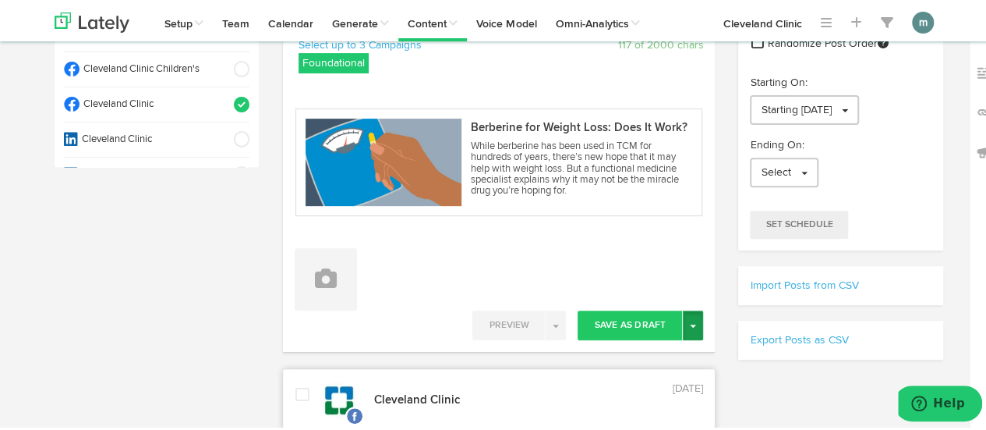
click at [687, 324] on button "Toggle Dropdown" at bounding box center [693, 323] width 20 height 30
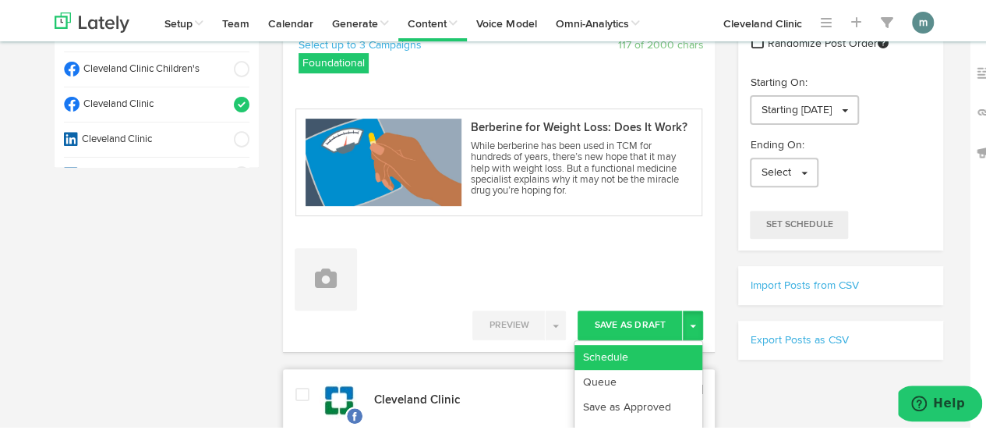
click at [678, 345] on link "Schedule" at bounding box center [639, 354] width 128 height 25
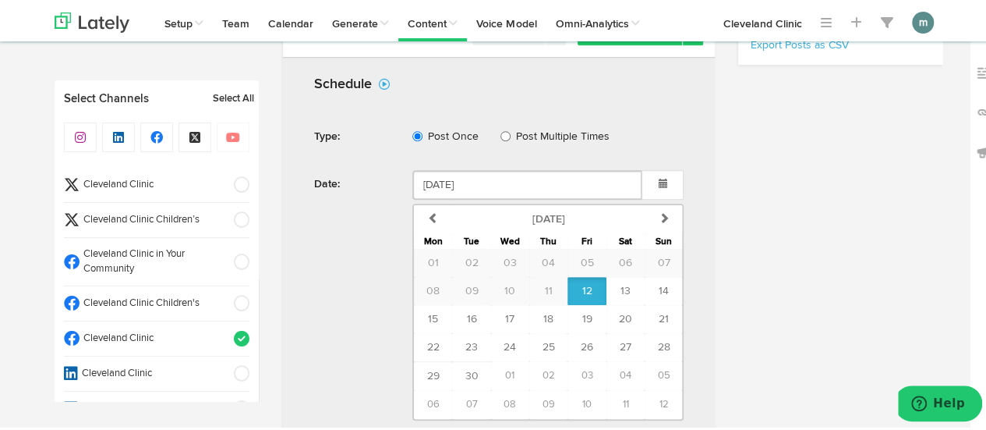
scroll to position [624, 0]
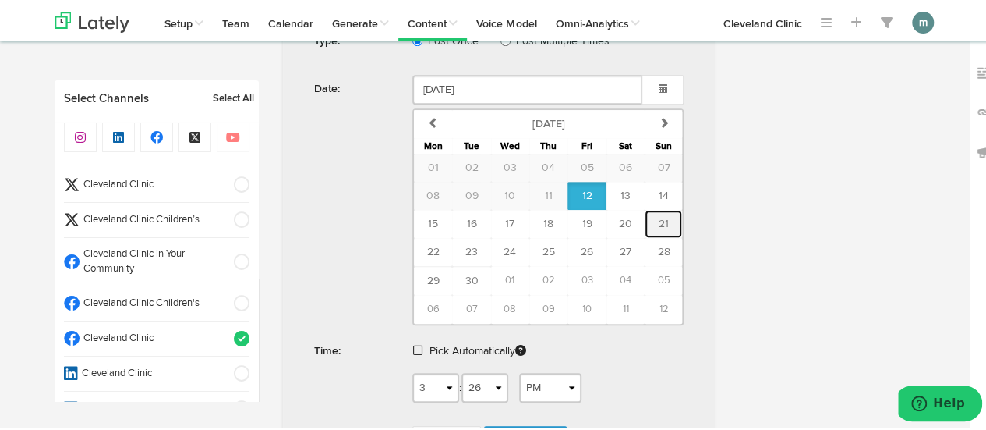
click at [659, 219] on span "21" at bounding box center [664, 221] width 10 height 11
type input "[DATE]"
click at [416, 343] on link at bounding box center [419, 348] width 12 height 11
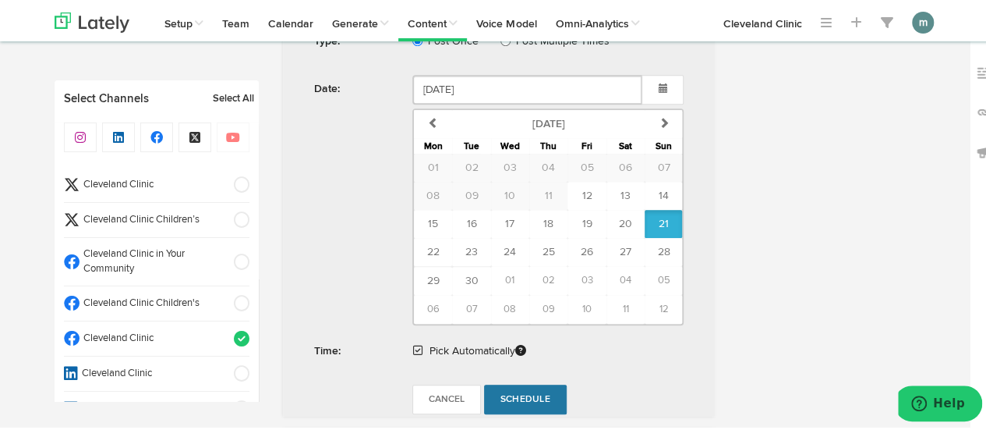
click at [513, 395] on span "Schedule" at bounding box center [525, 396] width 50 height 9
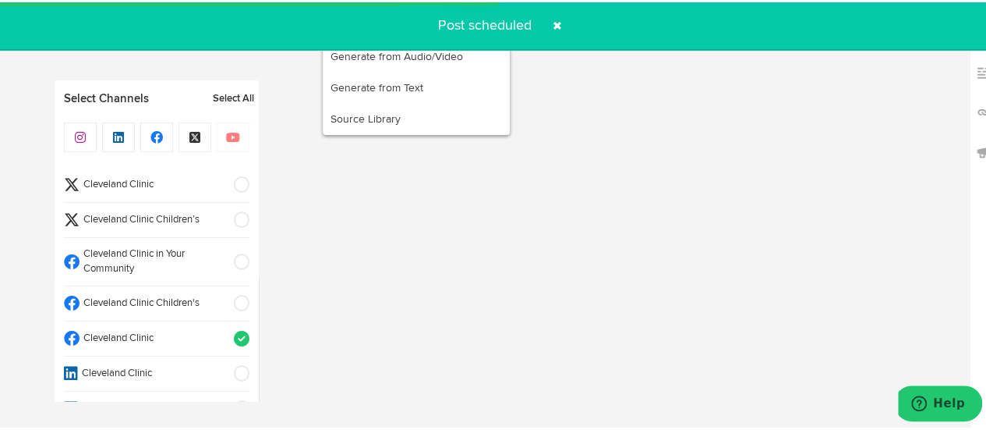
radio input "true"
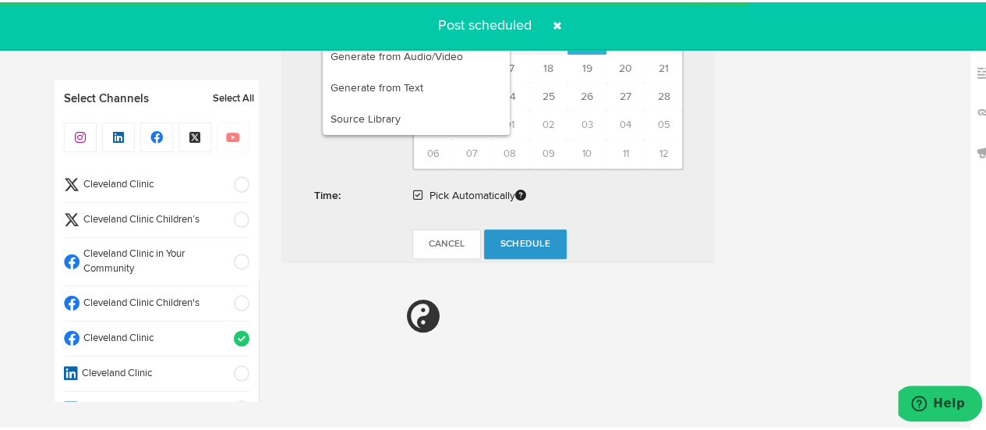
select select "11"
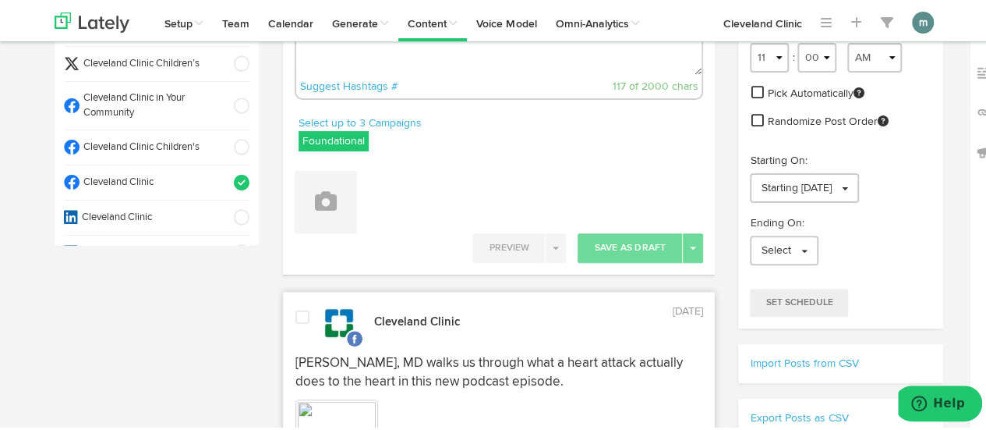
scroll to position [0, 0]
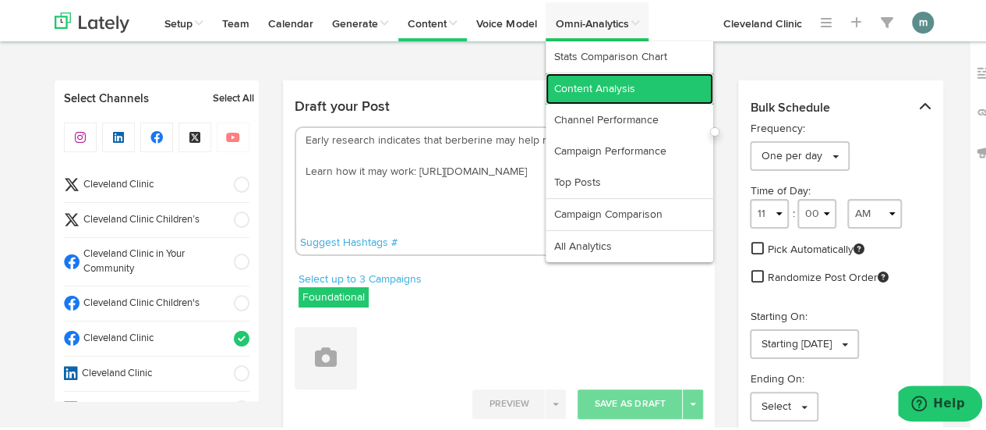
click at [590, 84] on link "Content Analysis" at bounding box center [630, 86] width 168 height 31
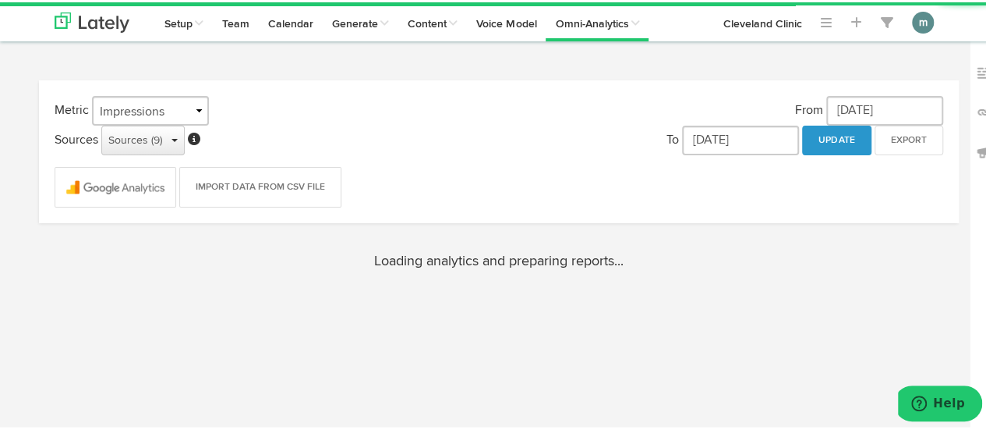
click at [176, 138] on span "button" at bounding box center [174, 137] width 6 height 3
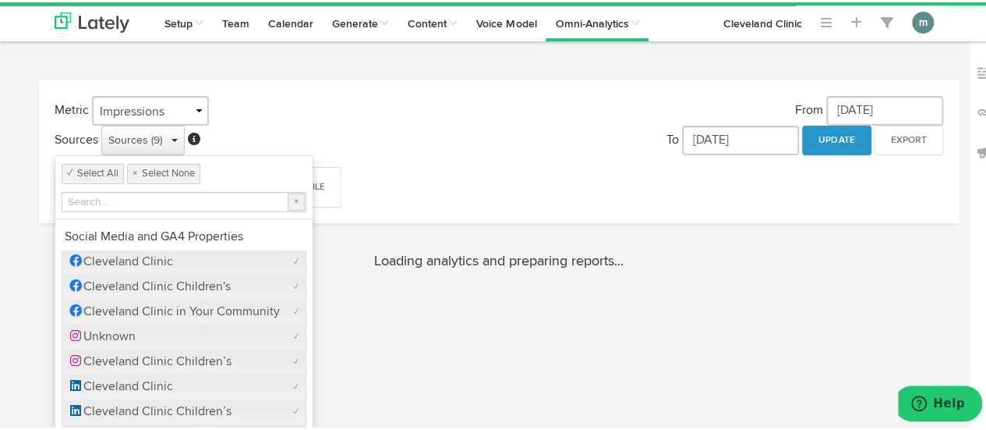
click at [176, 138] on span "button" at bounding box center [174, 137] width 6 height 3
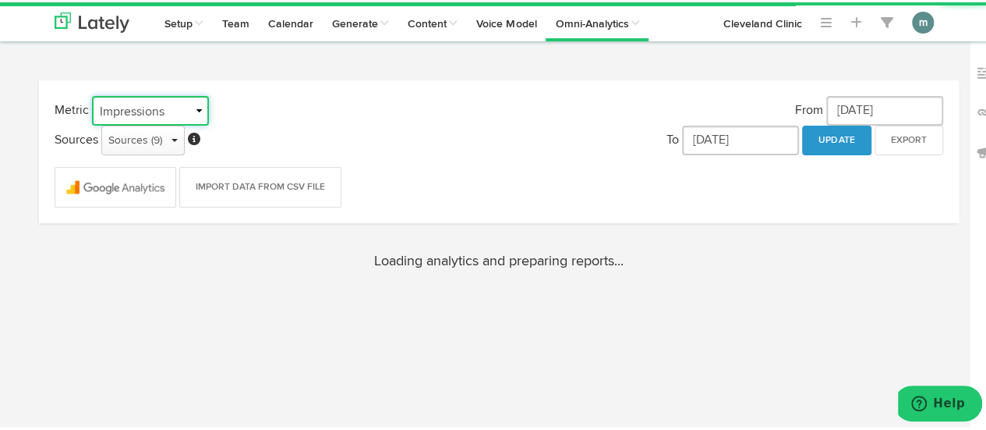
click at [186, 108] on select "Impressions Engagements Followers" at bounding box center [150, 109] width 117 height 30
select select "object:5569"
click at [92, 94] on select "Impressions Engagements Followers" at bounding box center [150, 109] width 117 height 30
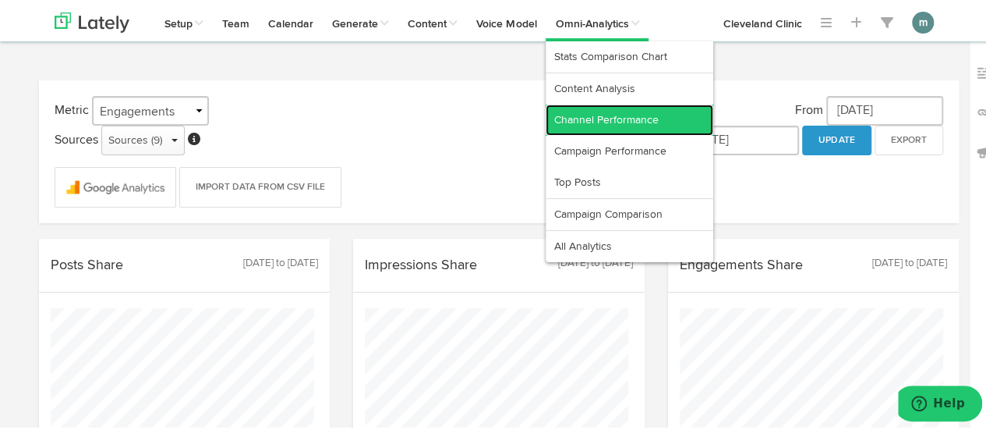
click at [605, 115] on link "Channel Performance" at bounding box center [630, 117] width 168 height 31
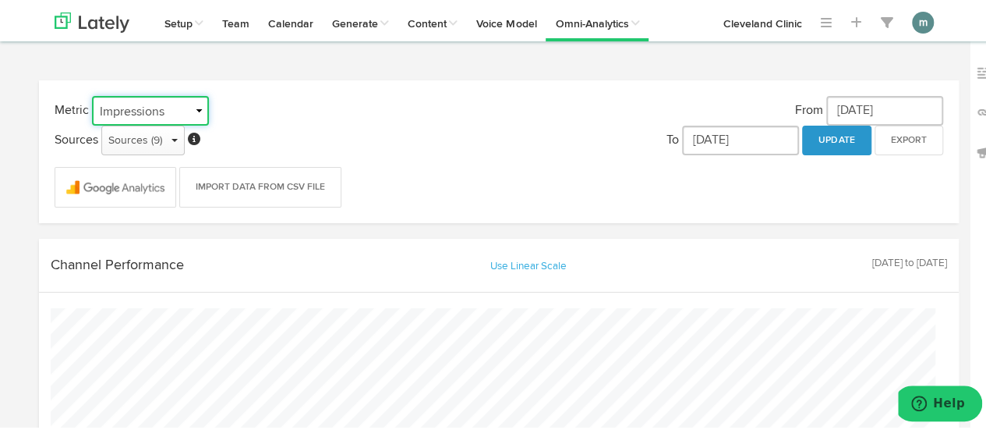
click at [145, 115] on select "Impressions Engagements Followers" at bounding box center [150, 109] width 117 height 30
select select "object:20906"
click at [92, 94] on select "Impressions Engagements Followers" at bounding box center [150, 109] width 117 height 30
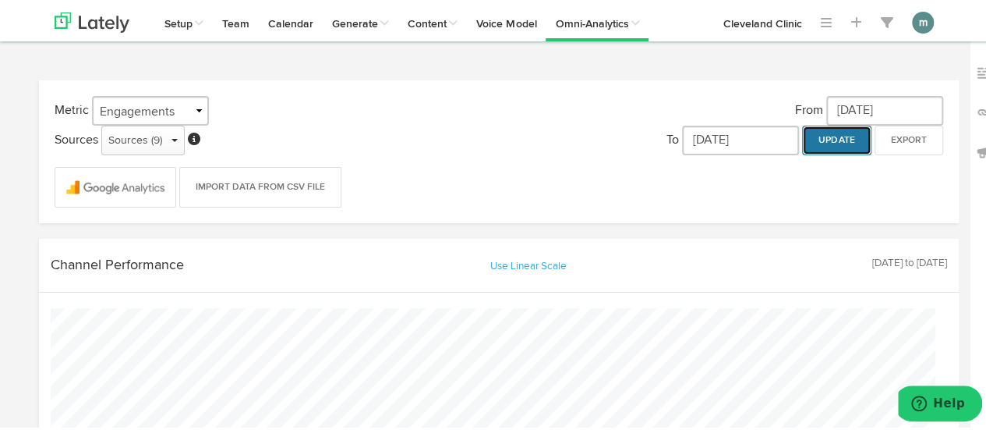
click at [804, 137] on button "Update" at bounding box center [836, 138] width 69 height 30
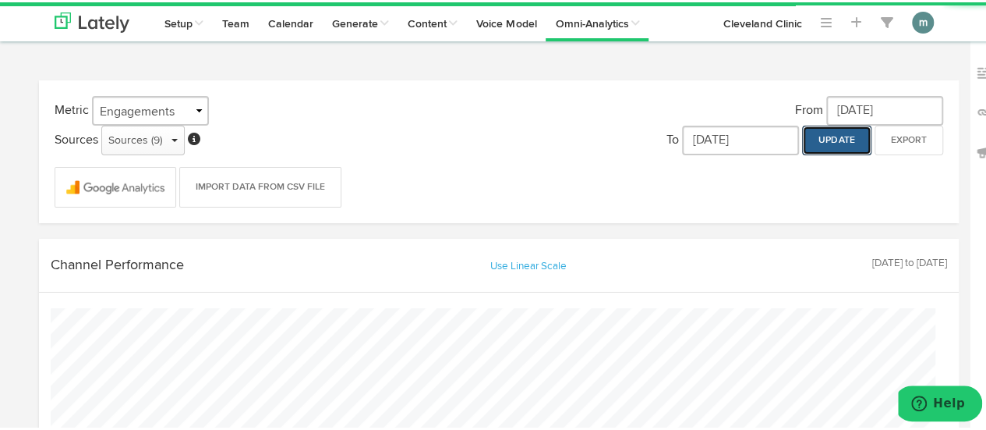
scroll to position [534, 931]
